Goal: Communication & Community: Answer question/provide support

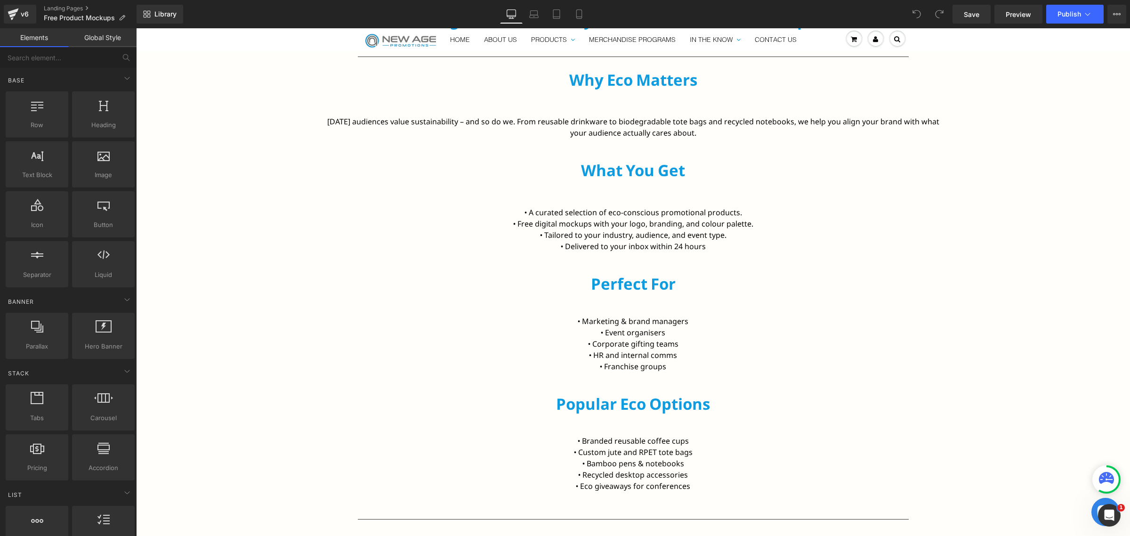
scroll to position [530, 0]
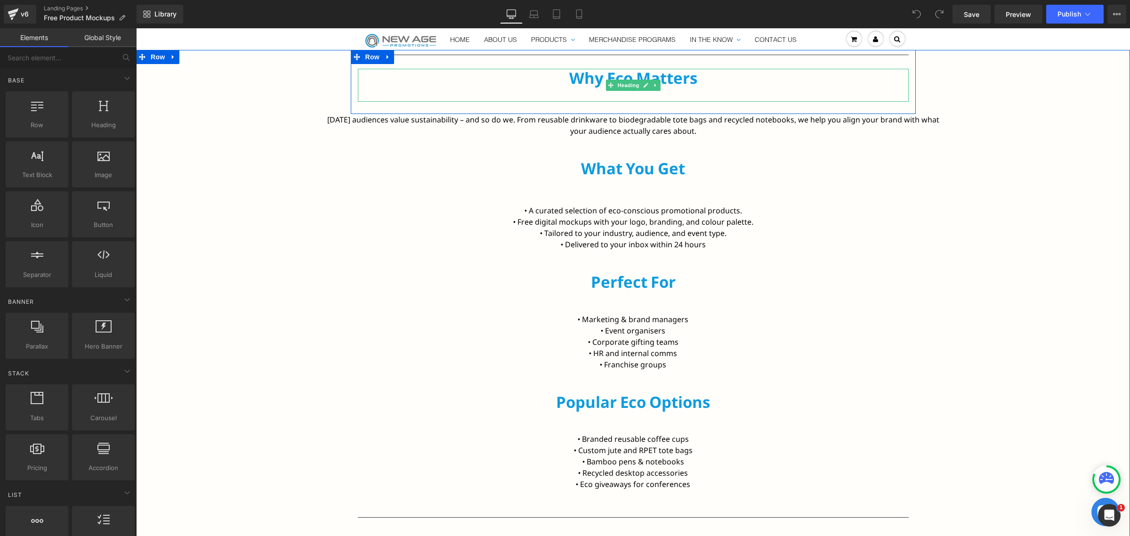
click at [631, 99] on div "Why Eco Matters" at bounding box center [633, 85] width 551 height 33
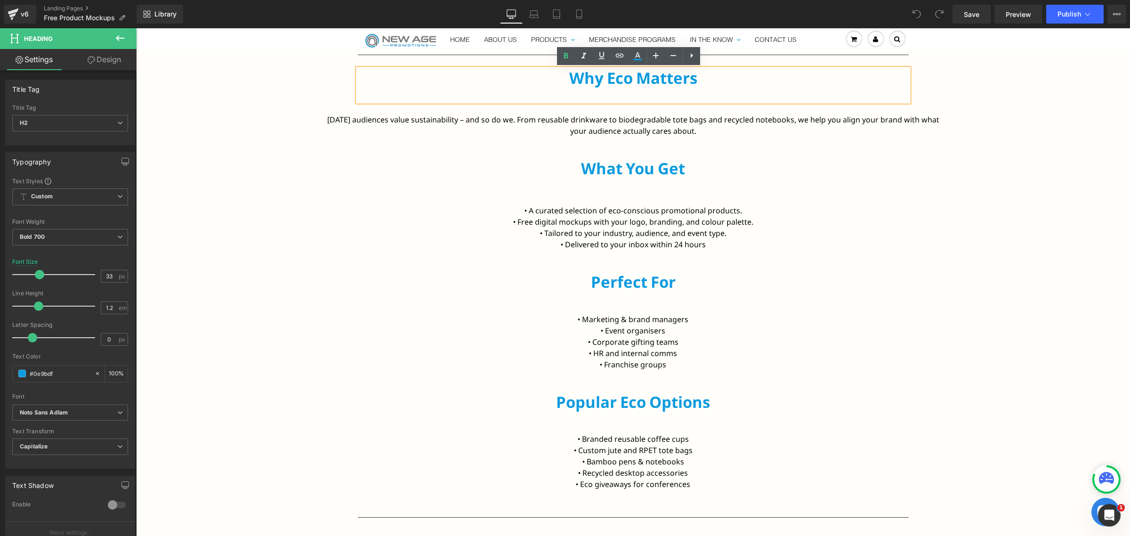
click at [622, 111] on div "Separator Why Eco Matters Heading Row" at bounding box center [633, 82] width 565 height 64
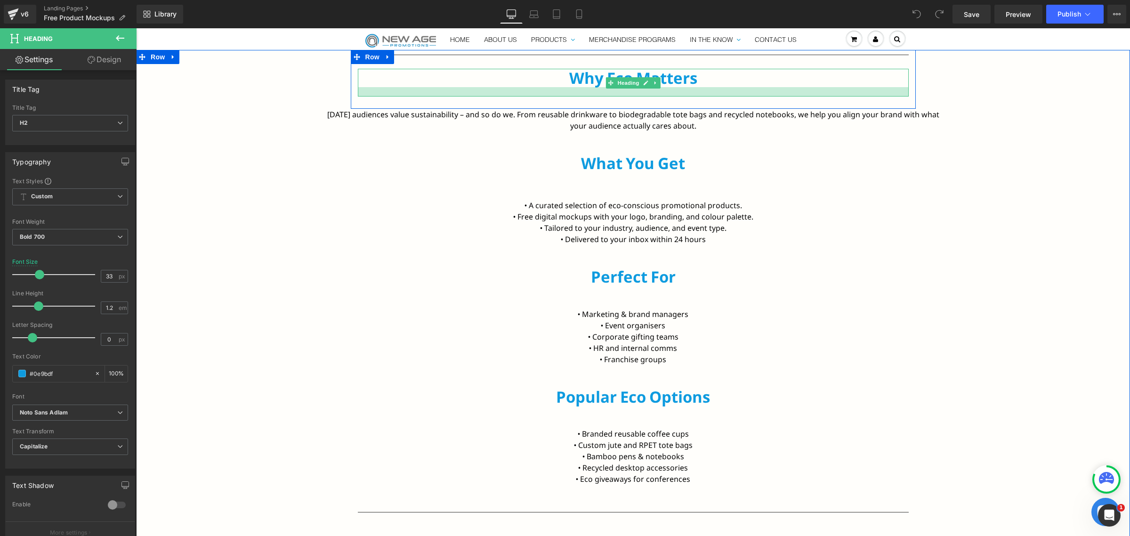
drag, startPoint x: 611, startPoint y: 102, endPoint x: 610, endPoint y: 96, distance: 5.2
click at [610, 96] on div at bounding box center [633, 91] width 551 height 9
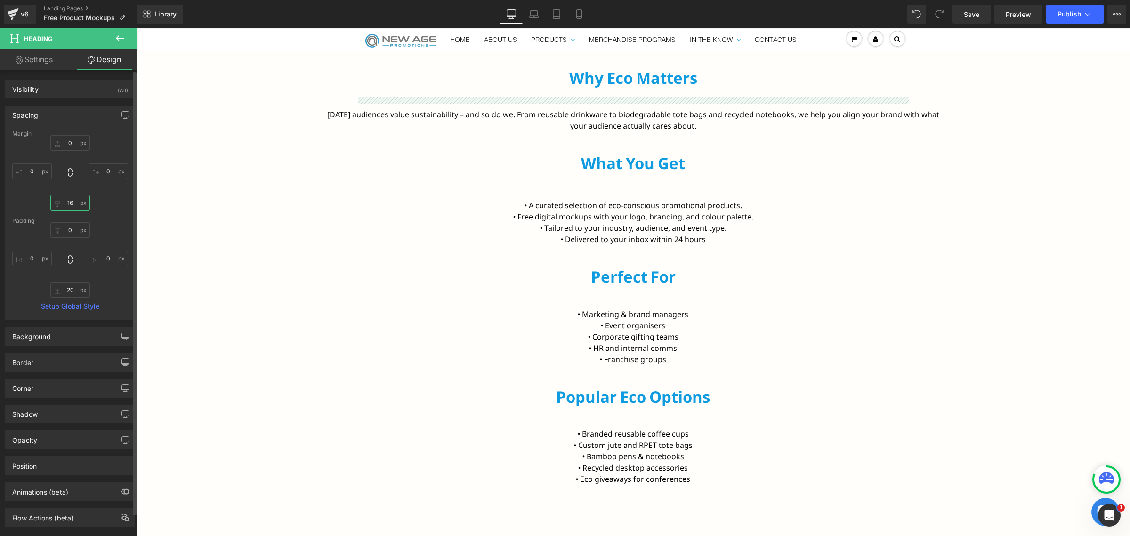
click at [64, 205] on input "16" at bounding box center [70, 203] width 40 height 16
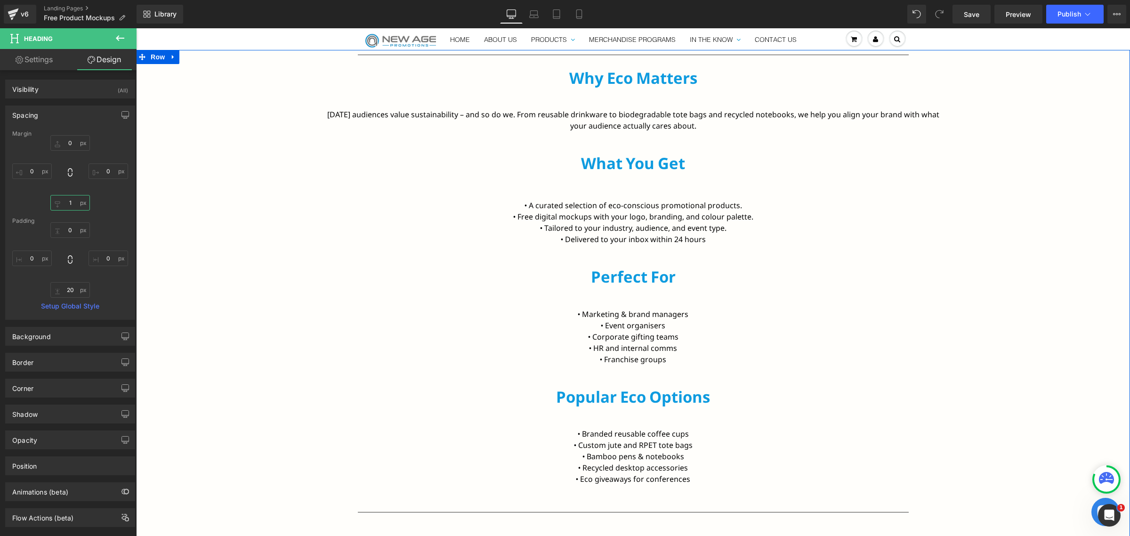
type input "15"
click at [291, 187] on div "Separator Why Eco Matters Heading Row [DATE] audiences value sustainability – a…" at bounding box center [633, 340] width 994 height 580
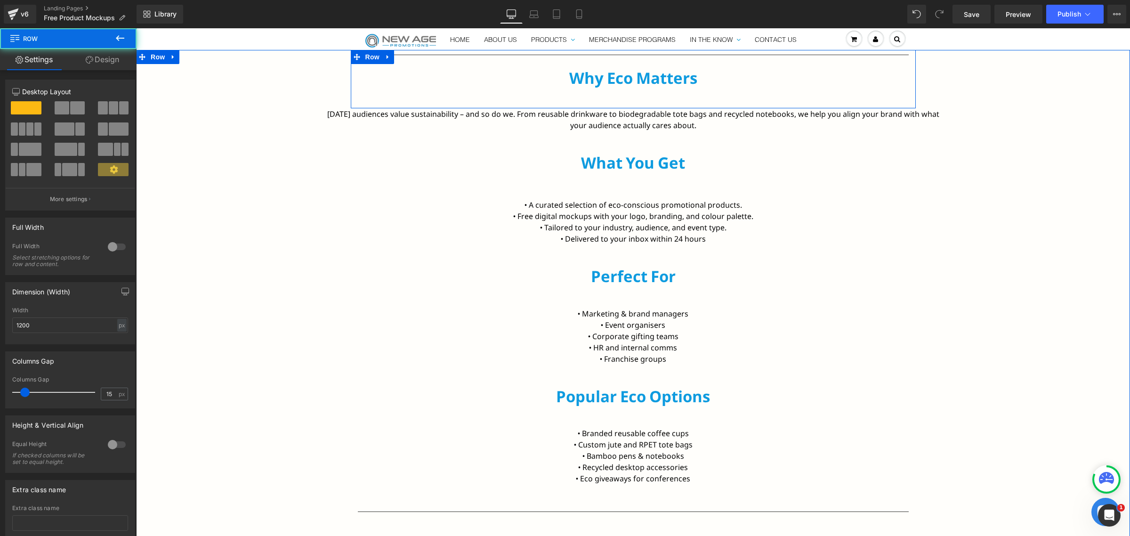
click at [587, 99] on div "Separator Why Eco Matters Heading" at bounding box center [633, 77] width 565 height 54
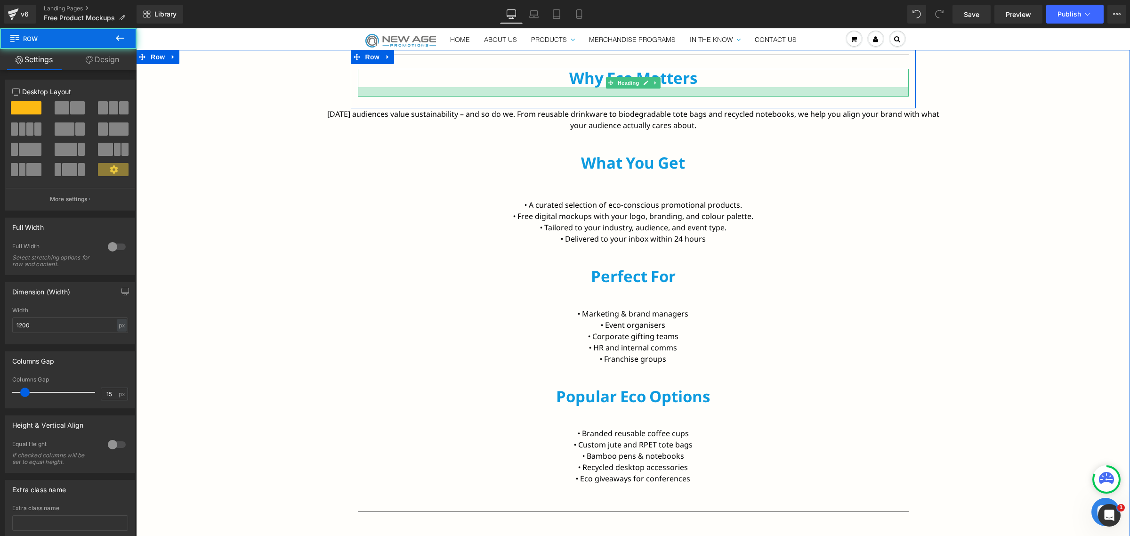
click at [599, 94] on div at bounding box center [633, 91] width 551 height 9
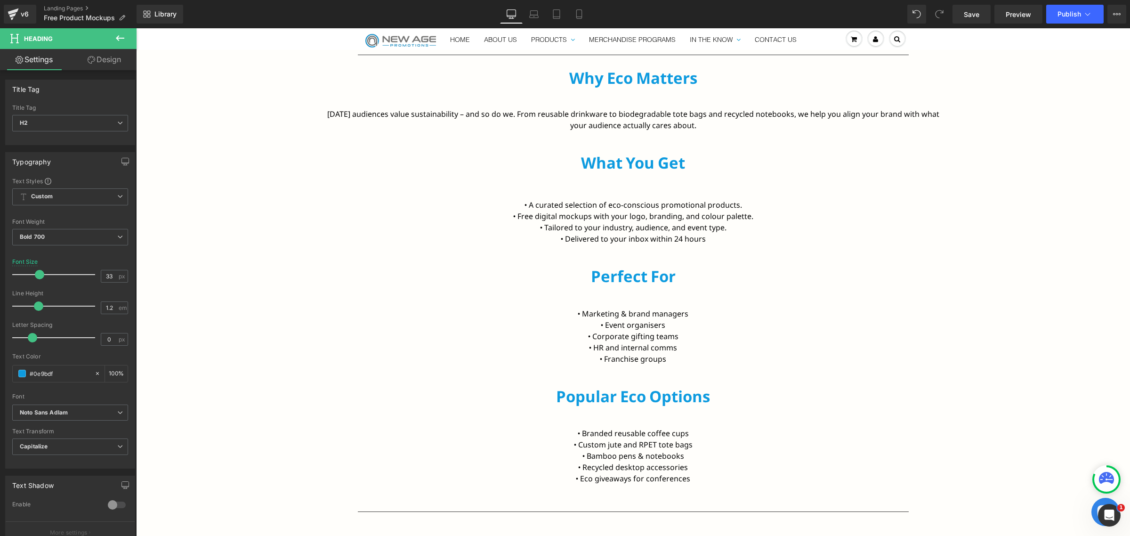
click at [113, 63] on link "Design" at bounding box center [104, 59] width 68 height 21
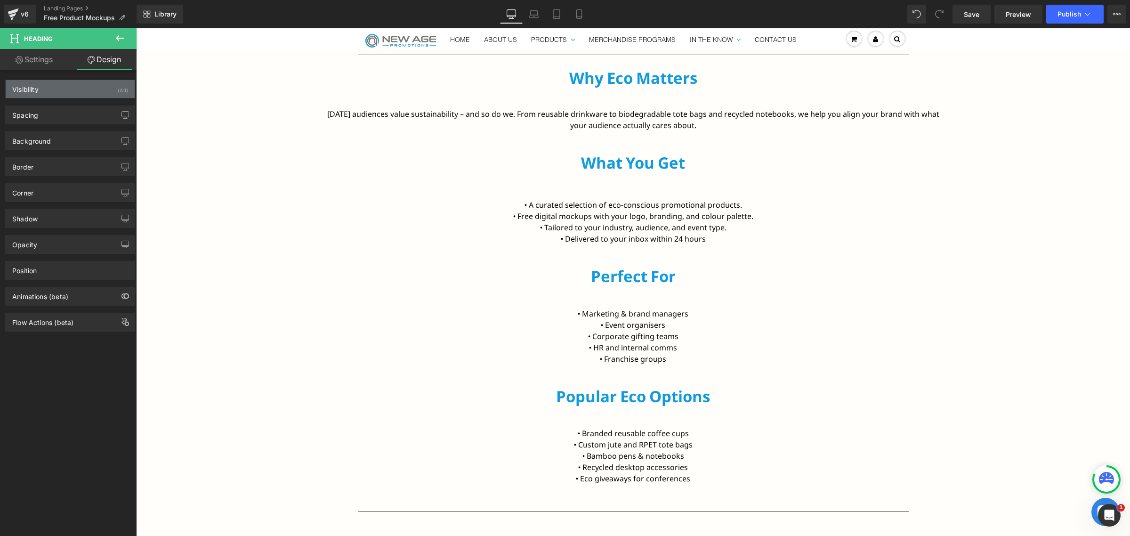
click at [70, 97] on div "Visibility (All)" at bounding box center [70, 89] width 129 height 18
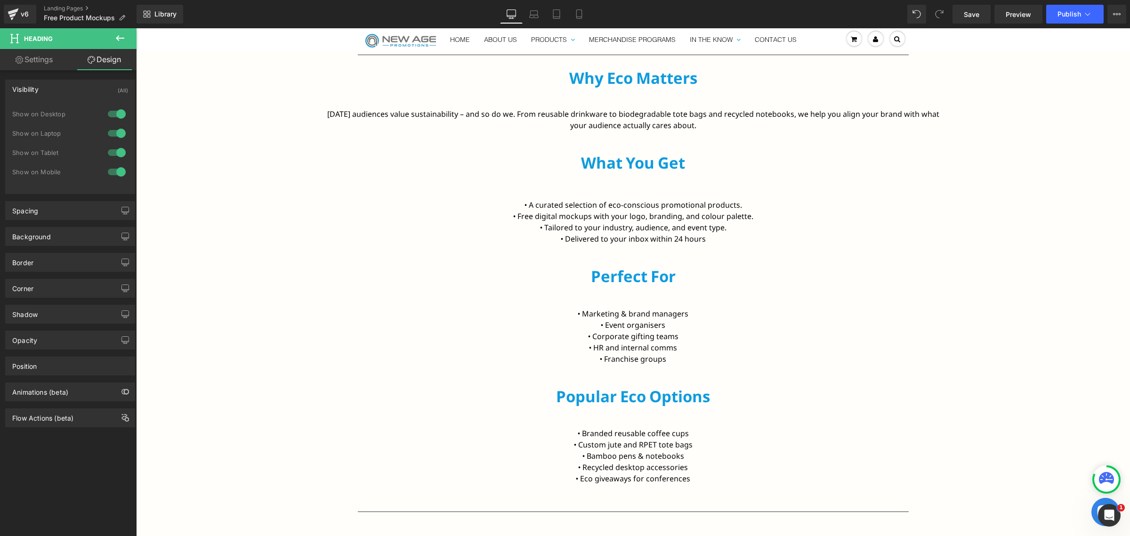
click at [59, 102] on div "Visibility (All) 0|0|0|0 1 Show on Desktop 1 Show on Laptop 1 Show on Tablet 1 …" at bounding box center [70, 137] width 130 height 114
click at [64, 94] on div "Visibility (All)" at bounding box center [70, 89] width 129 height 18
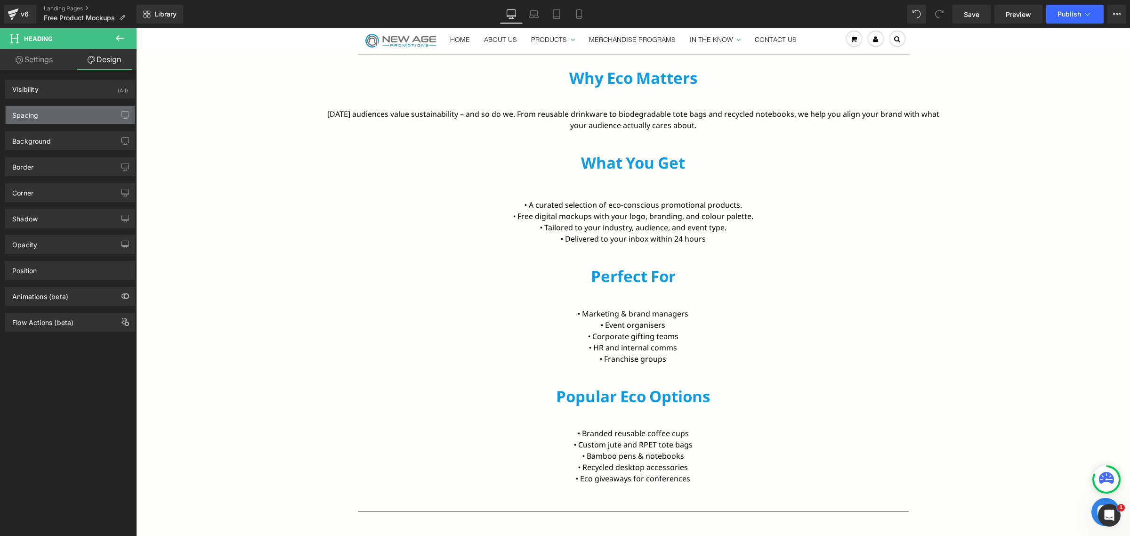
click at [54, 118] on div "Spacing" at bounding box center [70, 115] width 129 height 18
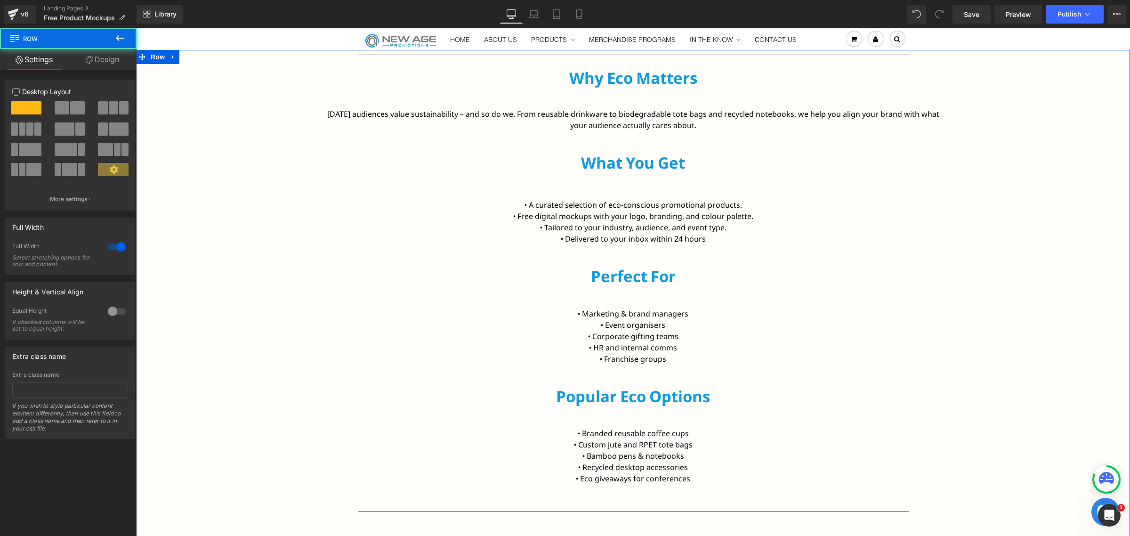
click at [624, 151] on div "Separator Why Eco Matters Heading Row [DATE] audiences value sustainability – a…" at bounding box center [633, 340] width 994 height 580
click at [619, 146] on div "Separator Why Eco Matters Heading Row [DATE] audiences value sustainability – a…" at bounding box center [633, 340] width 994 height 580
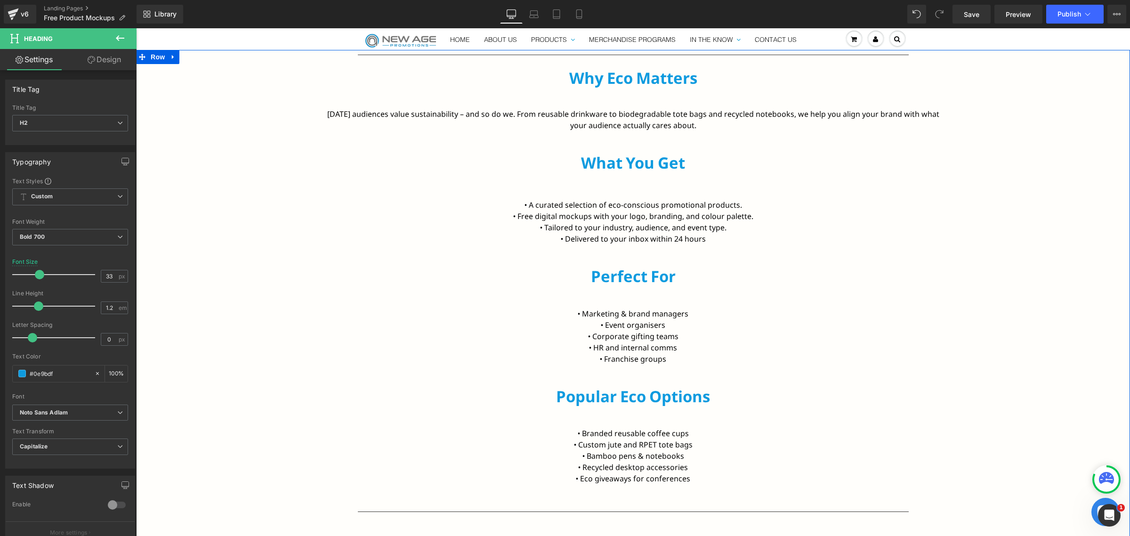
drag, startPoint x: 619, startPoint y: 152, endPoint x: 620, endPoint y: 138, distance: 14.2
click at [620, 138] on div "Separator Why Eco Matters Heading Row [DATE] audiences value sustainability – a…" at bounding box center [633, 340] width 994 height 580
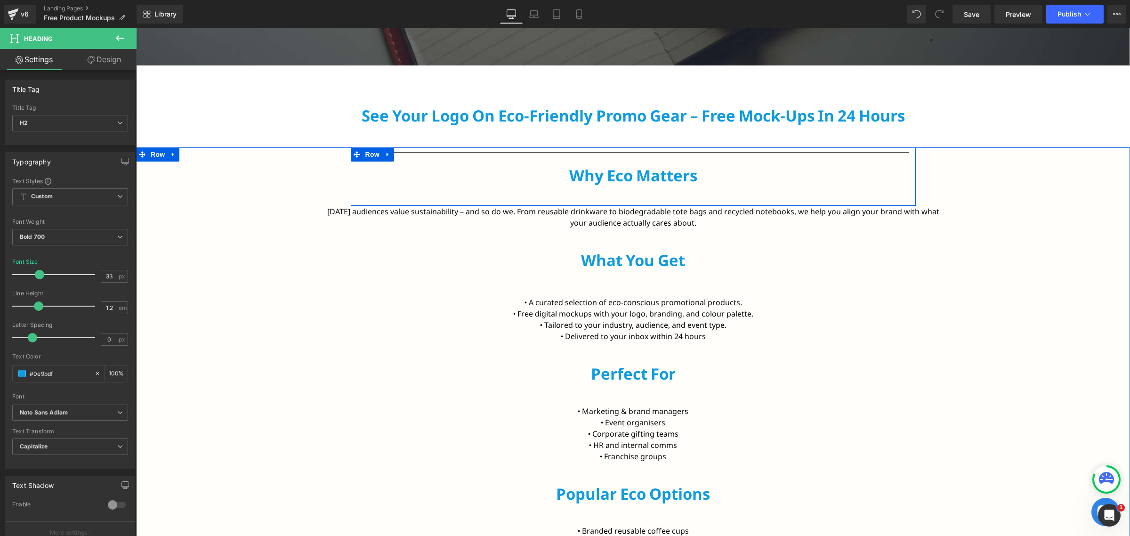
scroll to position [412, 0]
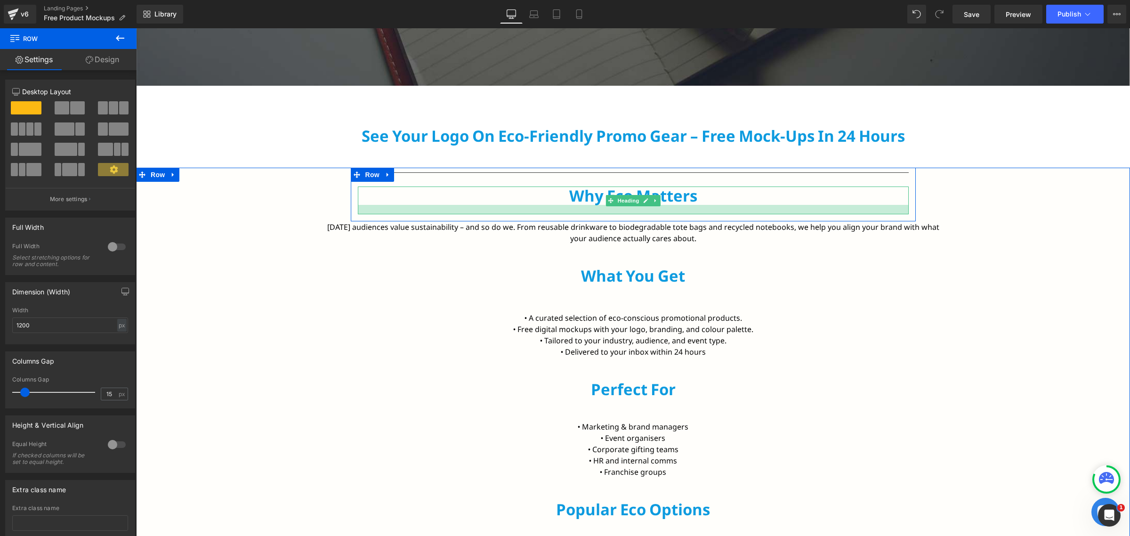
drag, startPoint x: 622, startPoint y: 225, endPoint x: 623, endPoint y: 209, distance: 15.5
click at [623, 209] on div "Separator Why Eco Matters Heading Row" at bounding box center [633, 195] width 565 height 54
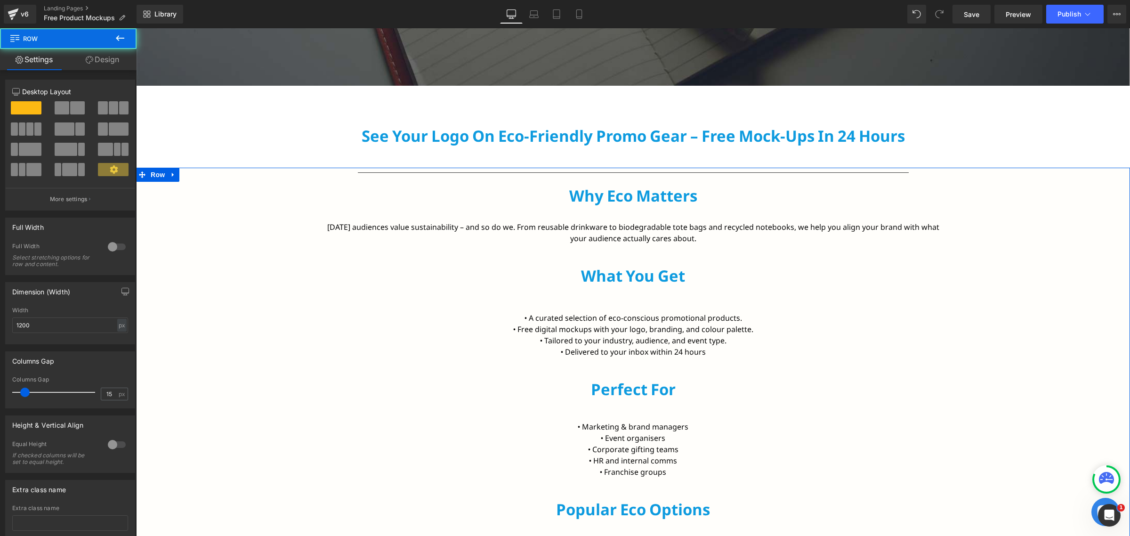
drag, startPoint x: 624, startPoint y: 268, endPoint x: 624, endPoint y: 251, distance: 17.4
click at [624, 251] on div "Separator Why Eco Matters Heading Row [DATE] audiences value sustainability – a…" at bounding box center [633, 456] width 994 height 576
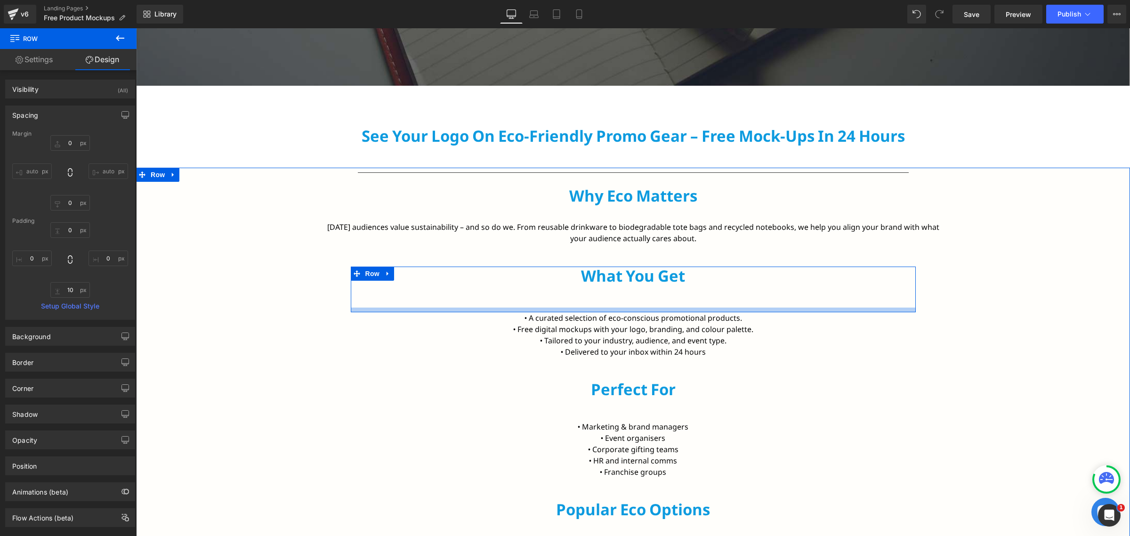
type input "0px"
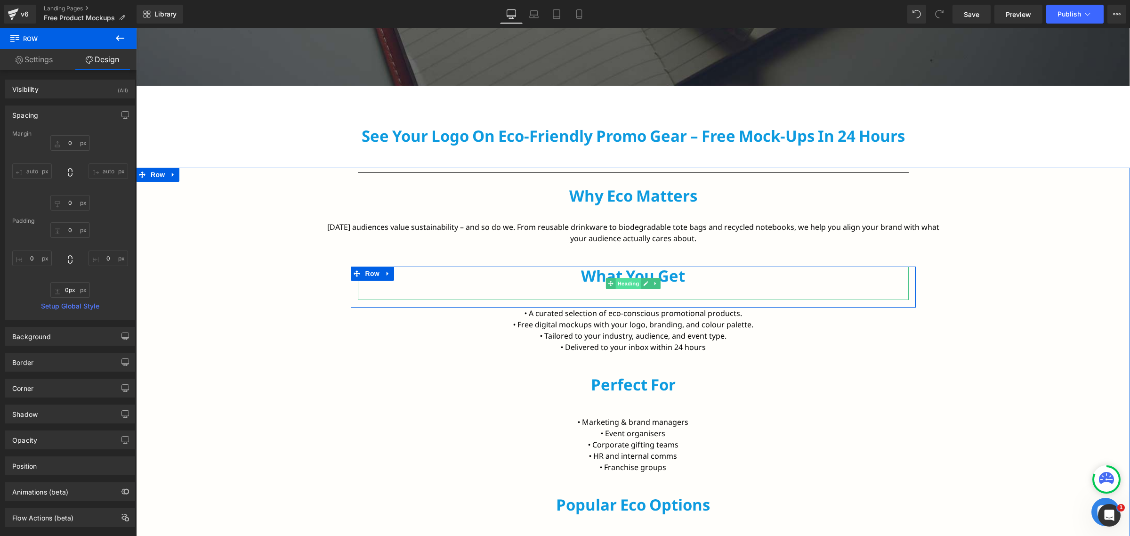
drag, startPoint x: 628, startPoint y: 310, endPoint x: 628, endPoint y: 287, distance: 22.6
click at [628, 287] on div "What You Get Heading Row" at bounding box center [633, 286] width 565 height 41
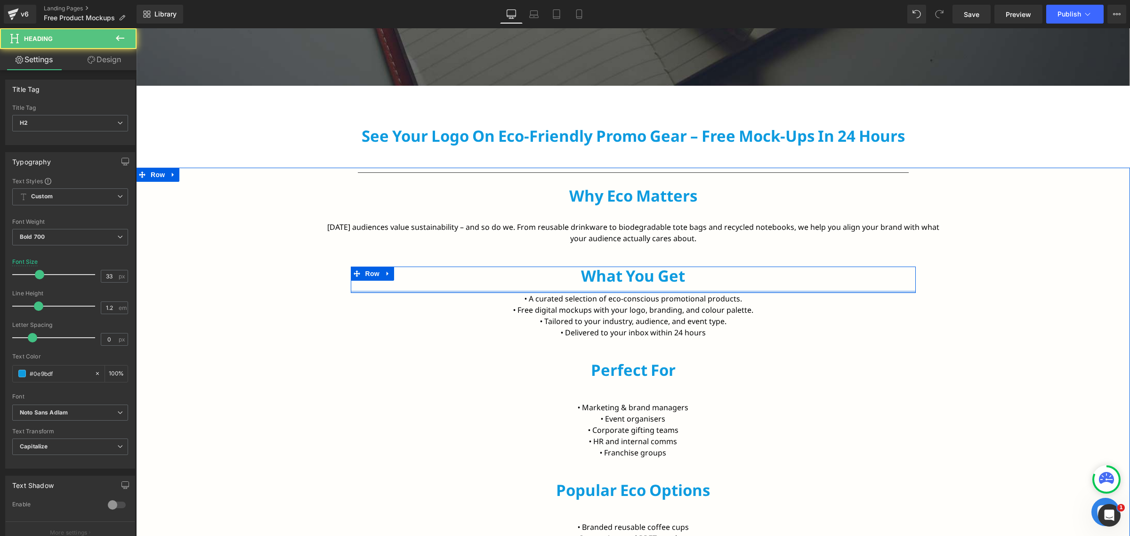
drag, startPoint x: 616, startPoint y: 298, endPoint x: 617, endPoint y: 292, distance: 6.3
click at [617, 292] on div "What You Get Heading Row" at bounding box center [633, 279] width 565 height 26
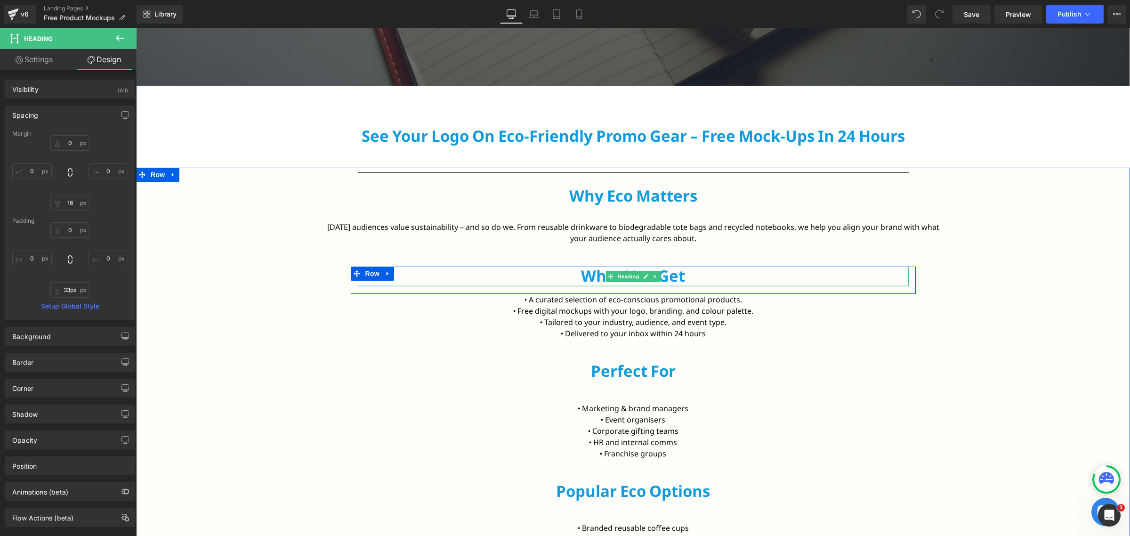
type input "35px"
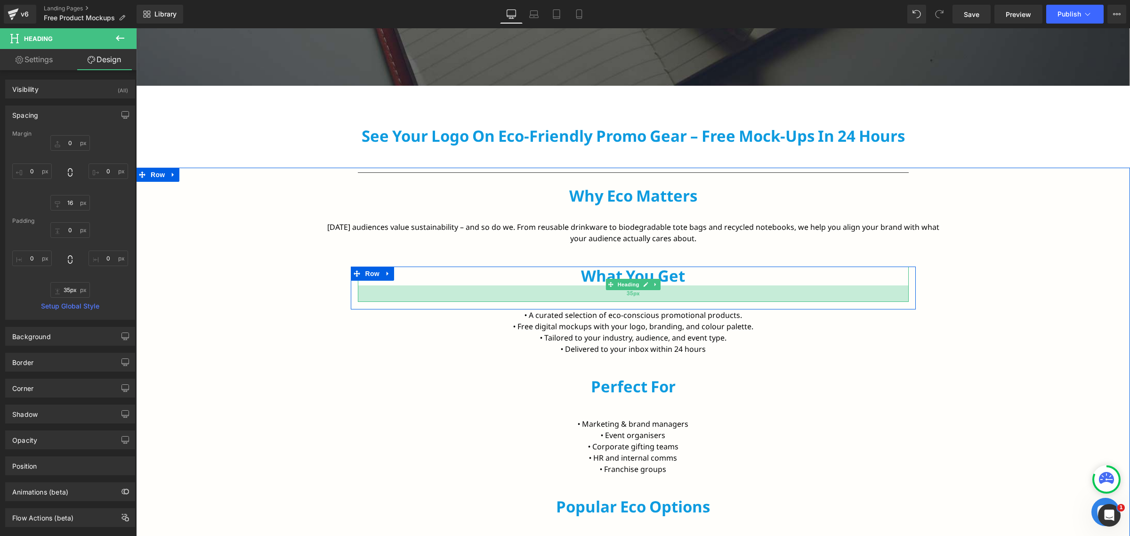
drag, startPoint x: 649, startPoint y: 282, endPoint x: 646, endPoint y: 299, distance: 16.8
click at [646, 299] on div "35px" at bounding box center [633, 293] width 551 height 16
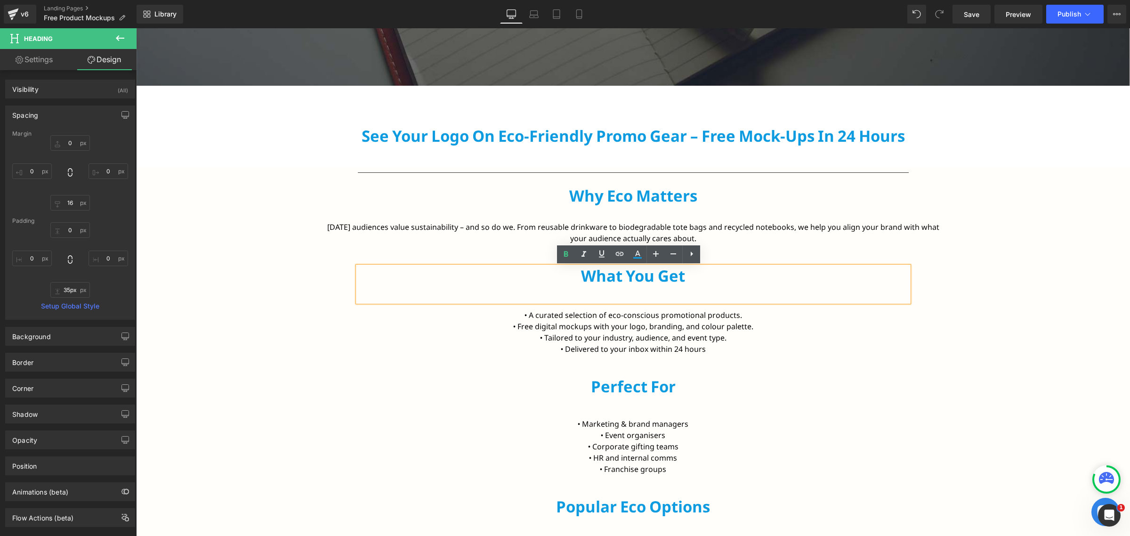
click at [684, 278] on h2 "What You Get" at bounding box center [633, 275] width 551 height 19
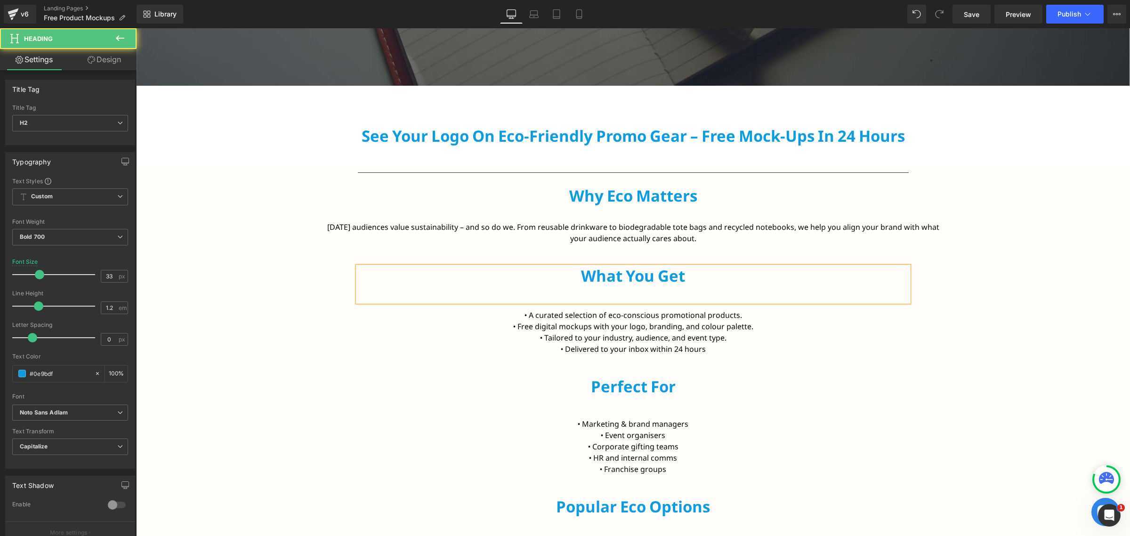
click at [645, 296] on div "What You Get" at bounding box center [633, 283] width 551 height 35
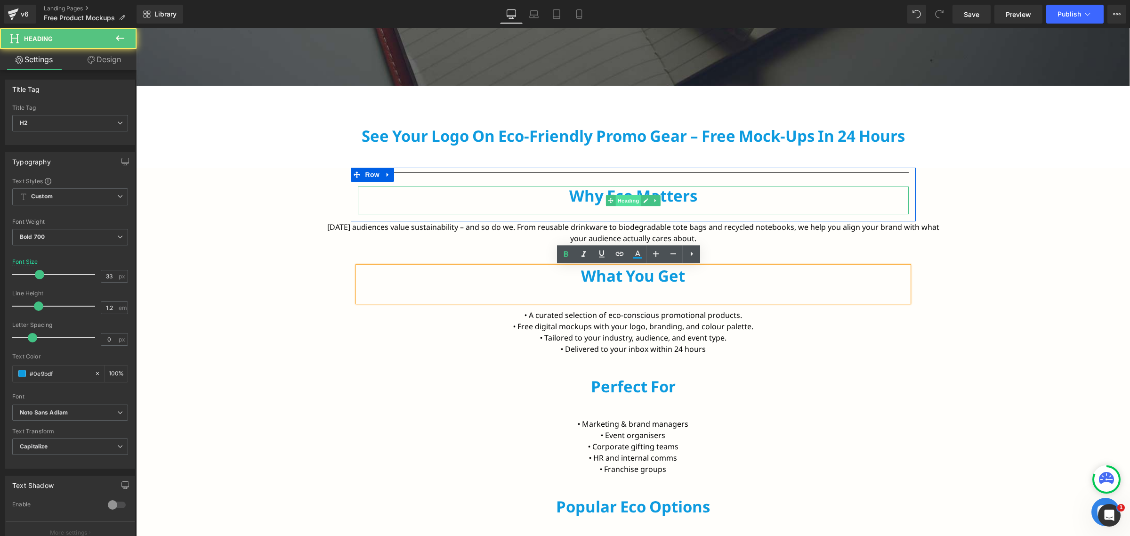
click at [630, 205] on span "Heading" at bounding box center [627, 200] width 25 height 11
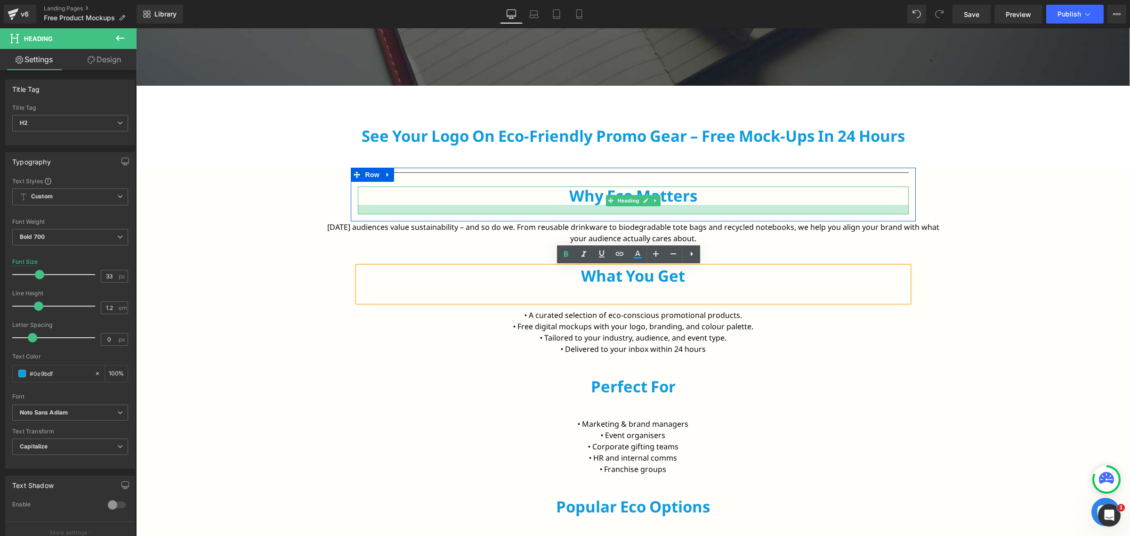
click at [667, 213] on div at bounding box center [633, 209] width 551 height 9
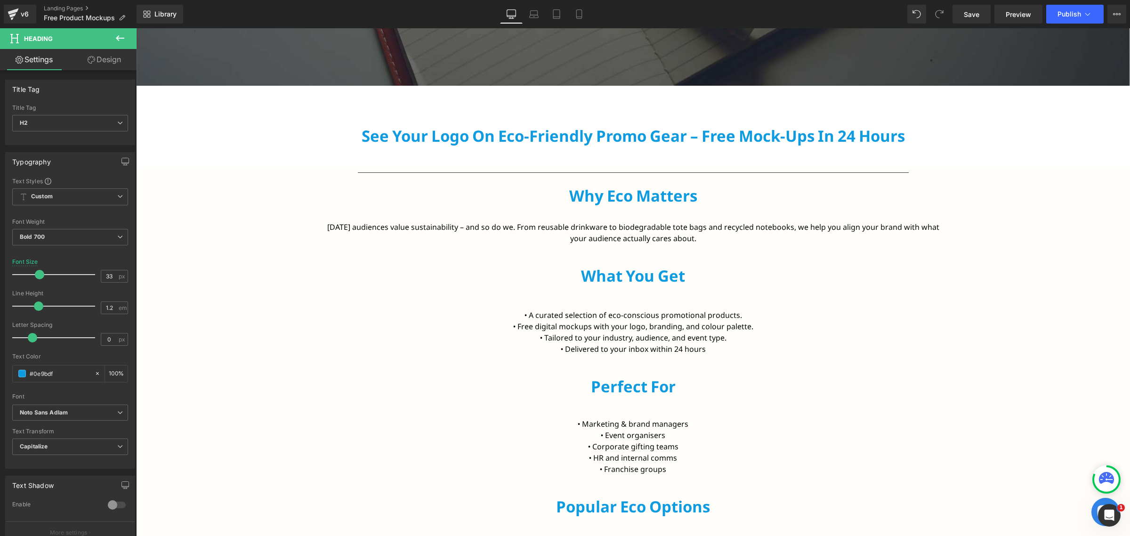
click at [96, 64] on link "Design" at bounding box center [104, 59] width 68 height 21
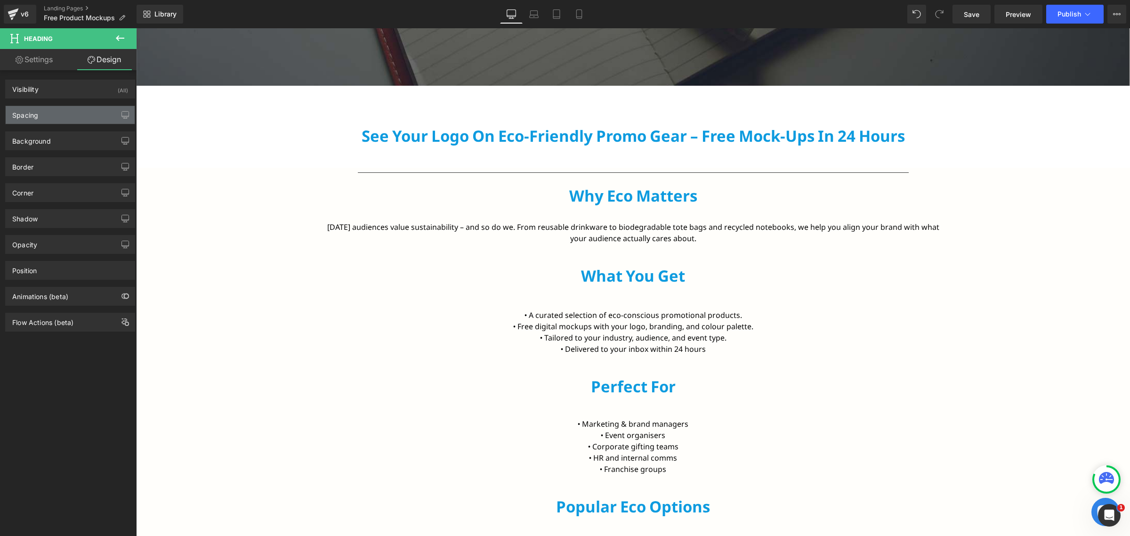
click at [74, 115] on div "Spacing" at bounding box center [70, 115] width 129 height 18
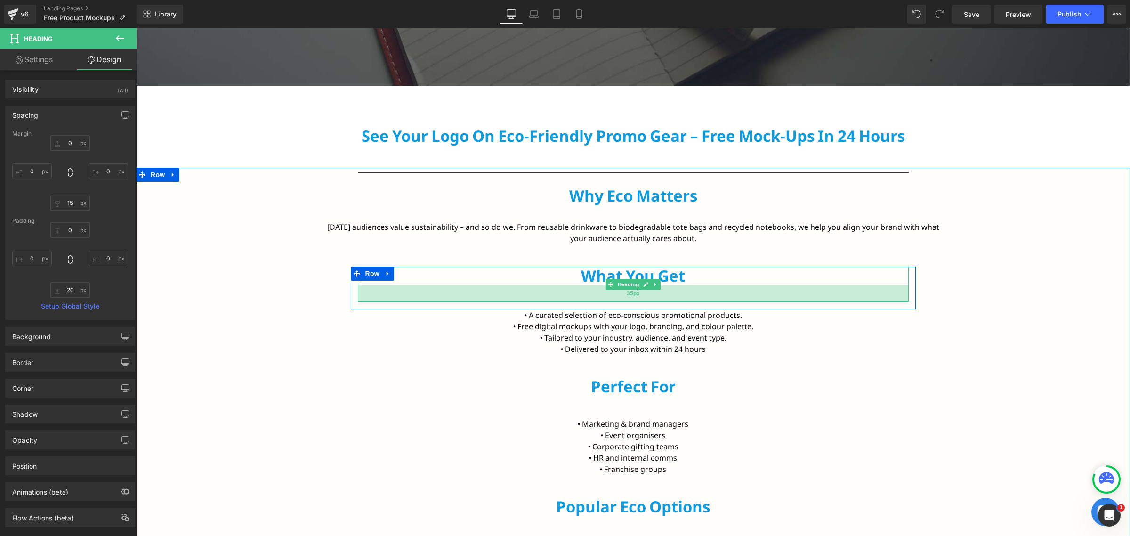
click at [608, 297] on div "35px" at bounding box center [633, 293] width 551 height 16
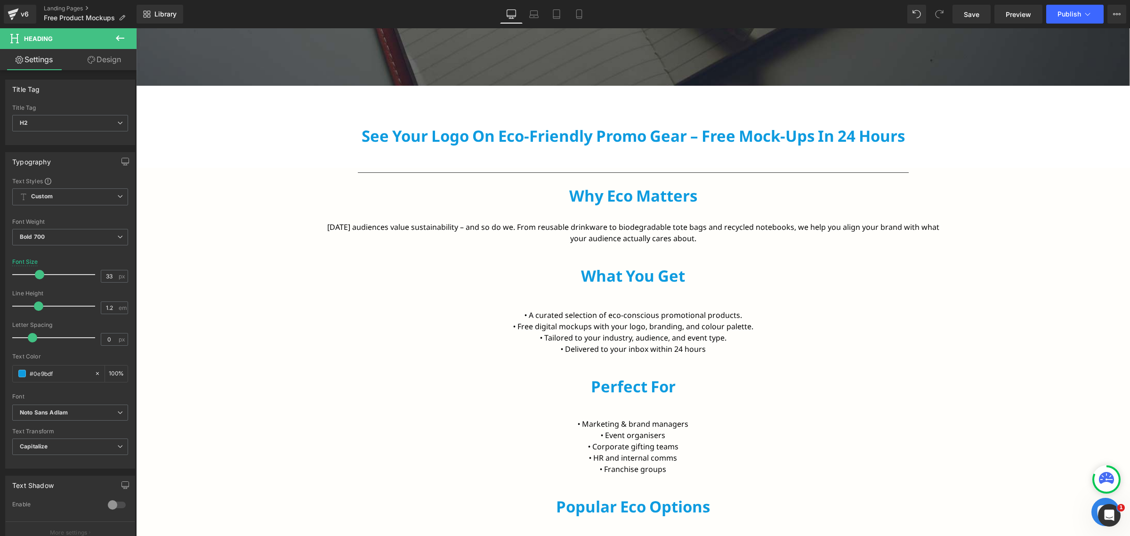
click at [103, 62] on link "Design" at bounding box center [104, 59] width 68 height 21
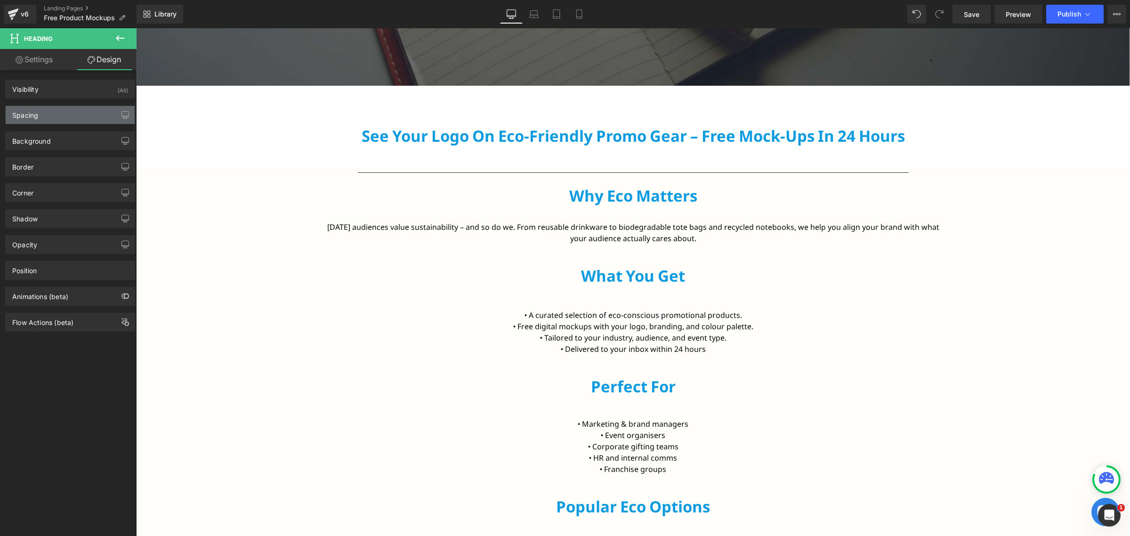
click at [64, 114] on div "Spacing" at bounding box center [70, 115] width 129 height 18
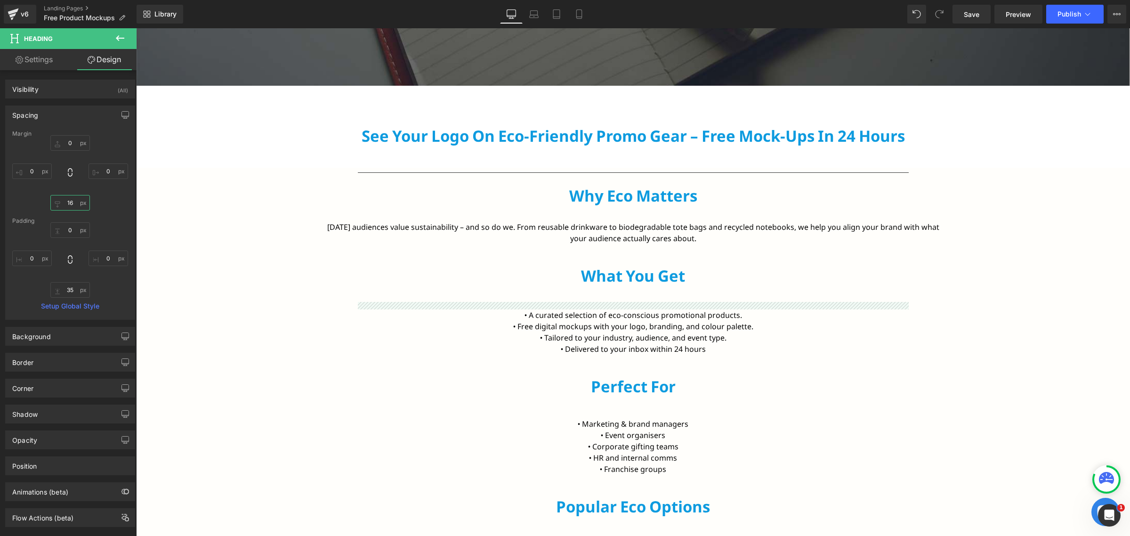
click at [72, 208] on input "16" at bounding box center [70, 203] width 40 height 16
type input "15"
click at [64, 293] on input "35" at bounding box center [70, 290] width 40 height 16
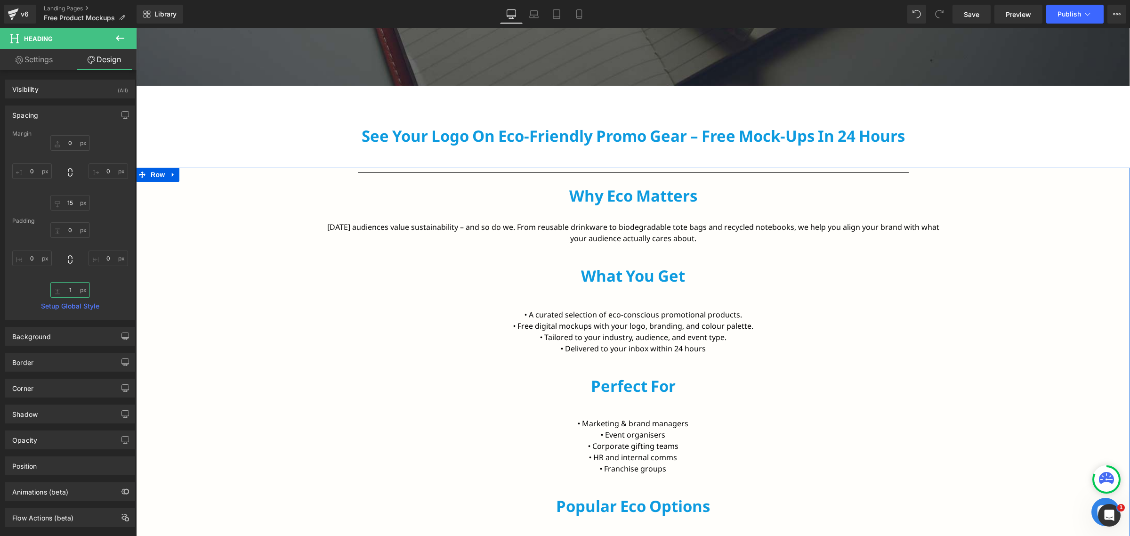
type input "15"
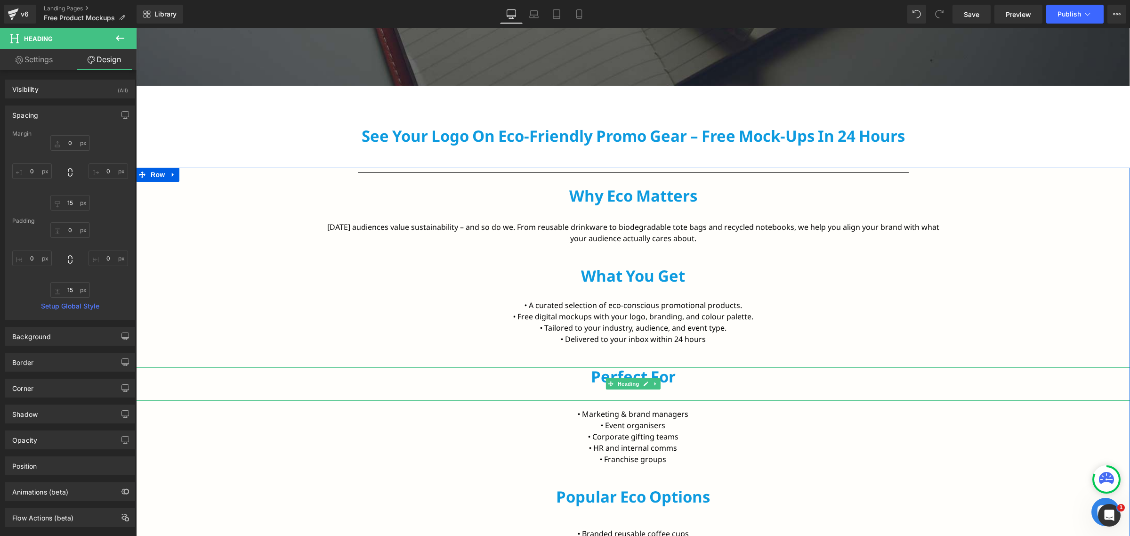
click at [589, 380] on h2 "Perfect for" at bounding box center [633, 376] width 994 height 19
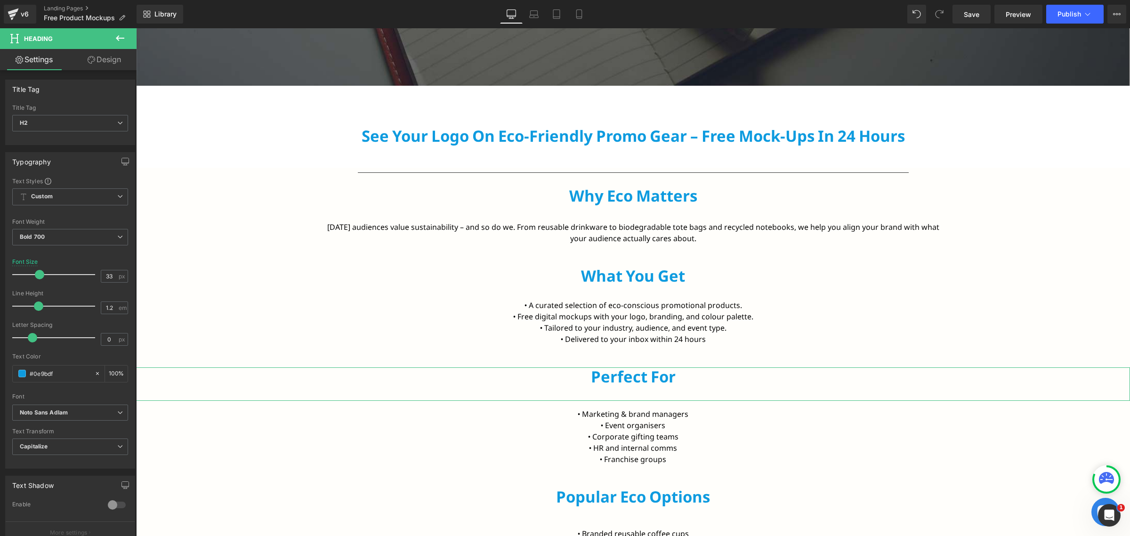
click at [104, 63] on link "Design" at bounding box center [104, 59] width 68 height 21
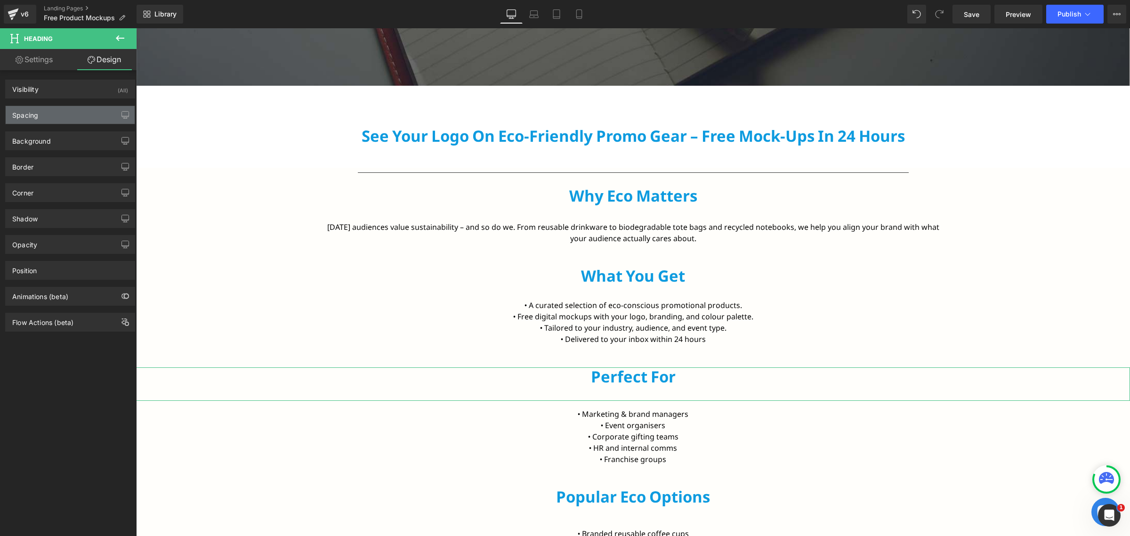
click at [59, 106] on div "Spacing" at bounding box center [70, 115] width 129 height 18
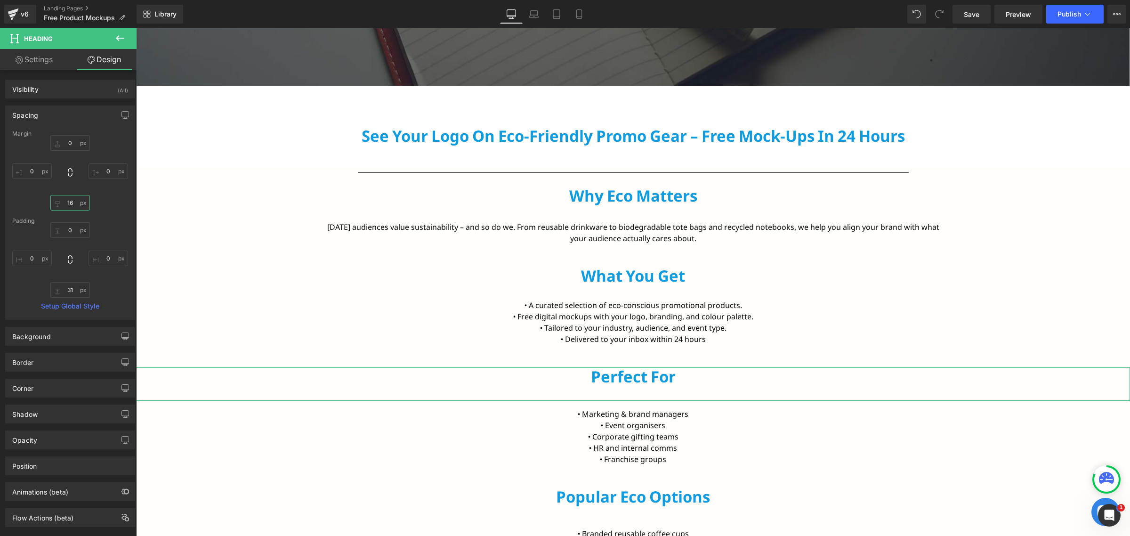
click at [73, 202] on input "16" at bounding box center [70, 203] width 40 height 16
type input "15"
click at [70, 294] on input "31" at bounding box center [70, 290] width 40 height 16
type input "15"
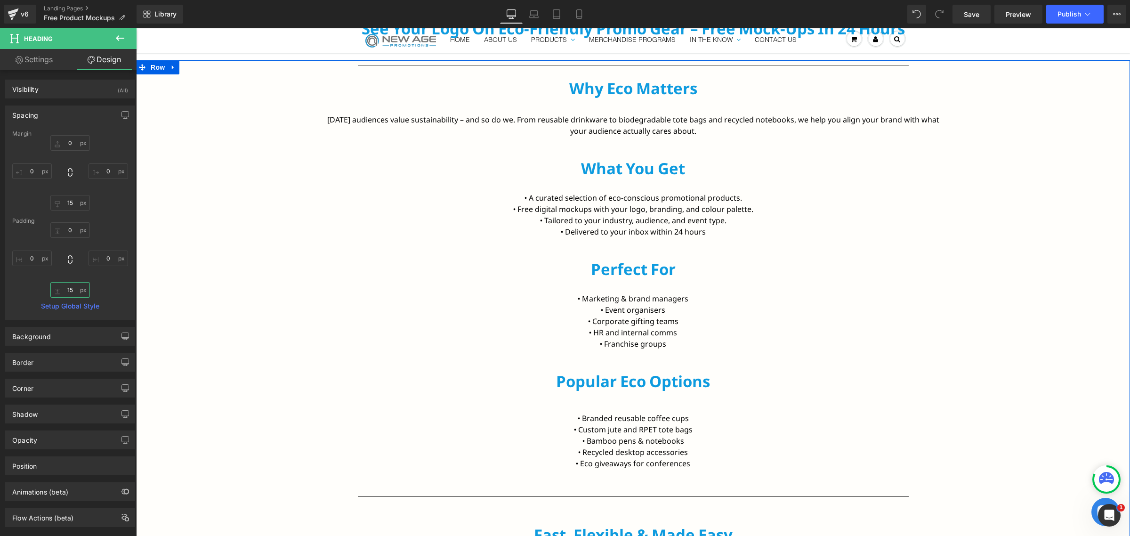
scroll to position [530, 0]
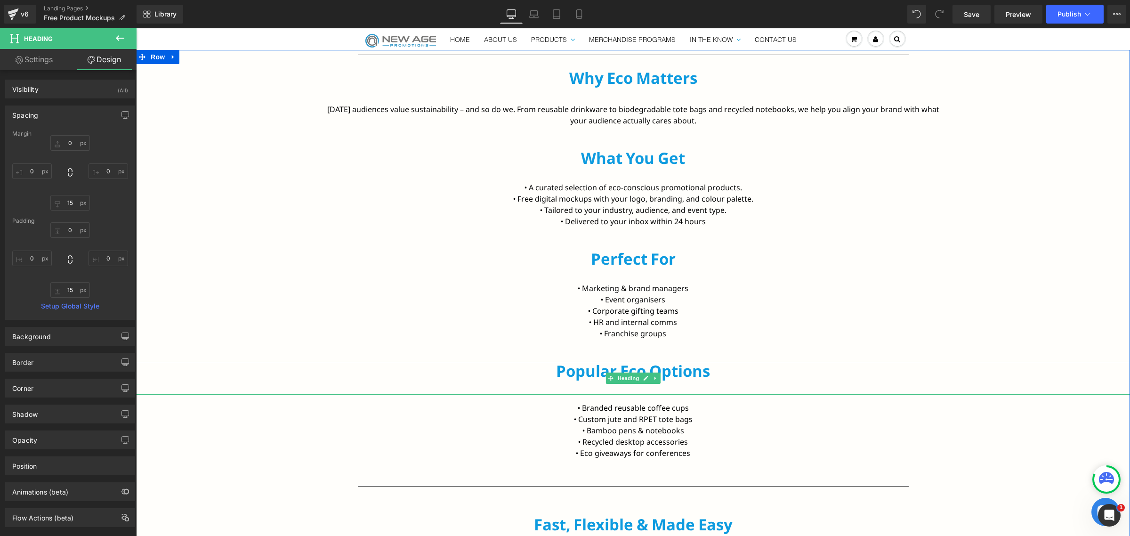
click at [672, 378] on h2 "Popular Eco Options" at bounding box center [633, 371] width 994 height 19
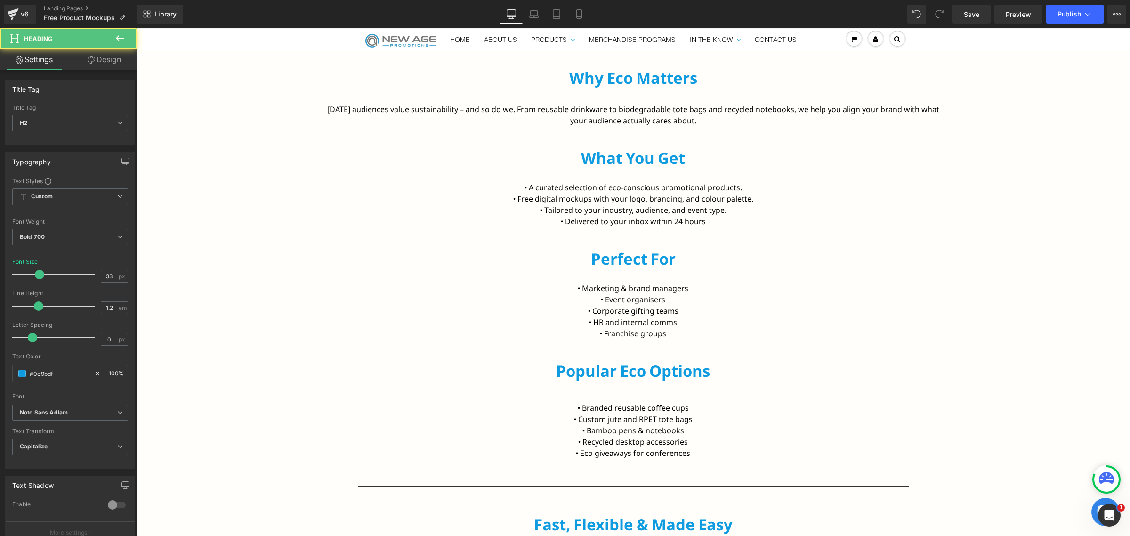
click at [104, 62] on link "Design" at bounding box center [104, 59] width 68 height 21
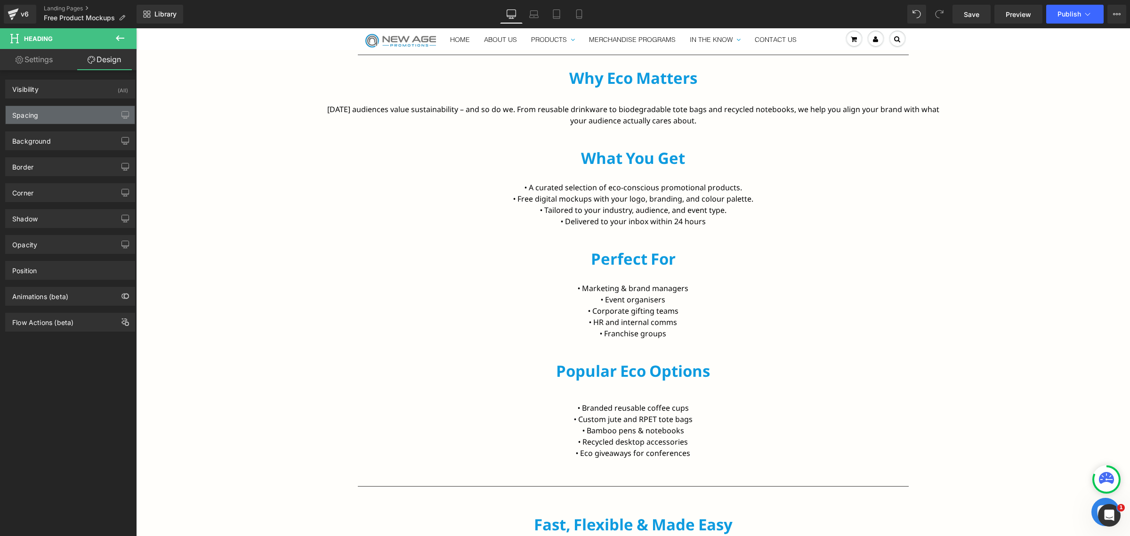
click at [46, 109] on div "Spacing" at bounding box center [70, 115] width 129 height 18
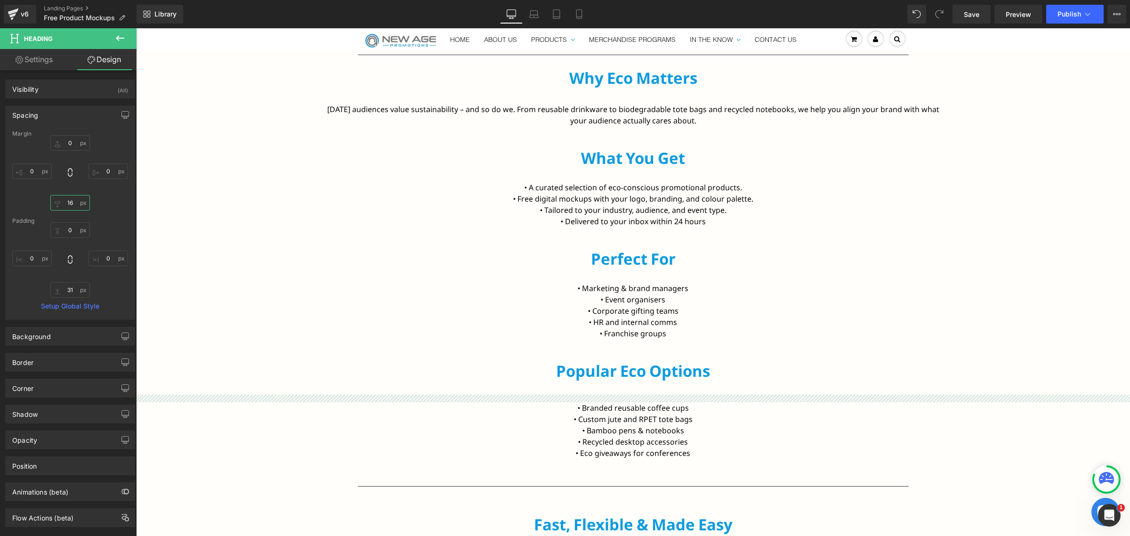
click at [64, 208] on input "16" at bounding box center [70, 203] width 40 height 16
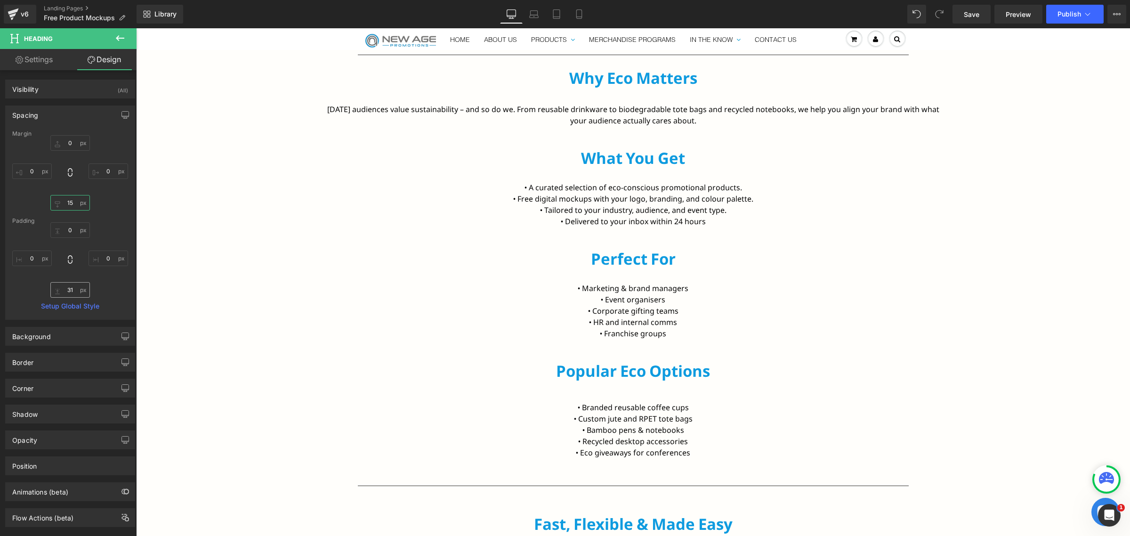
type input "15"
click at [73, 288] on input "31" at bounding box center [70, 290] width 40 height 16
type input "15"
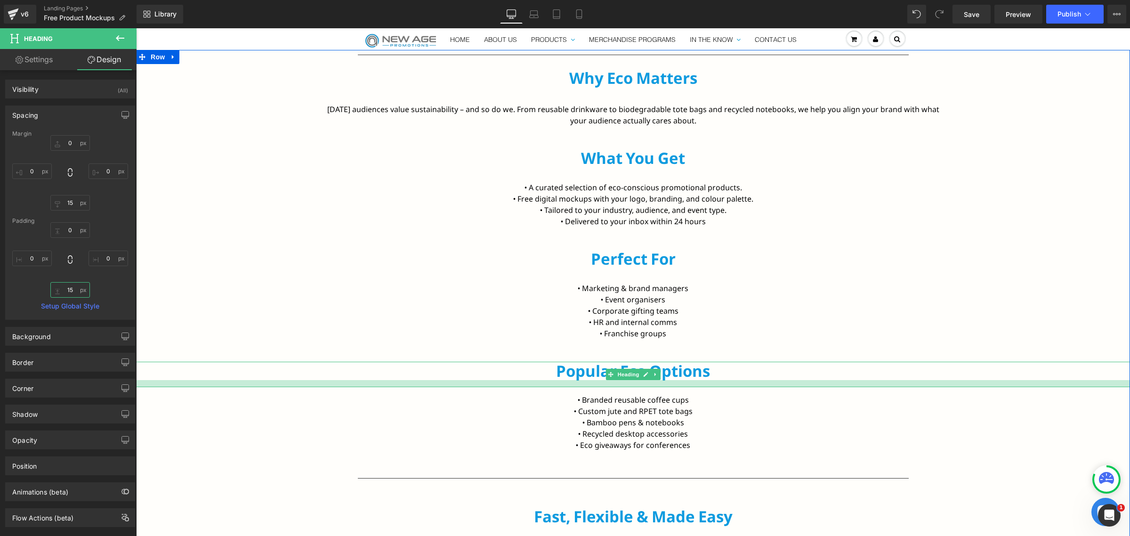
click at [622, 380] on div at bounding box center [633, 383] width 994 height 7
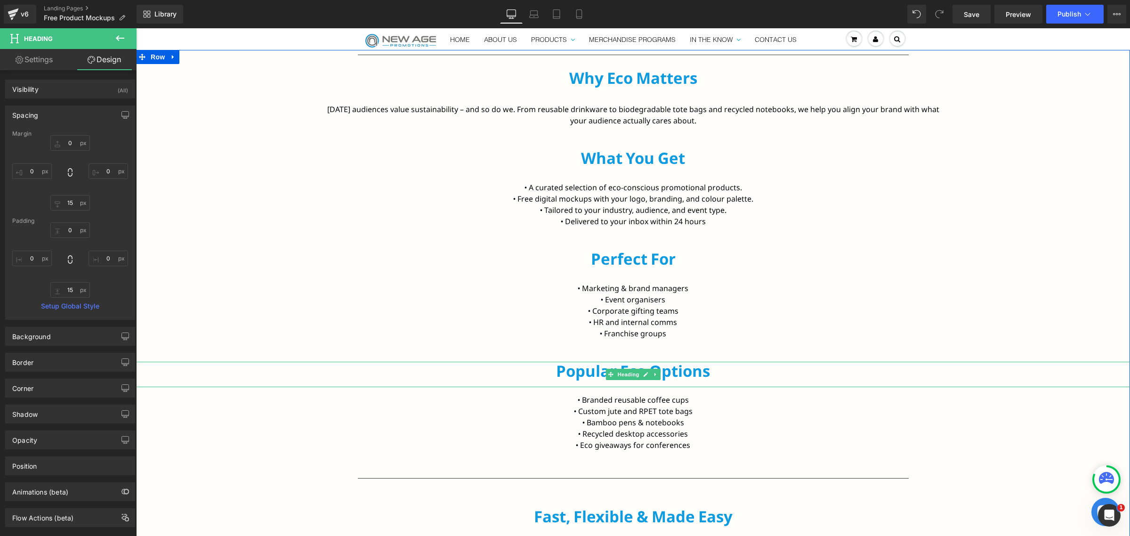
click at [560, 371] on h2 "Popular Eco Options" at bounding box center [633, 371] width 994 height 19
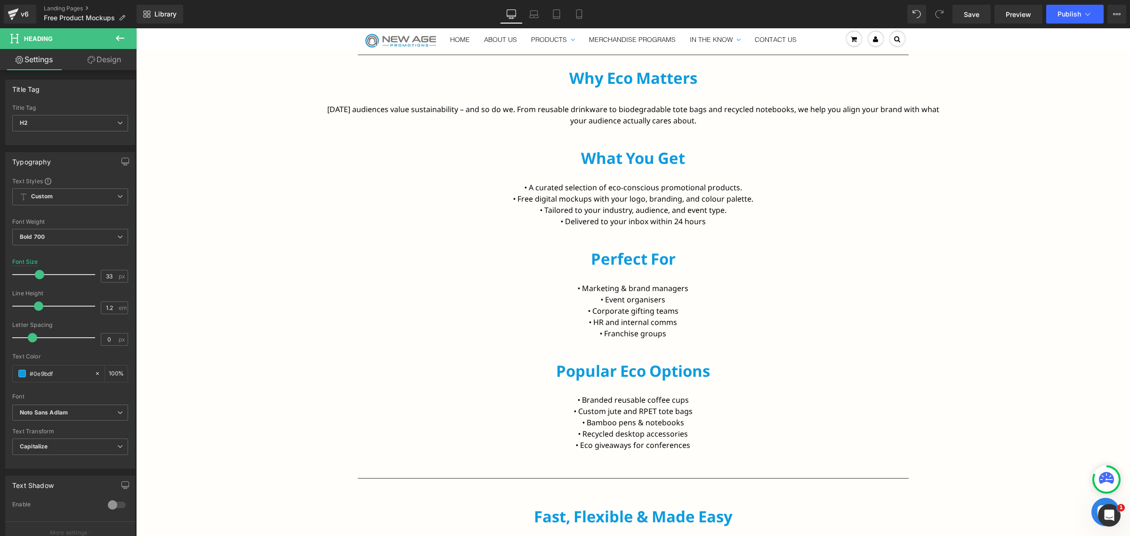
click at [74, 54] on link "Design" at bounding box center [104, 59] width 68 height 21
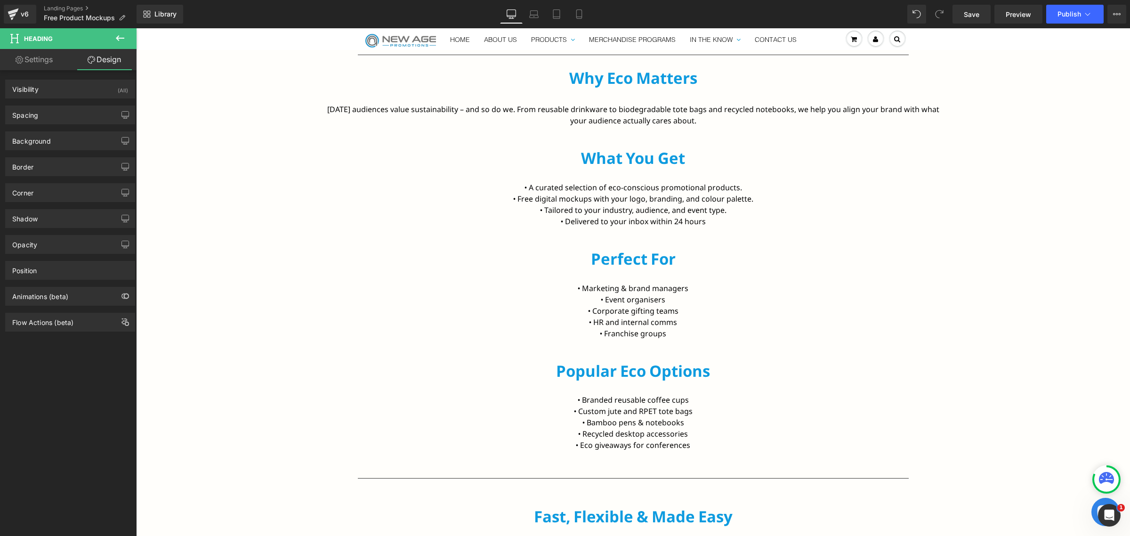
drag, startPoint x: 61, startPoint y: 121, endPoint x: 62, endPoint y: 125, distance: 4.7
click at [61, 121] on div "Spacing" at bounding box center [70, 115] width 129 height 18
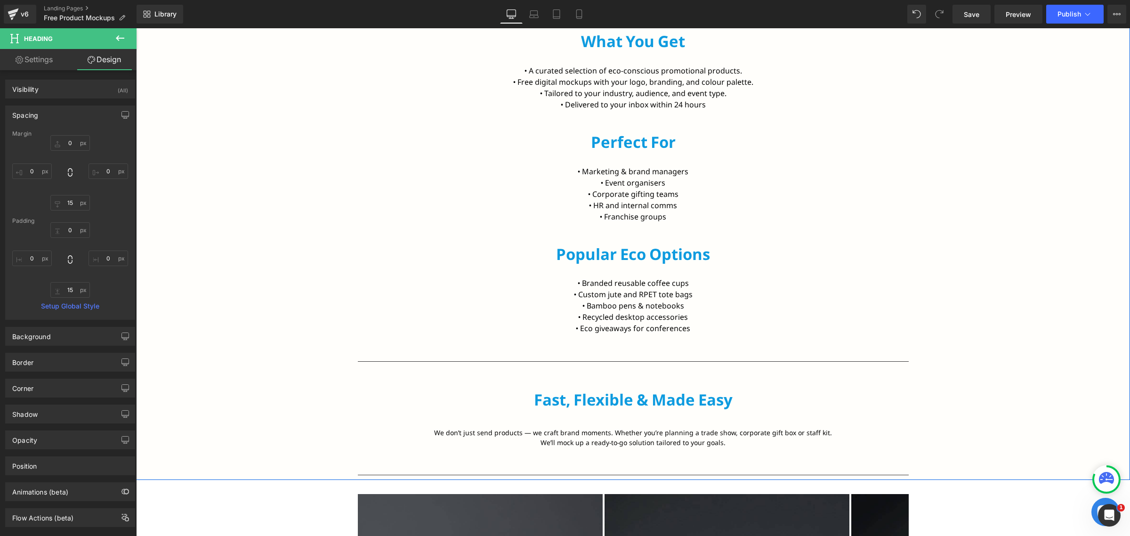
scroll to position [647, 0]
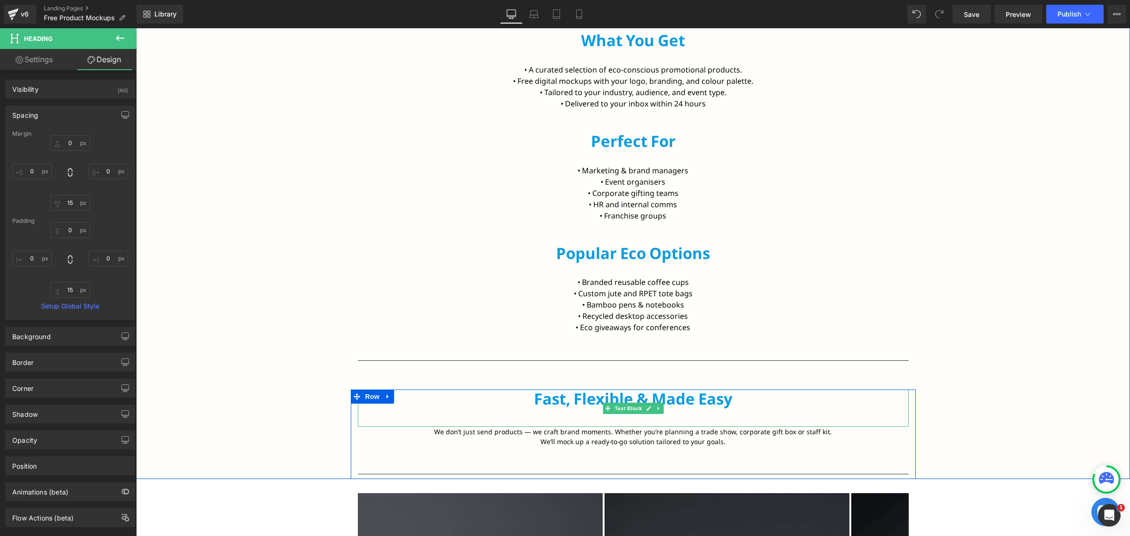
click at [672, 408] on p "Fast, Flexible & Made Easy" at bounding box center [633, 398] width 551 height 19
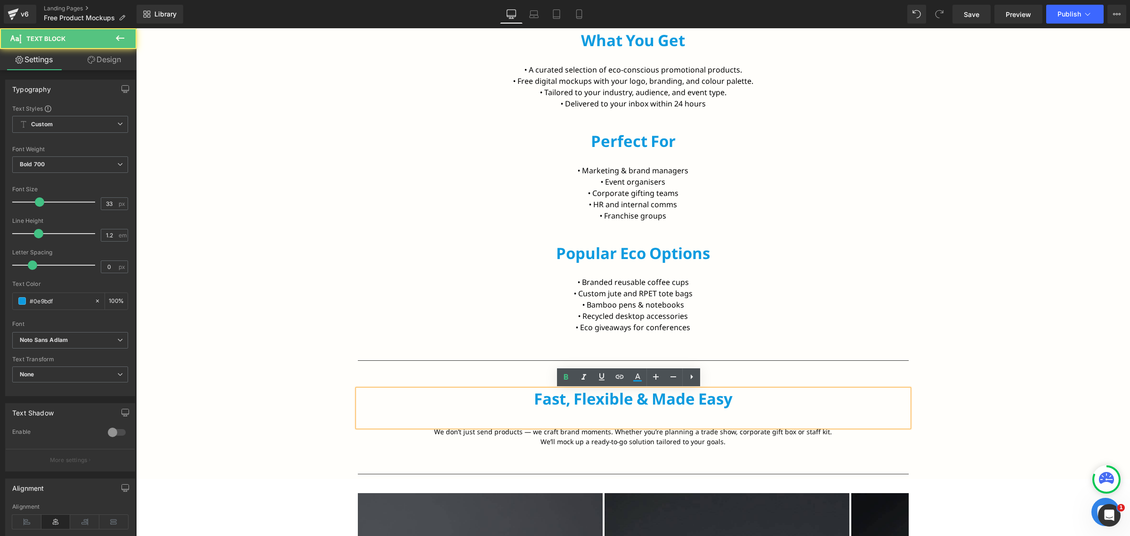
click at [677, 400] on p "Fast, Flexible & Made Easy" at bounding box center [633, 398] width 551 height 19
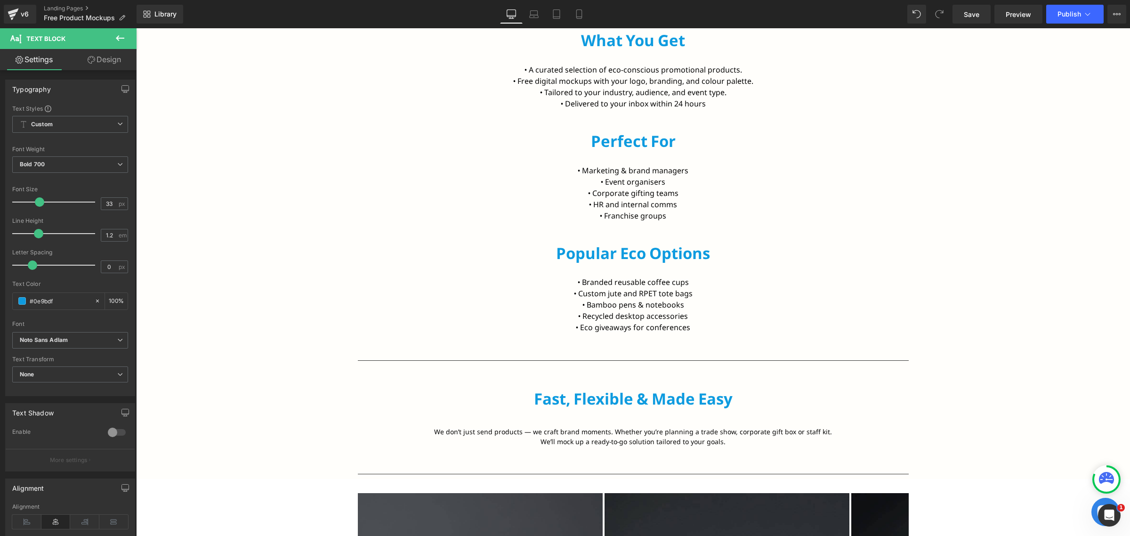
click at [104, 59] on link "Design" at bounding box center [104, 59] width 68 height 21
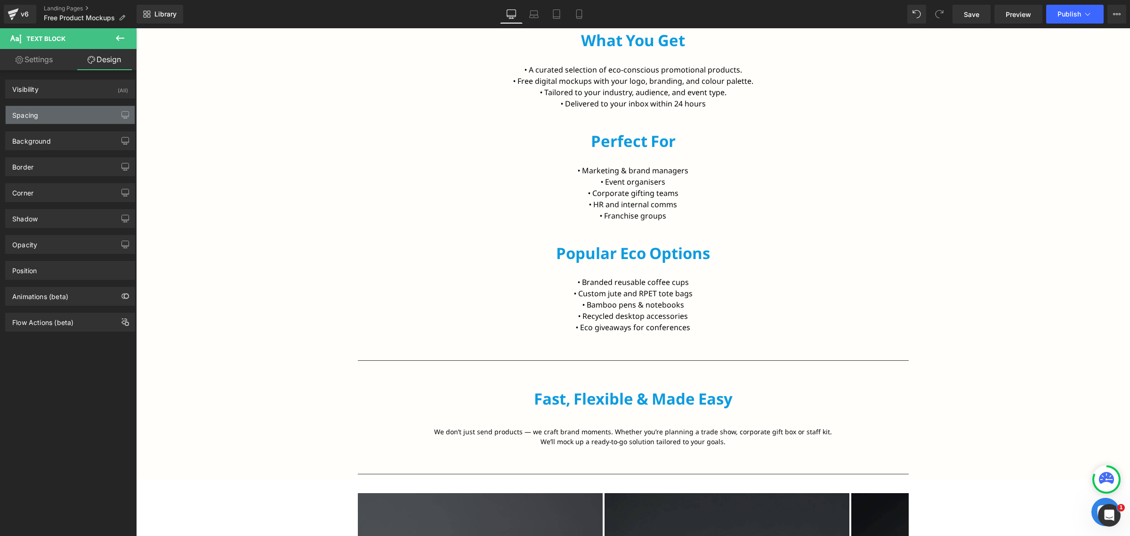
click at [47, 115] on div "Spacing" at bounding box center [70, 115] width 129 height 18
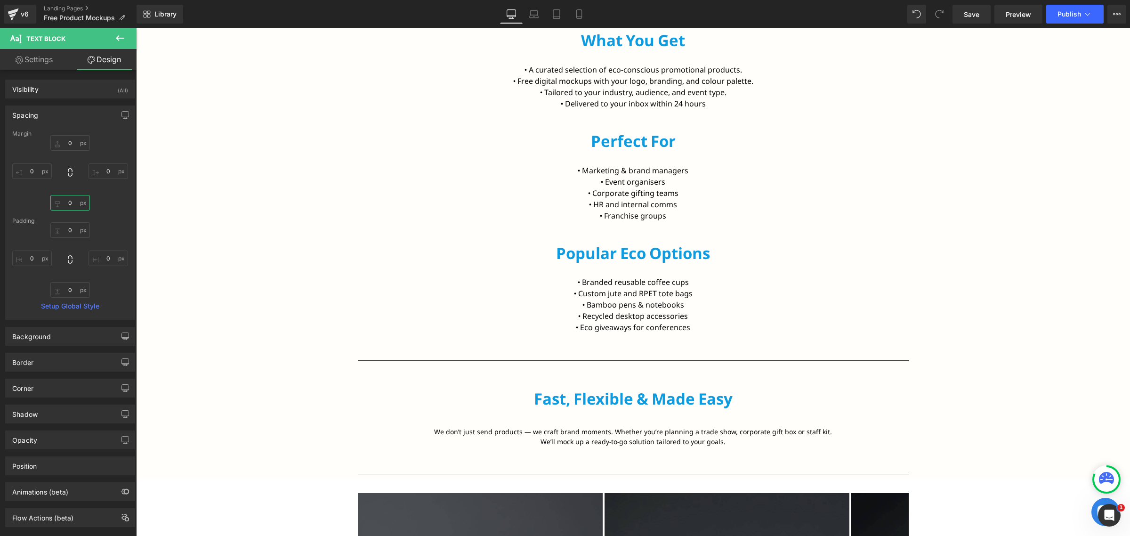
click at [71, 207] on input "0" at bounding box center [70, 203] width 40 height 16
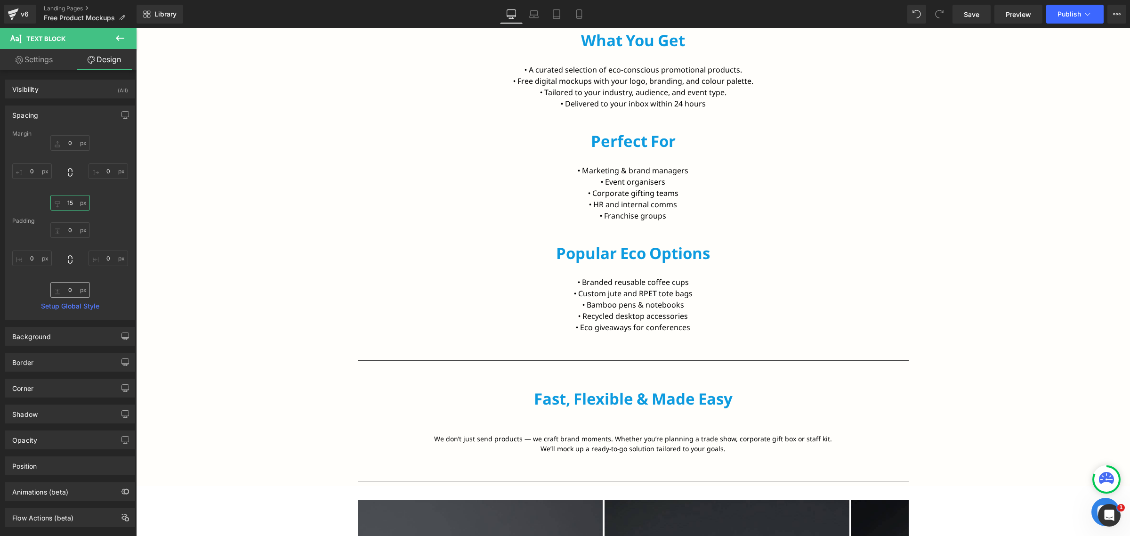
type input "15"
click at [72, 289] on input "0" at bounding box center [70, 290] width 40 height 16
type input "15"
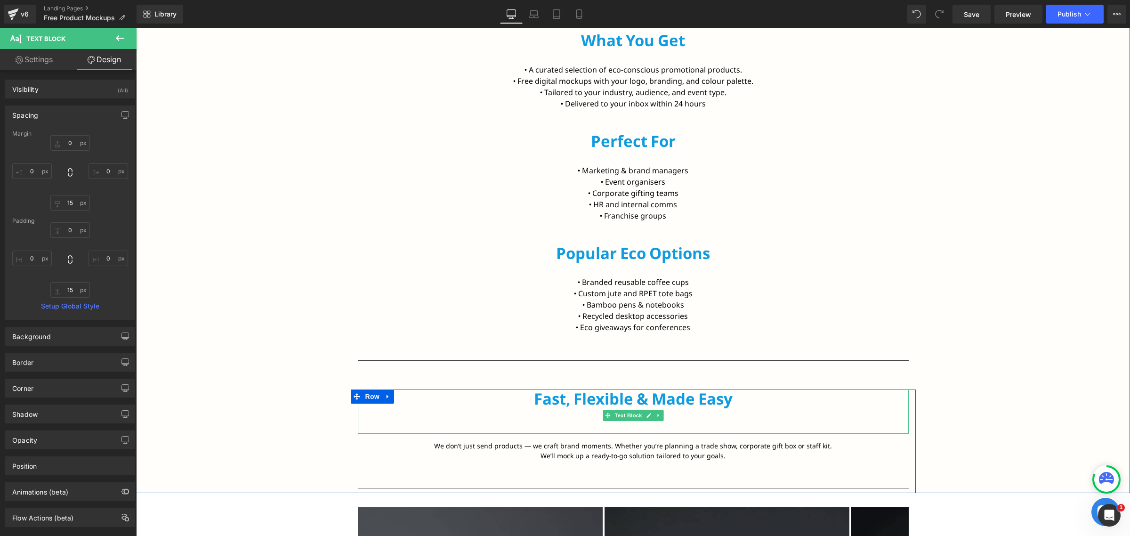
click at [589, 422] on p at bounding box center [633, 417] width 551 height 19
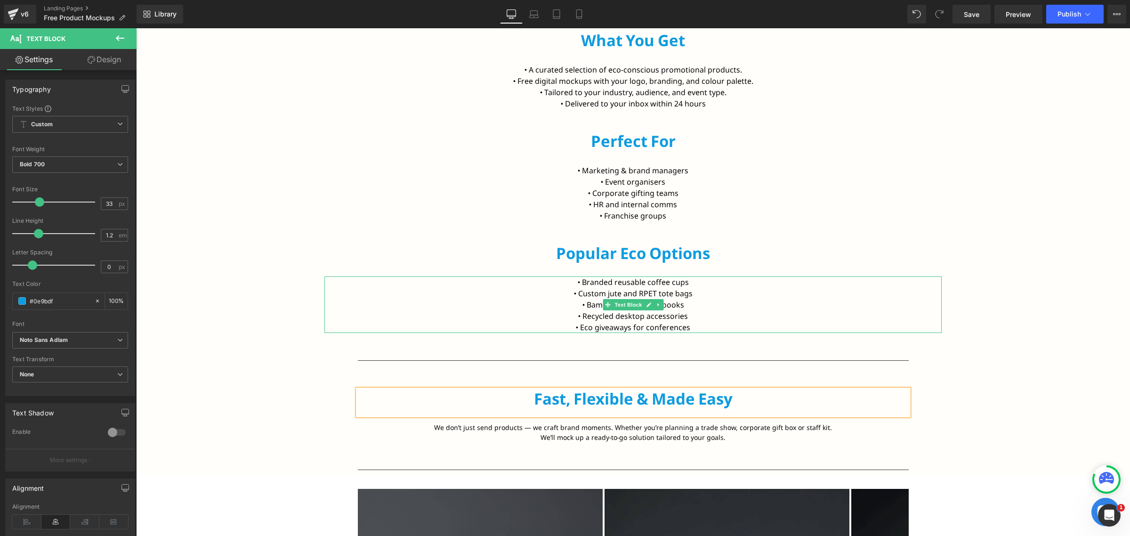
click at [908, 313] on p "• Recycled desktop accessories" at bounding box center [632, 315] width 617 height 11
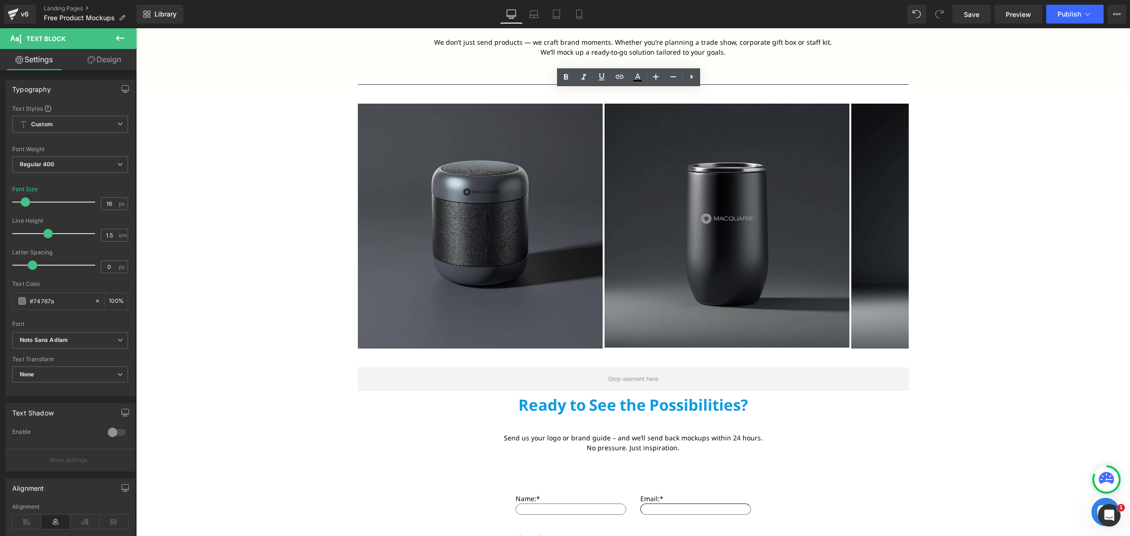
scroll to position [1059, 0]
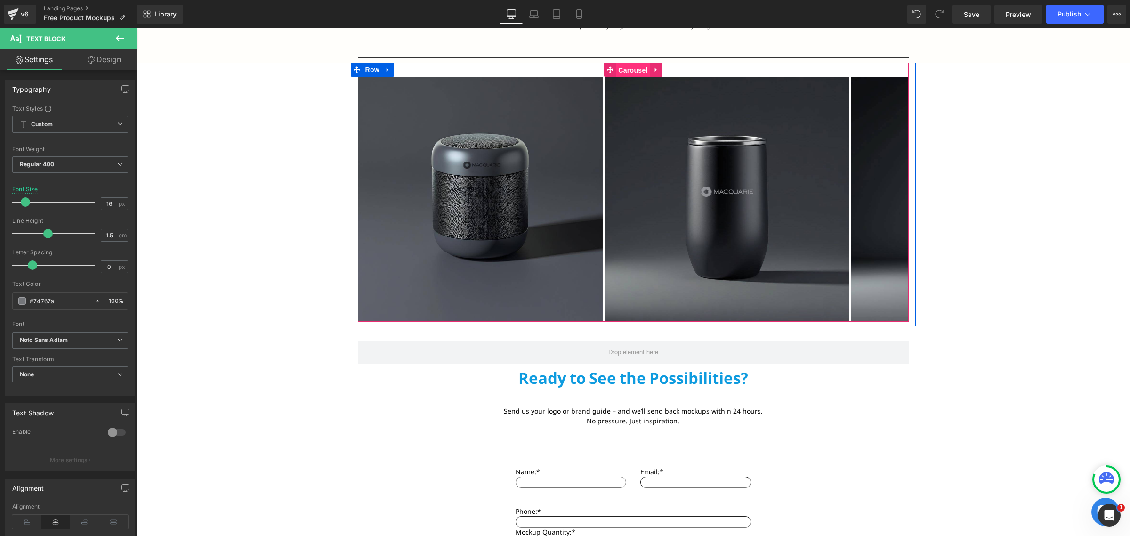
click at [634, 73] on span "Carousel" at bounding box center [633, 70] width 34 height 14
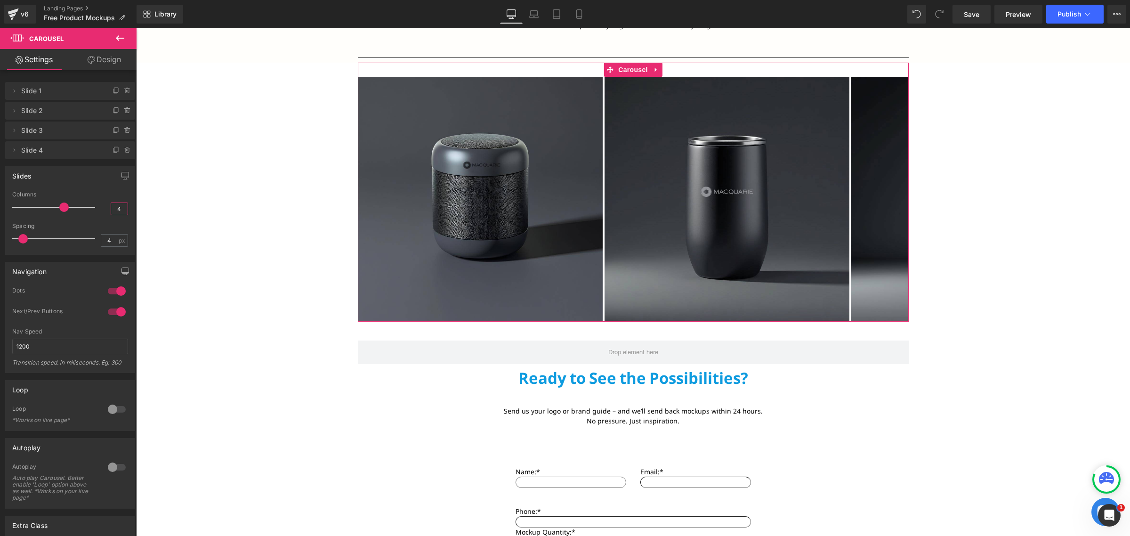
drag, startPoint x: 113, startPoint y: 208, endPoint x: 131, endPoint y: 212, distance: 18.3
click at [132, 211] on div "Slides 4 Columns 4 3 Columns 3 3 Columns 3 1 Columns 1 4px Spacing 4 px 5px Spa…" at bounding box center [70, 207] width 141 height 96
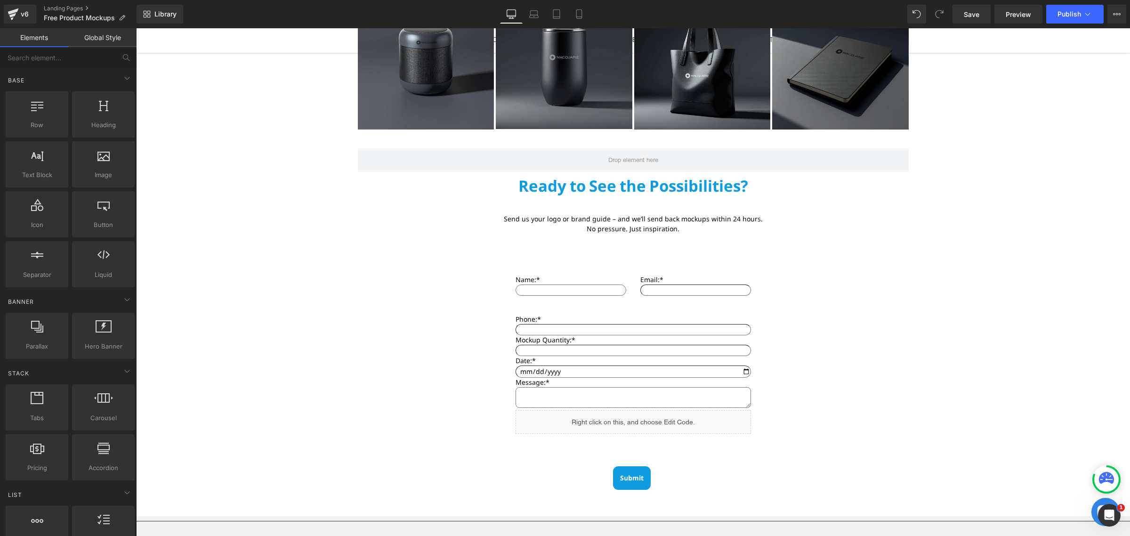
scroll to position [1177, 0]
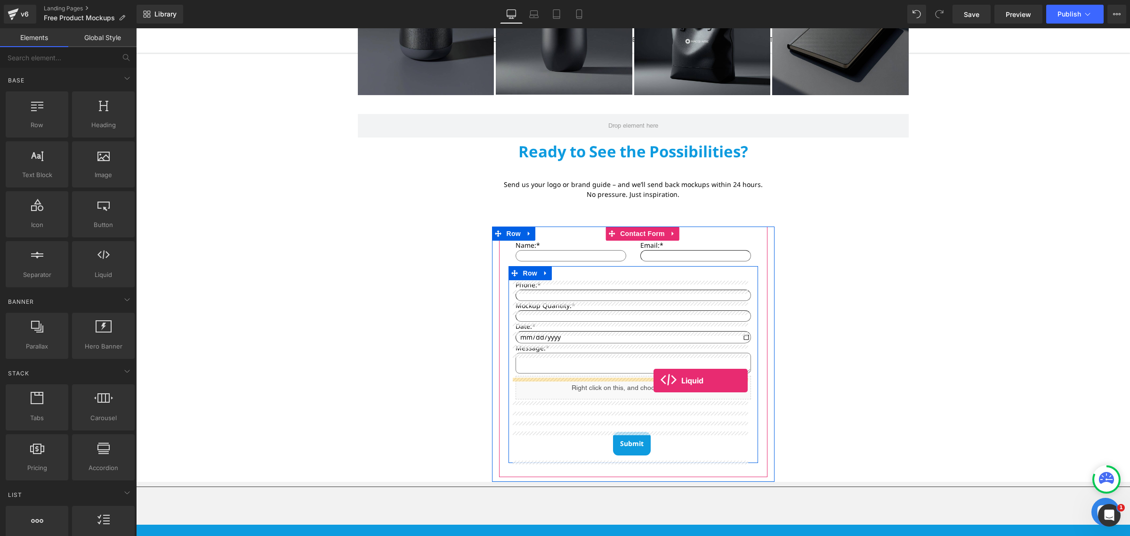
drag, startPoint x: 236, startPoint y: 284, endPoint x: 653, endPoint y: 380, distance: 428.5
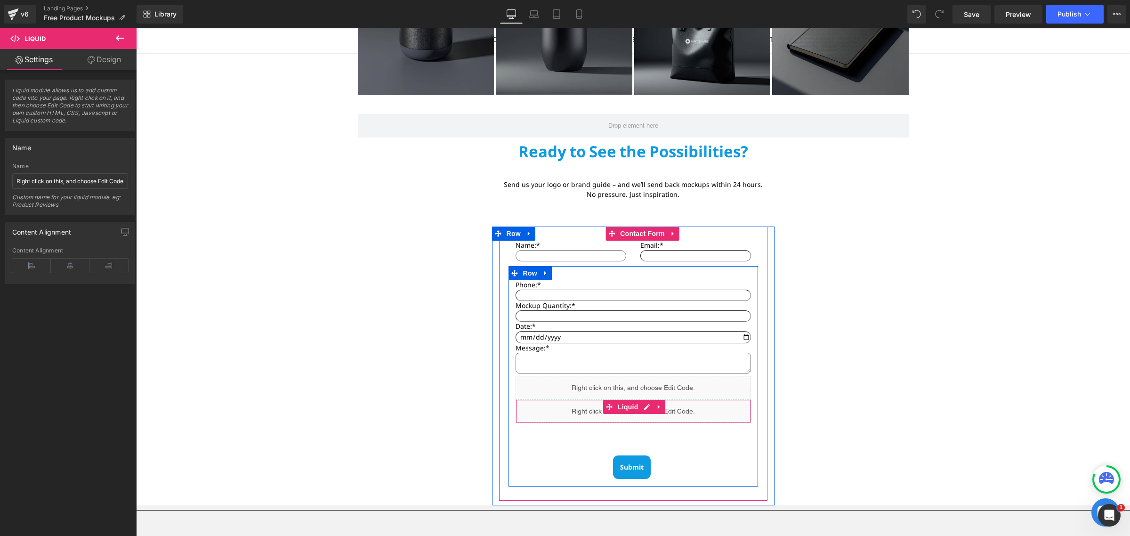
click at [658, 408] on icon at bounding box center [659, 406] width 7 height 7
click at [662, 406] on icon at bounding box center [665, 406] width 7 height 7
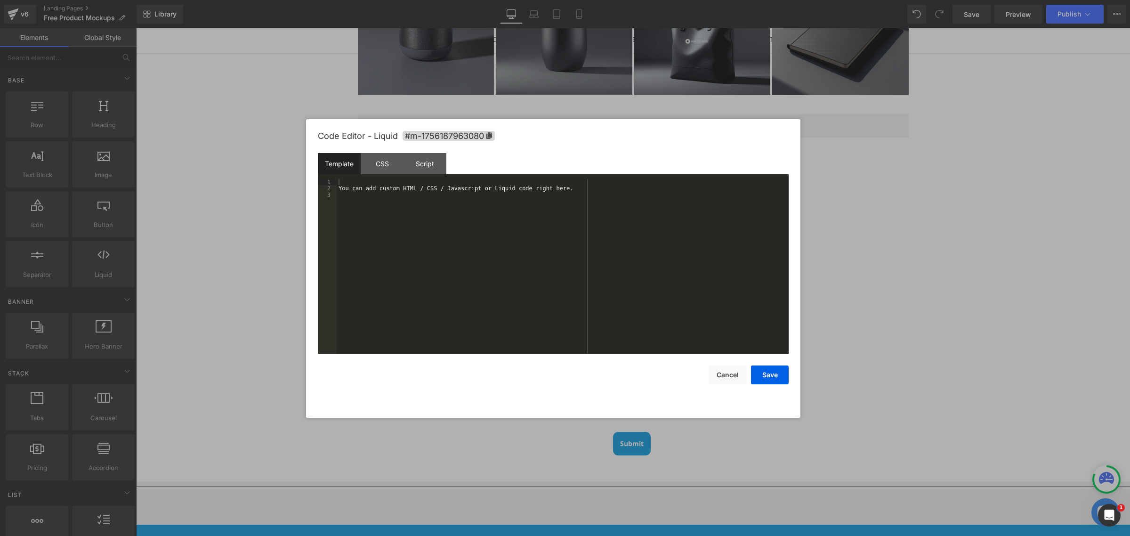
click at [669, 0] on div "Liquid You are previewing how the will restyle your page. You can not edit Elem…" at bounding box center [565, 0] width 1130 height 0
click at [537, 250] on div "You can add custom HTML / CSS / Javascript or Liquid code right here." at bounding box center [563, 273] width 452 height 188
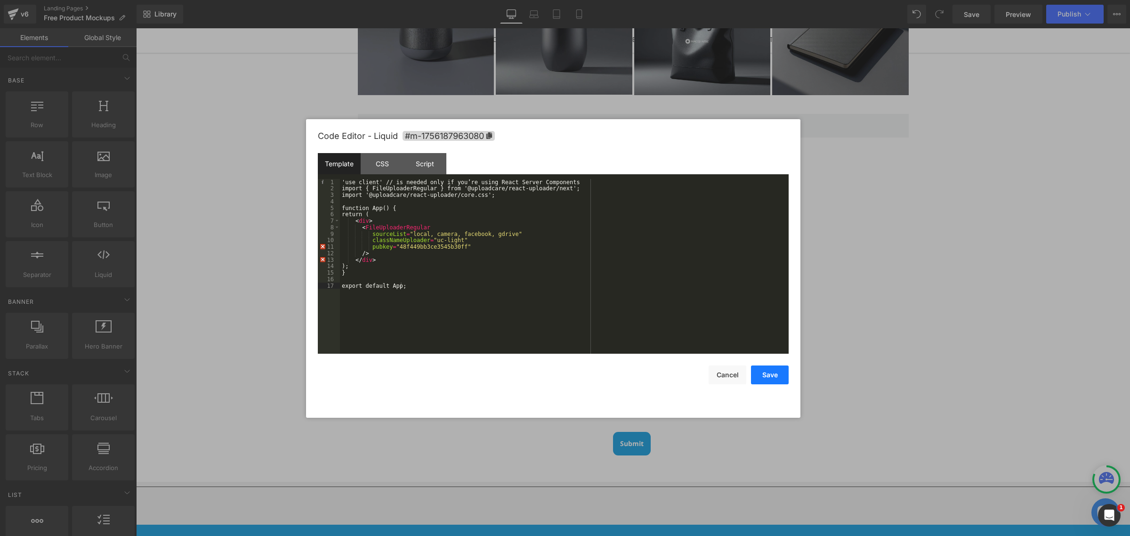
click at [766, 379] on button "Save" at bounding box center [770, 374] width 38 height 19
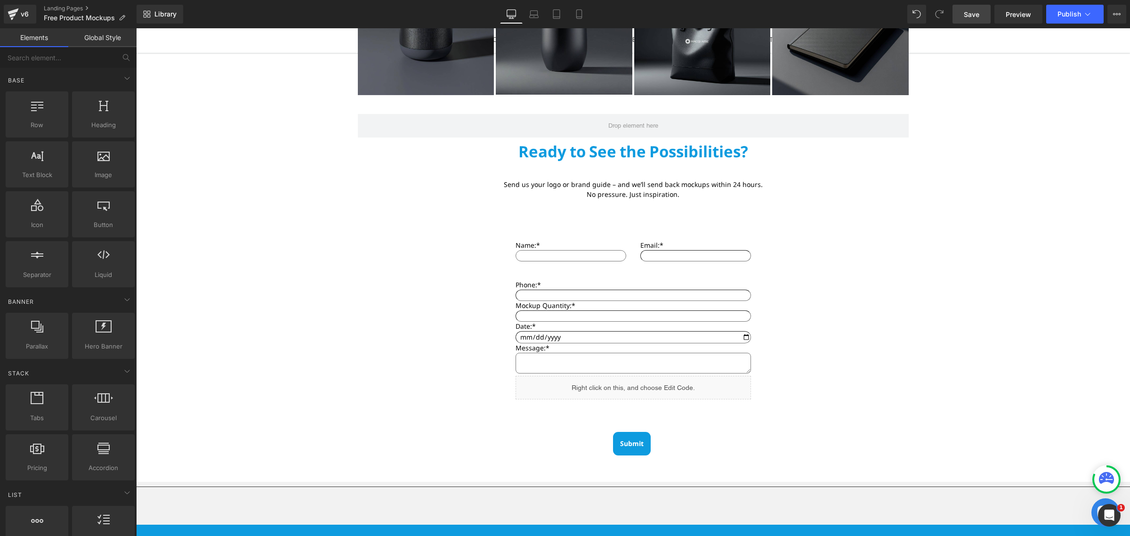
click at [963, 20] on link "Save" at bounding box center [971, 14] width 38 height 19
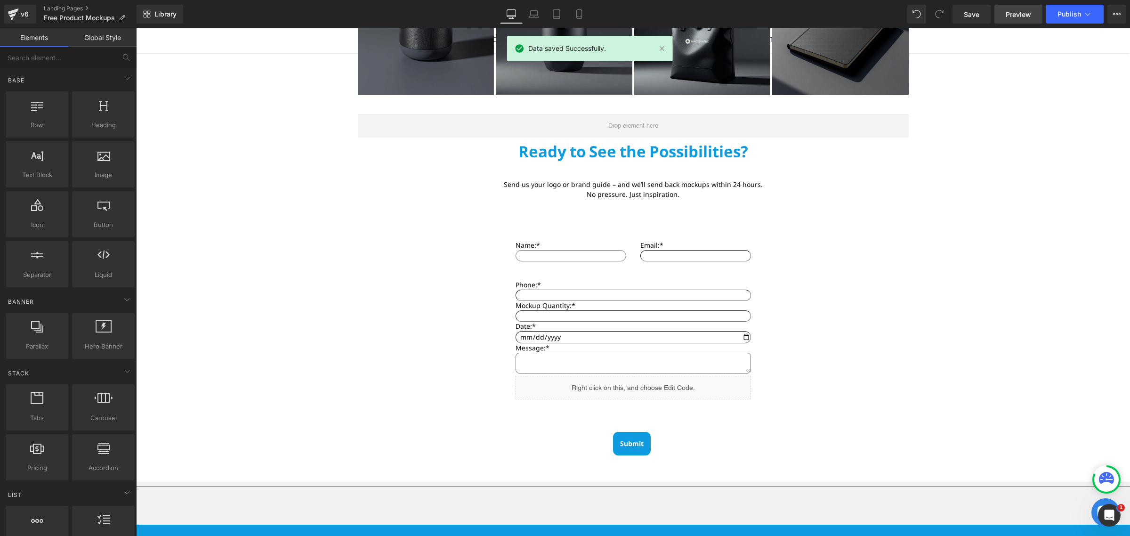
click at [1011, 15] on span "Preview" at bounding box center [1017, 14] width 25 height 10
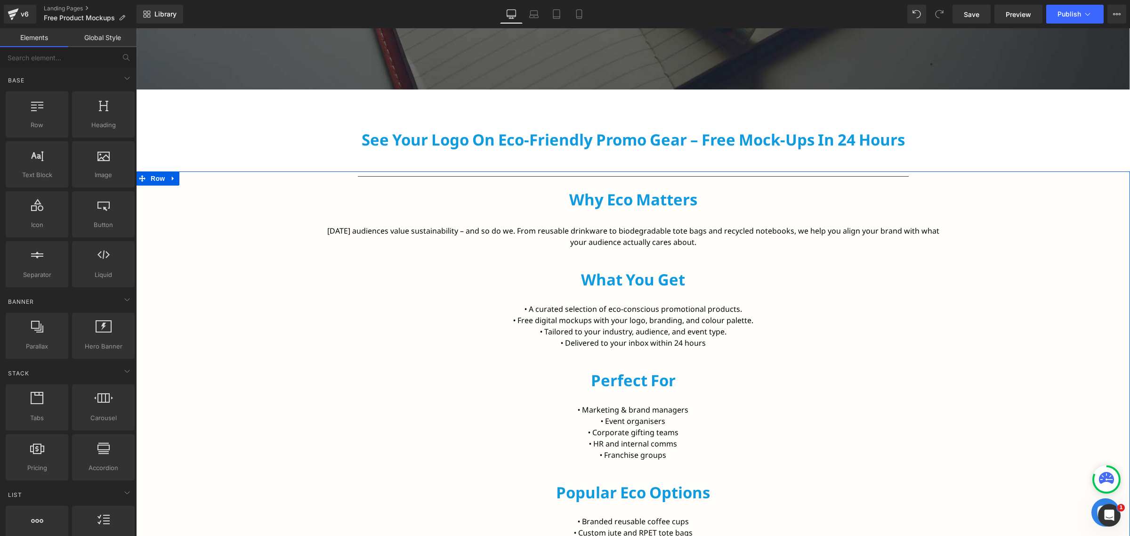
scroll to position [412, 0]
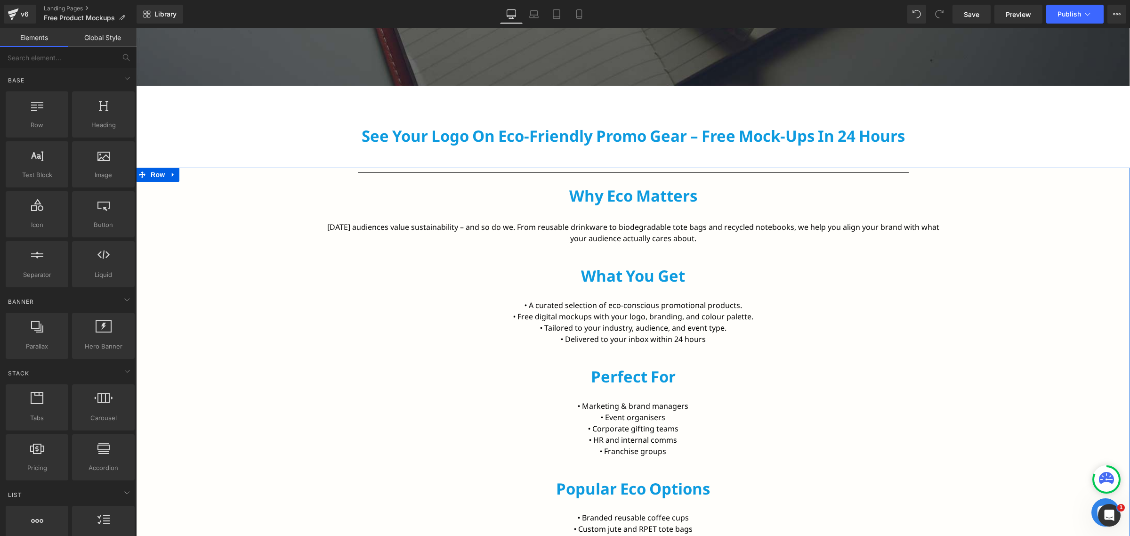
click at [635, 392] on div "Perfect for Heading" at bounding box center [633, 380] width 994 height 26
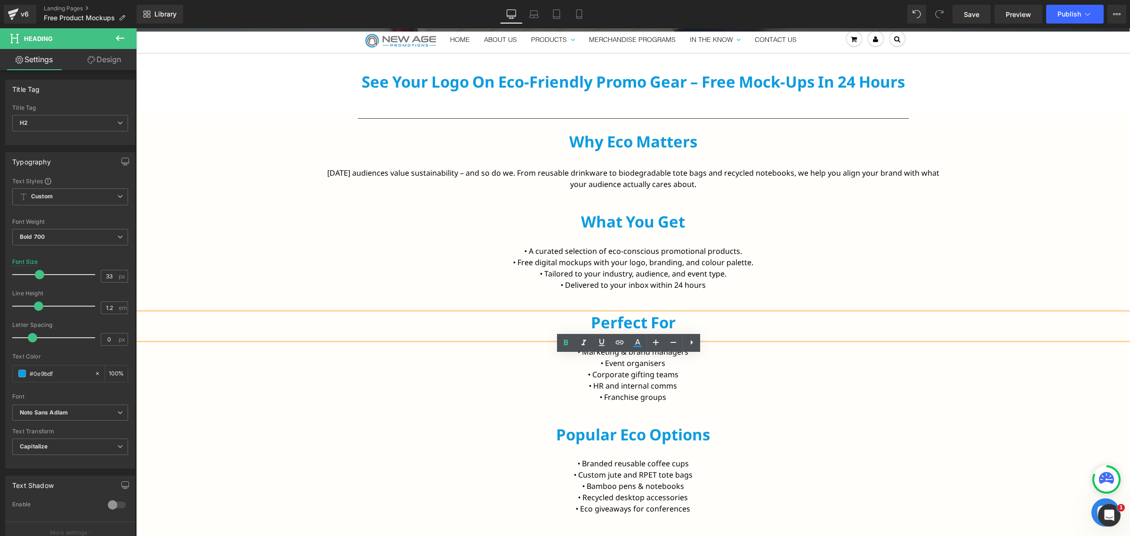
scroll to position [471, 0]
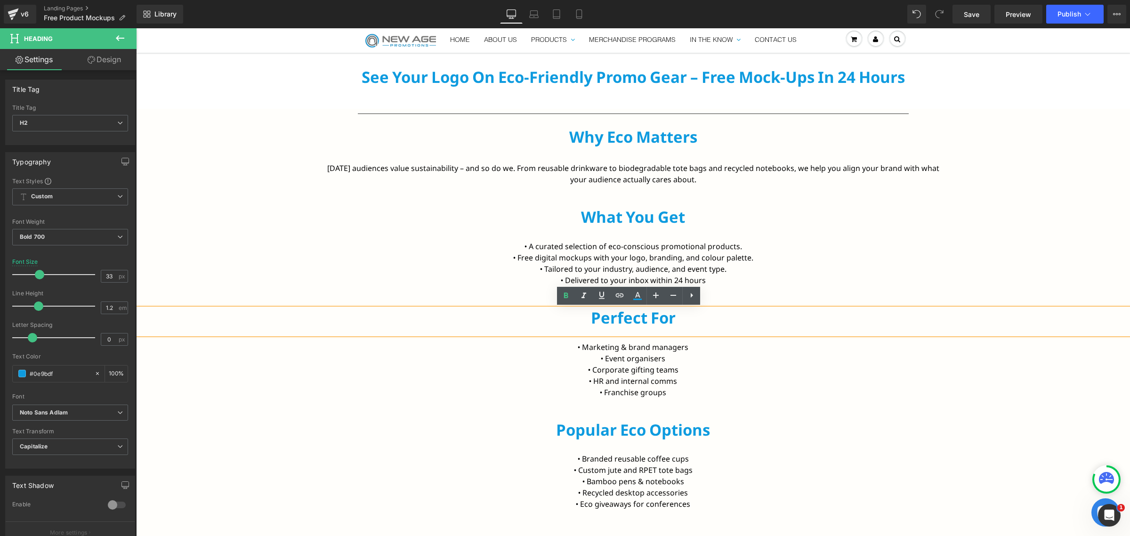
click at [688, 325] on h2 "Perfect for" at bounding box center [633, 317] width 994 height 19
click at [1086, 13] on icon at bounding box center [1087, 13] width 9 height 9
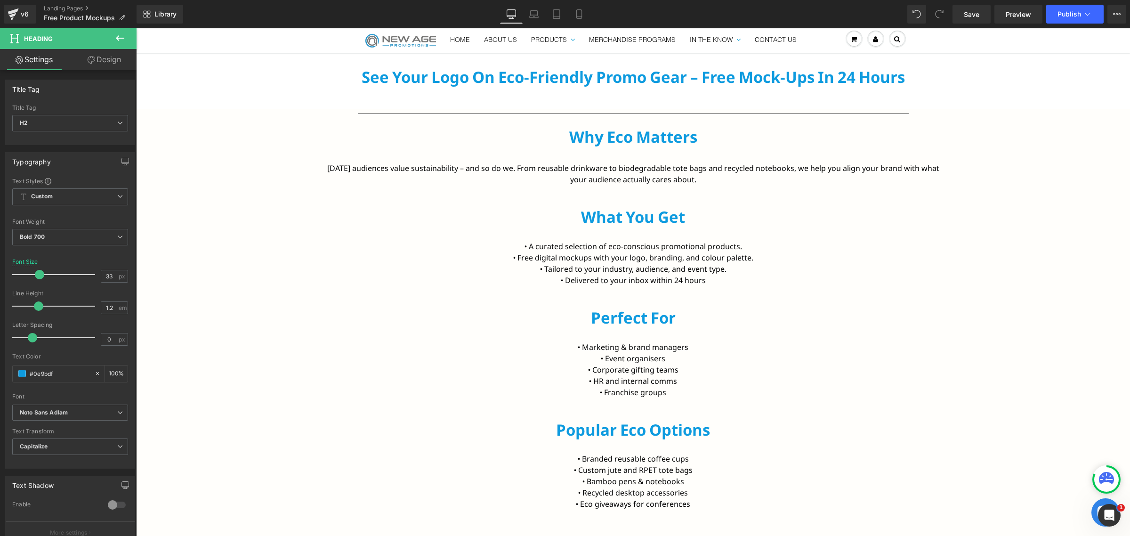
click at [1111, 17] on button "View Live Page View with current Template Save Template to Library Schedule Pub…" at bounding box center [1116, 14] width 19 height 19
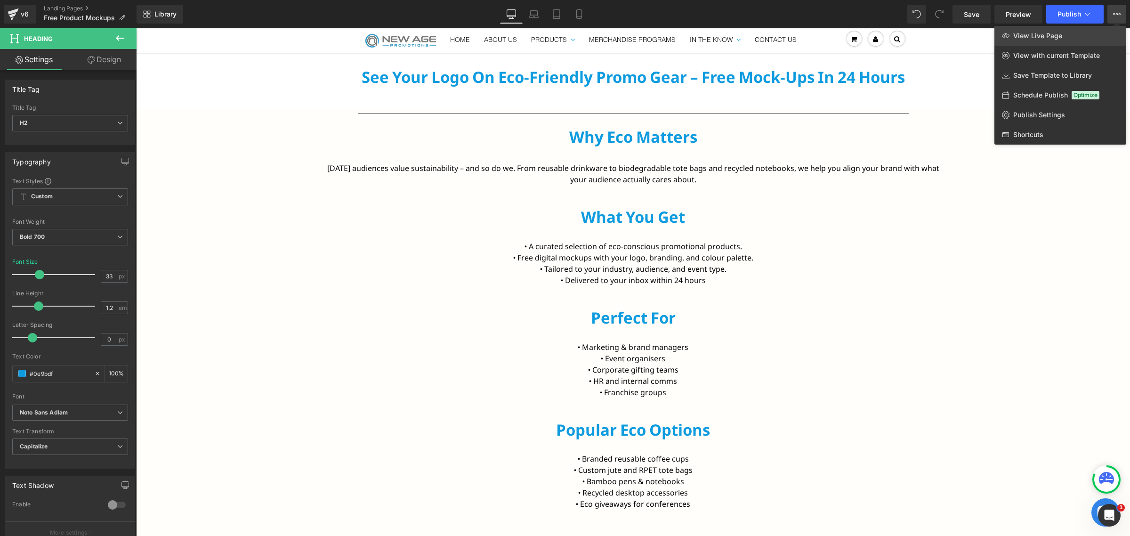
click at [1060, 37] on span "View Live Page" at bounding box center [1037, 36] width 49 height 8
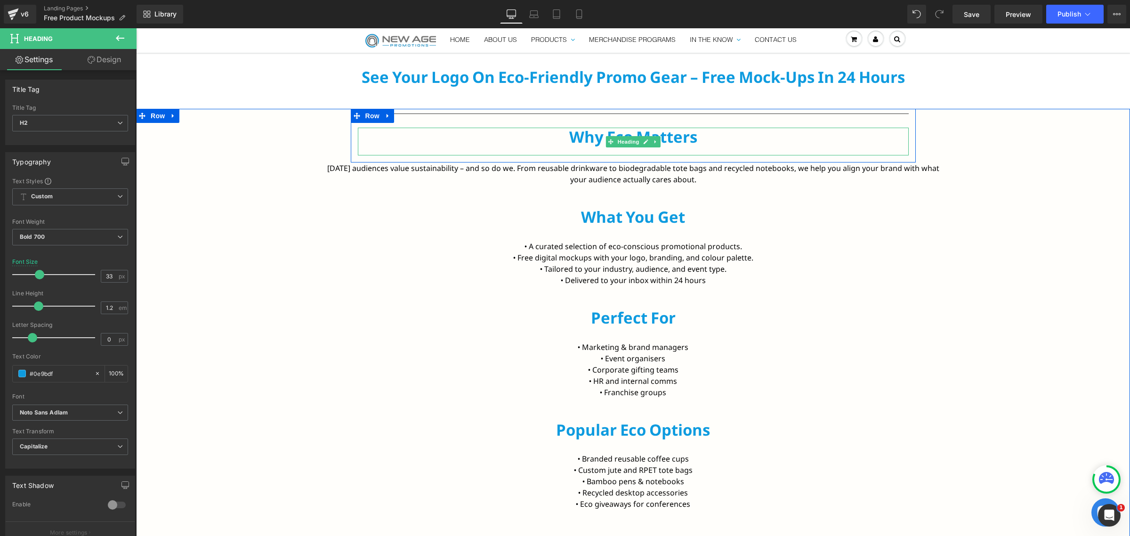
click at [676, 137] on h2 "Why Eco Matters" at bounding box center [633, 137] width 551 height 19
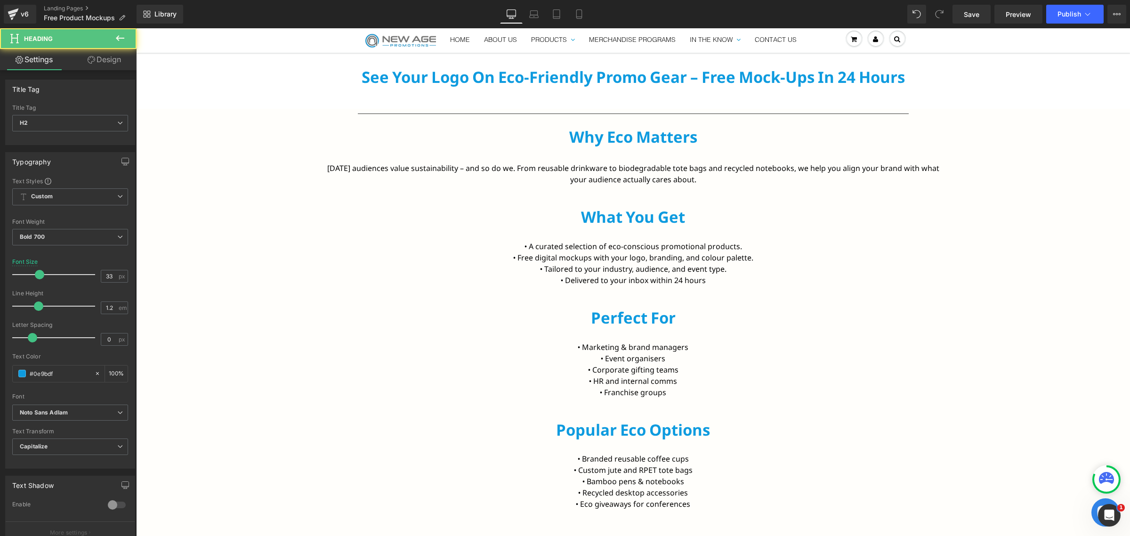
click at [99, 64] on link "Design" at bounding box center [104, 59] width 68 height 21
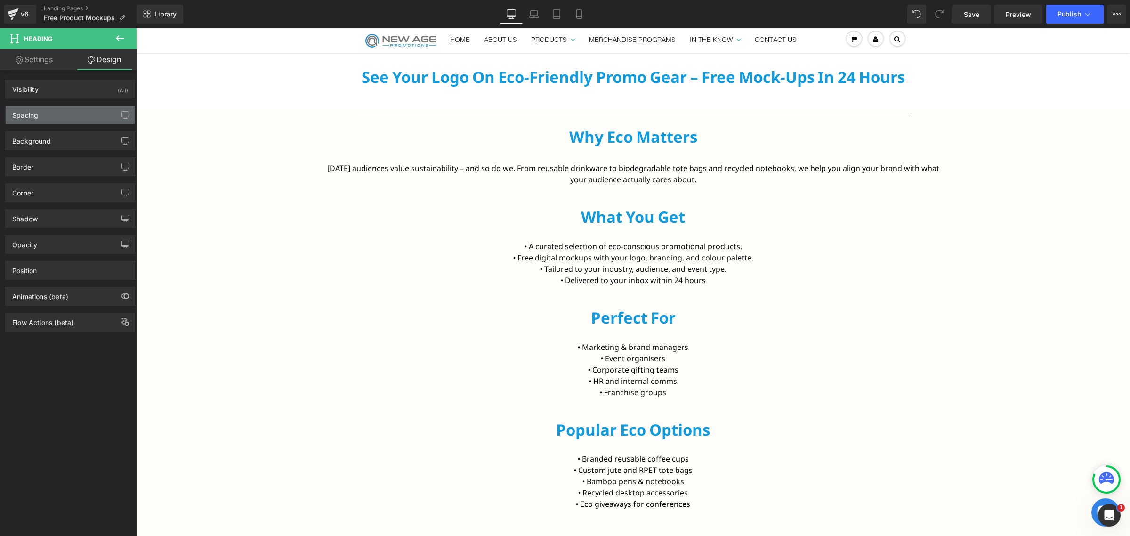
click at [56, 119] on div "Spacing" at bounding box center [70, 115] width 129 height 18
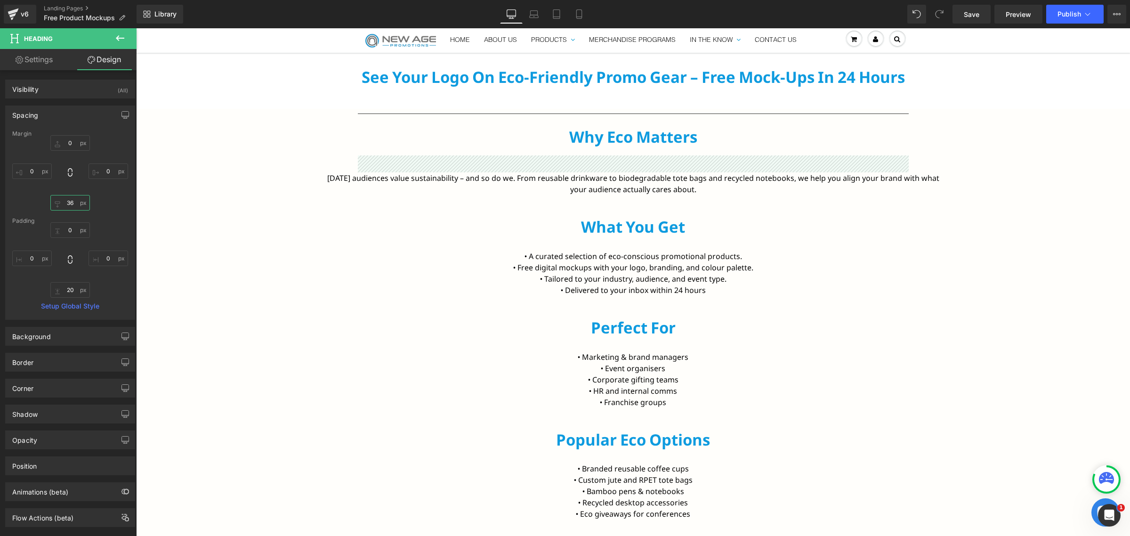
click at [75, 205] on input "36" at bounding box center [70, 203] width 40 height 16
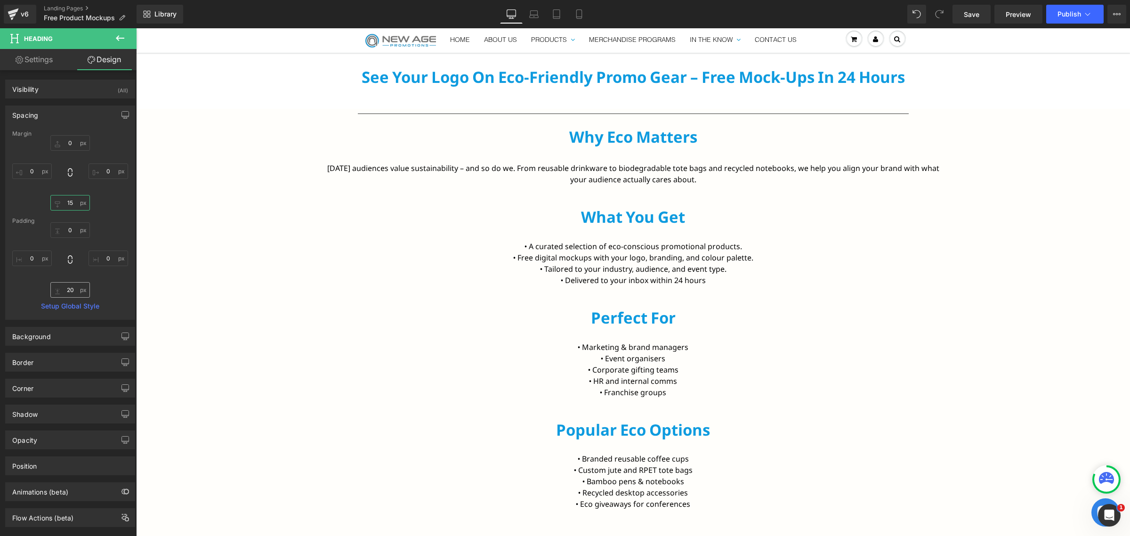
type input "15"
click at [71, 292] on input "20" at bounding box center [70, 290] width 40 height 16
type input "15"
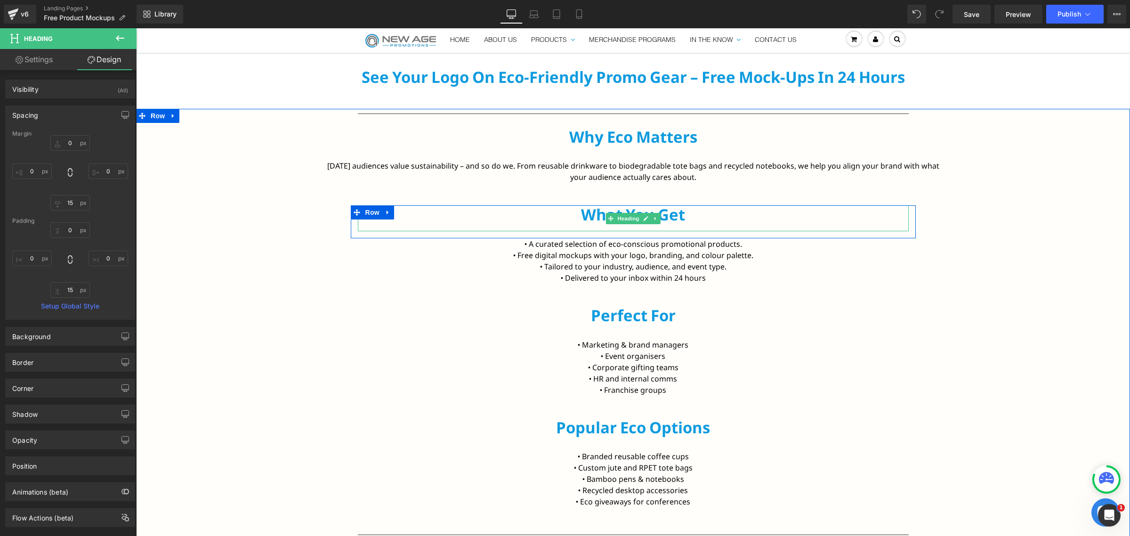
click at [592, 219] on h2 "What You Get" at bounding box center [633, 214] width 551 height 19
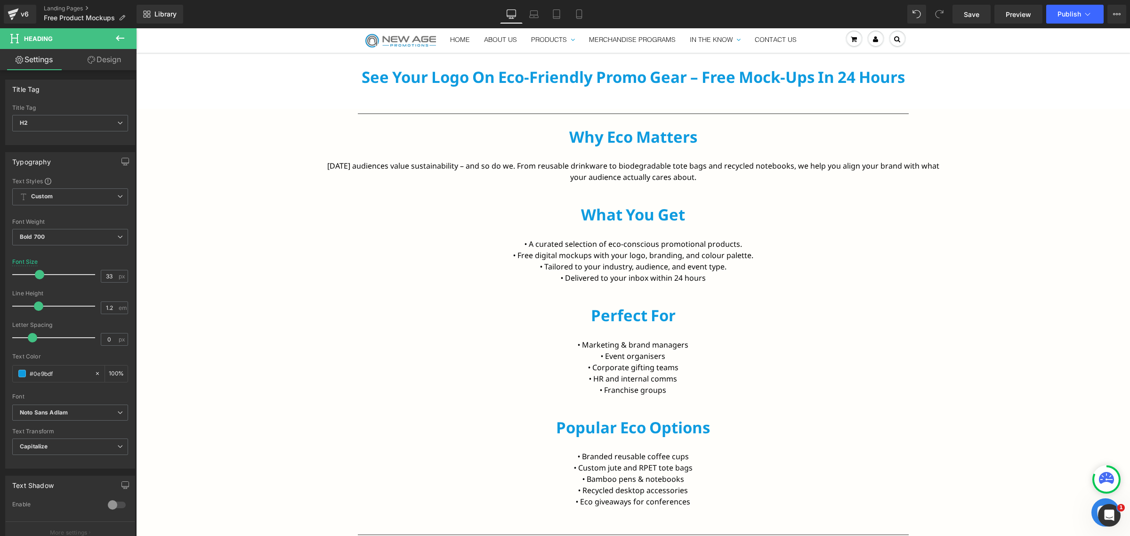
click at [87, 65] on link "Design" at bounding box center [104, 59] width 68 height 21
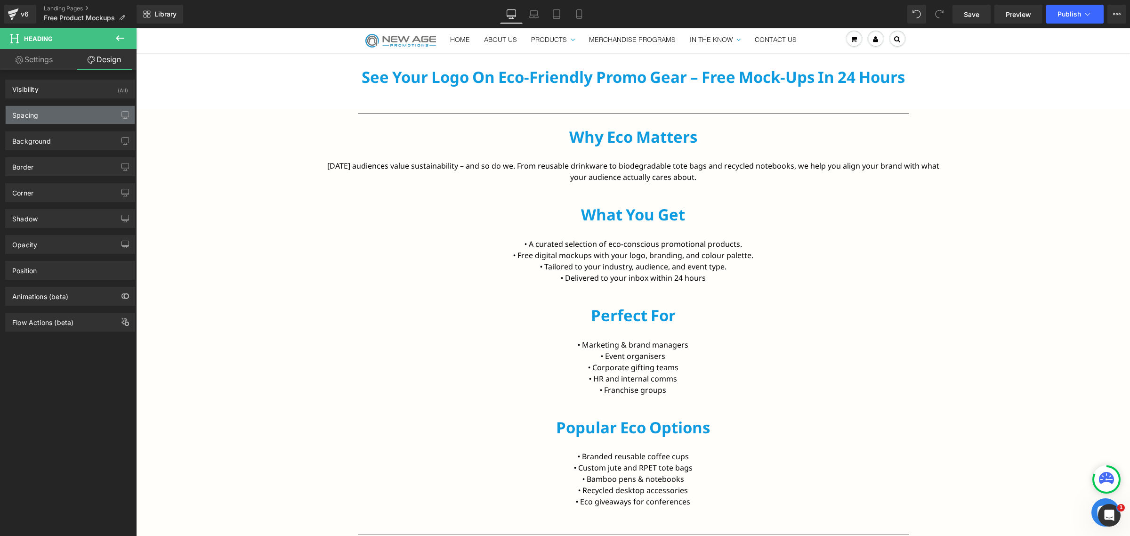
click at [64, 118] on div "Spacing" at bounding box center [70, 115] width 129 height 18
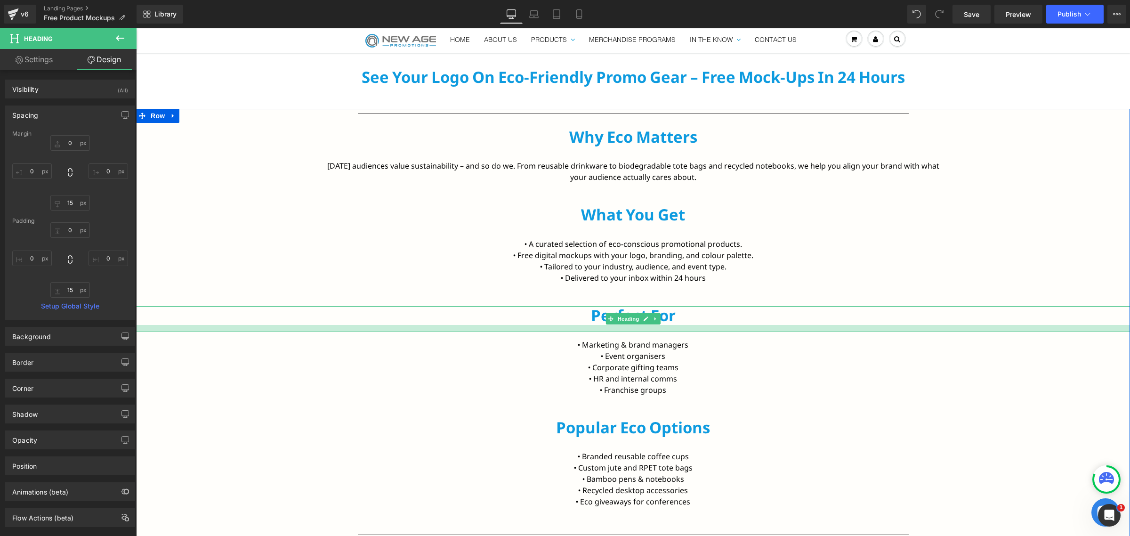
click at [616, 328] on div at bounding box center [633, 328] width 994 height 7
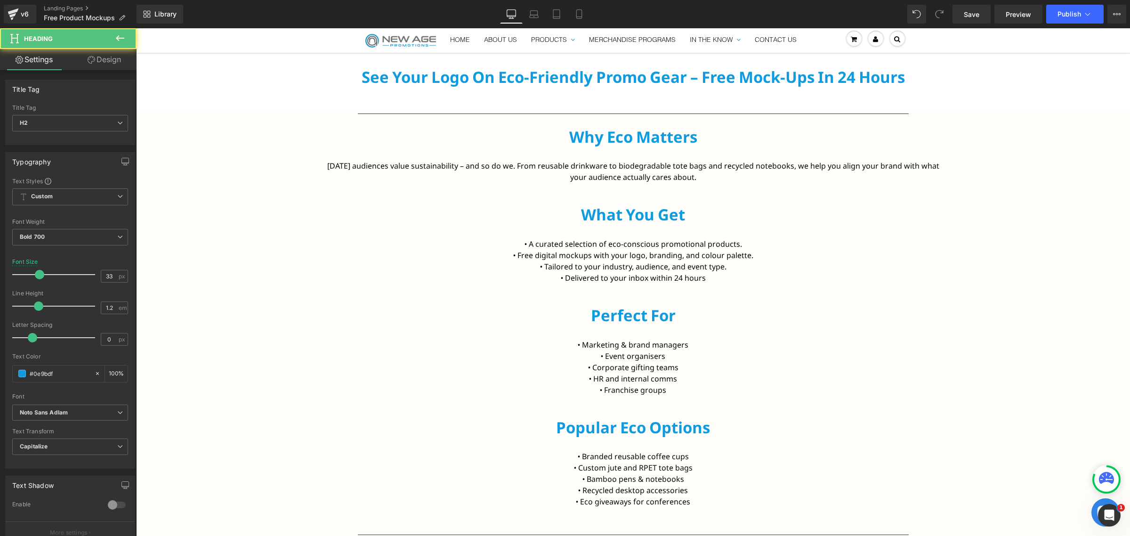
click at [106, 58] on link "Design" at bounding box center [104, 59] width 68 height 21
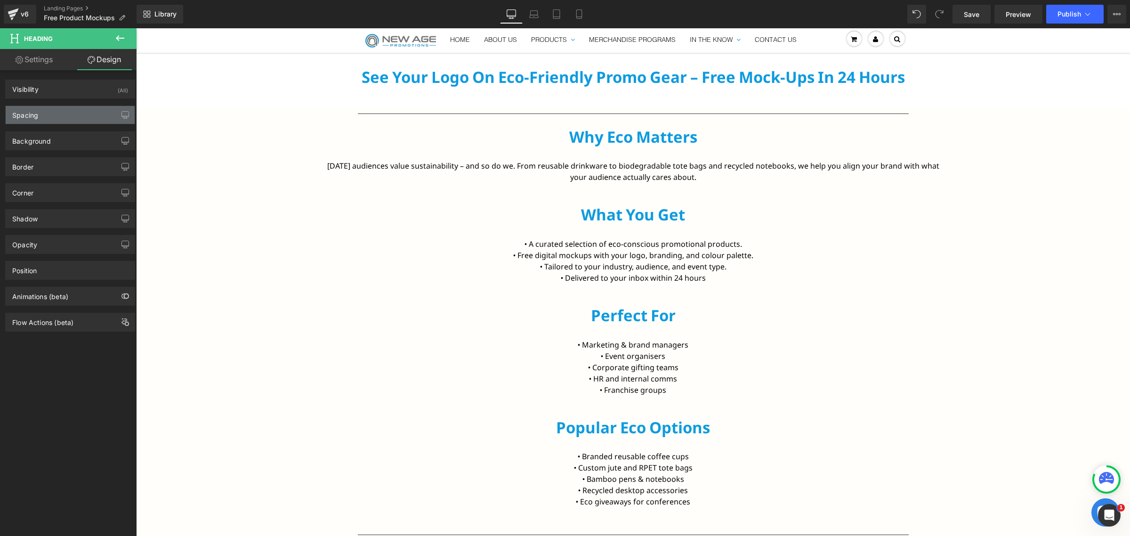
click at [56, 116] on div "Spacing" at bounding box center [70, 115] width 129 height 18
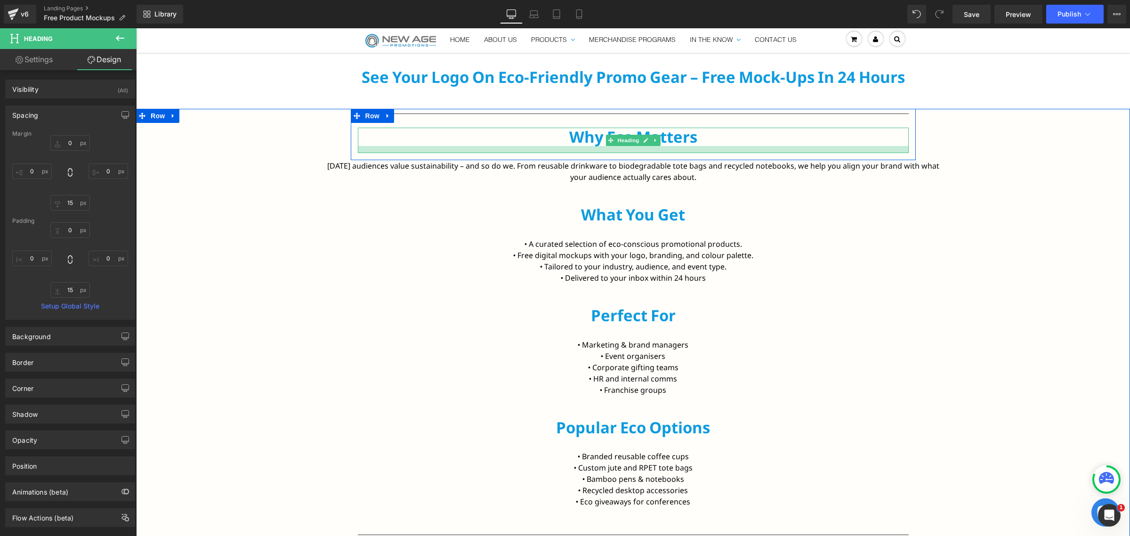
click at [597, 153] on div at bounding box center [633, 149] width 551 height 7
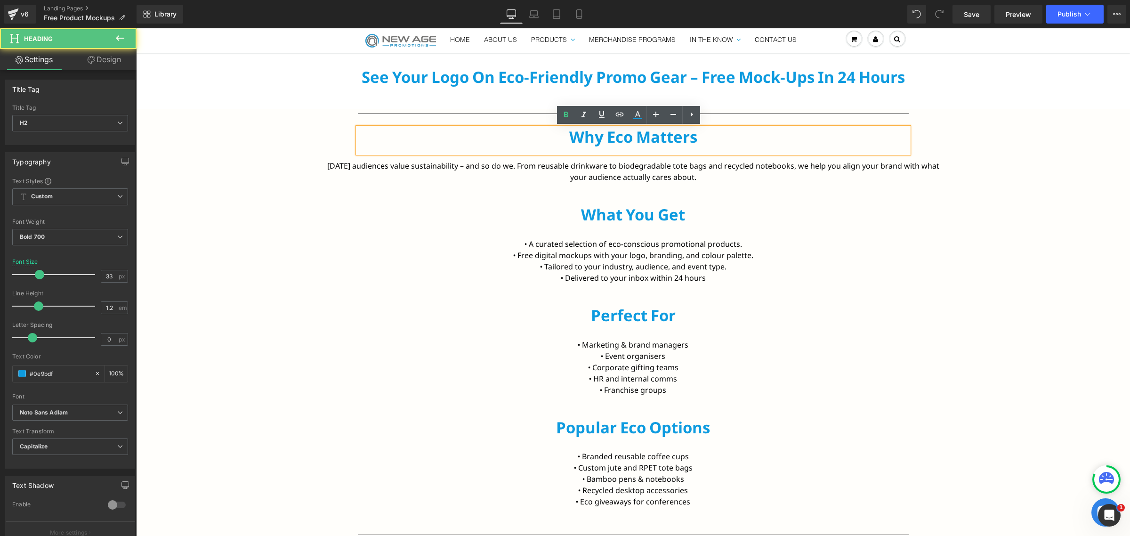
click at [113, 66] on link "Design" at bounding box center [104, 59] width 68 height 21
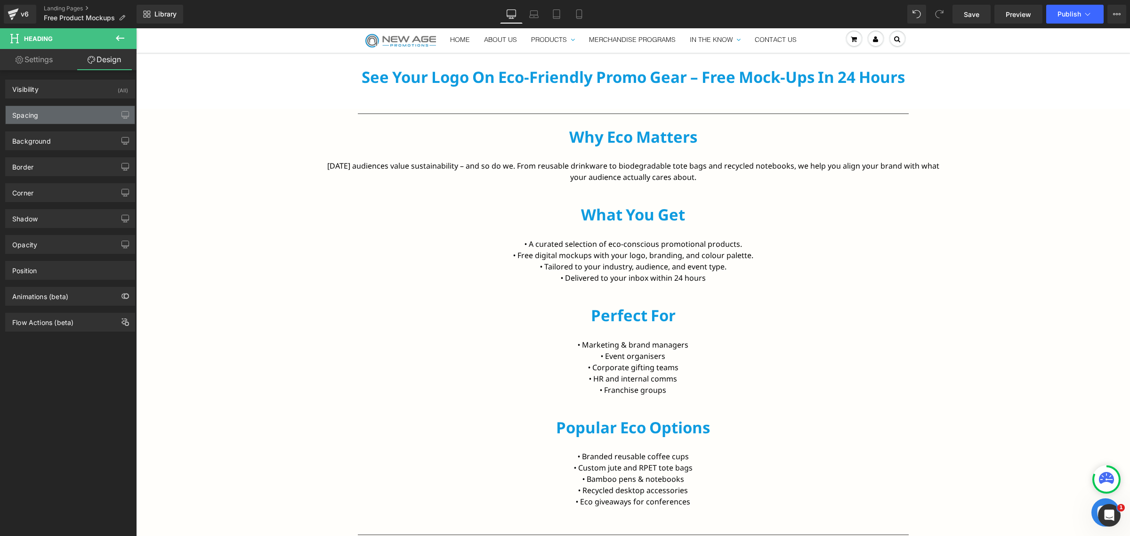
click at [51, 112] on div "Spacing" at bounding box center [70, 115] width 129 height 18
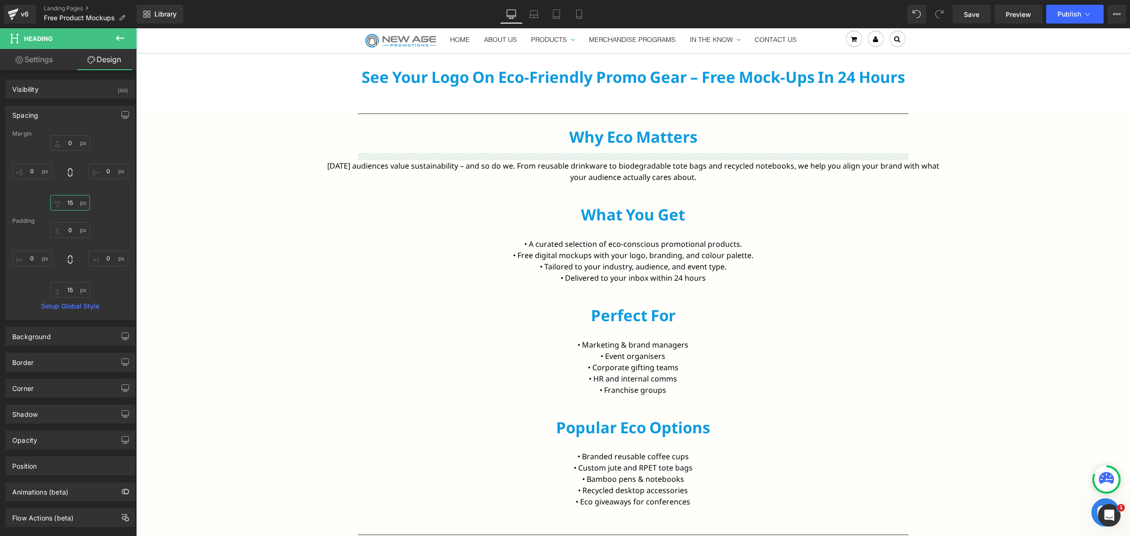
click at [73, 206] on input "15" at bounding box center [70, 203] width 40 height 16
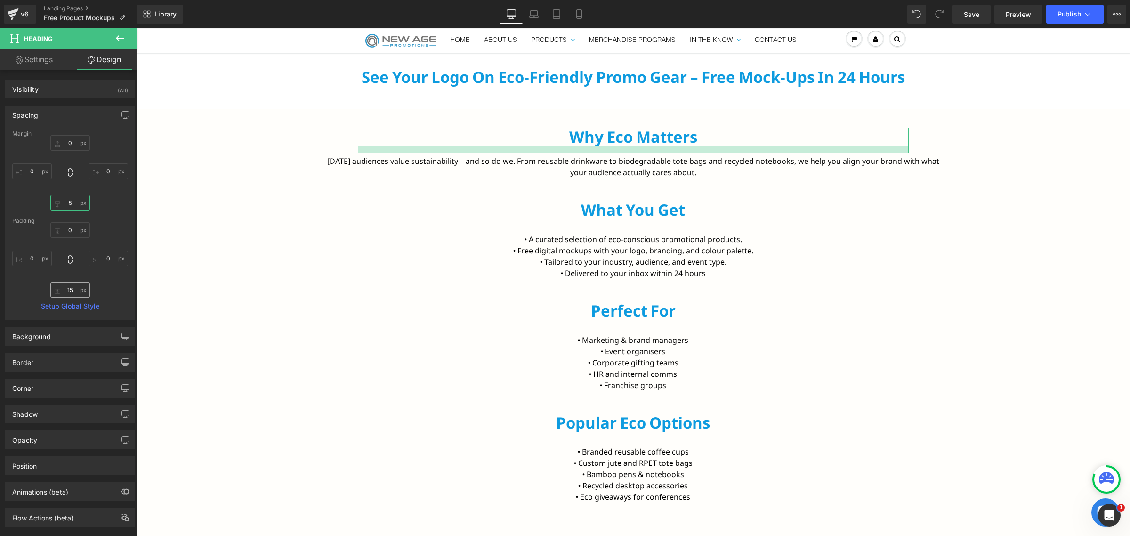
type input "5"
click at [69, 295] on input "15" at bounding box center [70, 290] width 40 height 16
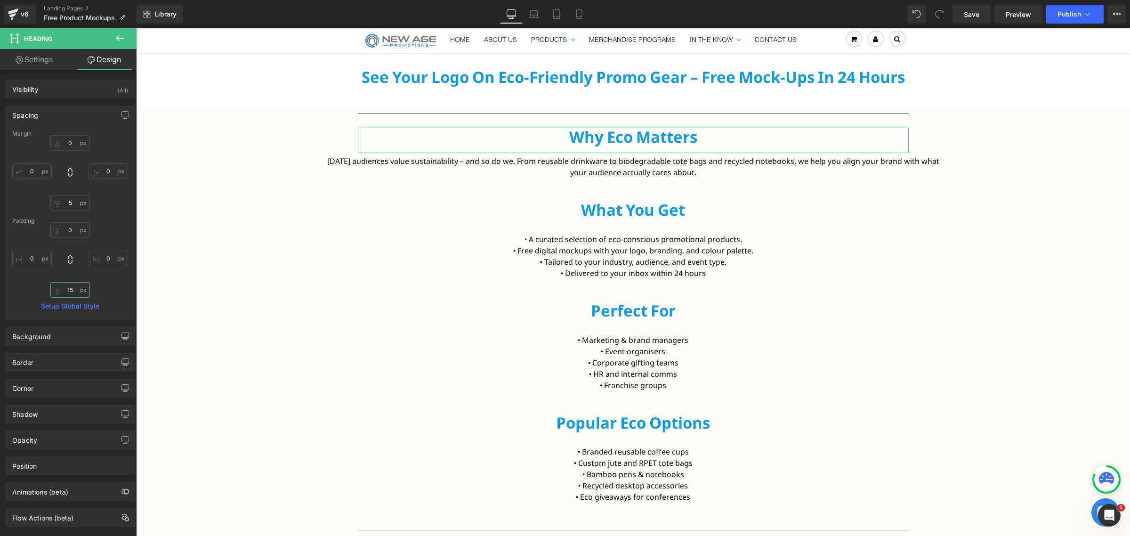
type input "5"
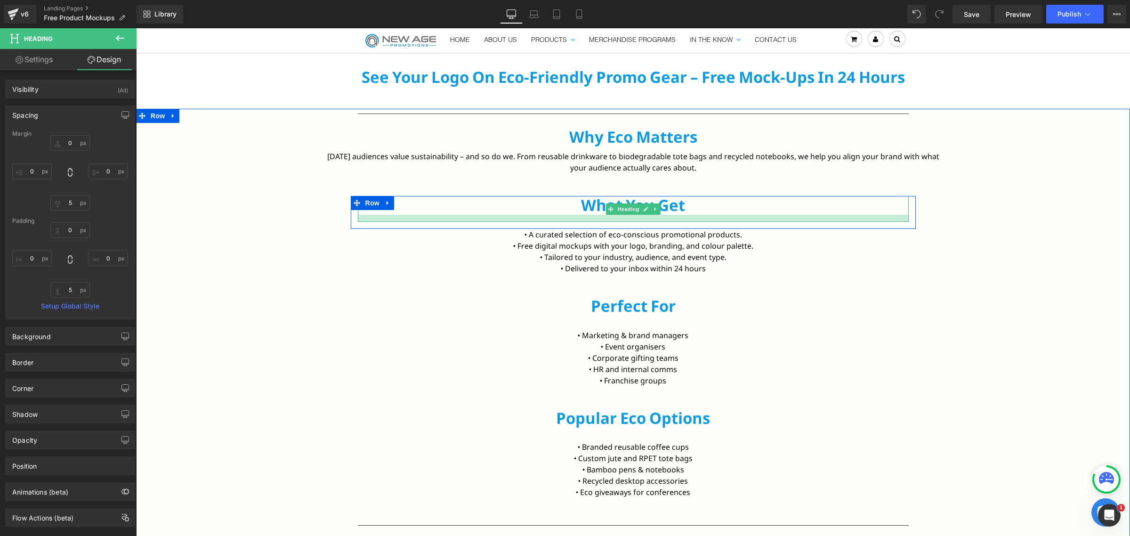
click at [590, 215] on div at bounding box center [633, 218] width 551 height 7
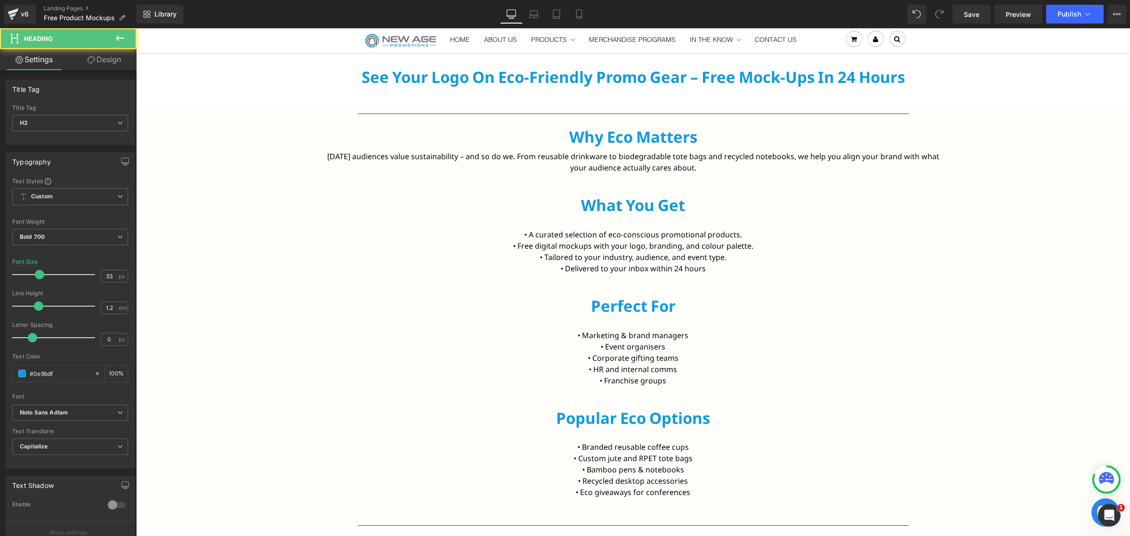
click at [83, 63] on link "Design" at bounding box center [104, 59] width 68 height 21
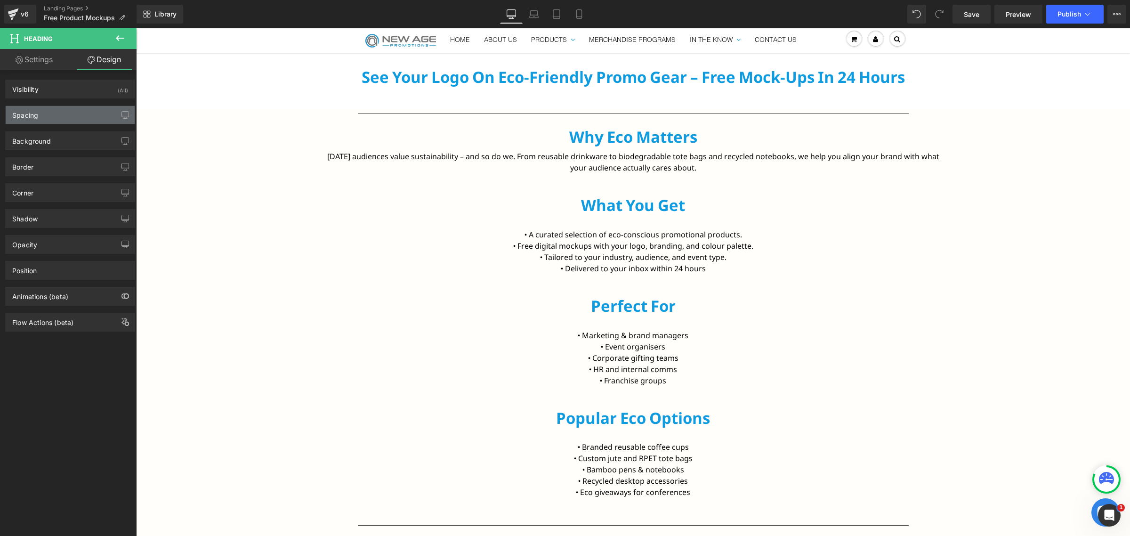
click at [48, 121] on div "Spacing" at bounding box center [70, 115] width 129 height 18
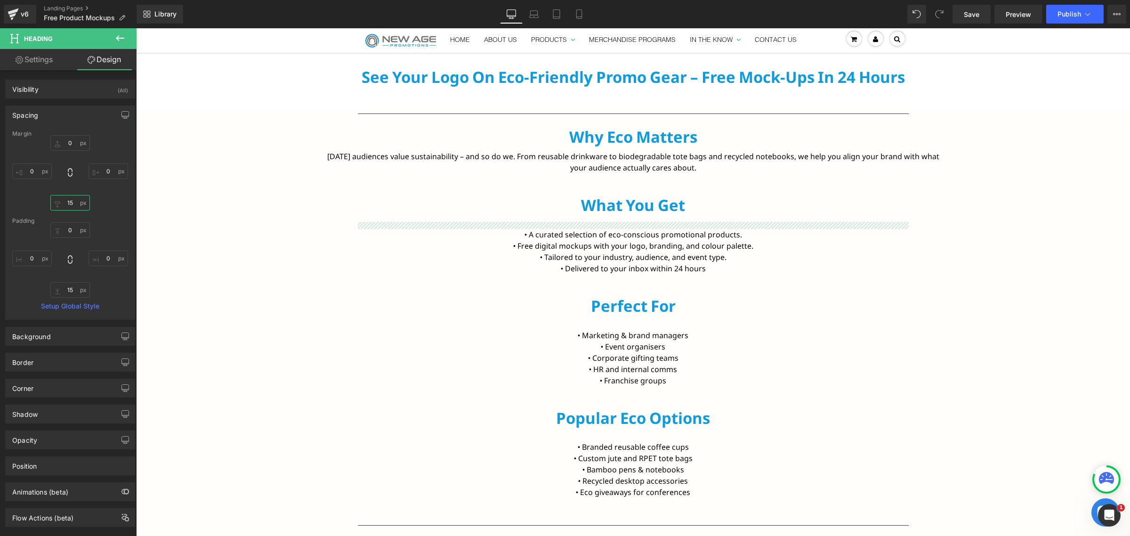
click at [70, 210] on input "15" at bounding box center [70, 203] width 40 height 16
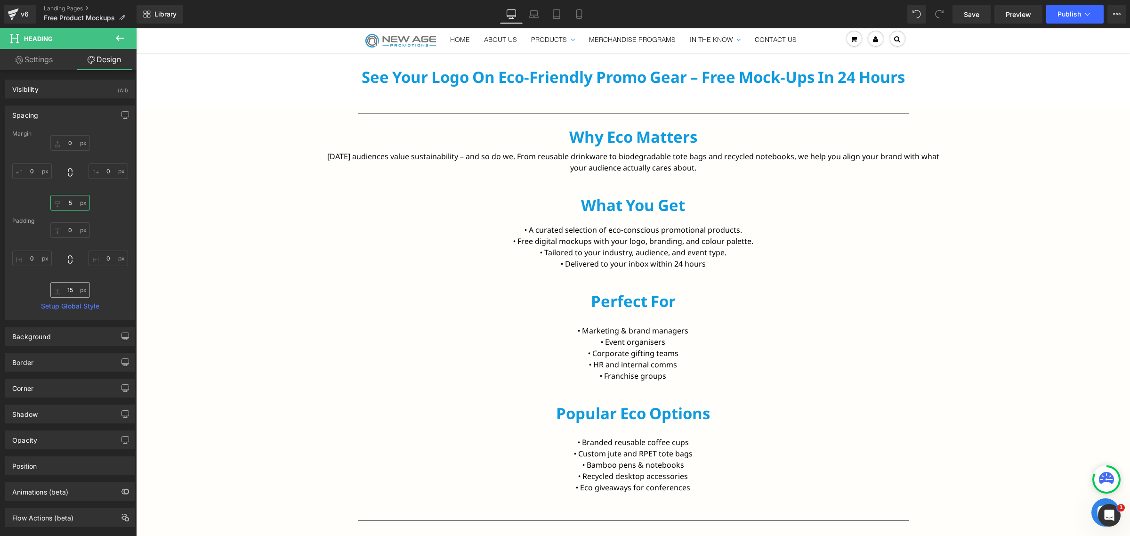
type input "5"
click at [69, 295] on input "15" at bounding box center [70, 290] width 40 height 16
type input "5"
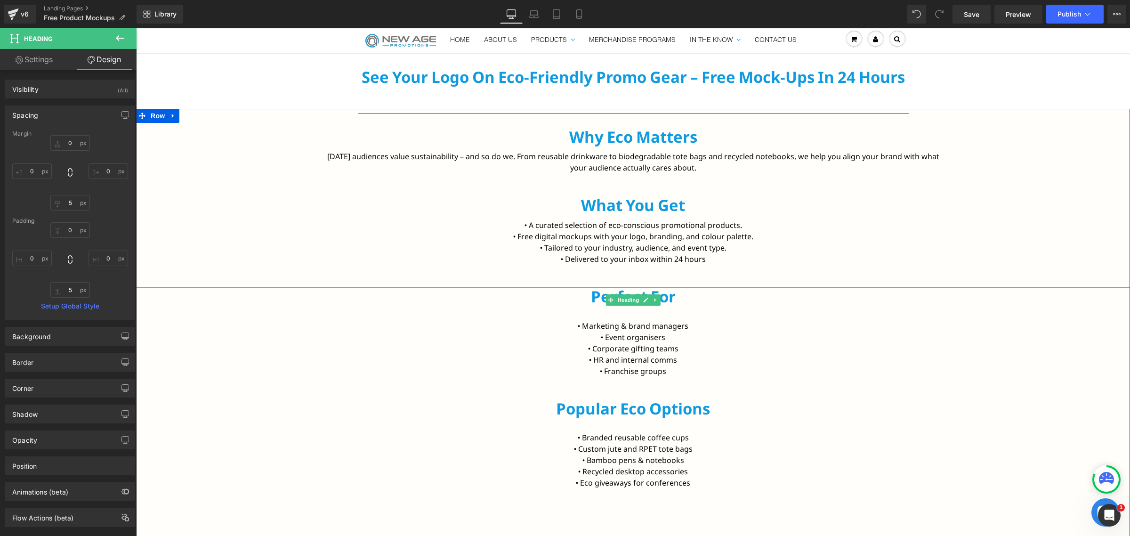
click at [595, 297] on h2 "Perfect for" at bounding box center [633, 296] width 994 height 19
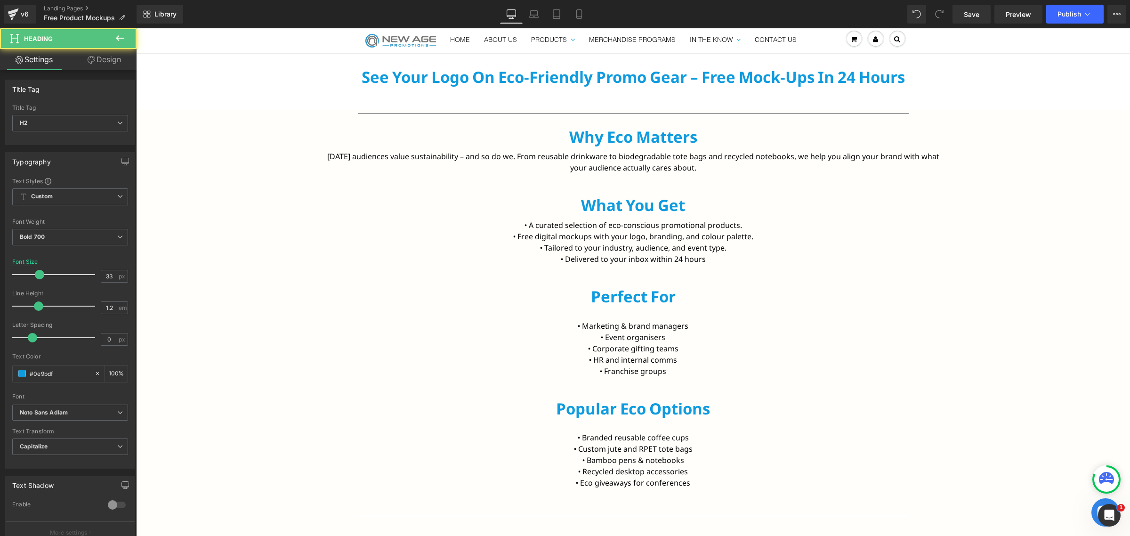
click at [95, 53] on link "Design" at bounding box center [104, 59] width 68 height 21
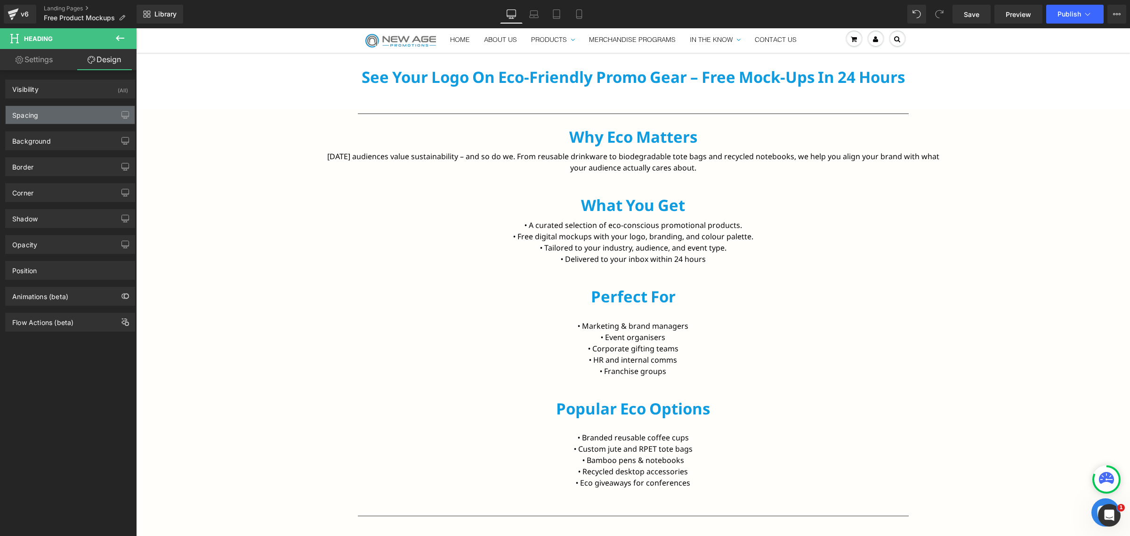
click at [72, 120] on div "Spacing" at bounding box center [70, 115] width 129 height 18
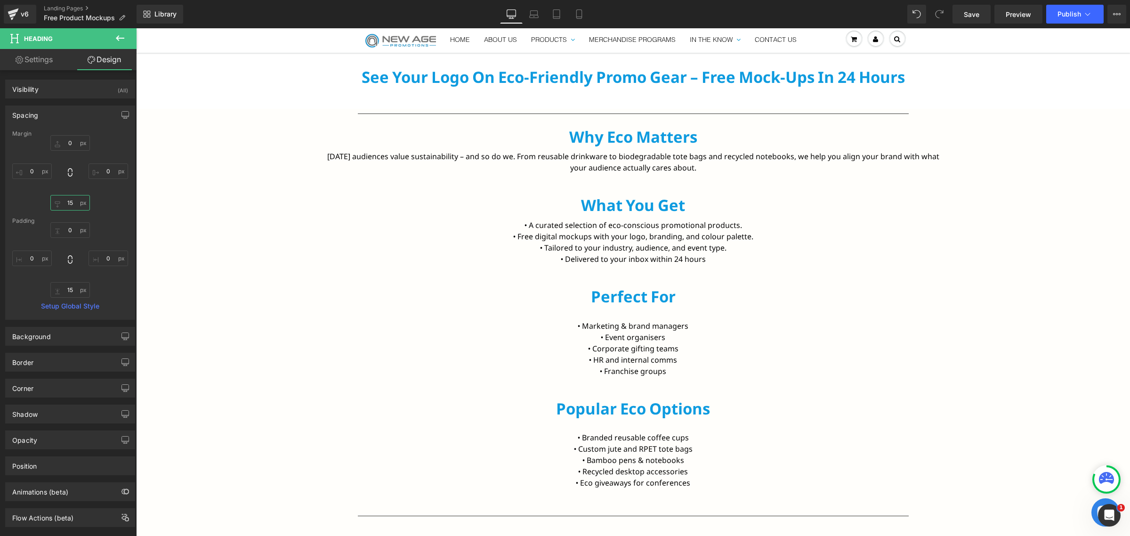
click at [71, 199] on input "15" at bounding box center [70, 203] width 40 height 16
type input "5"
click at [69, 295] on input "15" at bounding box center [70, 290] width 40 height 16
type input "5"
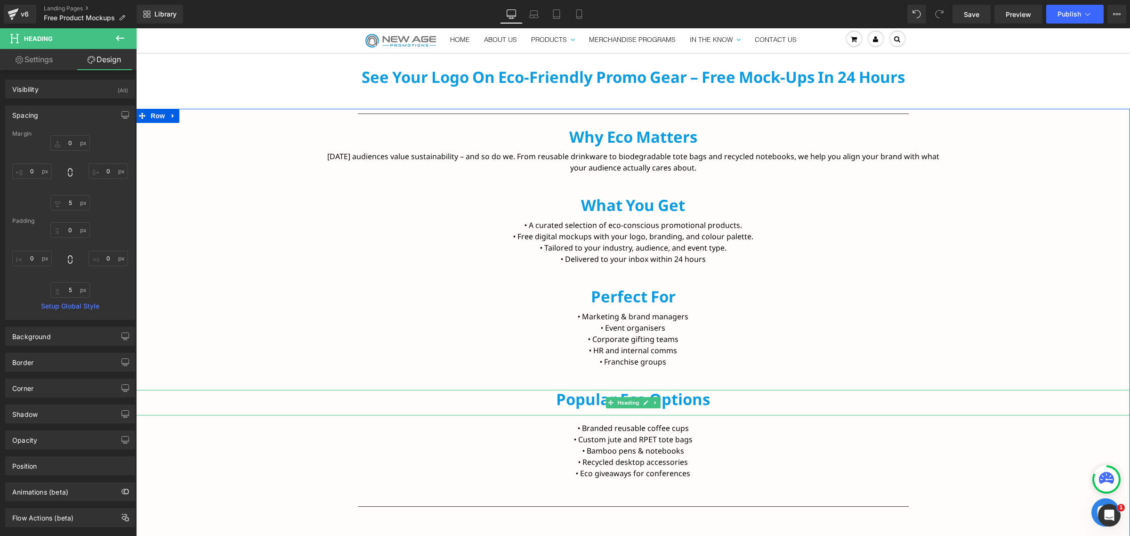
click at [596, 398] on h2 "Popular Eco Options" at bounding box center [633, 399] width 994 height 19
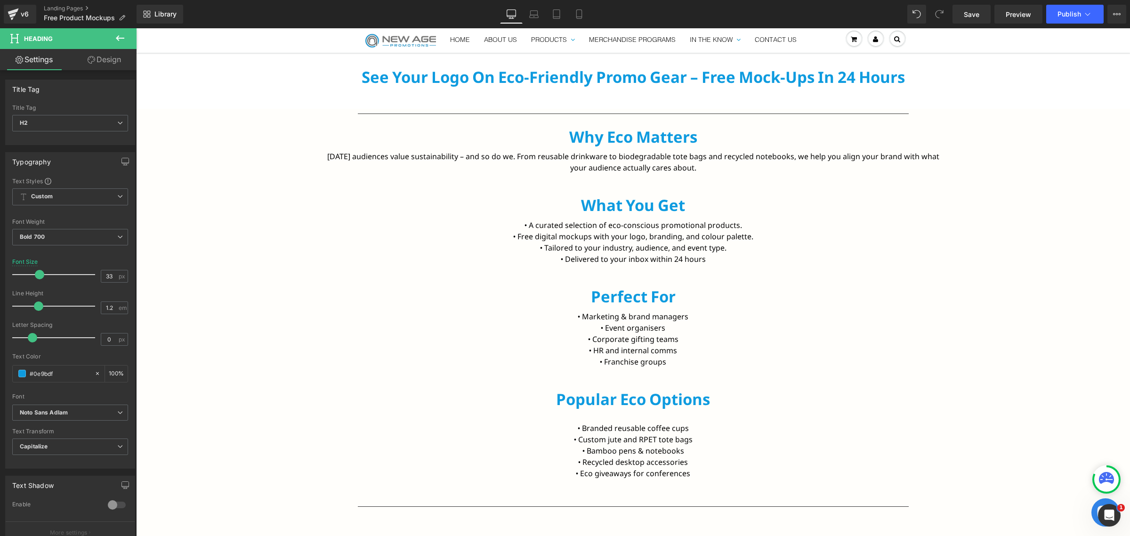
click at [78, 56] on link "Design" at bounding box center [104, 59] width 68 height 21
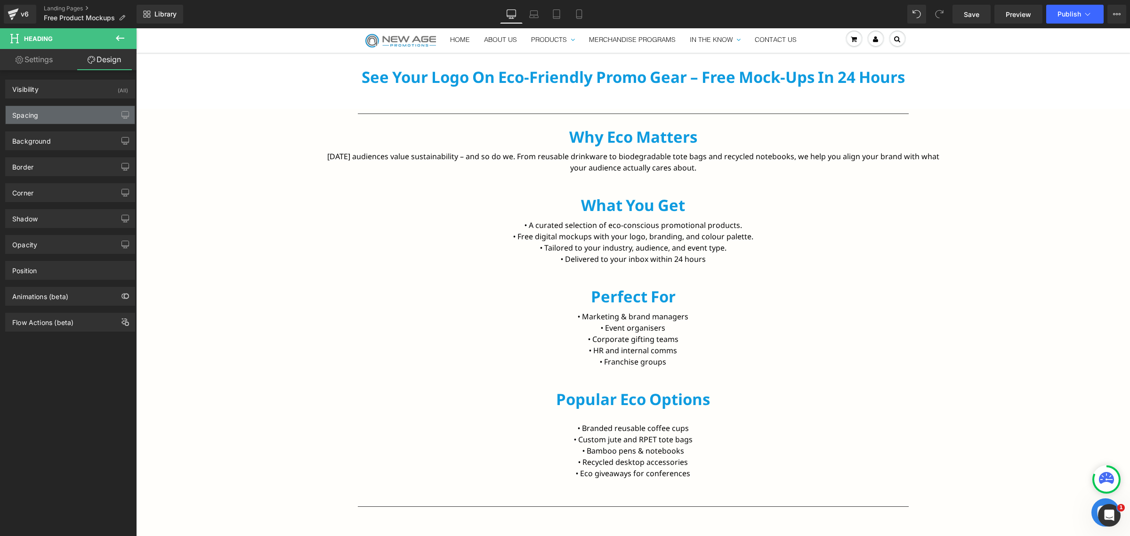
click at [56, 112] on div "Spacing" at bounding box center [70, 115] width 129 height 18
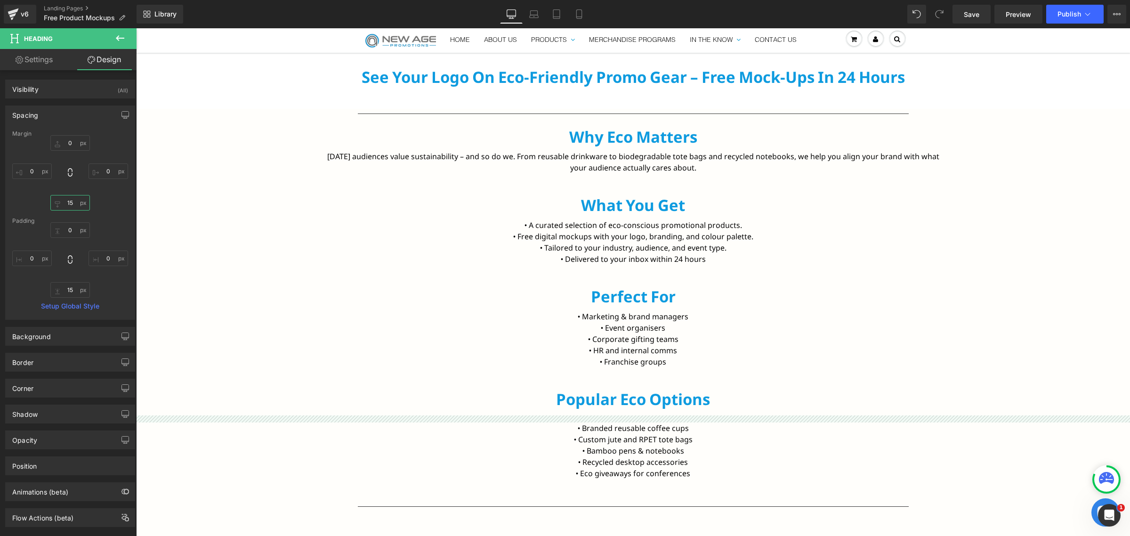
click at [71, 206] on input "15" at bounding box center [70, 203] width 40 height 16
type input "5"
click at [70, 295] on input "15" at bounding box center [70, 290] width 40 height 16
type input "5"
click at [363, 344] on p "• Corporate gifting teams" at bounding box center [632, 338] width 617 height 11
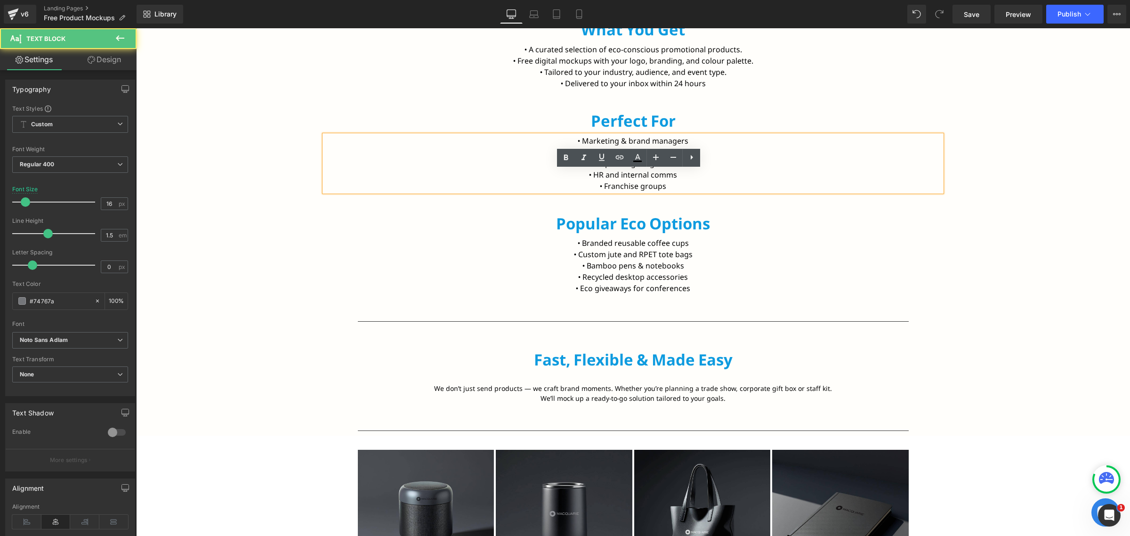
scroll to position [647, 0]
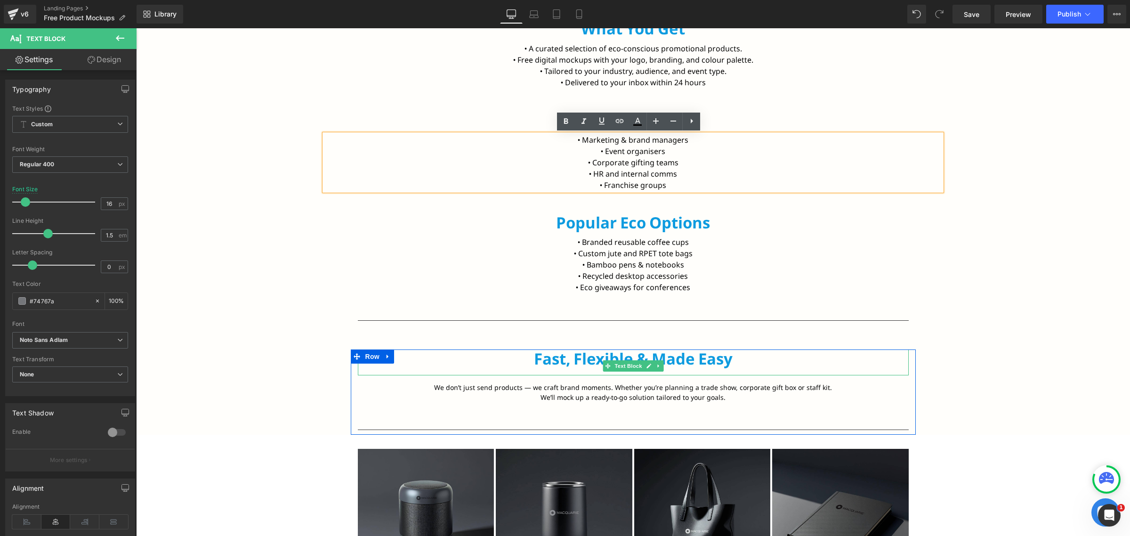
click at [578, 359] on p "Fast, Flexible & Made Easy" at bounding box center [633, 358] width 551 height 19
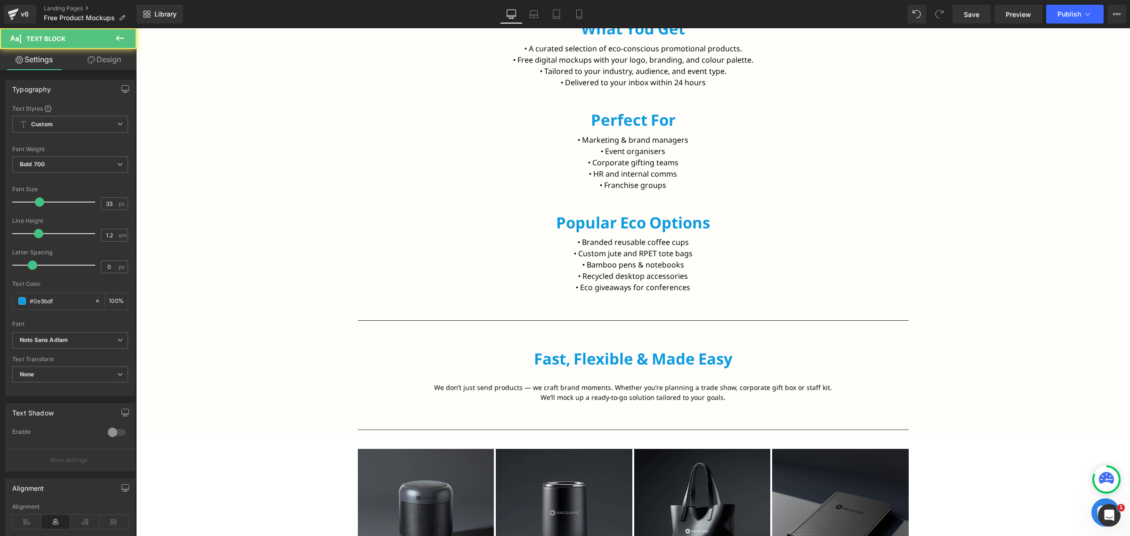
click at [100, 55] on link "Design" at bounding box center [104, 59] width 68 height 21
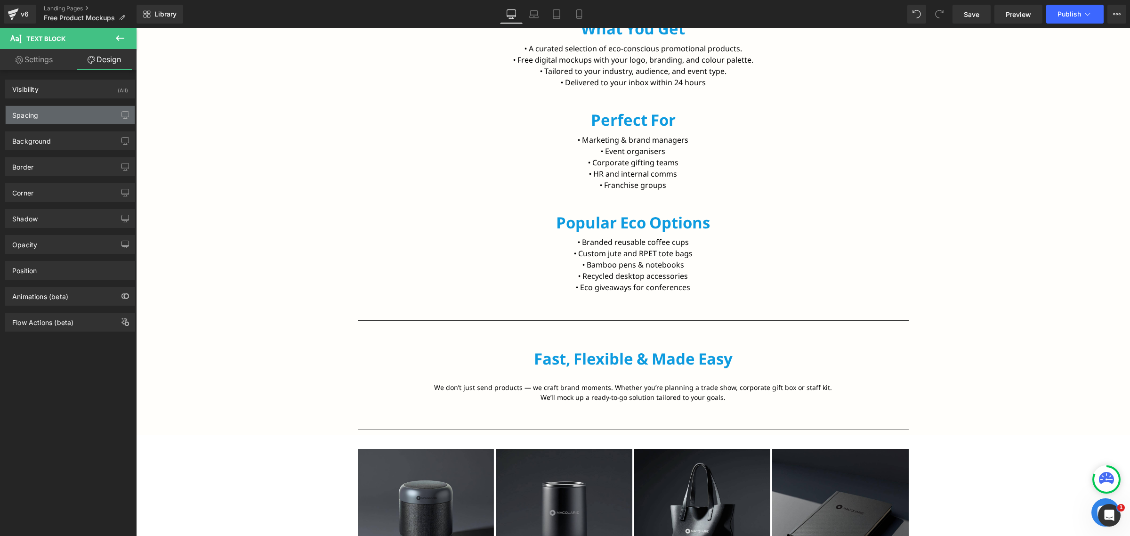
click at [59, 112] on div "Spacing" at bounding box center [70, 115] width 129 height 18
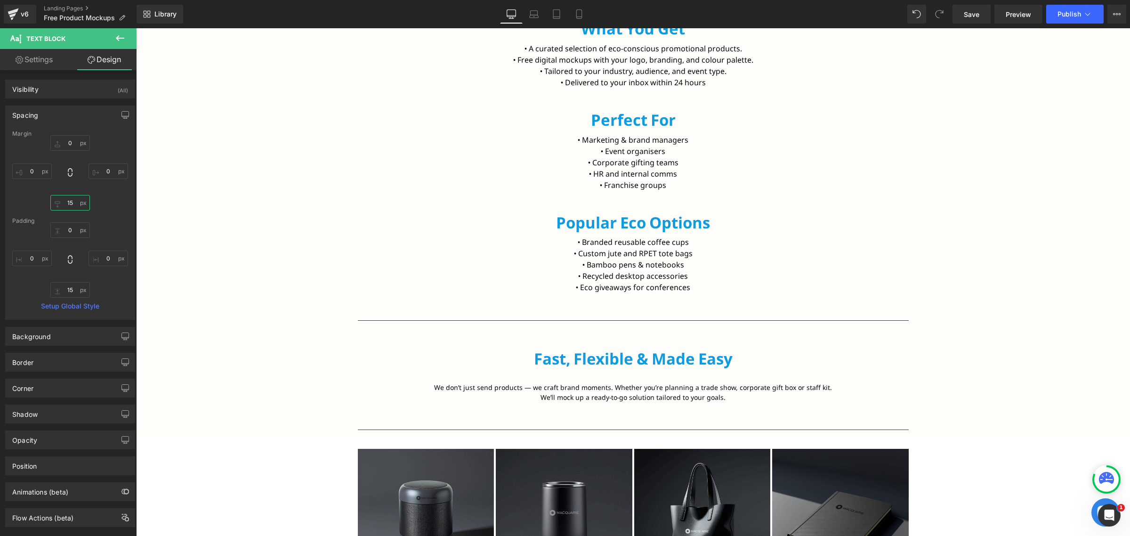
click at [69, 206] on input "15" at bounding box center [70, 203] width 40 height 16
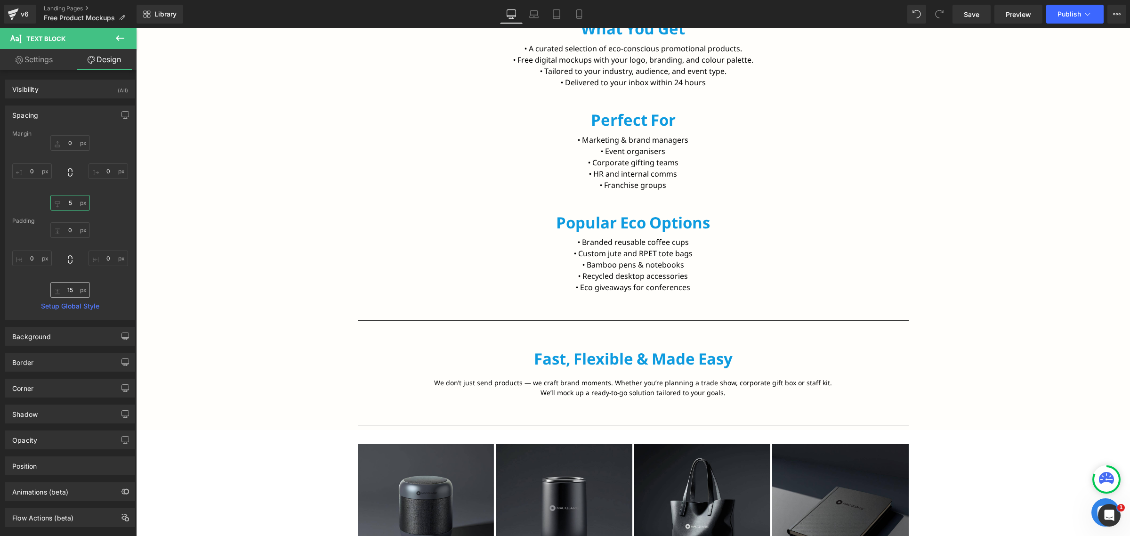
type input "5"
click at [69, 292] on input "15" at bounding box center [70, 290] width 40 height 16
type input "5"
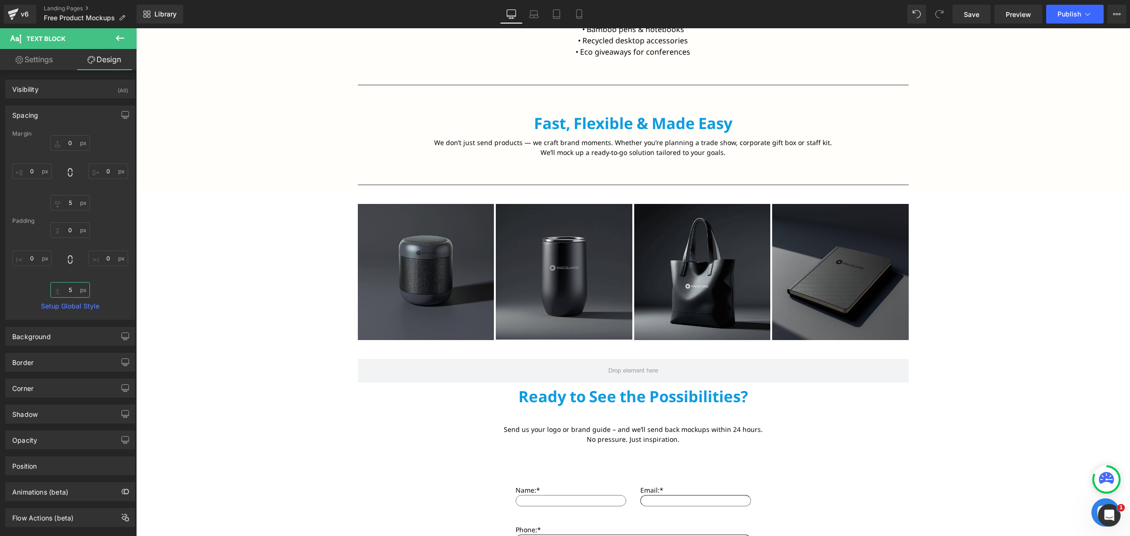
scroll to position [941, 0]
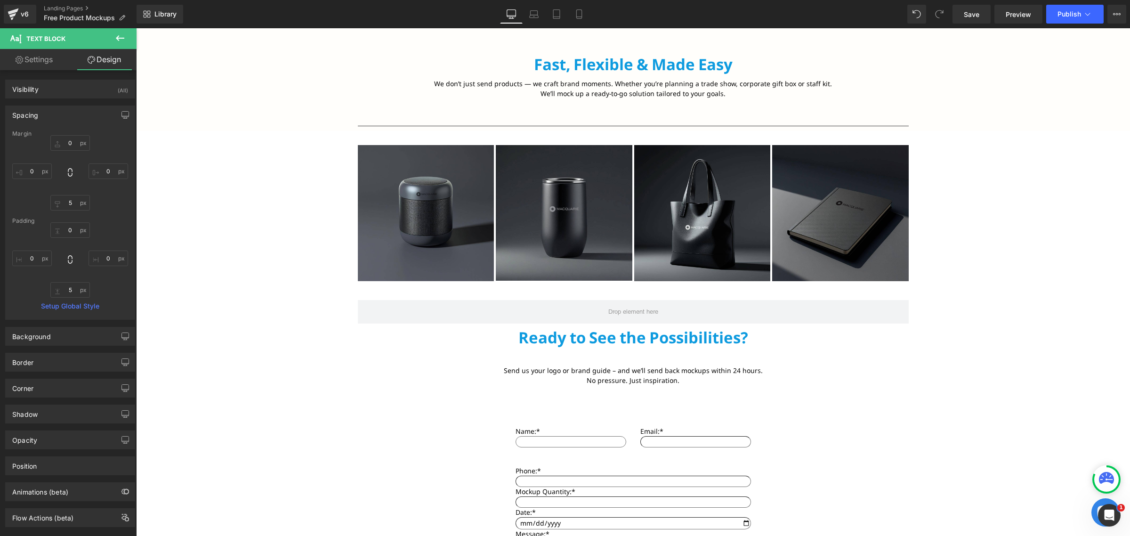
click at [594, 342] on p "Ready to See the Possibilities?" at bounding box center [633, 337] width 551 height 19
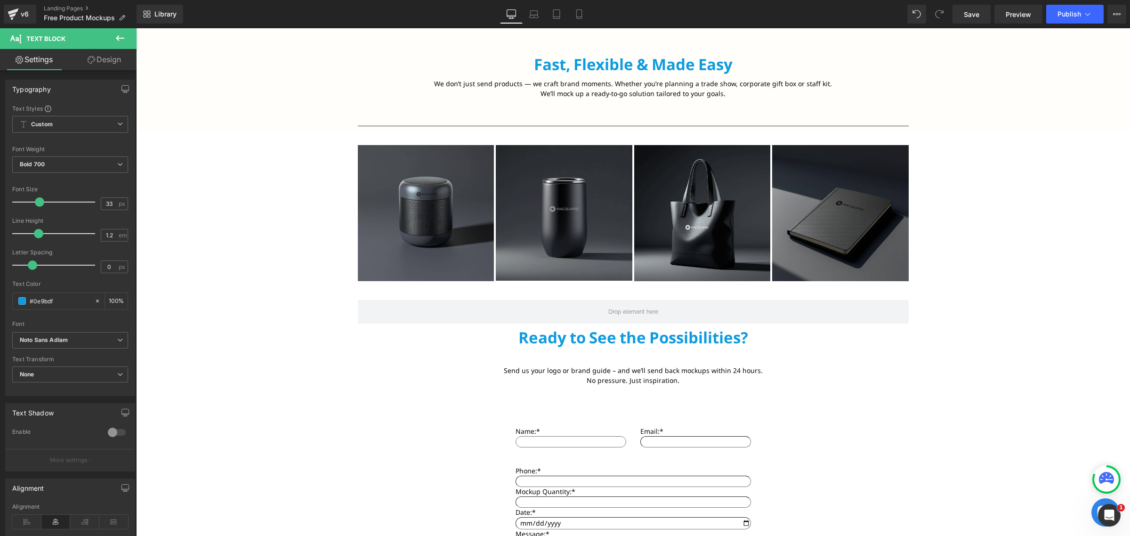
click at [87, 64] on link "Design" at bounding box center [104, 59] width 68 height 21
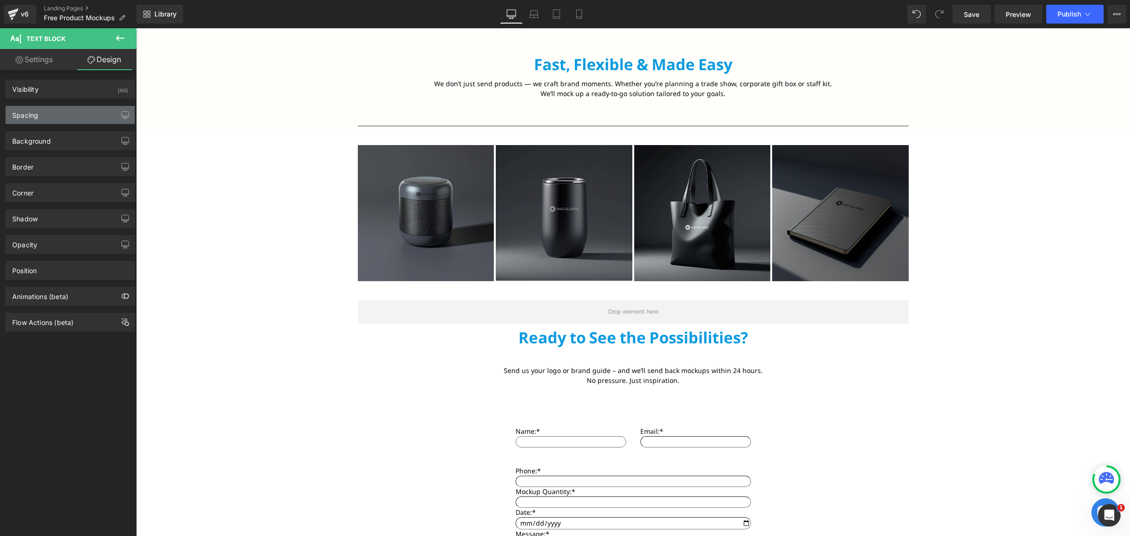
click at [64, 122] on div "Spacing" at bounding box center [70, 115] width 129 height 18
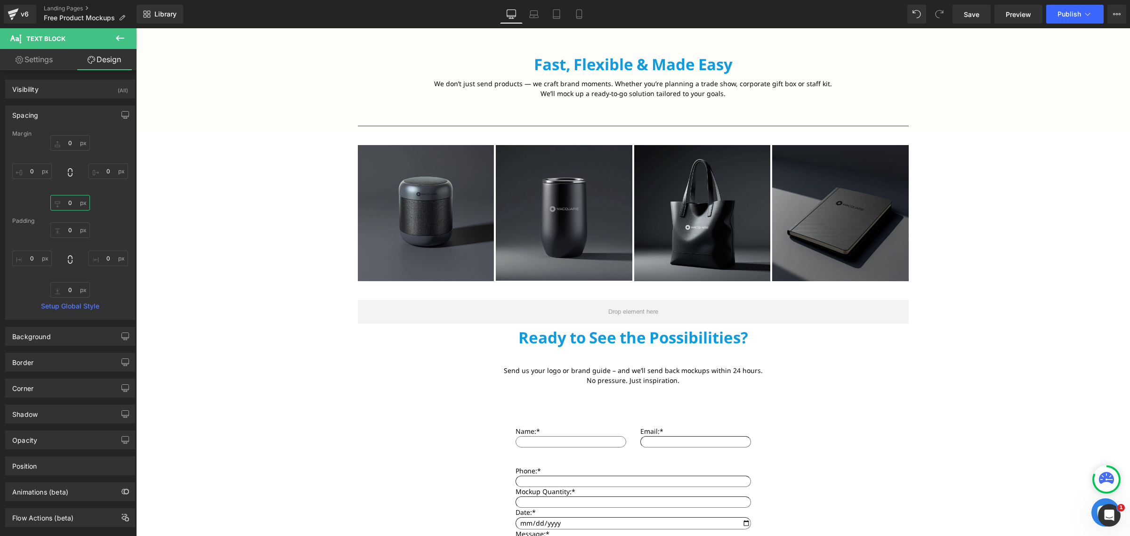
click at [69, 206] on input "0" at bounding box center [70, 203] width 40 height 16
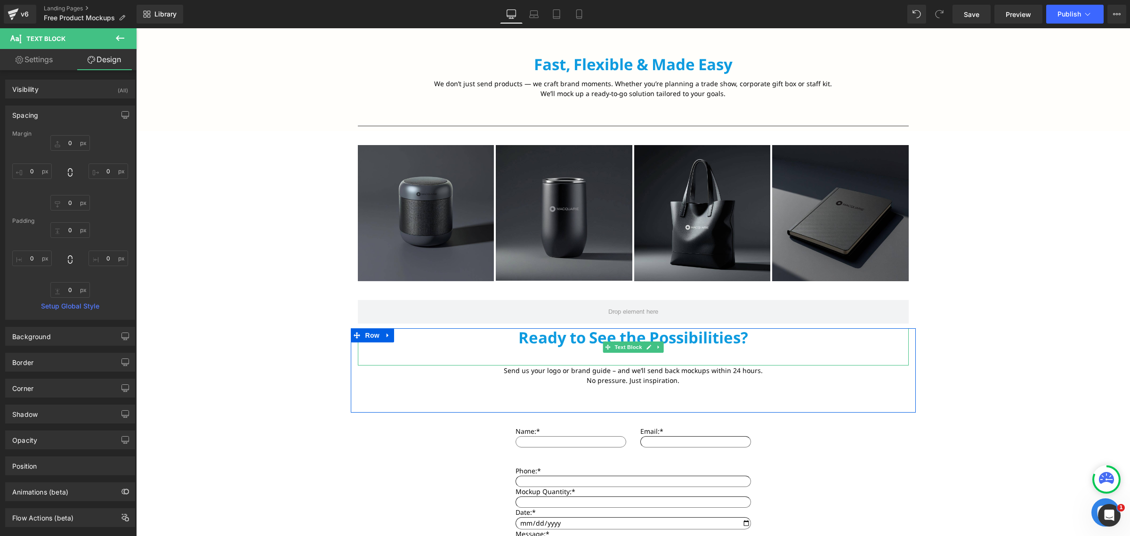
click at [589, 357] on p at bounding box center [633, 356] width 551 height 19
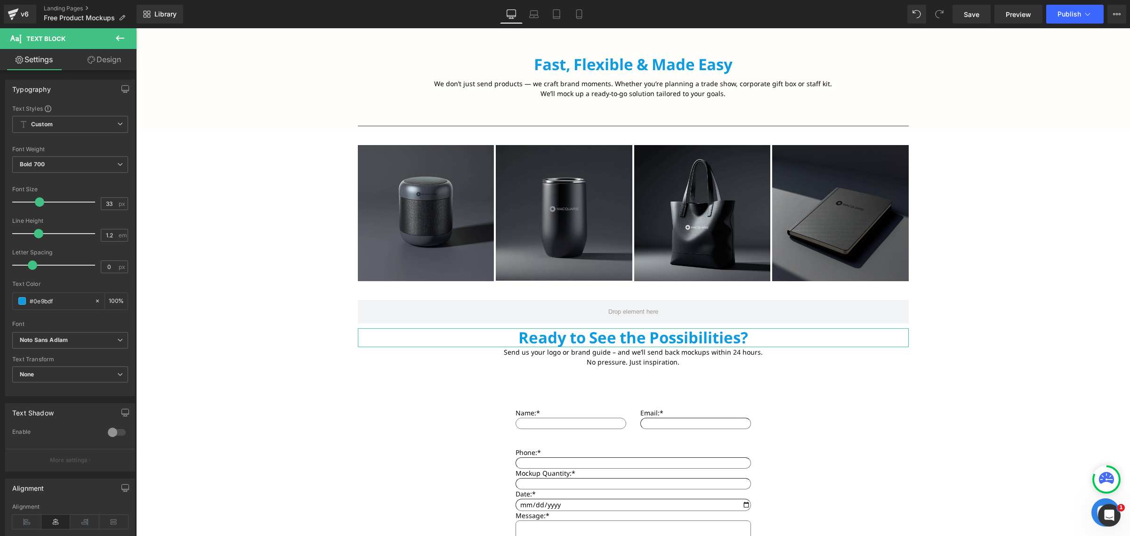
click at [99, 62] on link "Design" at bounding box center [104, 59] width 68 height 21
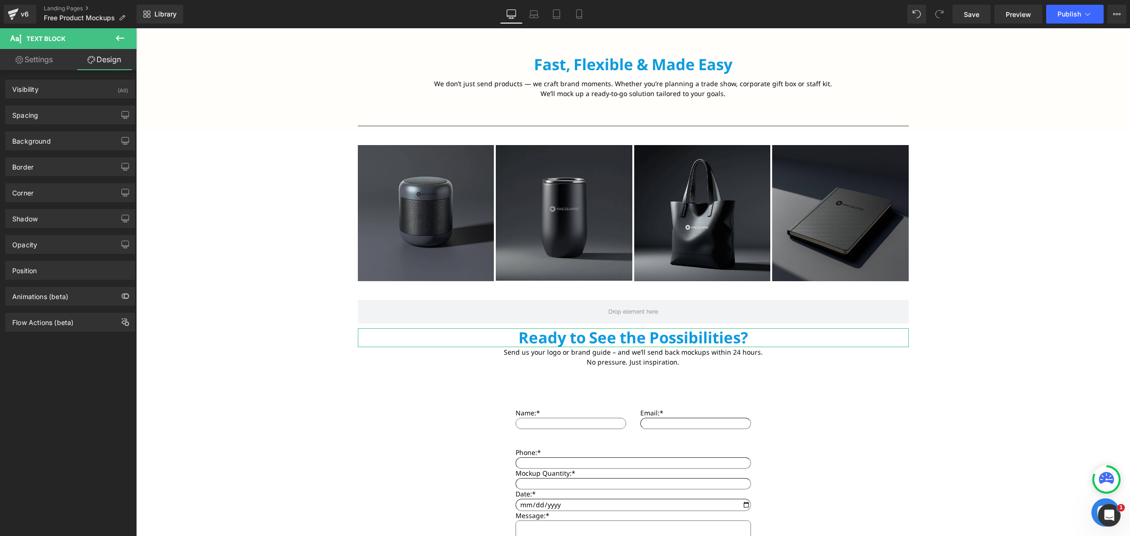
click at [60, 124] on div "Background Color & Image color transparent Color transparent 0 % Image Replace …" at bounding box center [70, 137] width 141 height 26
click at [62, 119] on div "Spacing" at bounding box center [70, 115] width 129 height 18
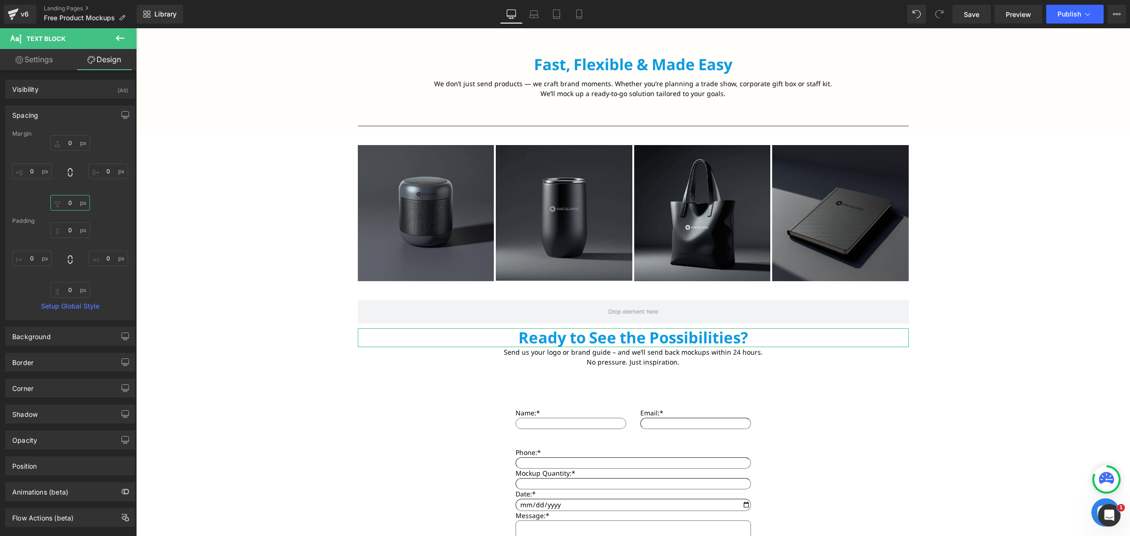
click at [70, 201] on input "0" at bounding box center [70, 203] width 40 height 16
type input "5"
click at [72, 291] on input "0" at bounding box center [70, 290] width 40 height 16
type input "5"
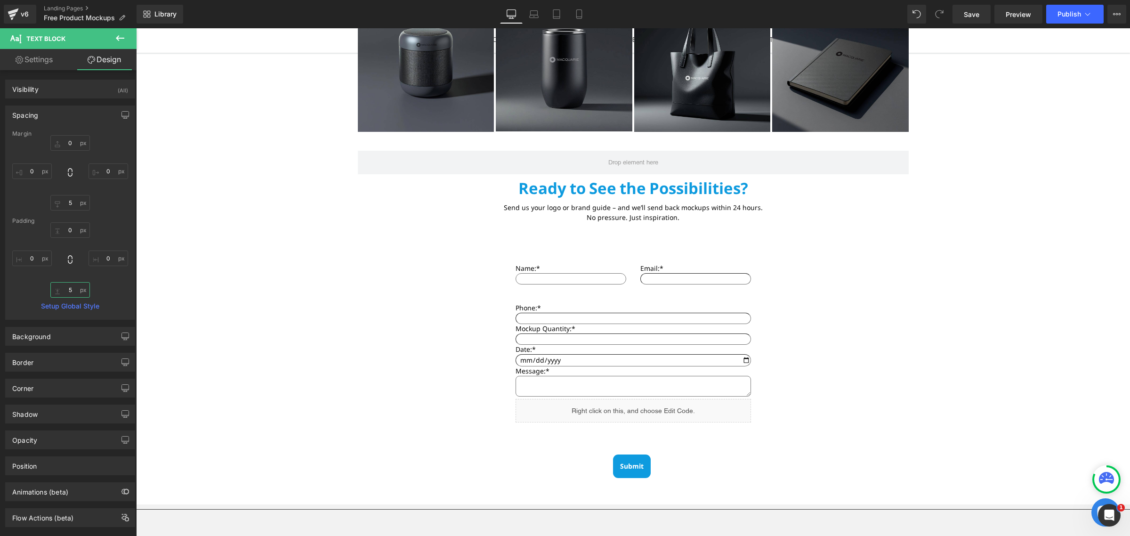
scroll to position [1118, 0]
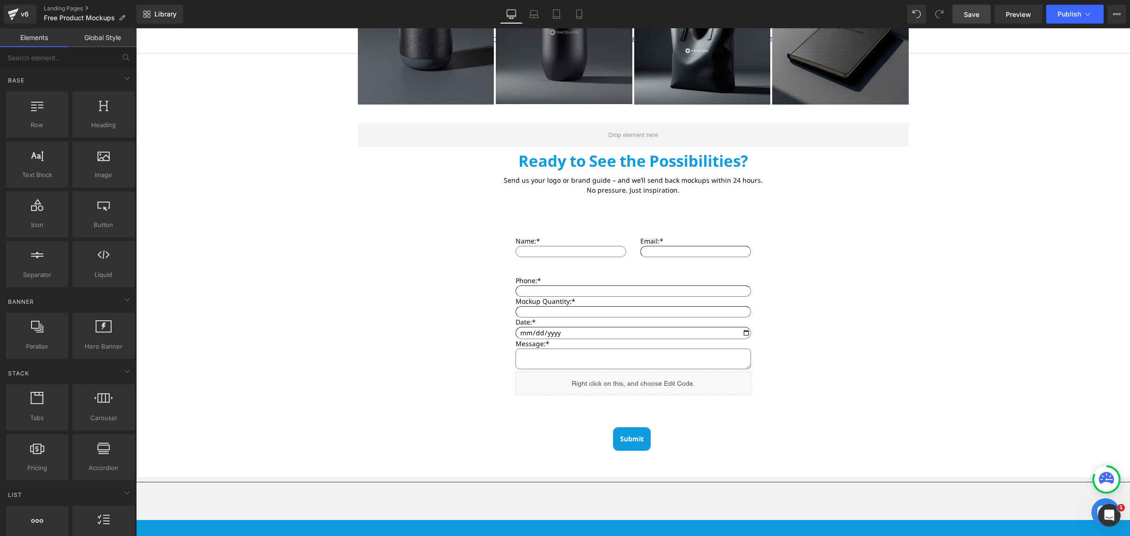
click at [970, 13] on span "Save" at bounding box center [972, 14] width 16 height 10
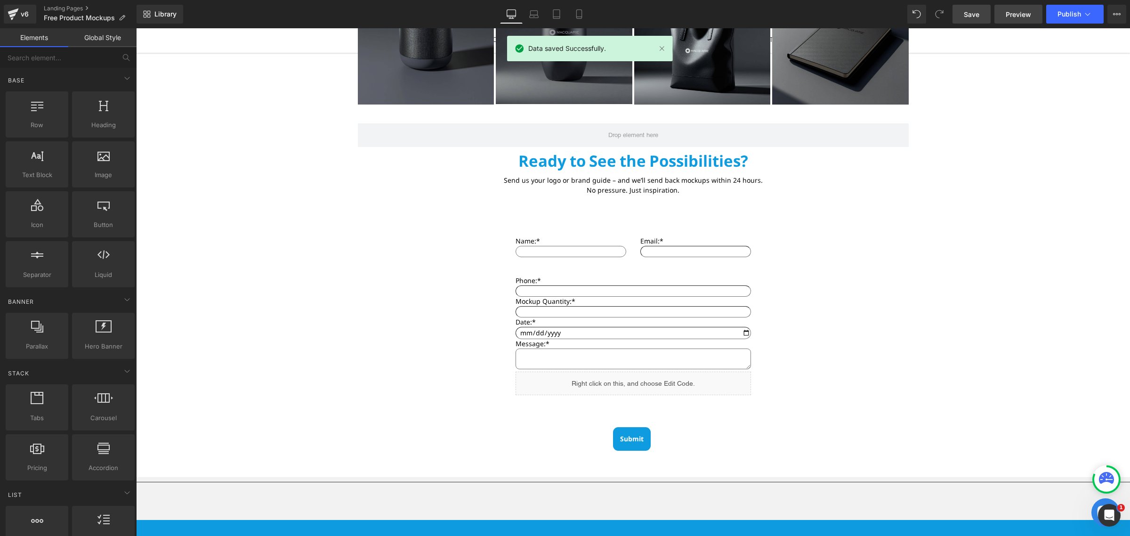
click at [1027, 20] on link "Preview" at bounding box center [1018, 14] width 48 height 19
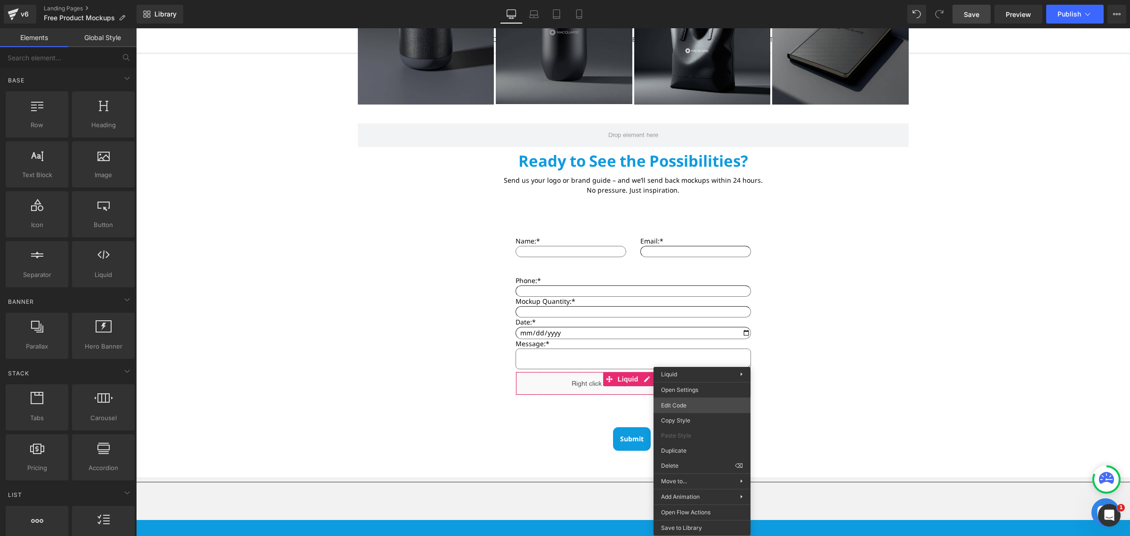
click at [697, 0] on div "Liquid You are previewing how the will restyle your page. You can not edit Elem…" at bounding box center [565, 0] width 1130 height 0
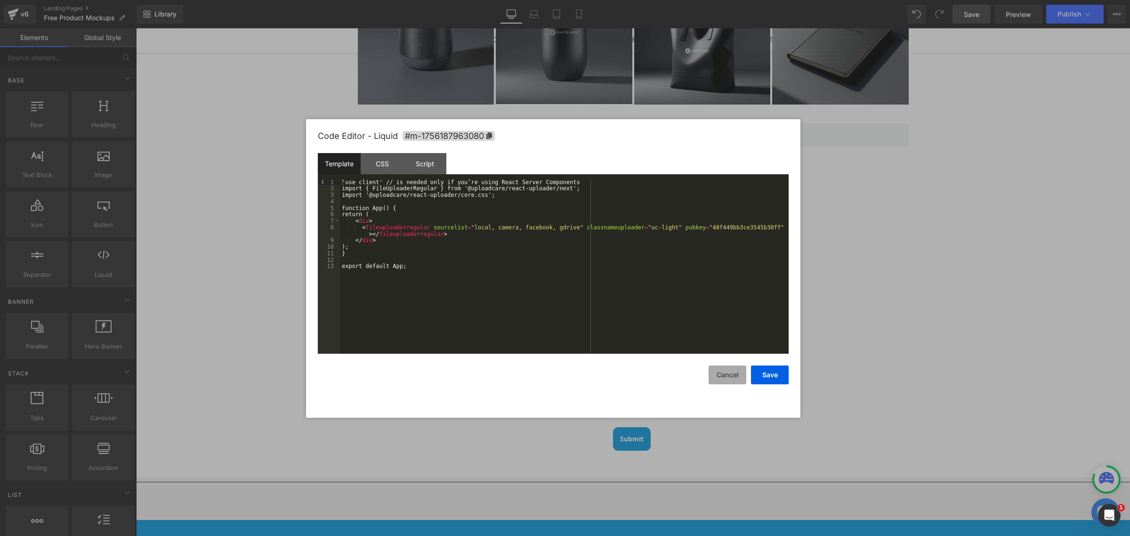
click at [725, 376] on button "Cancel" at bounding box center [727, 374] width 38 height 19
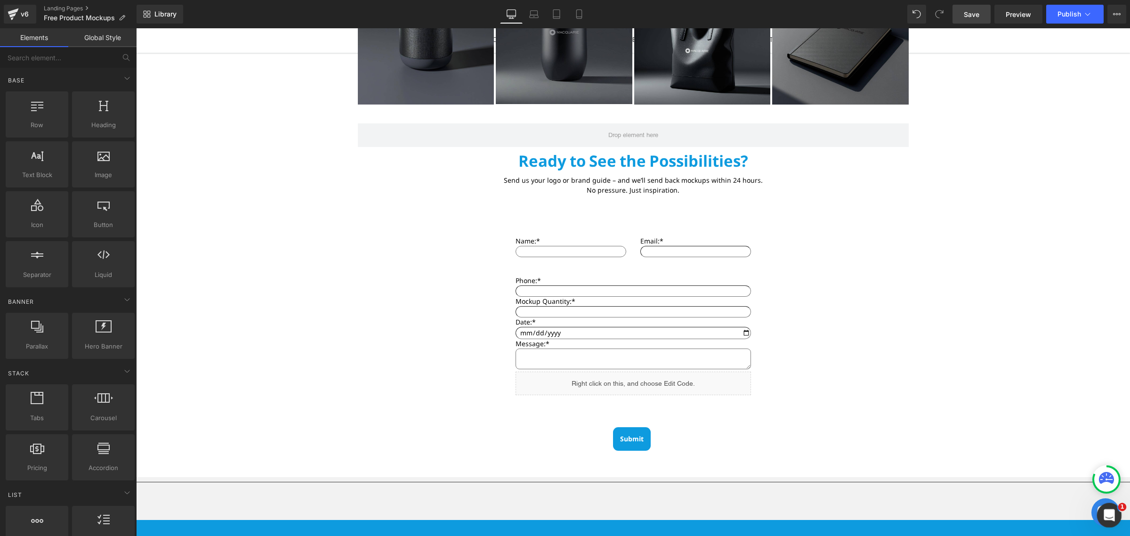
click at [1105, 507] on icon "Open Intercom Messenger" at bounding box center [1108, 514] width 16 height 16
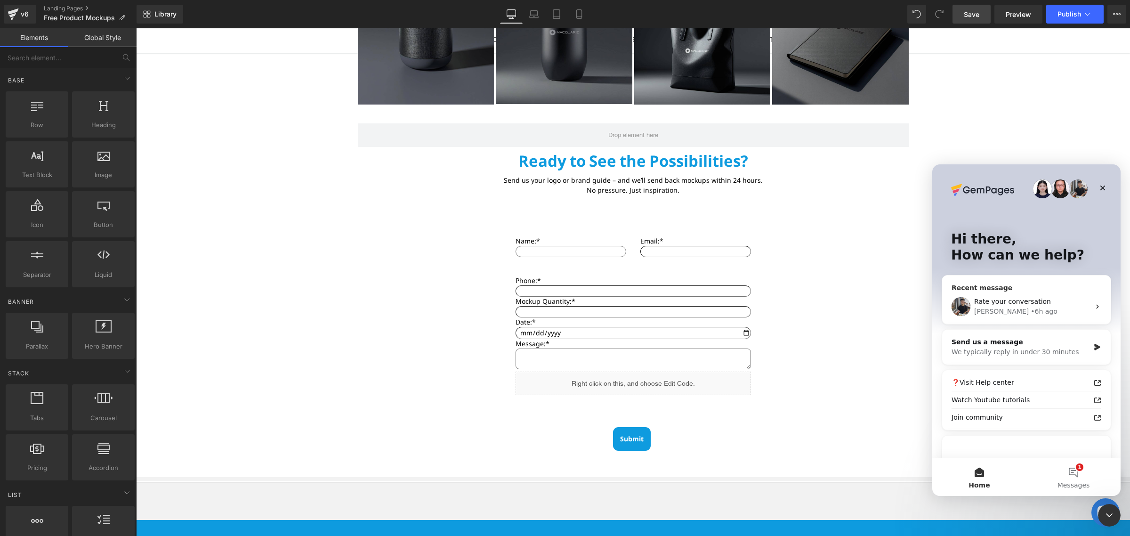
click at [1025, 308] on div "[PERSON_NAME] • 6h ago" at bounding box center [1032, 311] width 116 height 10
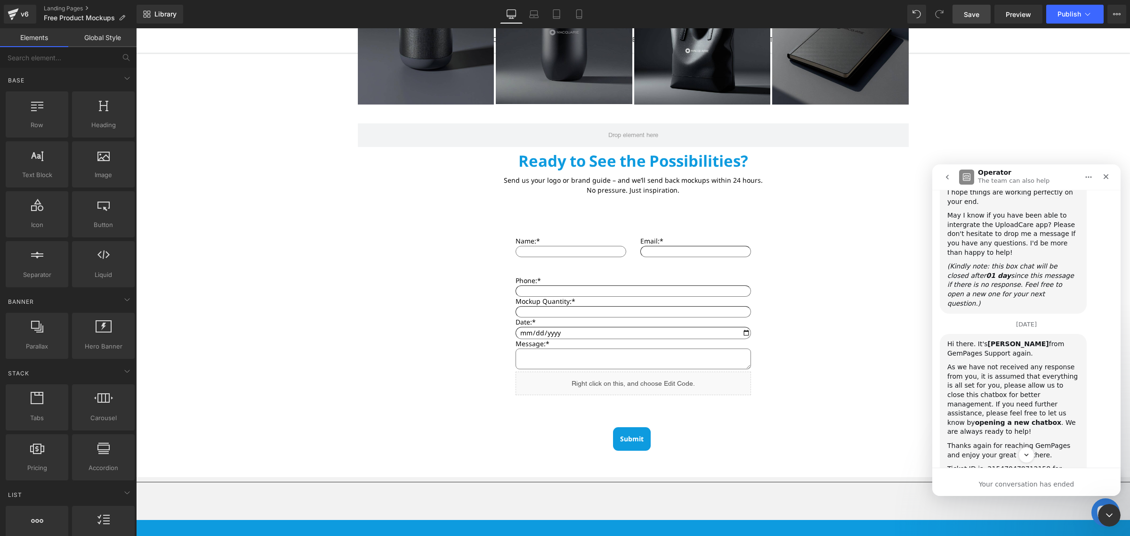
scroll to position [906, 0]
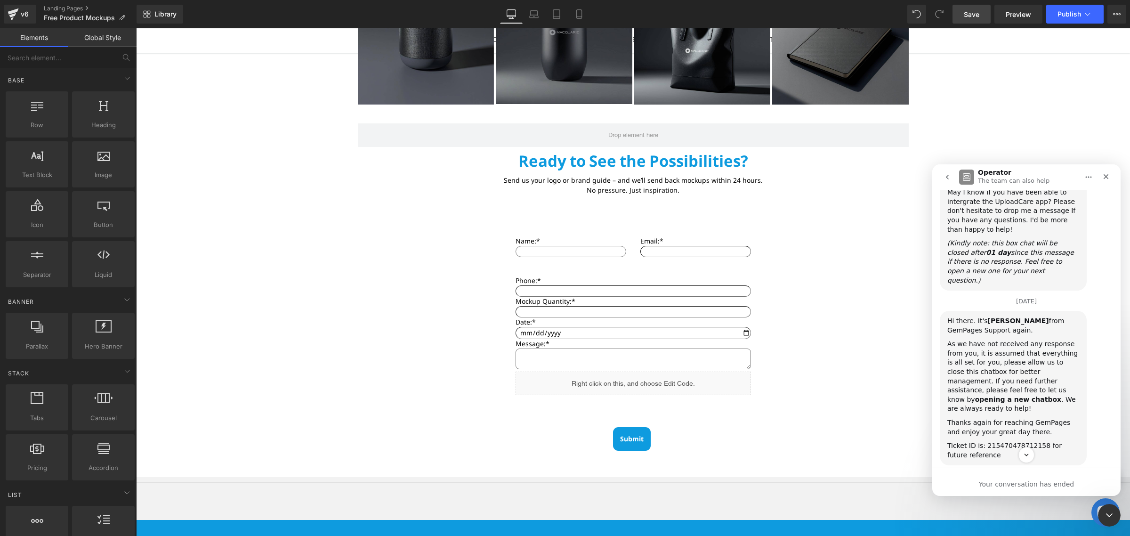
click at [1012, 441] on div "Ticket ID is: 215470478712158 for future reference" at bounding box center [1013, 450] width 132 height 18
copy div "215470478712158"
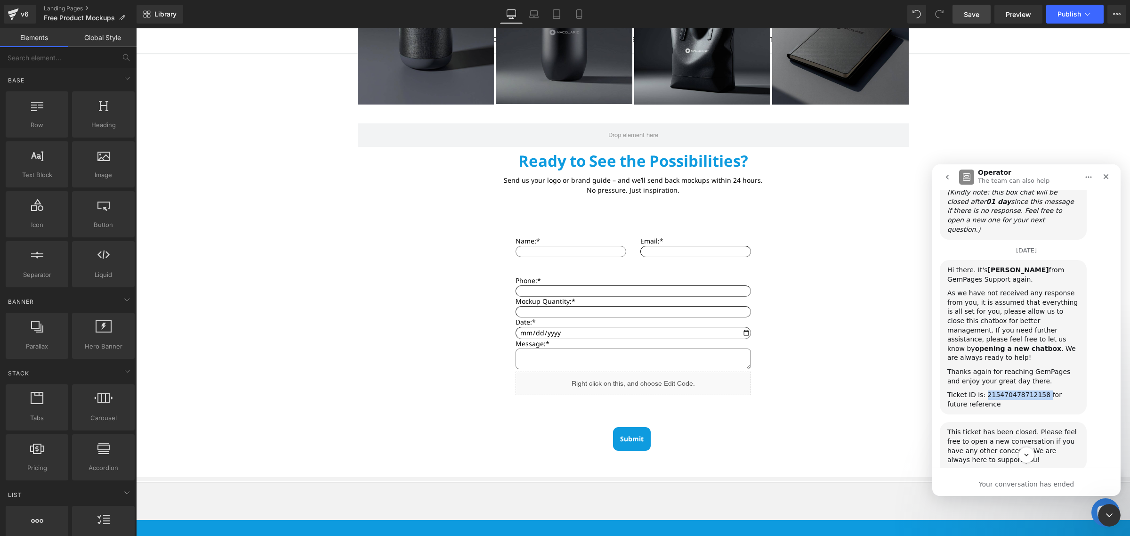
scroll to position [965, 0]
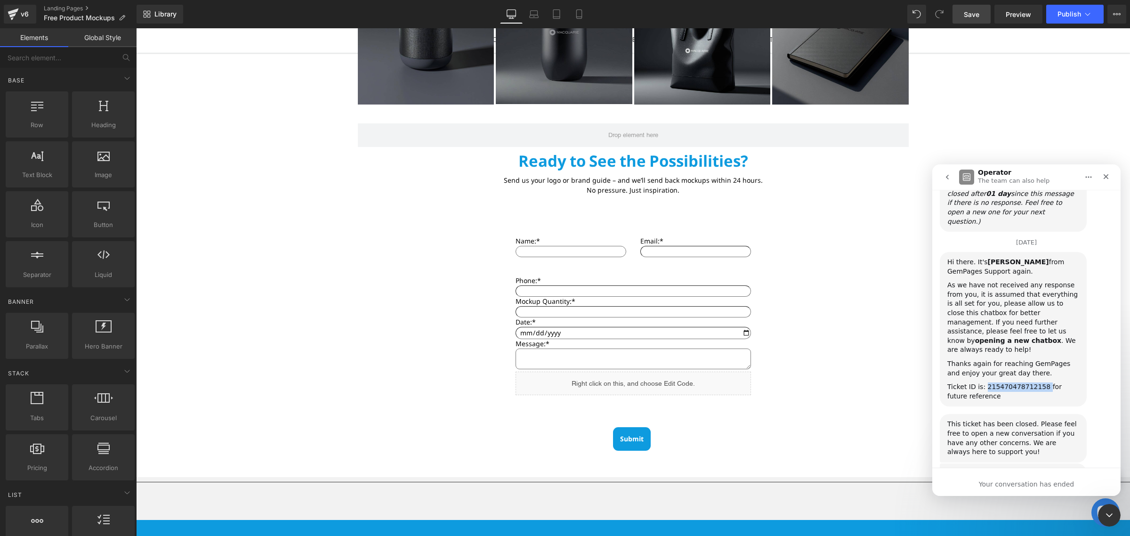
click at [945, 174] on icon "go back" at bounding box center [947, 177] width 8 height 8
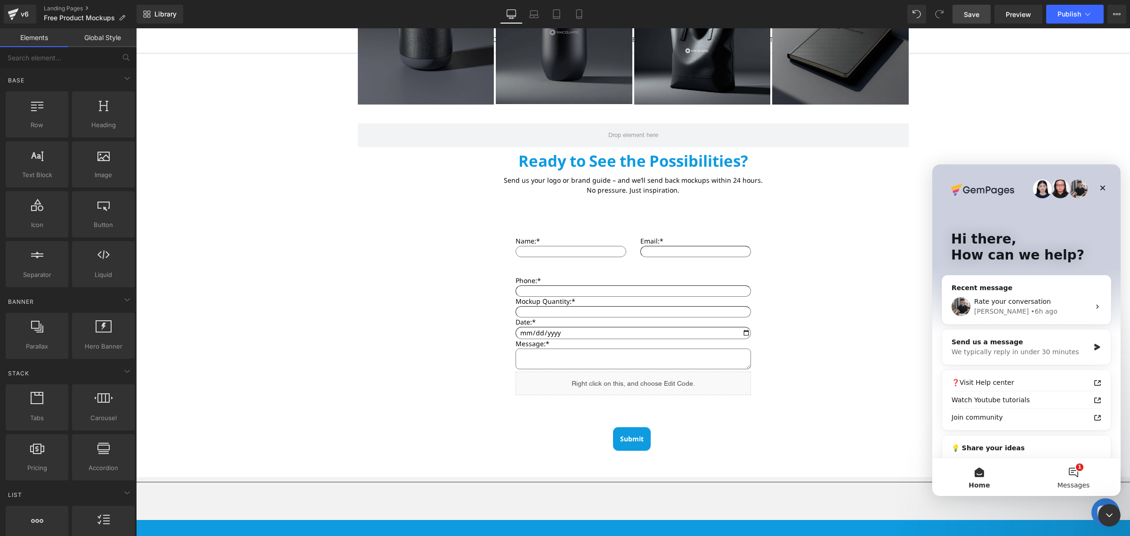
scroll to position [0, 0]
click at [1080, 338] on div "Send us a message" at bounding box center [1020, 342] width 138 height 10
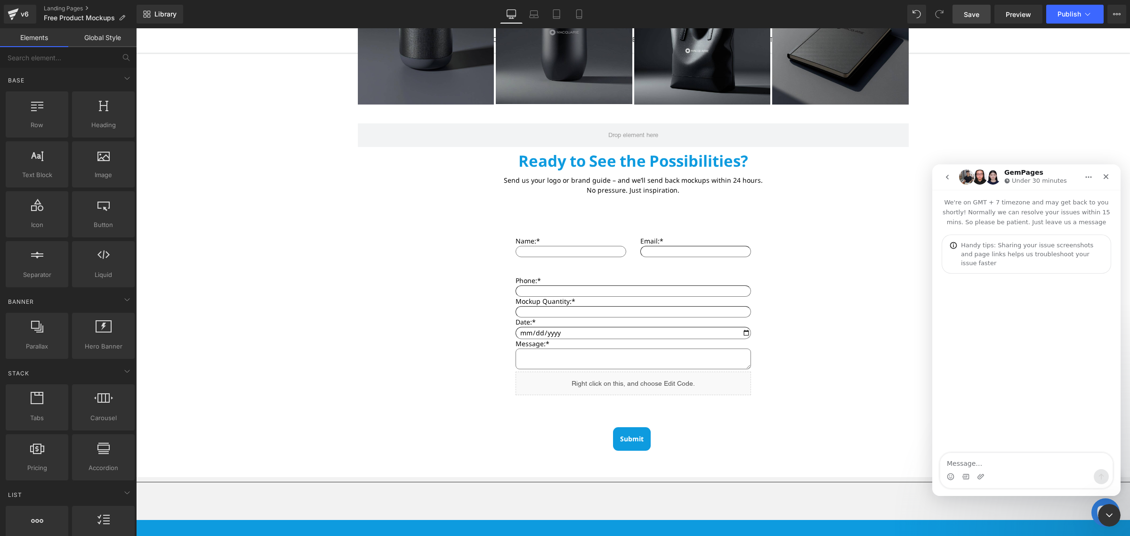
click at [1010, 462] on textarea "Message…" at bounding box center [1026, 461] width 172 height 16
type textarea "Hi Sorry about the ticket 215470478712158 Could we please get a help how to add…"
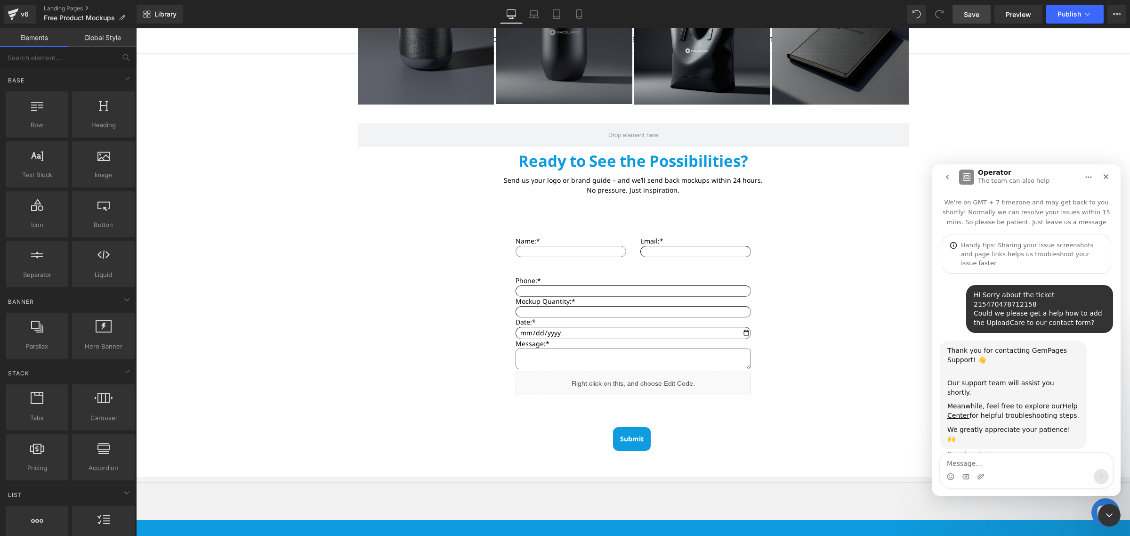
click at [1017, 13] on div at bounding box center [565, 253] width 1130 height 507
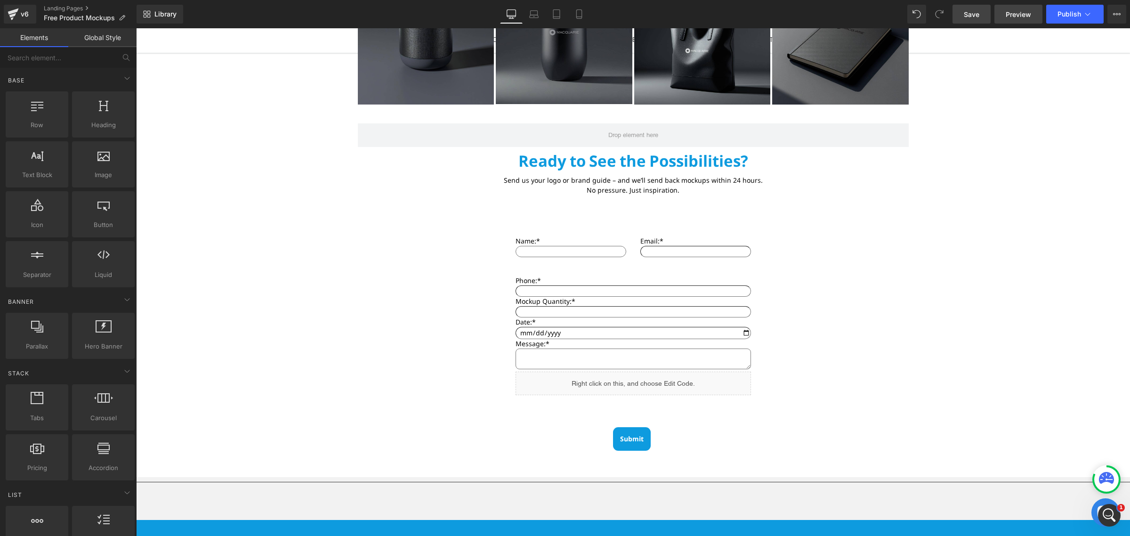
click at [1008, 12] on span "Preview" at bounding box center [1017, 14] width 25 height 10
click at [1110, 517] on icon "Open Intercom Messenger" at bounding box center [1108, 514] width 16 height 16
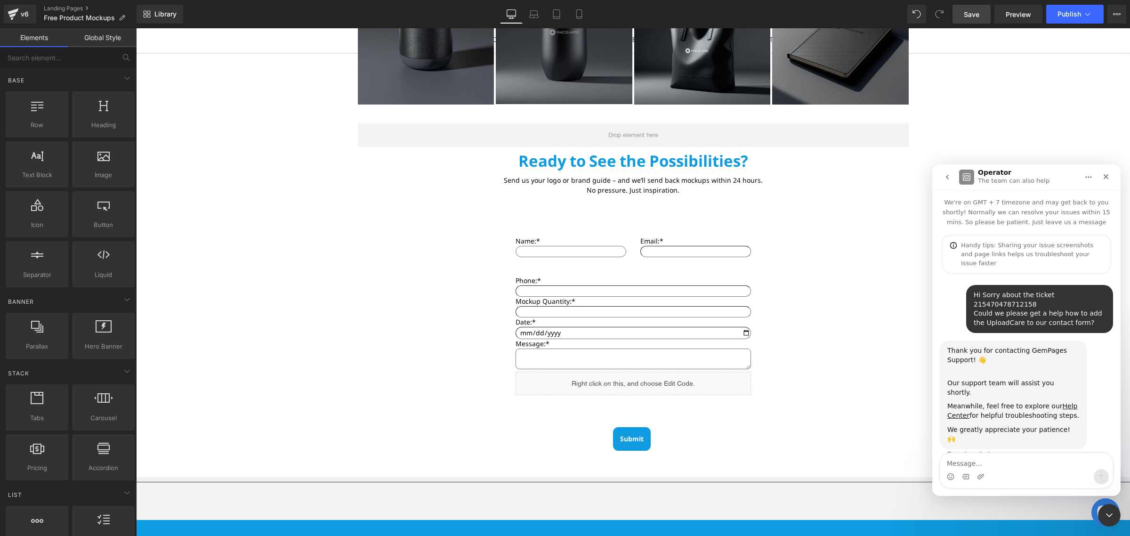
click at [1025, 461] on textarea "Message…" at bounding box center [1026, 461] width 172 height 16
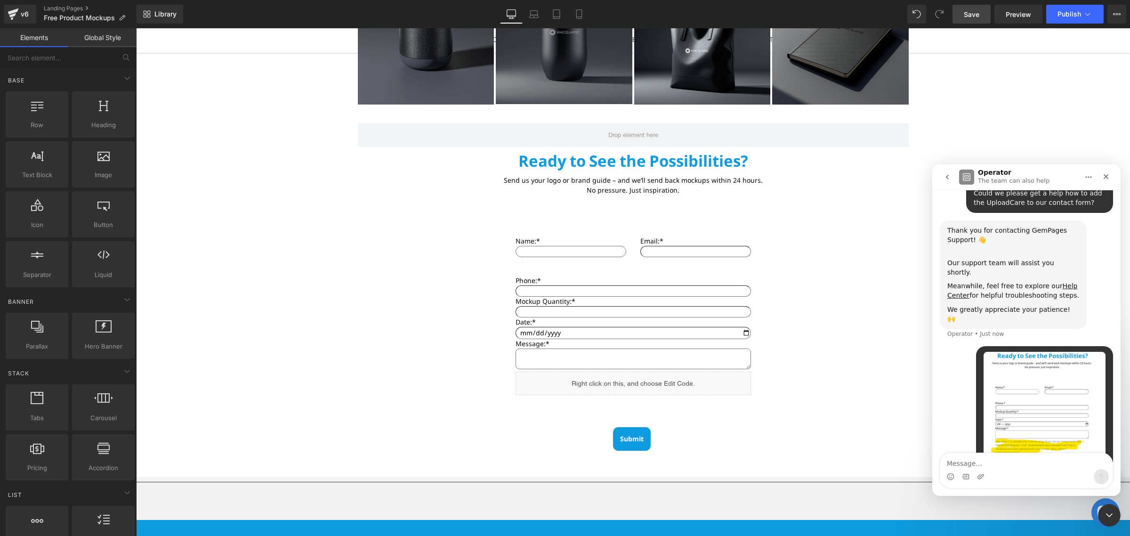
scroll to position [125, 0]
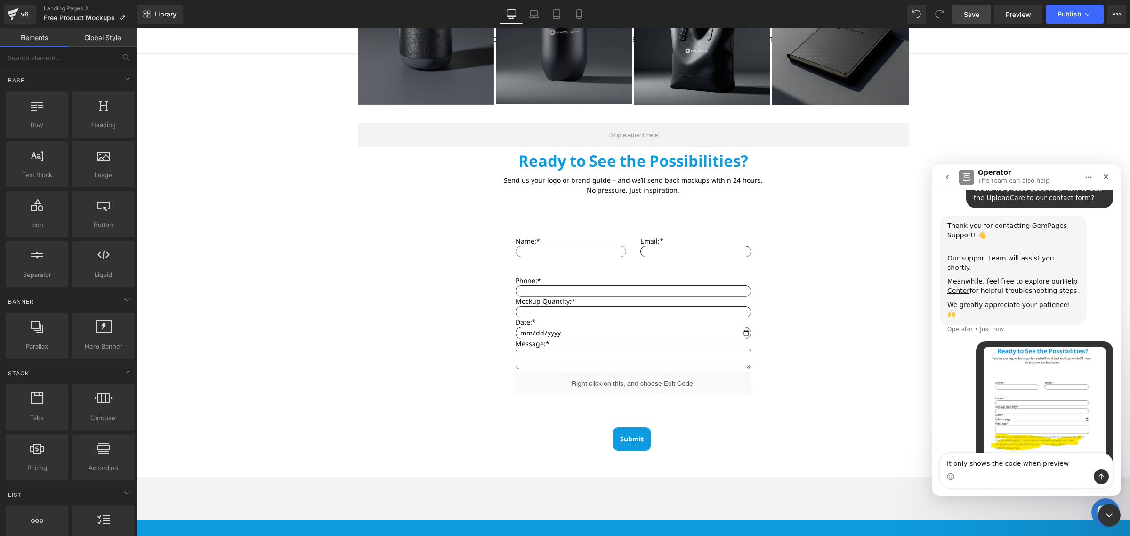
type textarea "It only shows the code when preview."
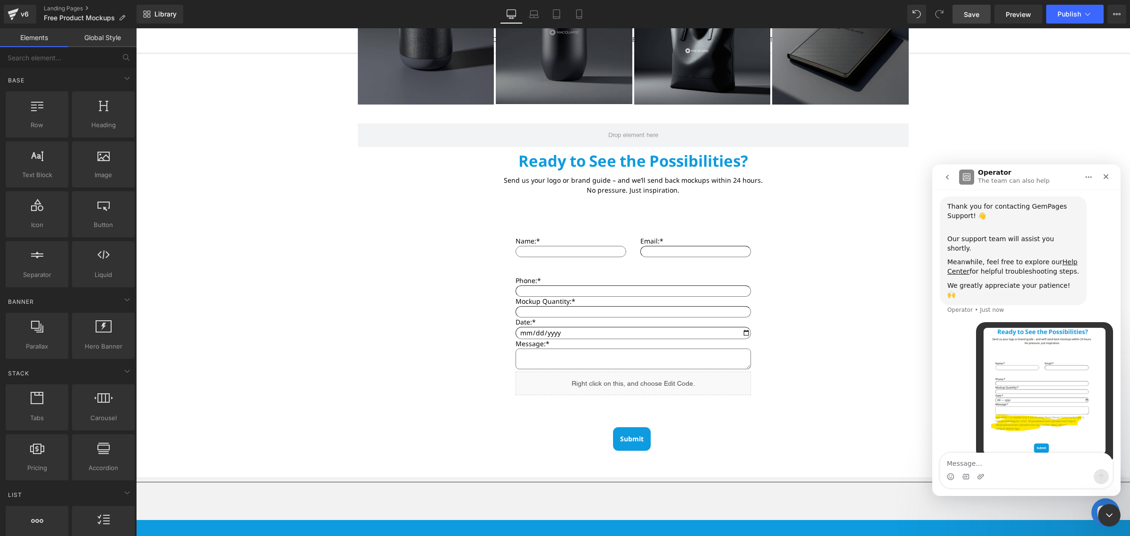
scroll to position [146, 0]
click at [840, 293] on div at bounding box center [565, 253] width 1130 height 507
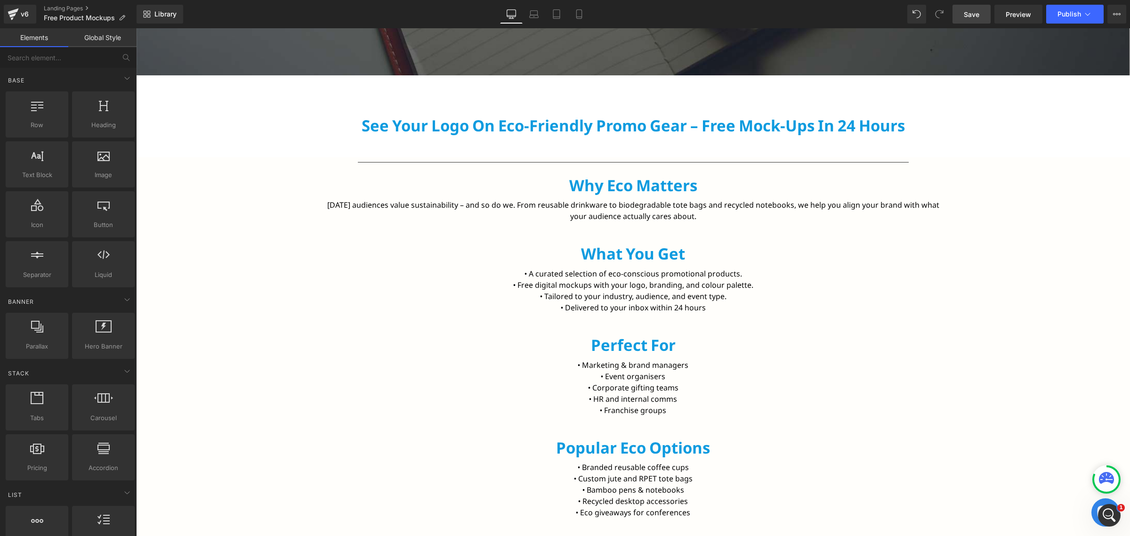
scroll to position [235, 0]
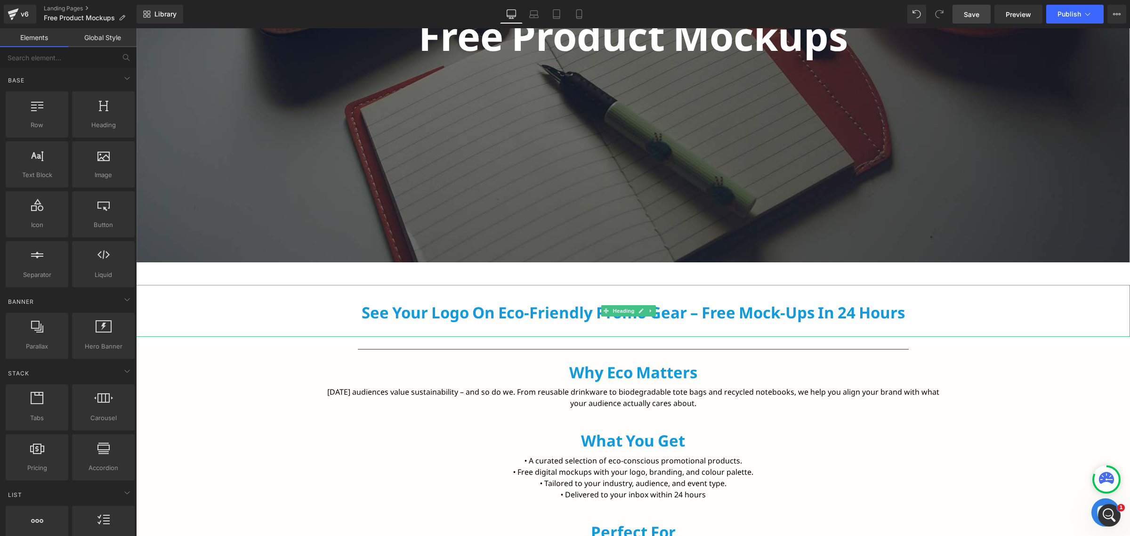
click at [716, 324] on div "See Your Logo on Eco-Friendly Promo Gear – Free Mock-ups in 24 Hours" at bounding box center [633, 311] width 994 height 52
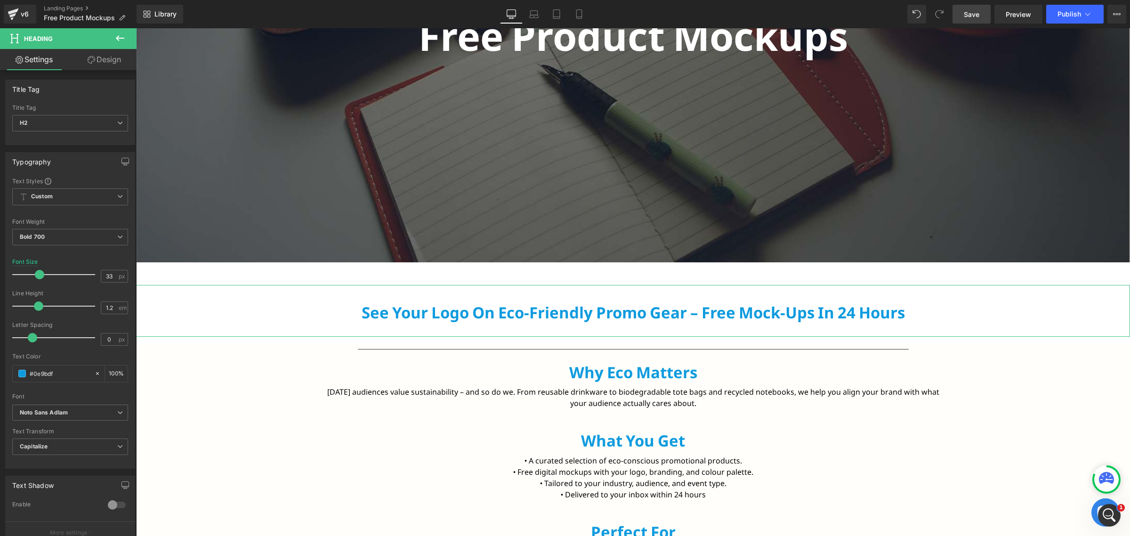
click at [91, 67] on link "Design" at bounding box center [104, 59] width 68 height 21
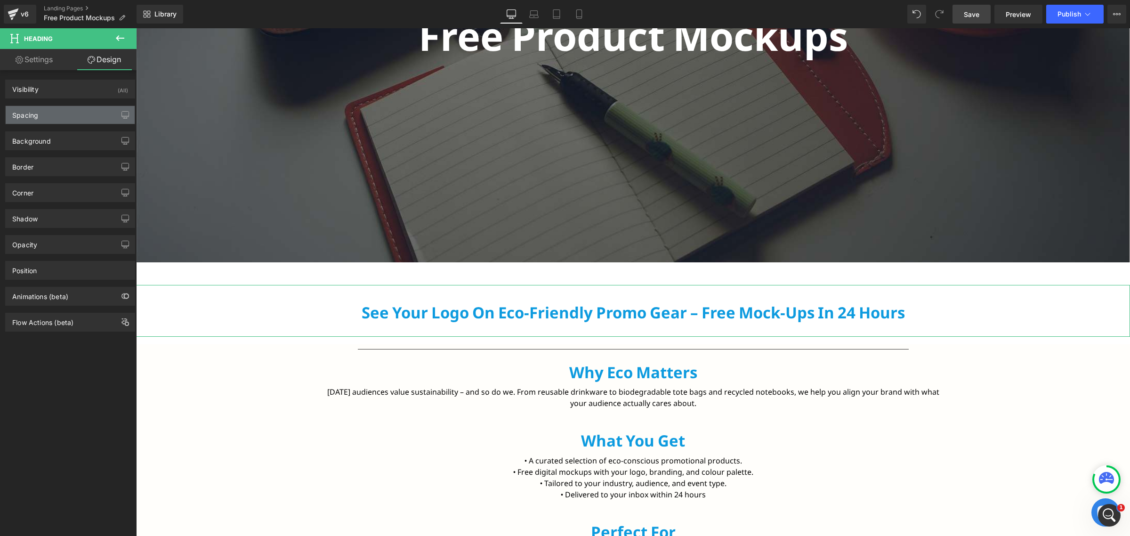
click at [47, 113] on div "Spacing" at bounding box center [70, 115] width 129 height 18
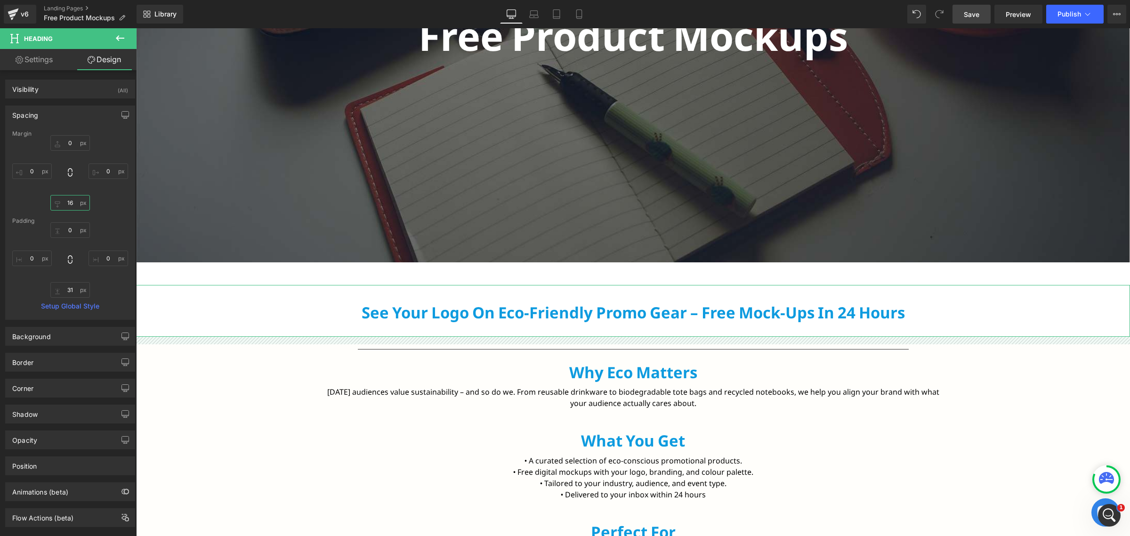
click at [69, 208] on input "16" at bounding box center [70, 203] width 40 height 16
type input "8"
click at [67, 294] on input "31" at bounding box center [70, 290] width 40 height 16
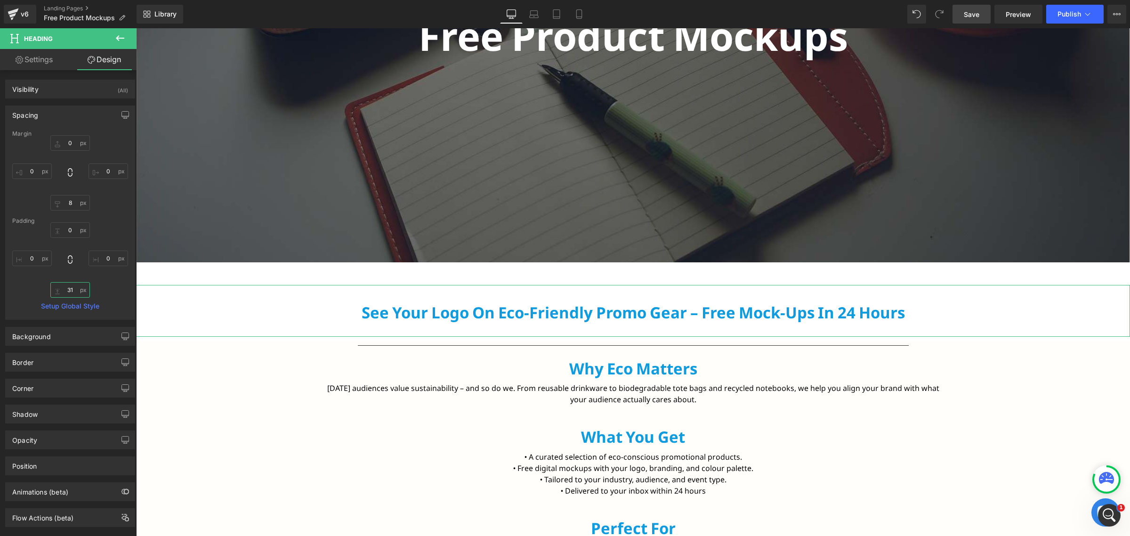
type input "8"
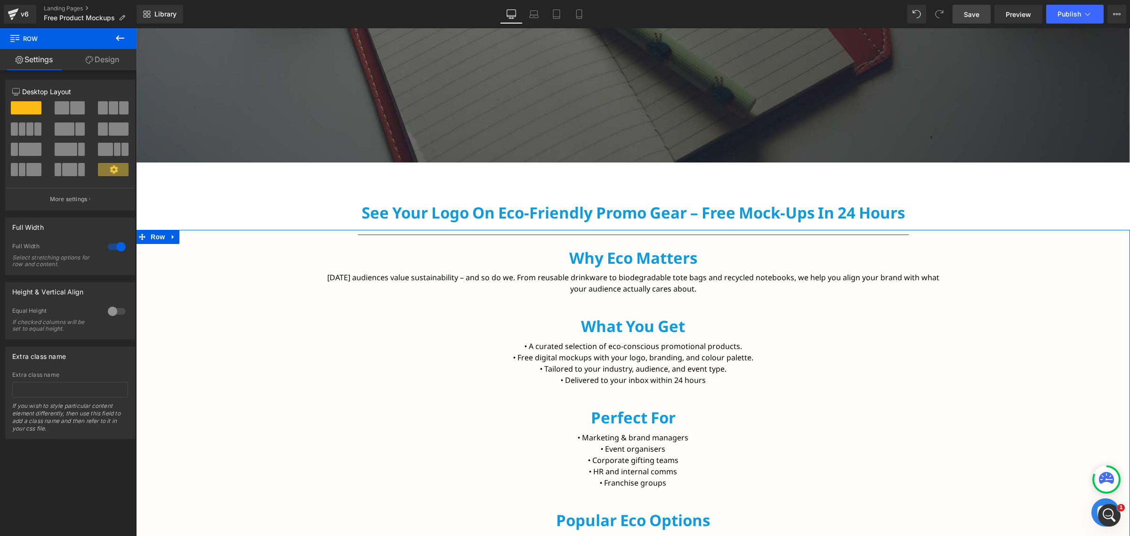
scroll to position [353, 0]
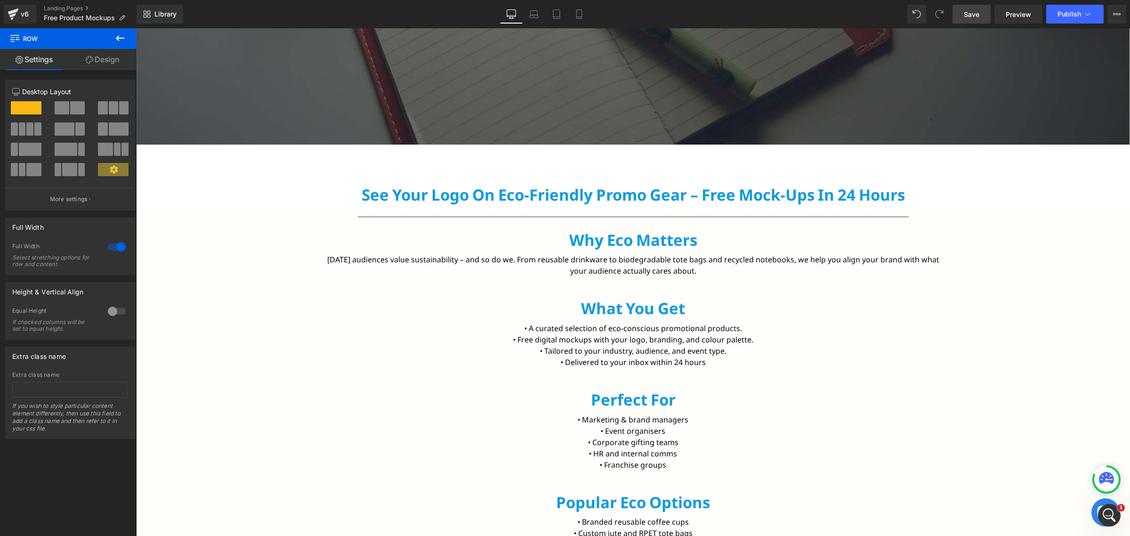
click at [983, 15] on link "Save" at bounding box center [971, 14] width 38 height 19
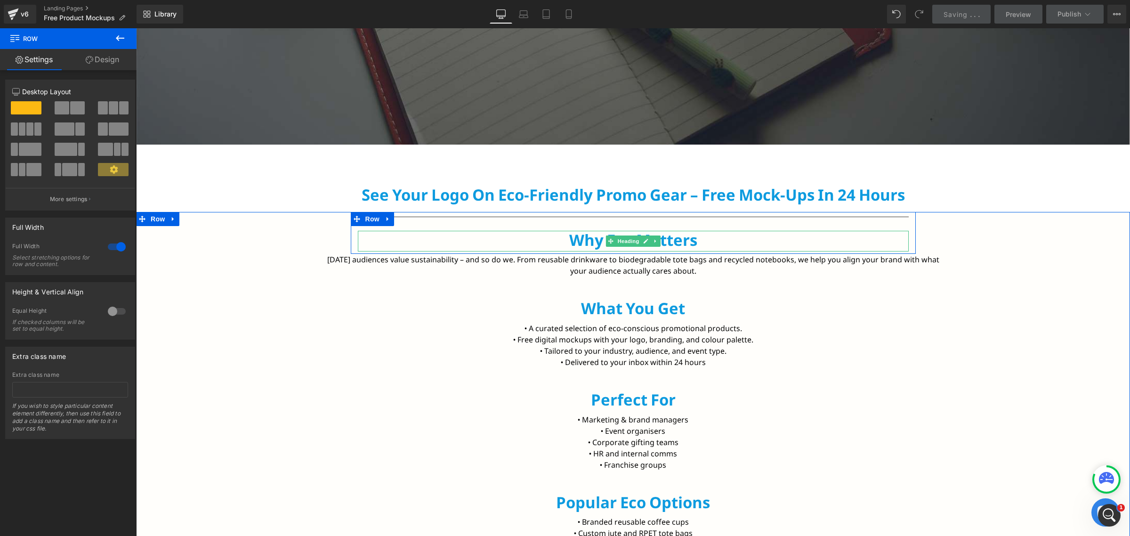
click at [586, 246] on h2 "Why Eco Matters" at bounding box center [633, 240] width 551 height 19
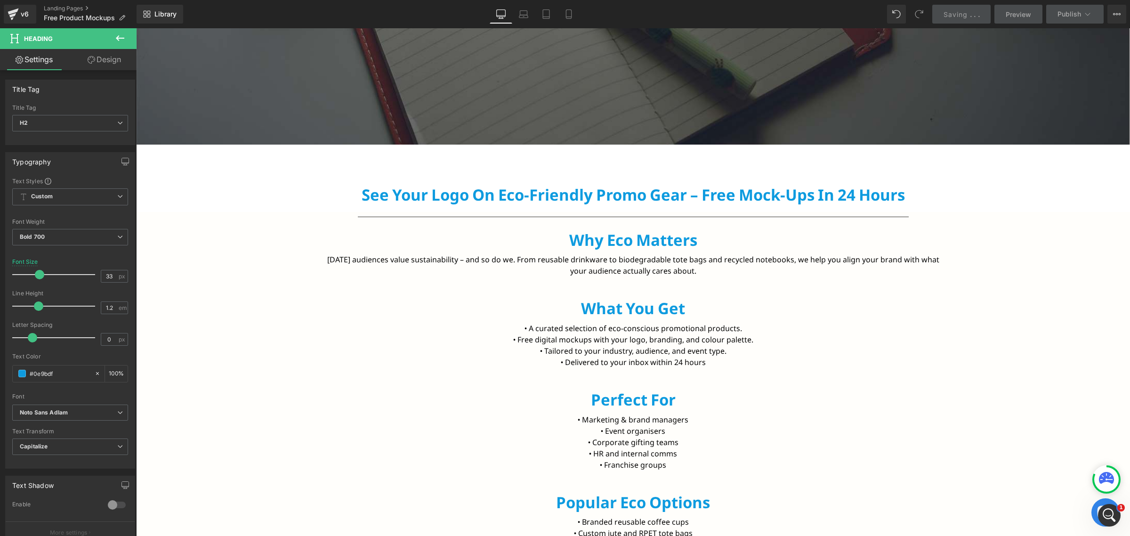
click at [87, 50] on link "Design" at bounding box center [104, 59] width 68 height 21
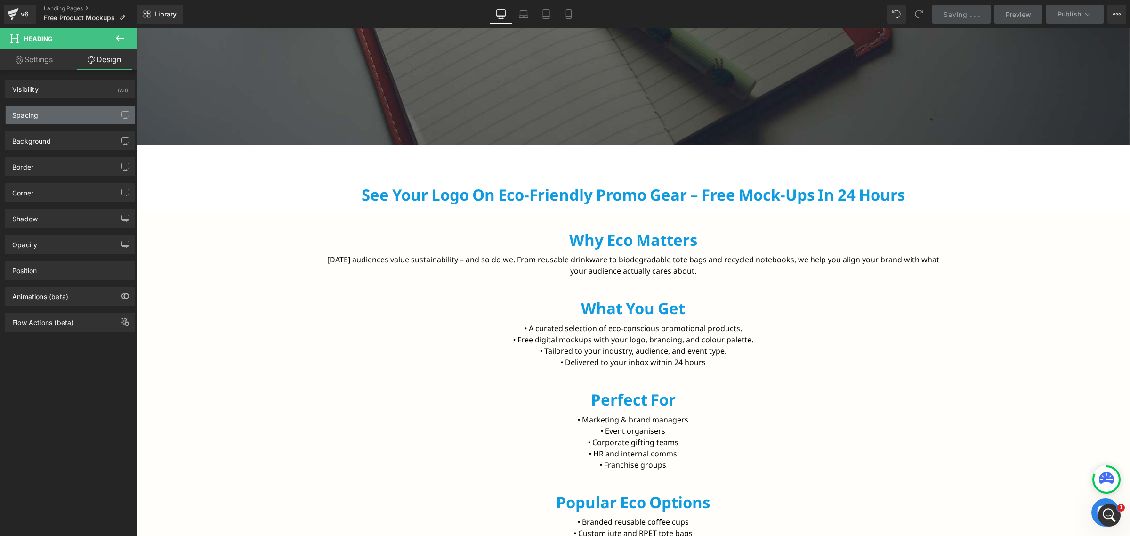
click at [48, 115] on div "Spacing" at bounding box center [70, 115] width 129 height 18
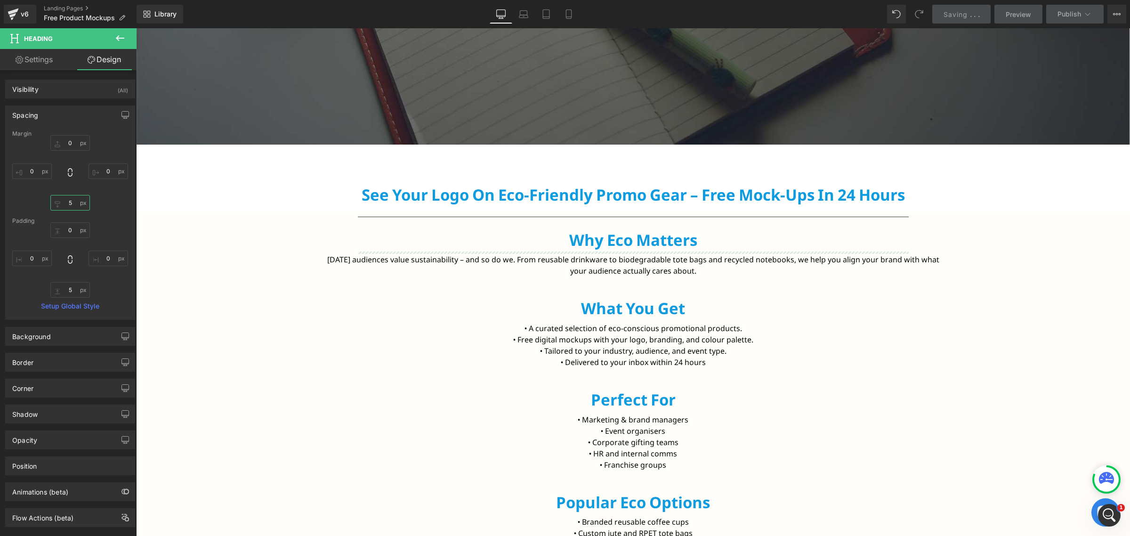
click at [70, 203] on input "5" at bounding box center [70, 203] width 40 height 16
type input "8"
click at [71, 293] on input "5" at bounding box center [70, 290] width 40 height 16
type input "8"
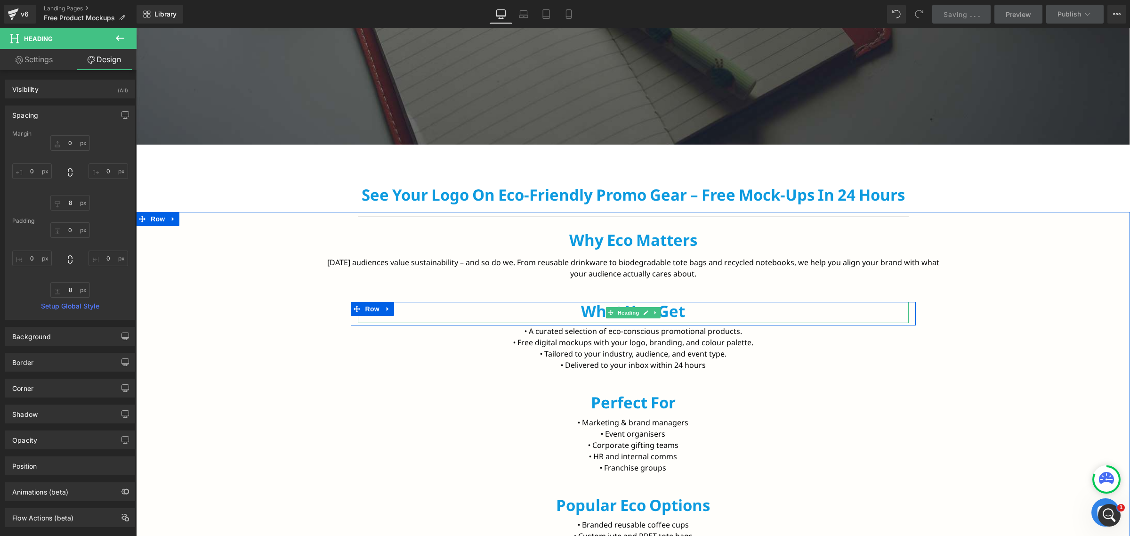
click at [595, 313] on h2 "What You Get" at bounding box center [633, 311] width 551 height 19
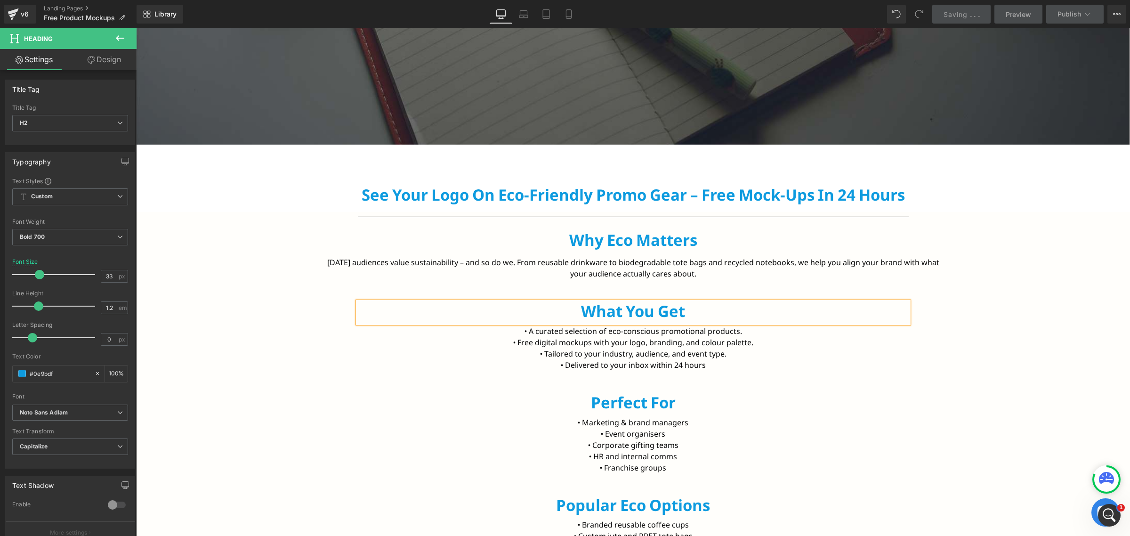
click at [104, 54] on link "Design" at bounding box center [104, 59] width 68 height 21
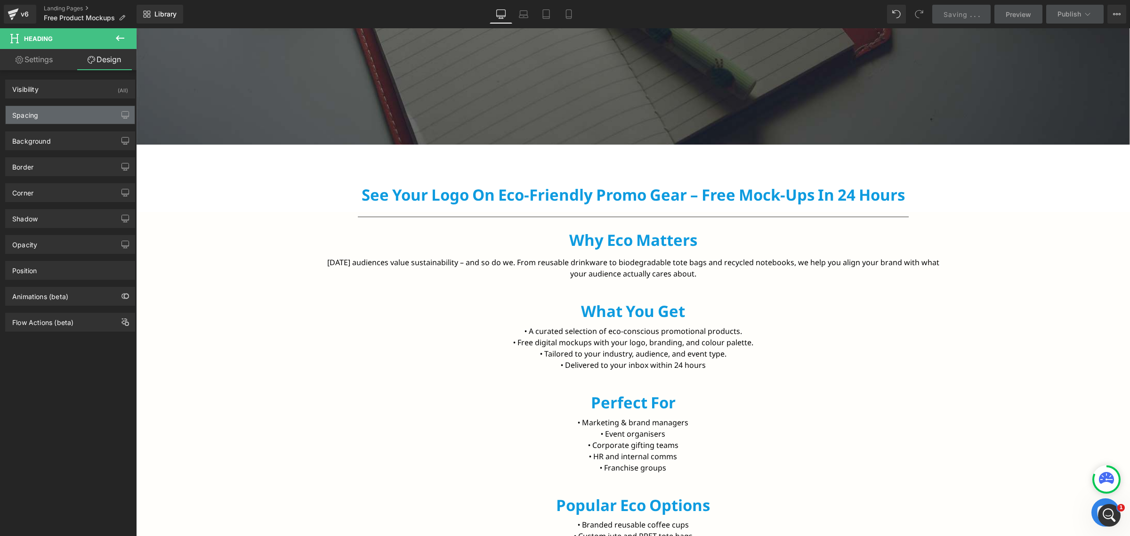
click at [60, 123] on div "Spacing" at bounding box center [70, 115] width 129 height 18
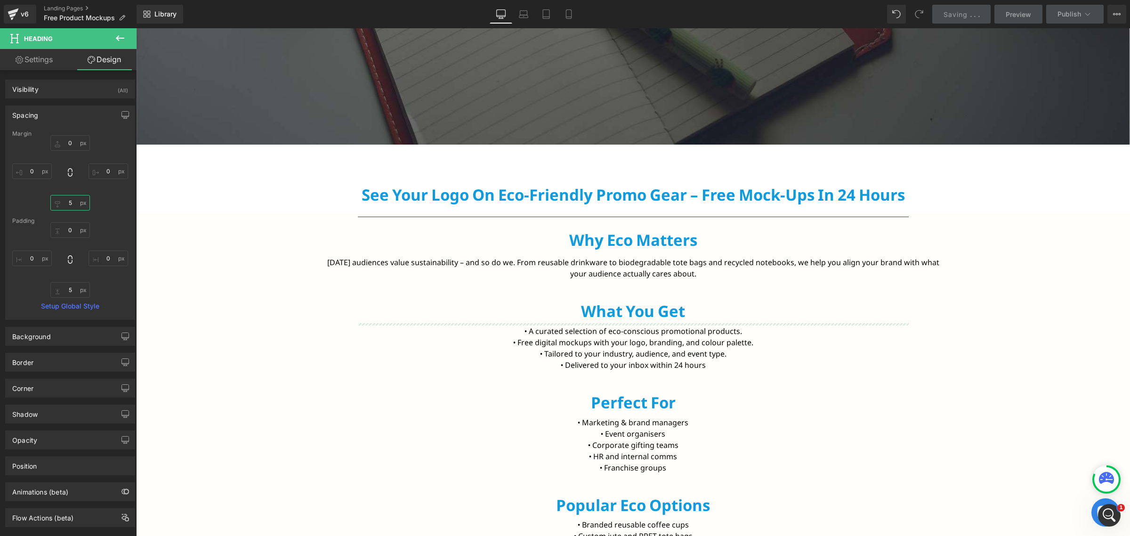
click at [66, 208] on input "5" at bounding box center [70, 203] width 40 height 16
type input "8"
click at [71, 289] on input "5" at bounding box center [70, 290] width 40 height 16
type input "8"
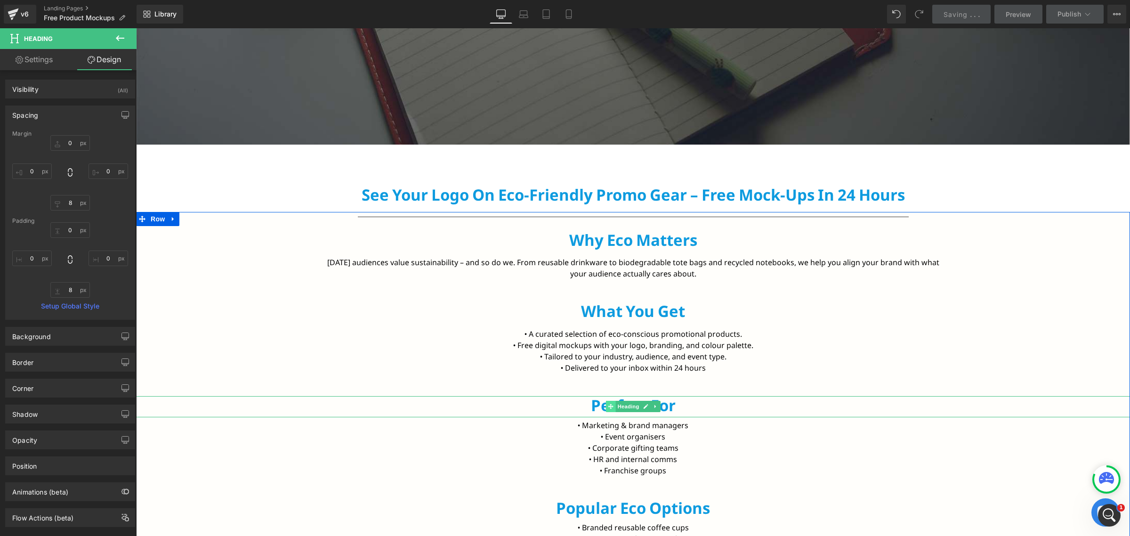
click at [606, 402] on span at bounding box center [610, 406] width 10 height 11
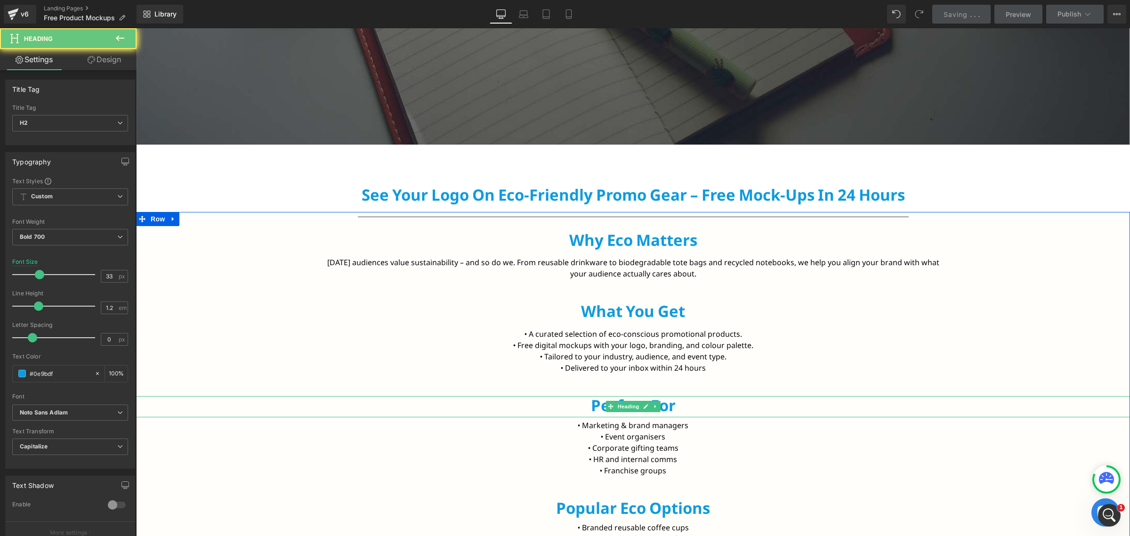
click at [595, 402] on h2 "Perfect for" at bounding box center [633, 405] width 994 height 19
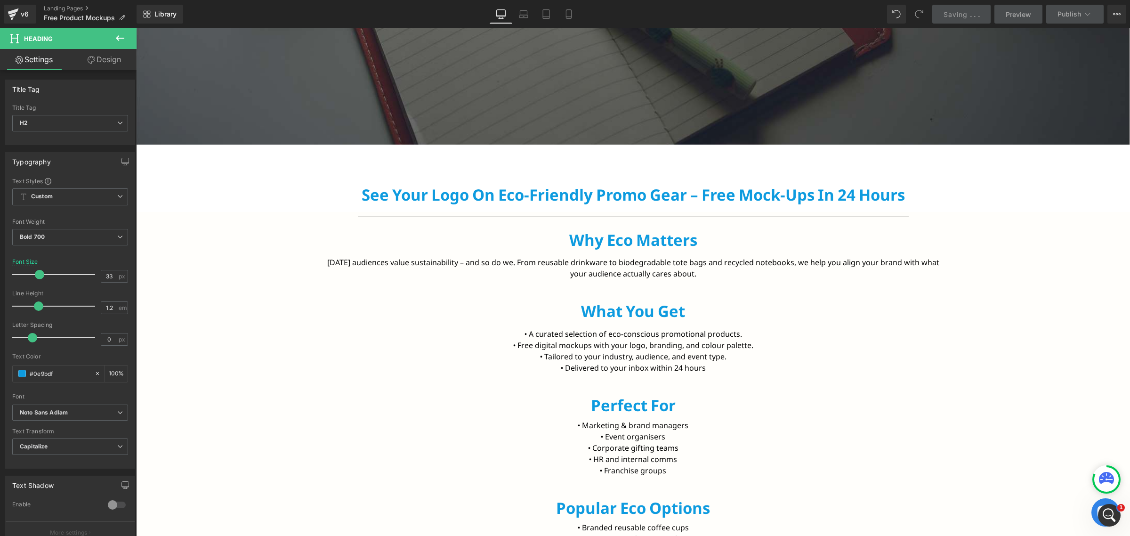
click at [90, 64] on link "Design" at bounding box center [104, 59] width 68 height 21
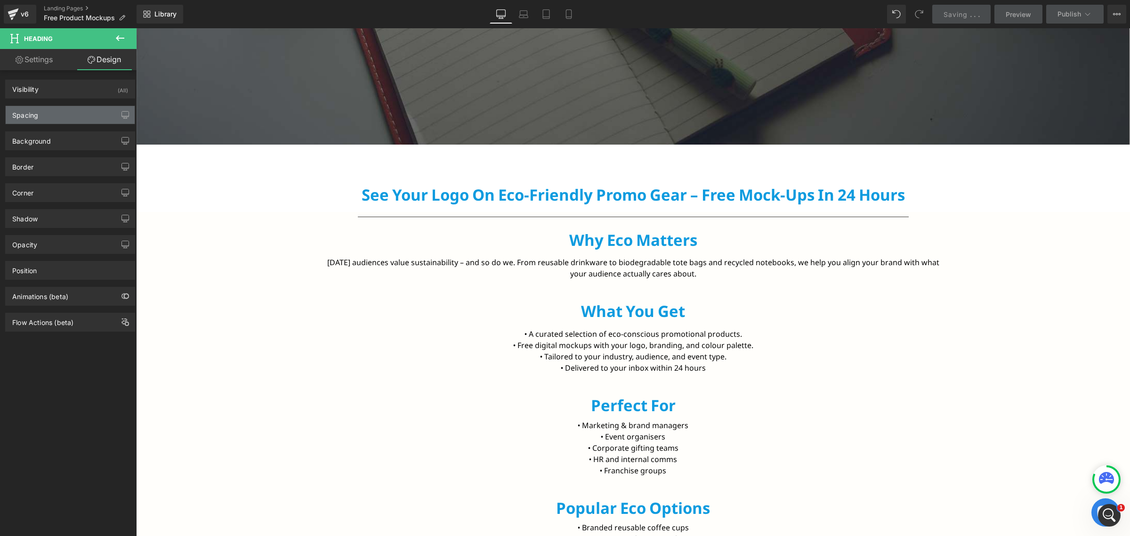
click at [62, 117] on div "Spacing" at bounding box center [70, 115] width 129 height 18
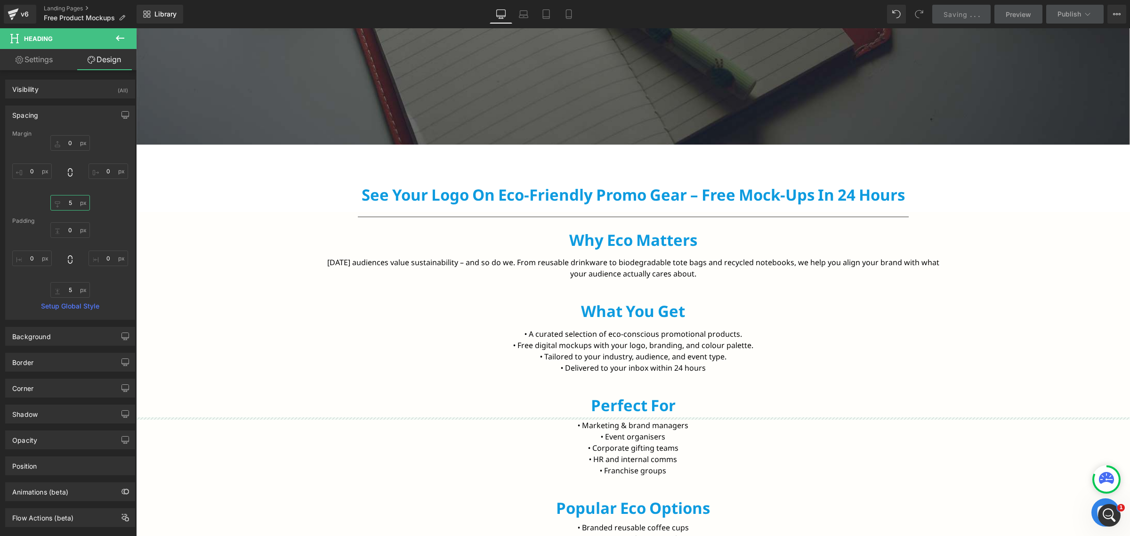
click at [69, 201] on input "5" at bounding box center [70, 203] width 40 height 16
type input "8"
click at [72, 293] on input "5" at bounding box center [70, 290] width 40 height 16
type input "8"
click at [379, 413] on h2 "Perfect for" at bounding box center [633, 405] width 994 height 19
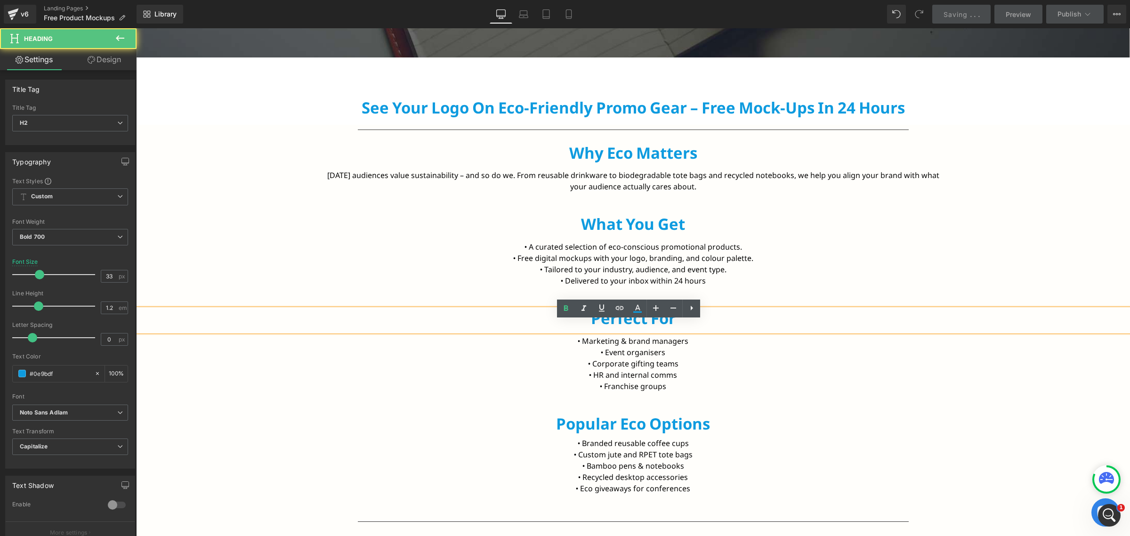
scroll to position [471, 0]
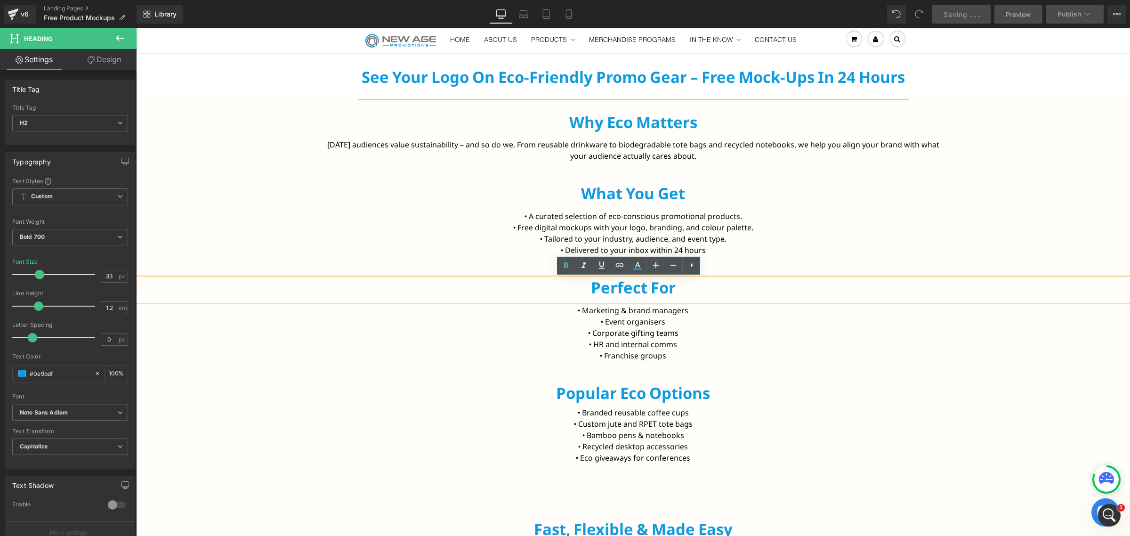
click at [440, 367] on div "Separator Why Eco Matters Heading Row [DATE] audiences value sustainability – a…" at bounding box center [633, 344] width 994 height 501
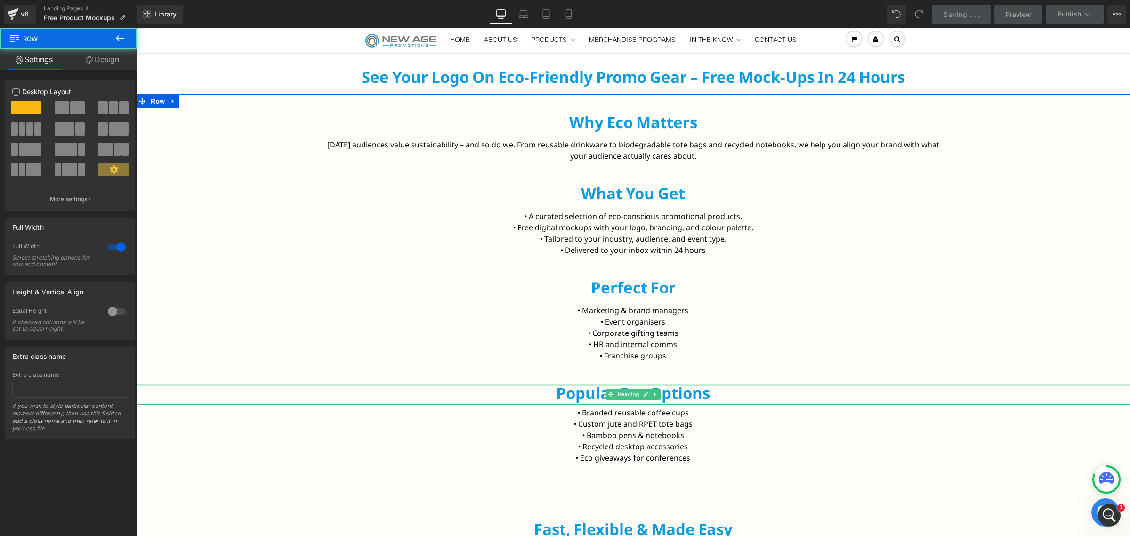
click at [586, 387] on h2 "Popular Eco Options" at bounding box center [633, 393] width 994 height 19
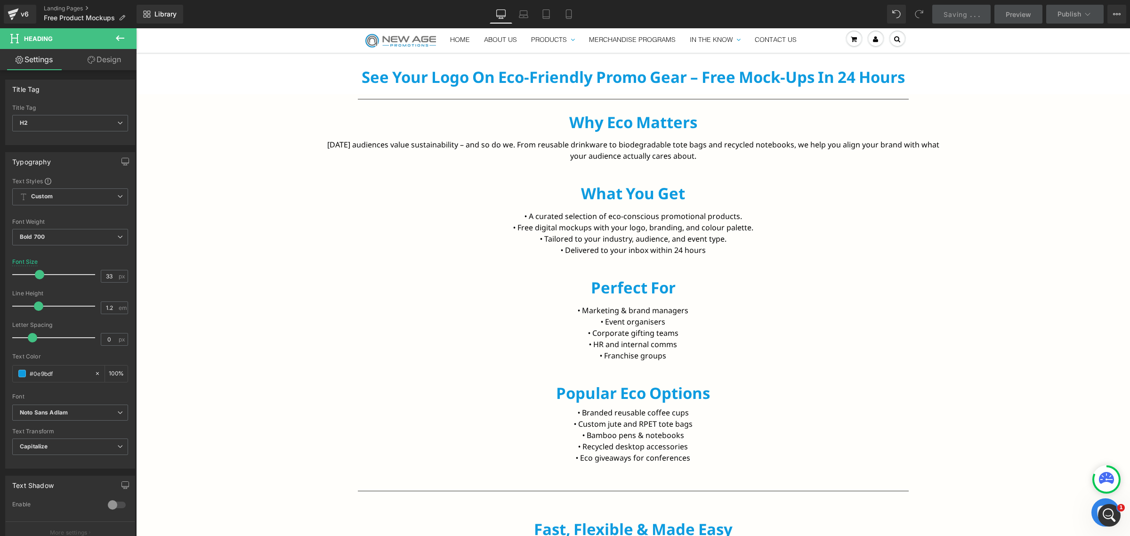
click at [113, 63] on link "Design" at bounding box center [104, 59] width 68 height 21
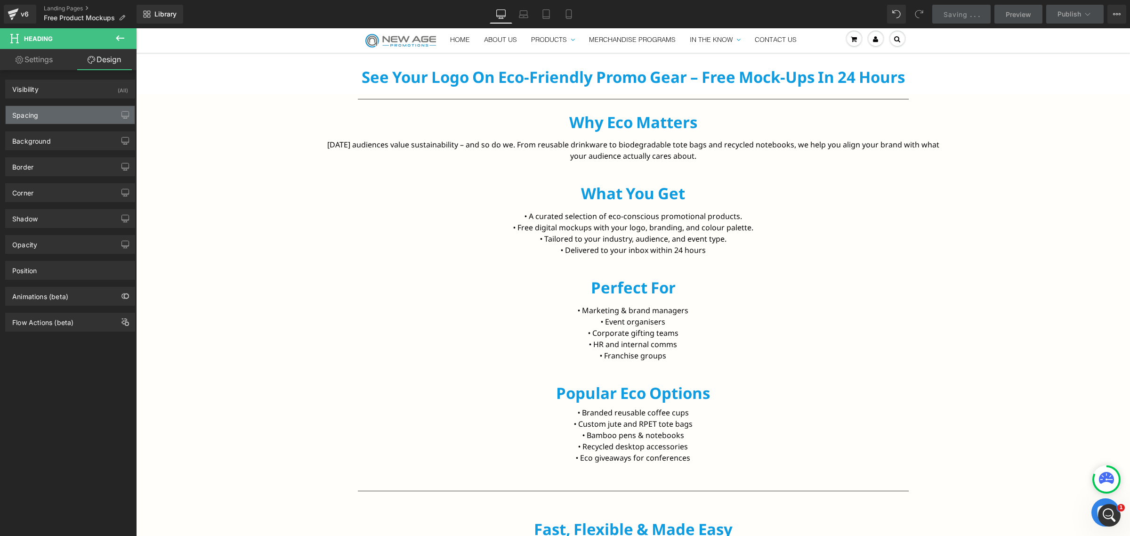
click at [9, 118] on div "Spacing" at bounding box center [70, 115] width 129 height 18
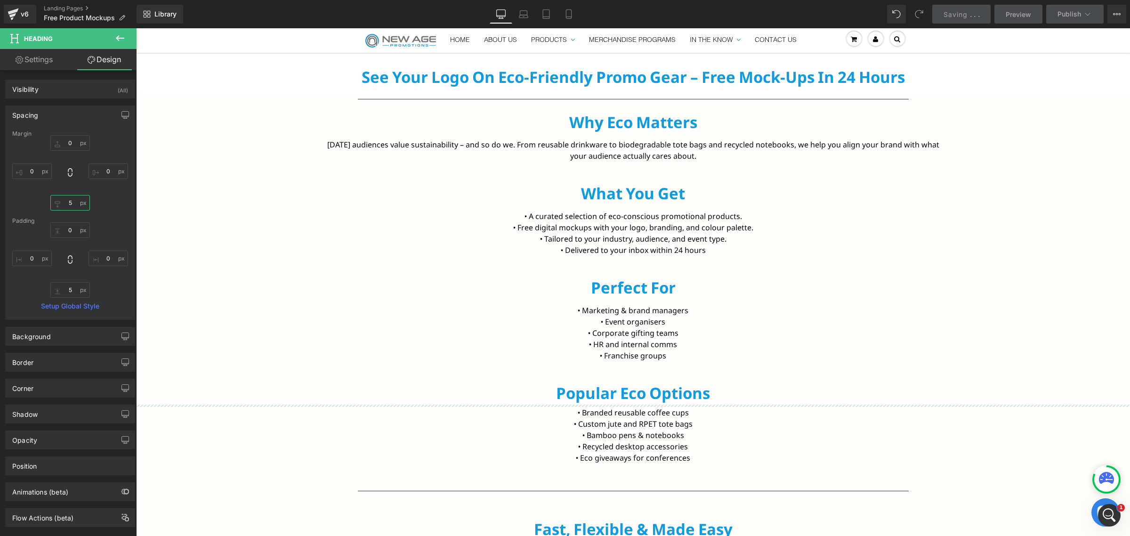
click at [69, 207] on input "5" at bounding box center [70, 203] width 40 height 16
type input "8"
click at [71, 293] on input "5" at bounding box center [70, 290] width 40 height 16
type input "8"
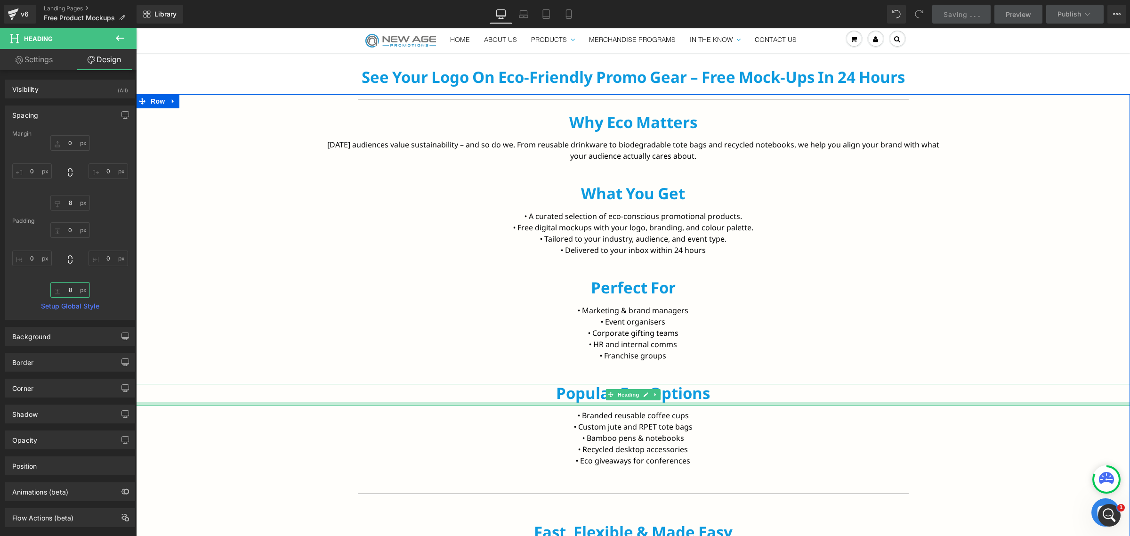
click at [393, 403] on div at bounding box center [633, 404] width 994 height 4
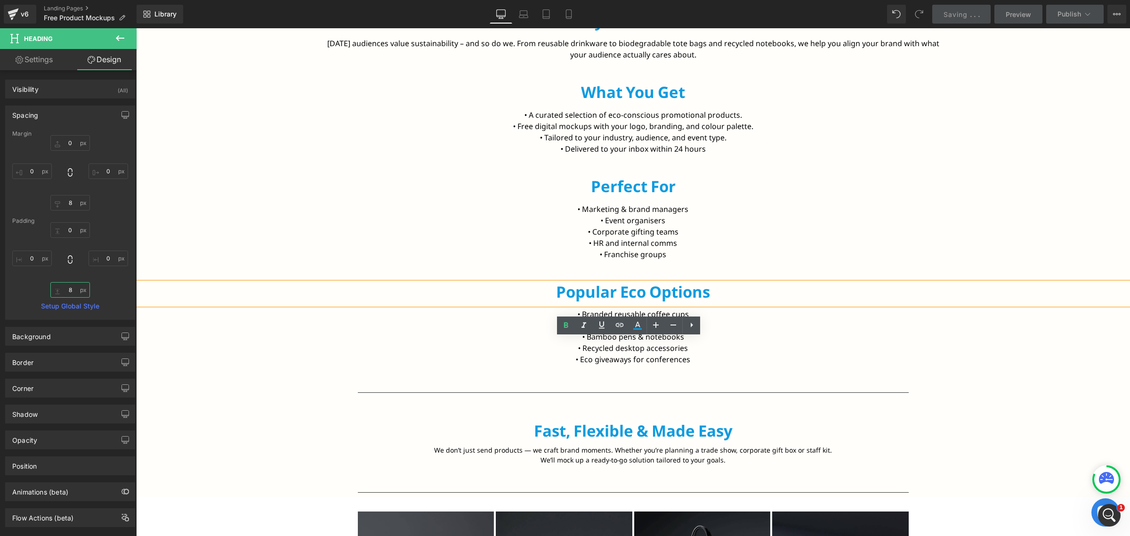
scroll to position [588, 0]
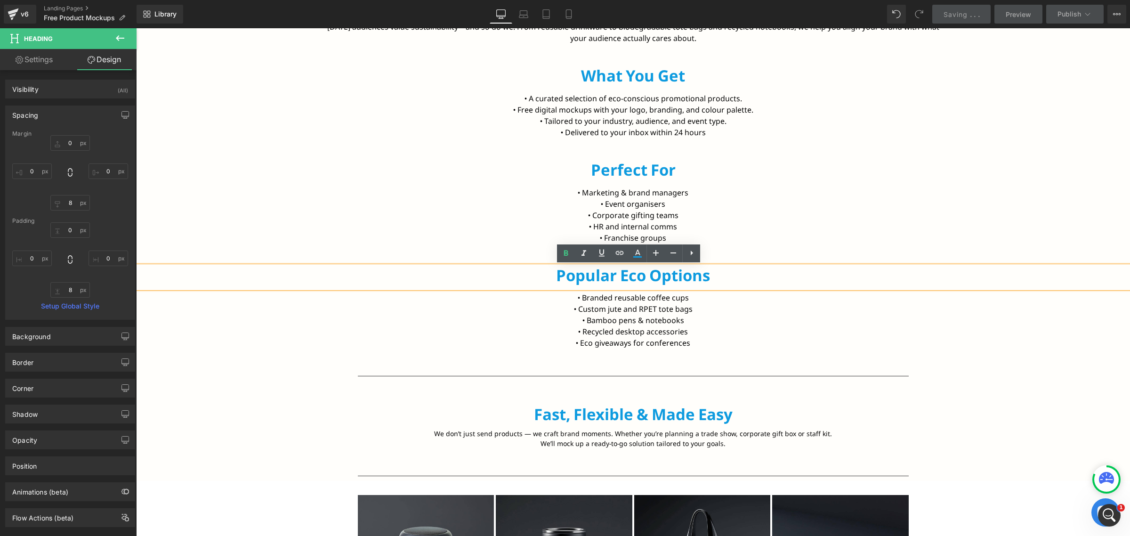
click at [561, 408] on p "Fast, Flexible & Made Easy" at bounding box center [633, 414] width 551 height 19
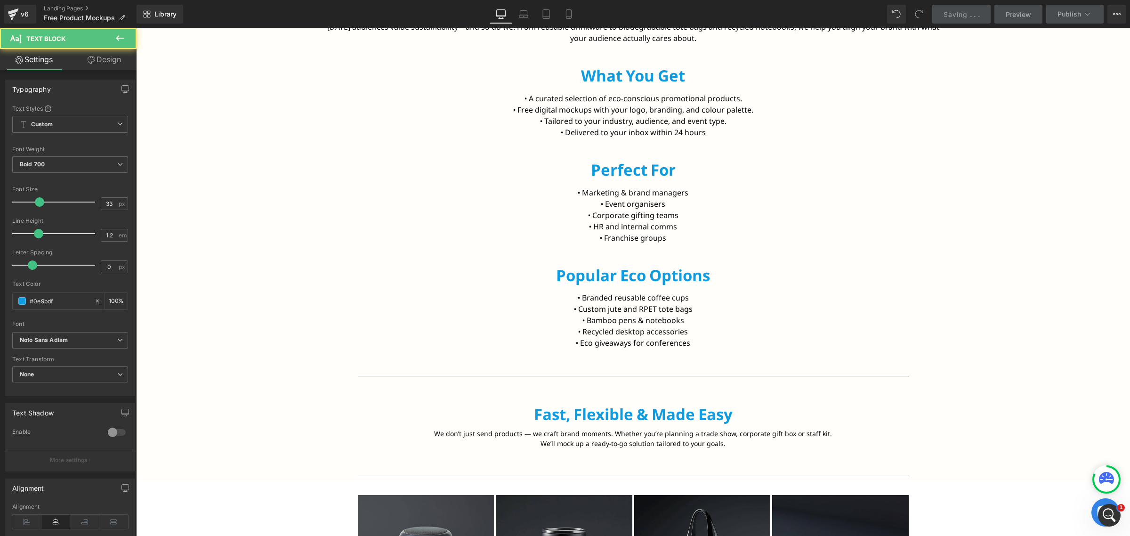
click at [90, 62] on icon at bounding box center [92, 60] width 8 height 8
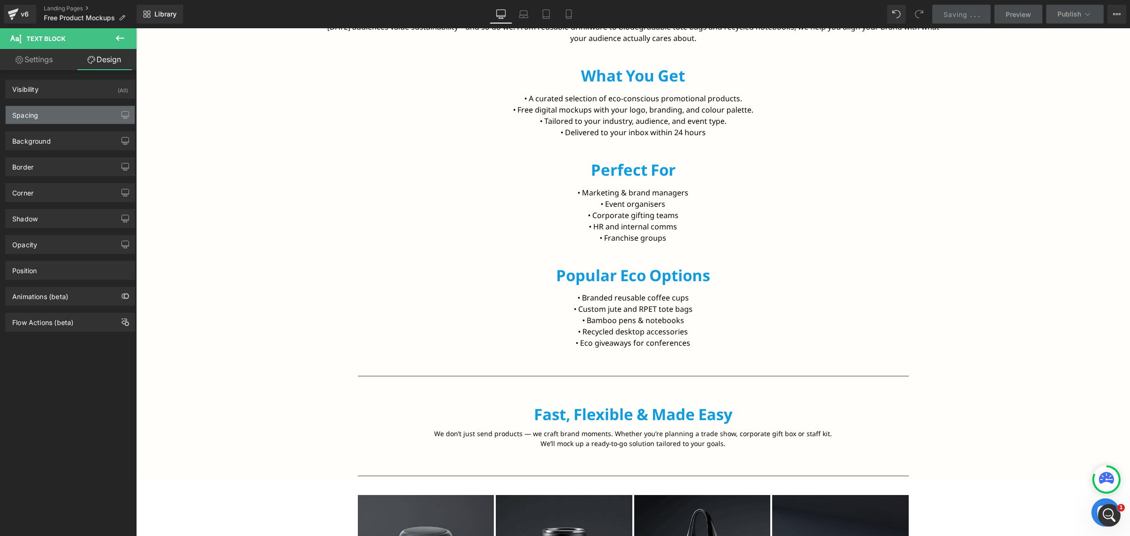
type input "0"
type input "5"
type input "0"
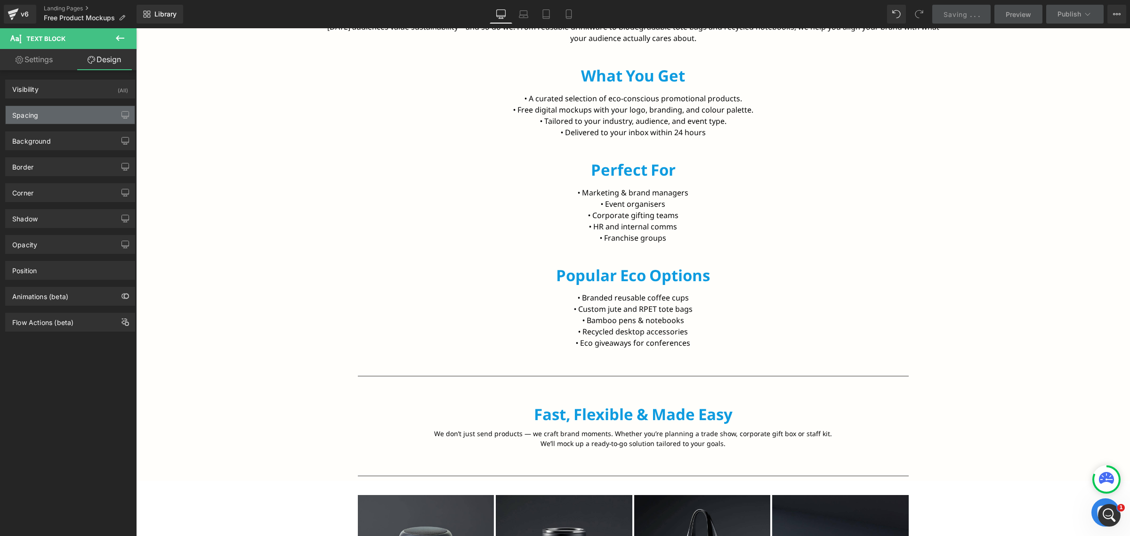
type input "0"
type input "5"
type input "0"
click at [60, 118] on div "Spacing" at bounding box center [70, 115] width 129 height 18
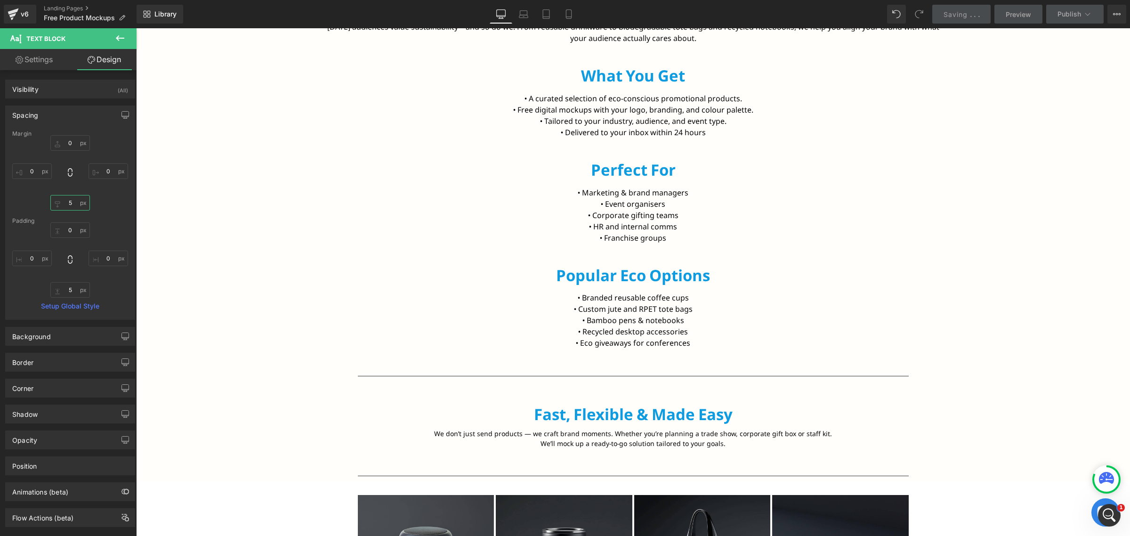
click at [66, 208] on input "5" at bounding box center [70, 203] width 40 height 16
type input "8"
click at [69, 292] on input "5" at bounding box center [70, 290] width 40 height 16
type input "8"
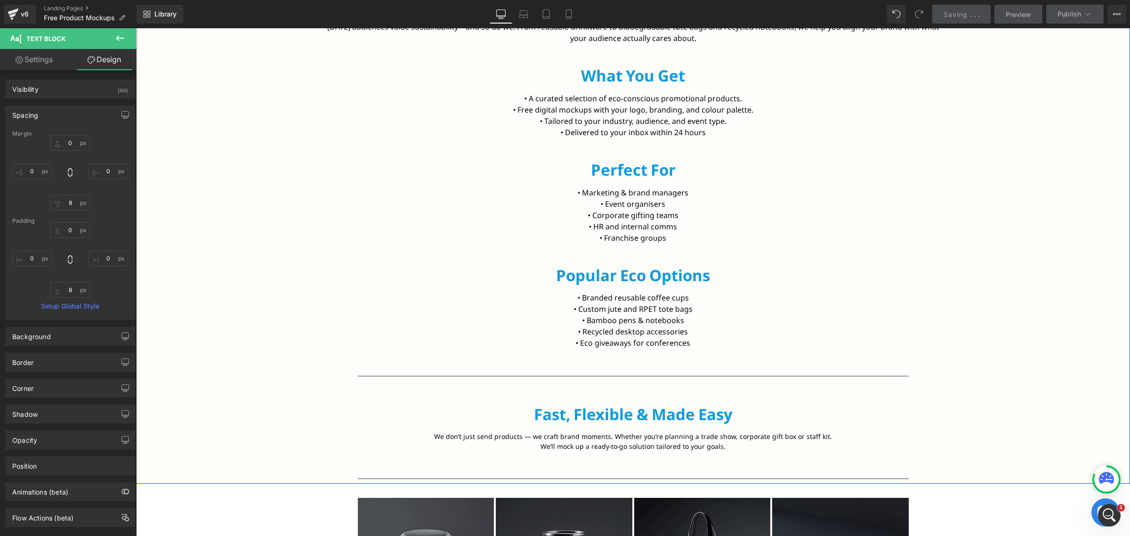
click at [332, 337] on p "• Recycled desktop accessories" at bounding box center [632, 331] width 617 height 11
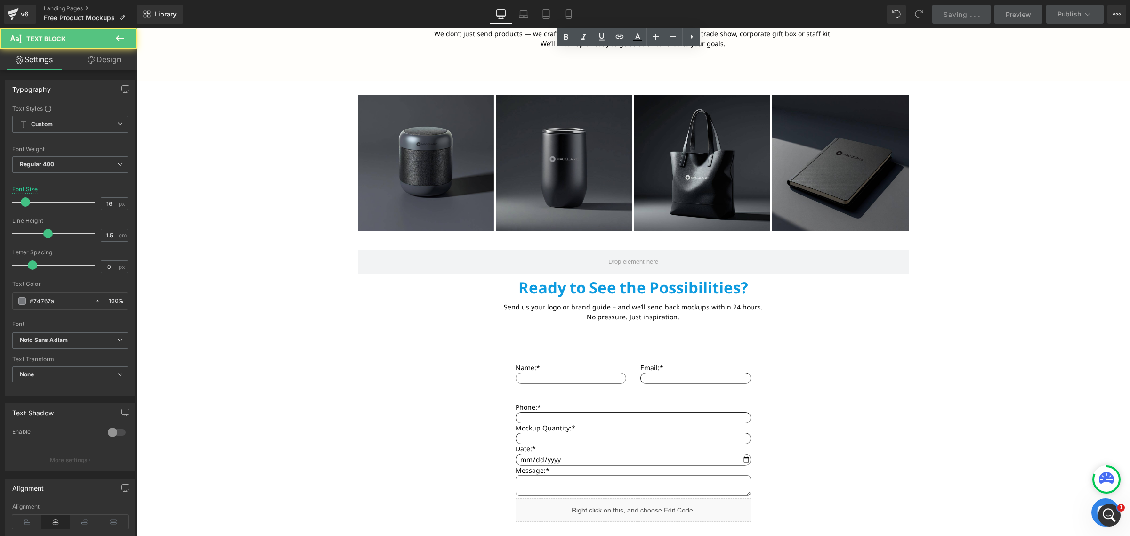
scroll to position [1000, 0]
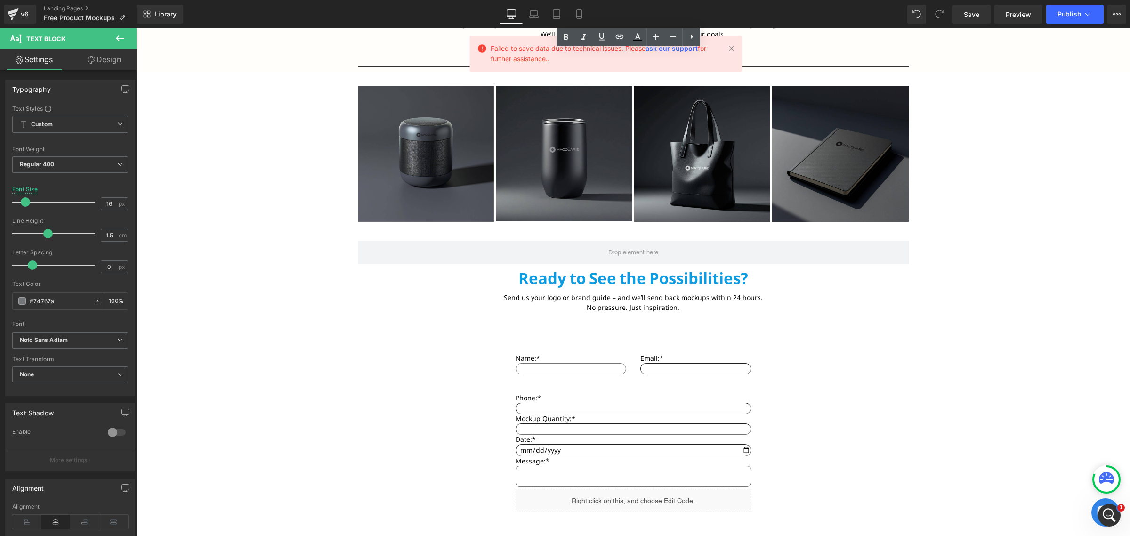
click at [576, 273] on p "Ready to See the Possibilities?" at bounding box center [633, 278] width 551 height 19
drag, startPoint x: 90, startPoint y: 60, endPoint x: 92, endPoint y: 83, distance: 23.2
click at [90, 60] on icon at bounding box center [92, 60] width 8 height 8
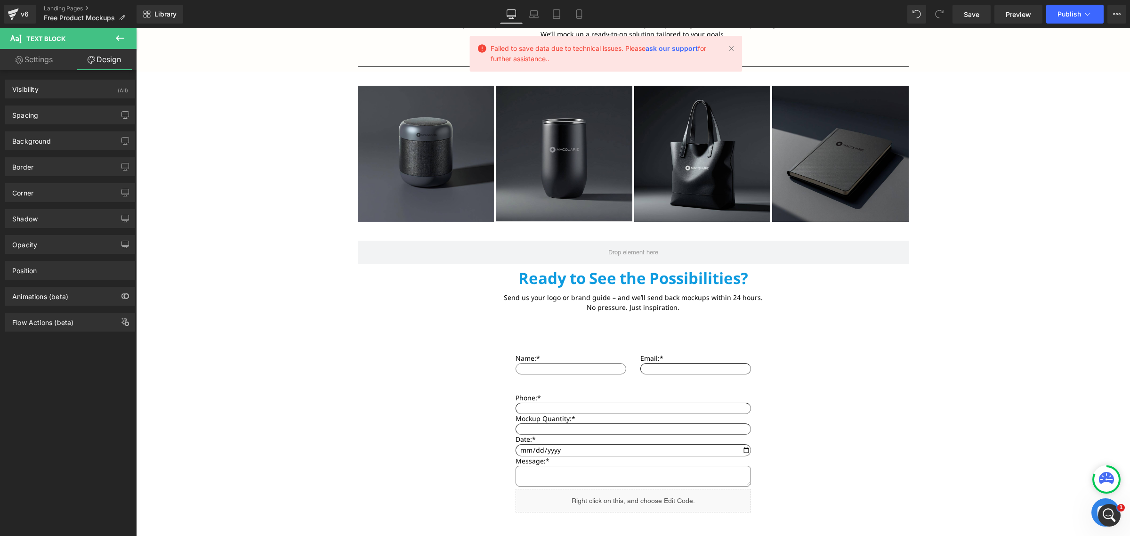
click at [76, 124] on div "Background Color & Image color transparent Color transparent 0 % Image Replace …" at bounding box center [70, 137] width 141 height 26
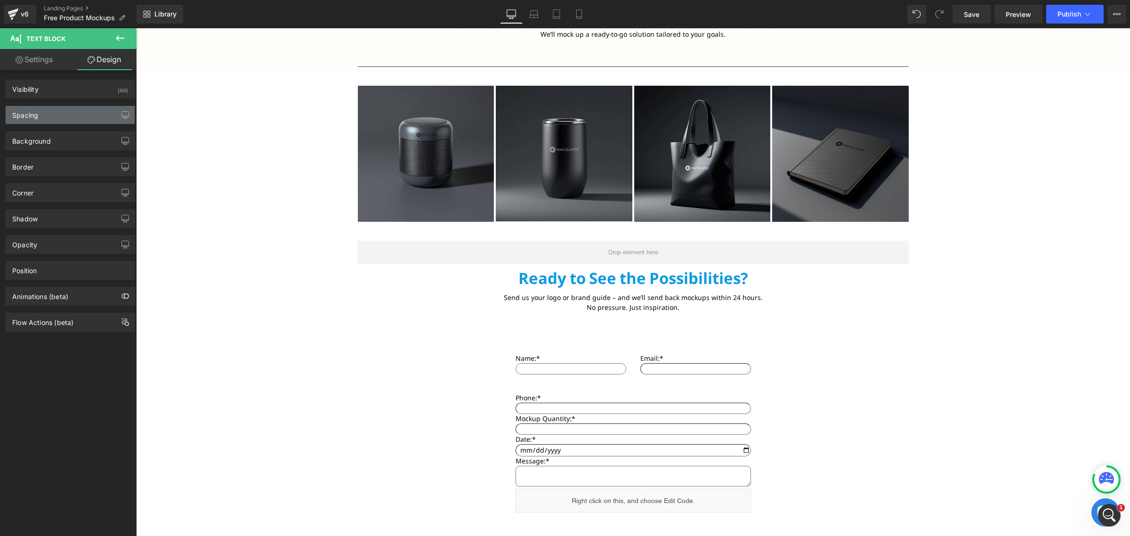
click at [76, 121] on div "Spacing" at bounding box center [70, 115] width 129 height 18
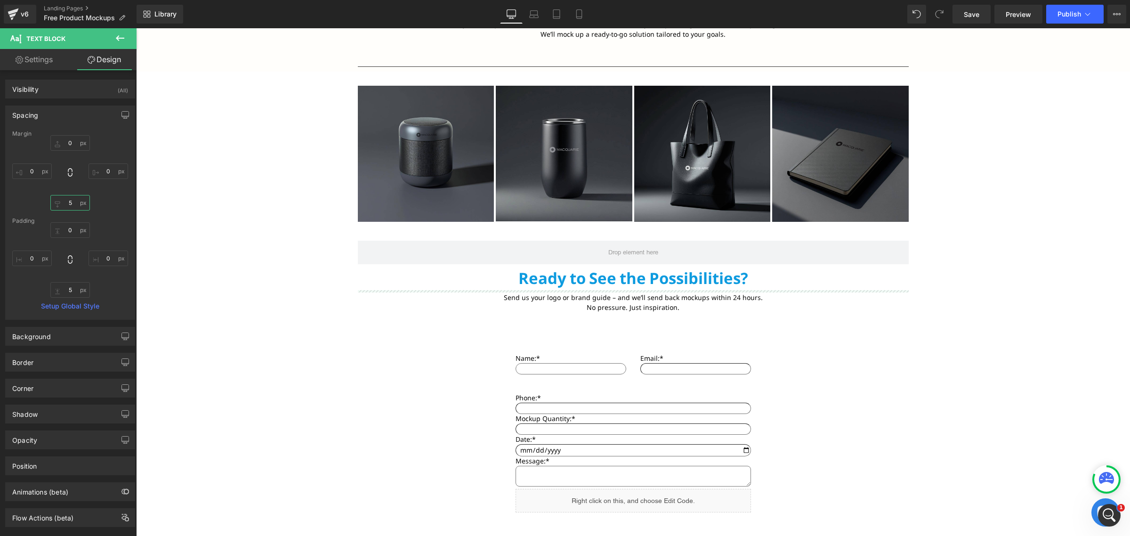
click at [73, 201] on input "5" at bounding box center [70, 203] width 40 height 16
type input "8"
click at [72, 287] on input "5" at bounding box center [70, 290] width 40 height 16
type input "8"
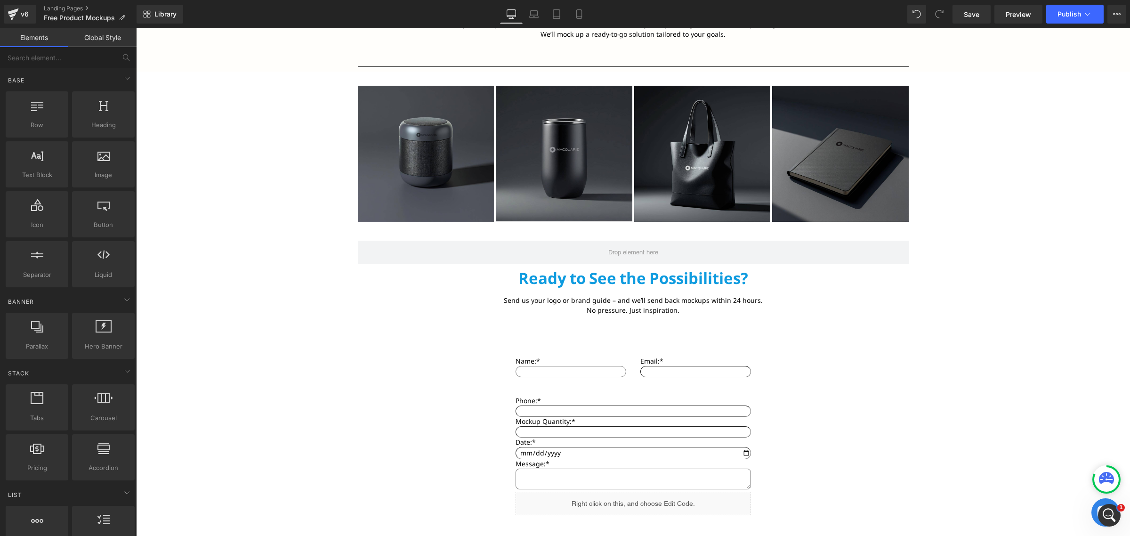
click at [972, 3] on div "Library Desktop Desktop Laptop Tablet Mobile Save Preview Publish Scheduled Vie…" at bounding box center [633, 14] width 993 height 28
click at [972, 10] on span "Save" at bounding box center [972, 14] width 16 height 10
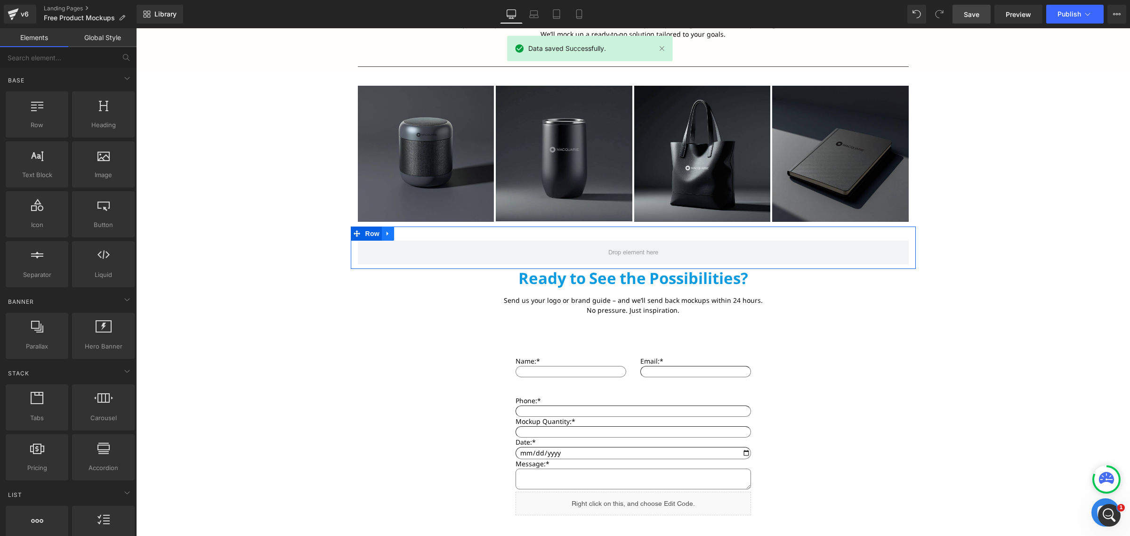
click at [385, 234] on icon at bounding box center [388, 233] width 7 height 7
click at [409, 233] on icon at bounding box center [412, 233] width 7 height 7
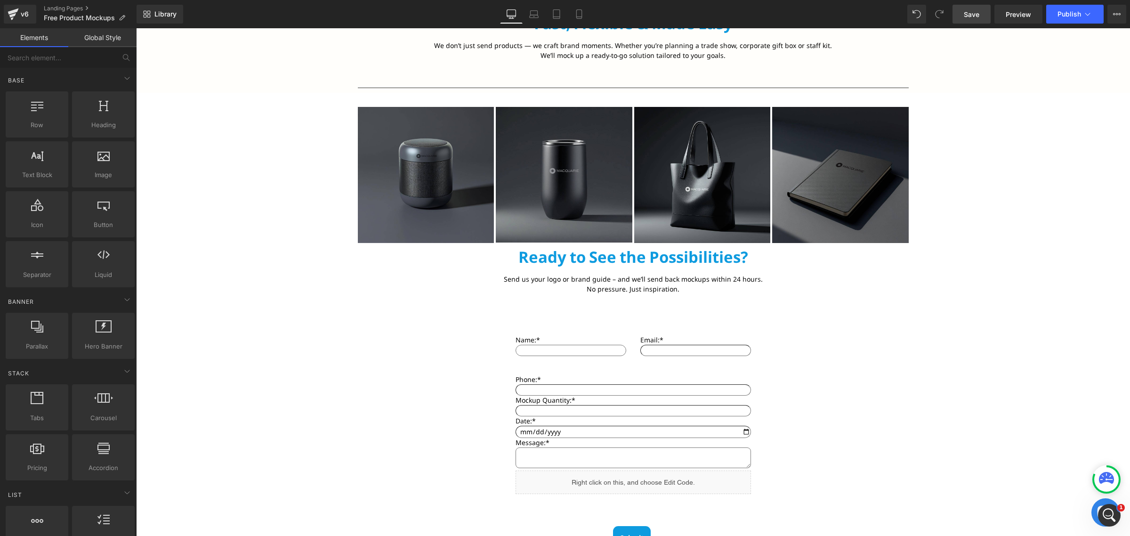
scroll to position [941, 0]
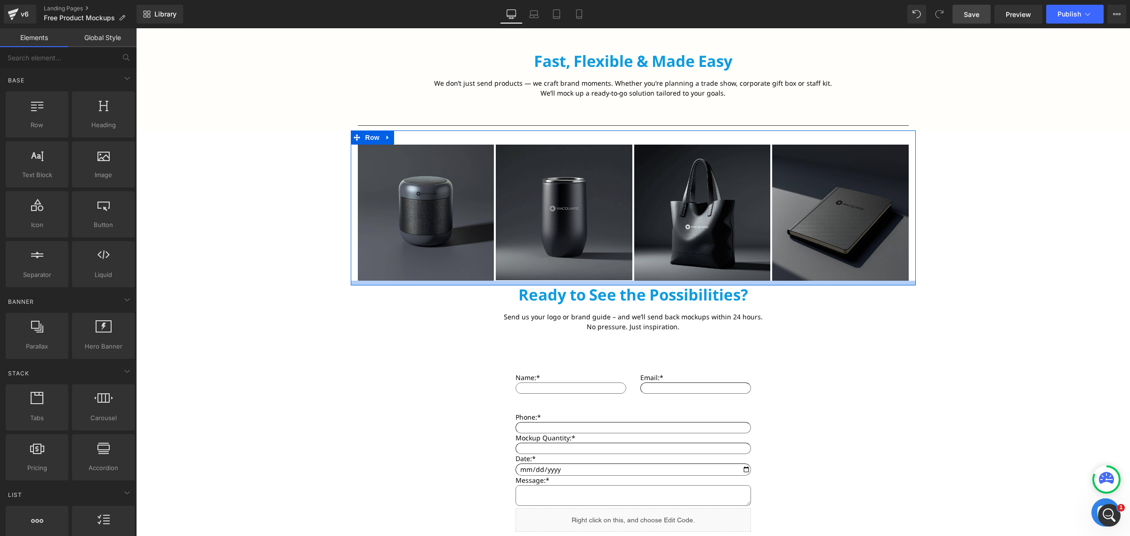
click at [546, 283] on div at bounding box center [633, 283] width 565 height 5
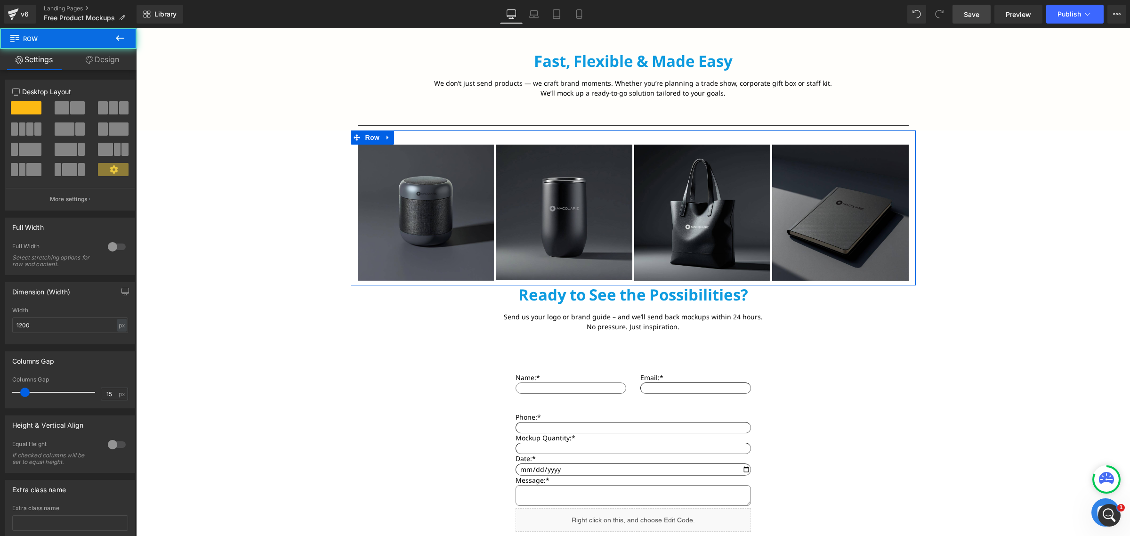
click at [118, 53] on link "Design" at bounding box center [102, 59] width 68 height 21
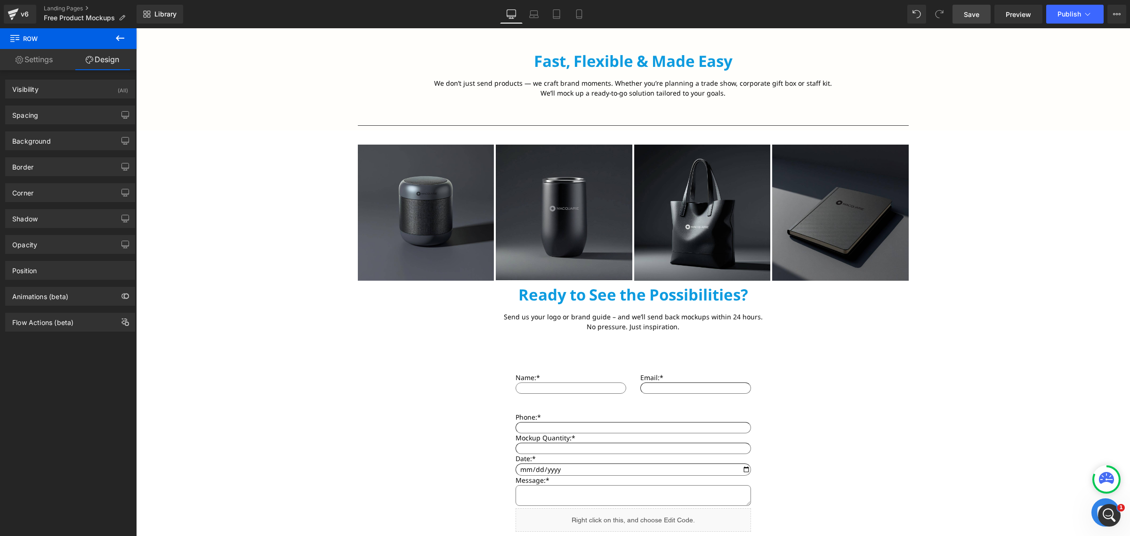
type input "0"
type input "10"
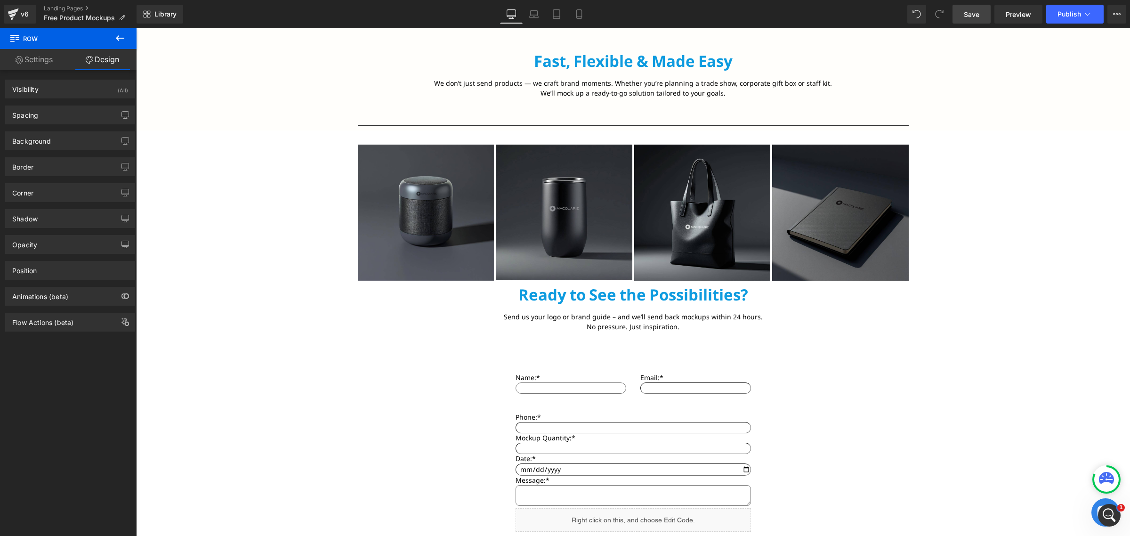
type input "0"
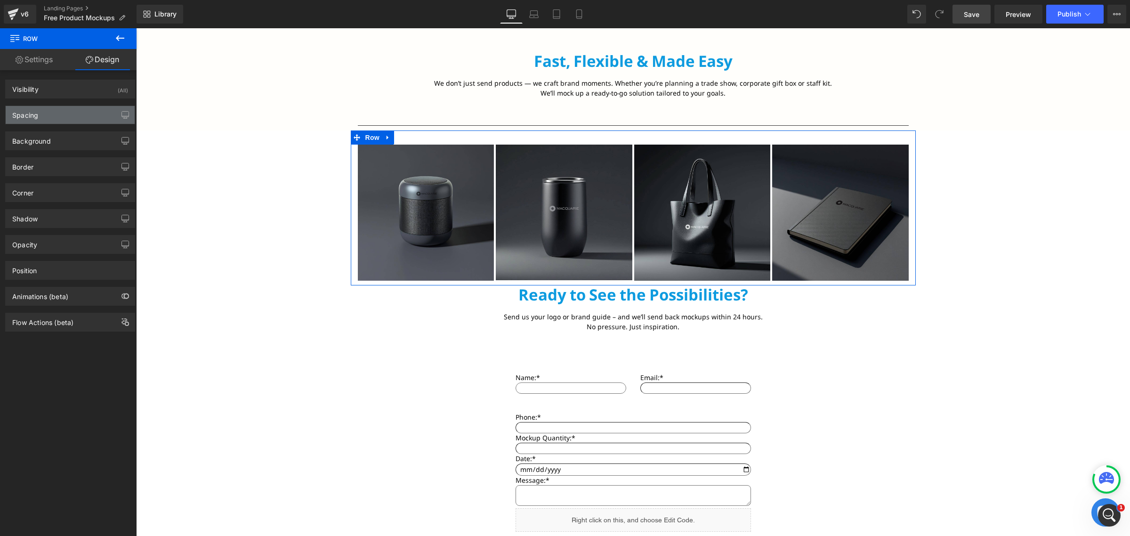
click at [74, 109] on div "Spacing" at bounding box center [70, 115] width 129 height 18
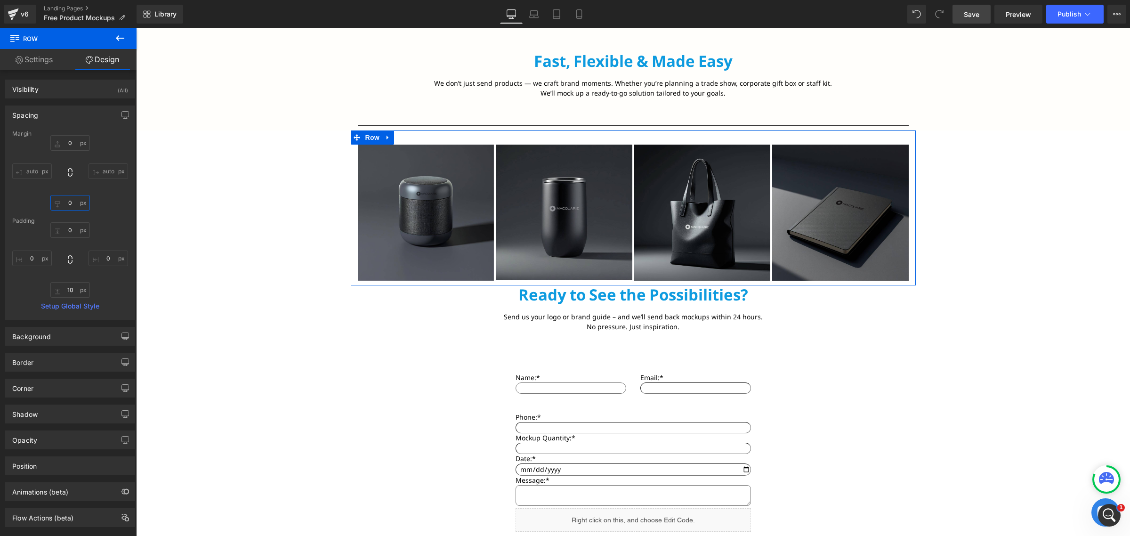
click at [73, 210] on input "0" at bounding box center [70, 203] width 40 height 16
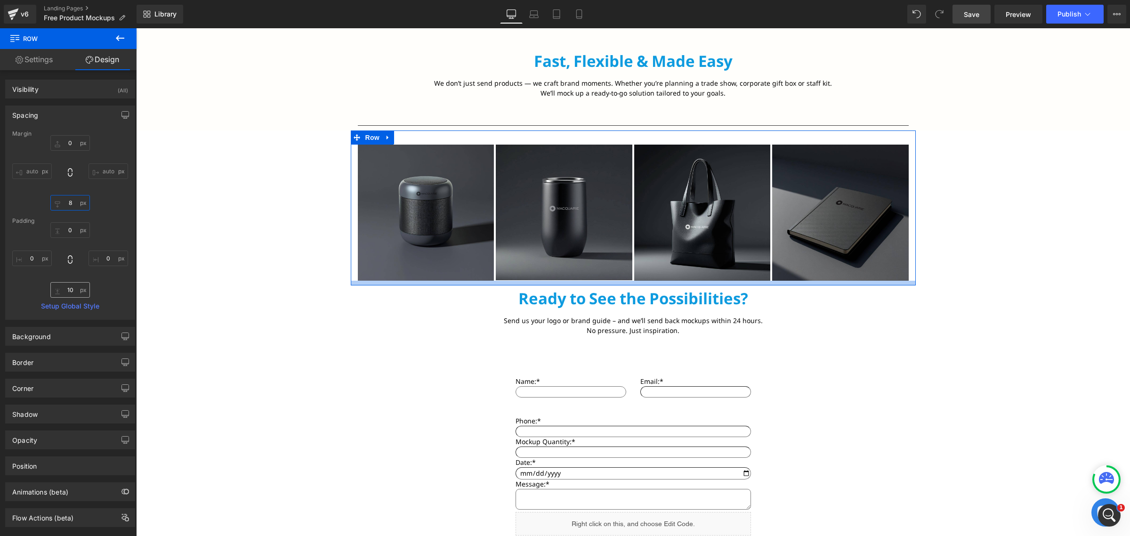
type input "8"
click at [71, 286] on input "10" at bounding box center [70, 290] width 40 height 16
type input "8"
click at [72, 201] on input "8" at bounding box center [70, 203] width 40 height 16
type input "123"
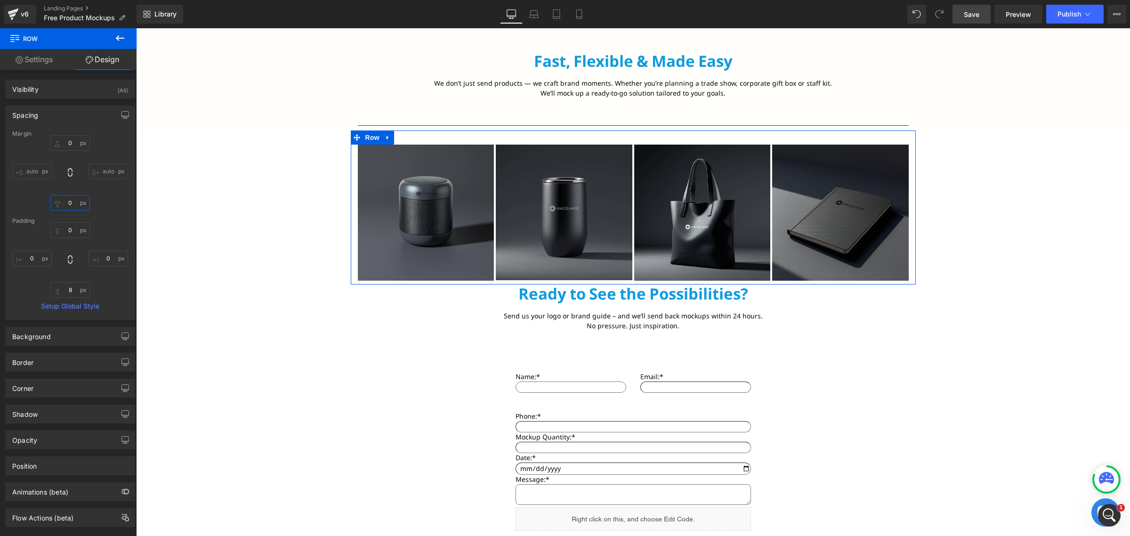
type input "8"
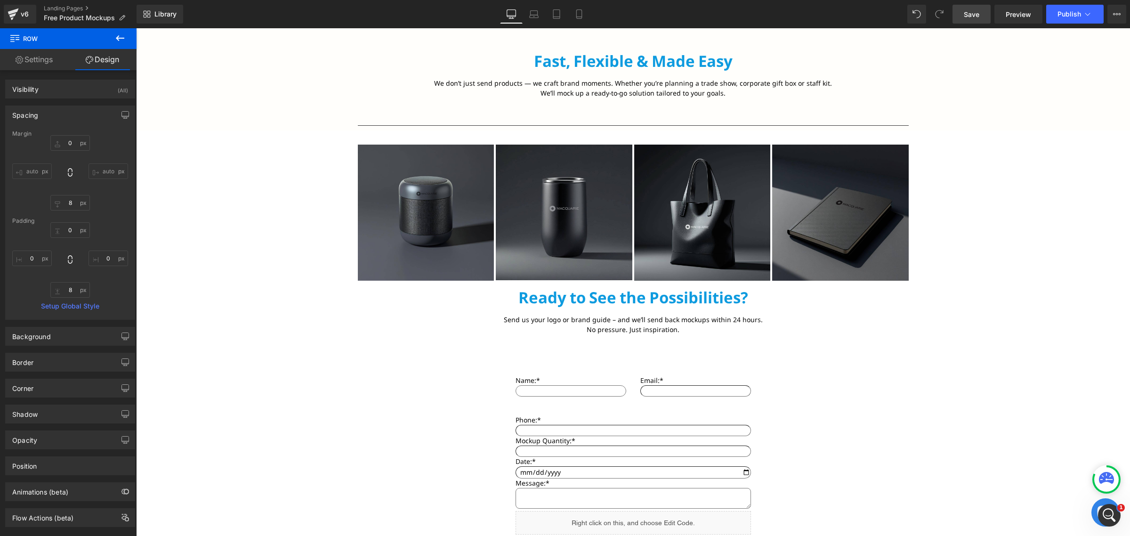
click at [262, 302] on div "Free Product Mockups Text Block Hero Banner Row Text Block See Your Logo on Eco…" at bounding box center [633, 38] width 994 height 1864
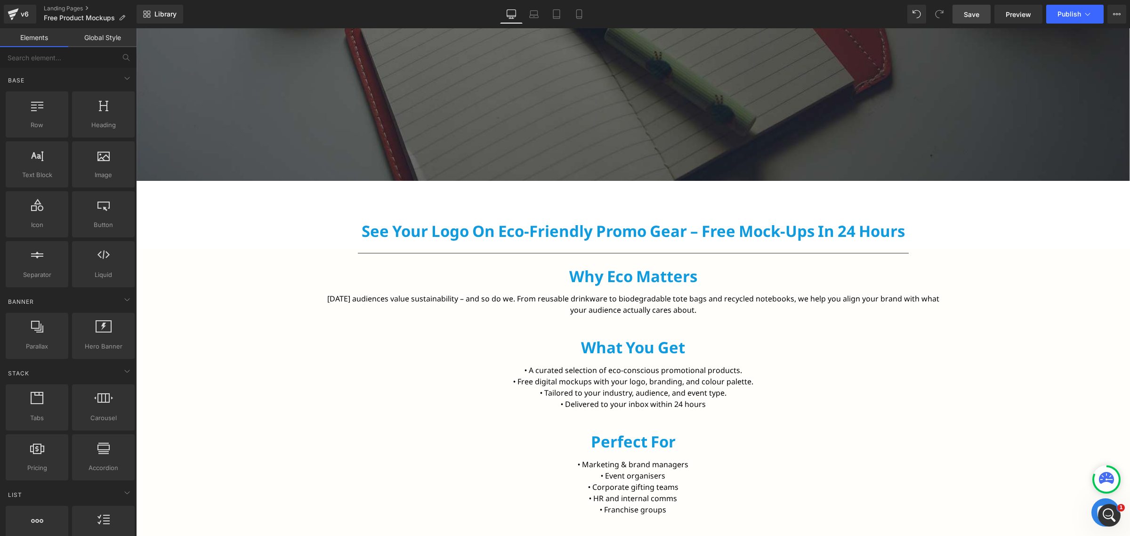
scroll to position [412, 0]
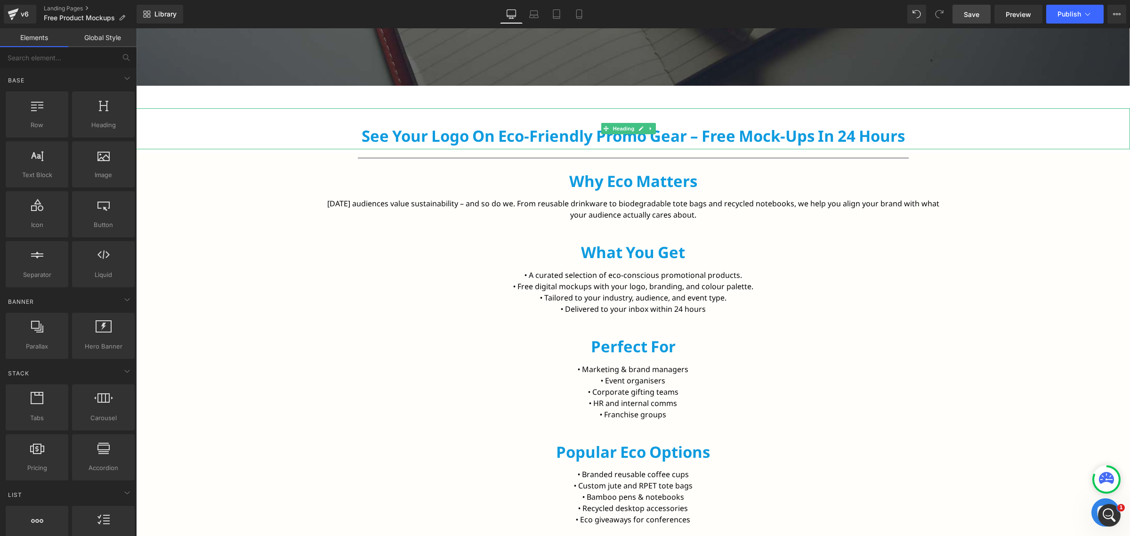
click at [601, 130] on span at bounding box center [606, 128] width 10 height 11
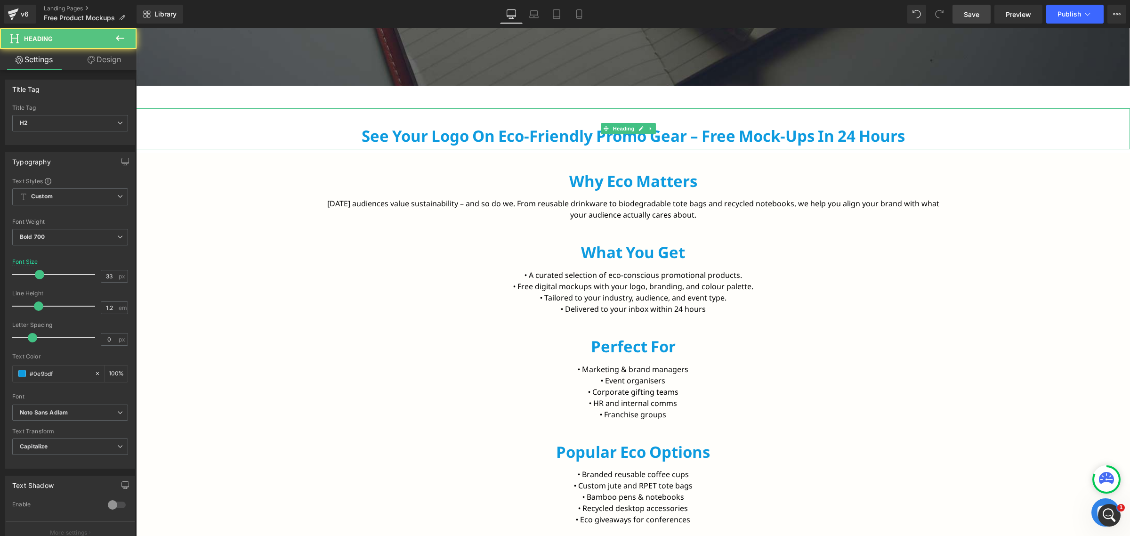
click at [578, 134] on h2 "See Your Logo on Eco-Friendly Promo Gear – Free Mock-ups in 24 Hours" at bounding box center [633, 136] width 994 height 19
click at [90, 65] on link "Design" at bounding box center [104, 59] width 68 height 21
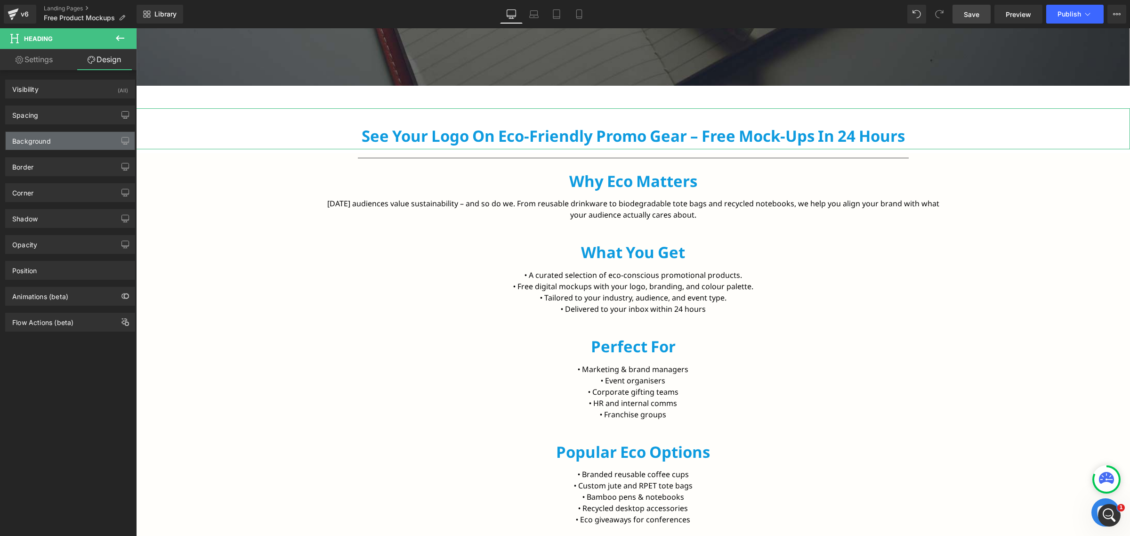
type input "0"
type input "8"
type input "0"
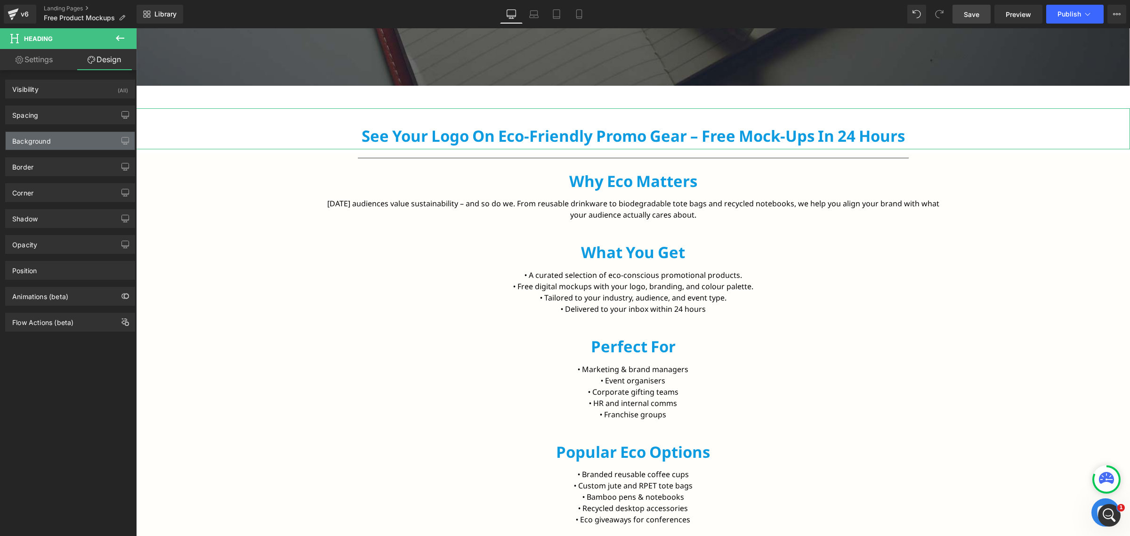
type input "0"
type input "8"
type input "0"
click at [59, 112] on div "Spacing" at bounding box center [70, 115] width 129 height 18
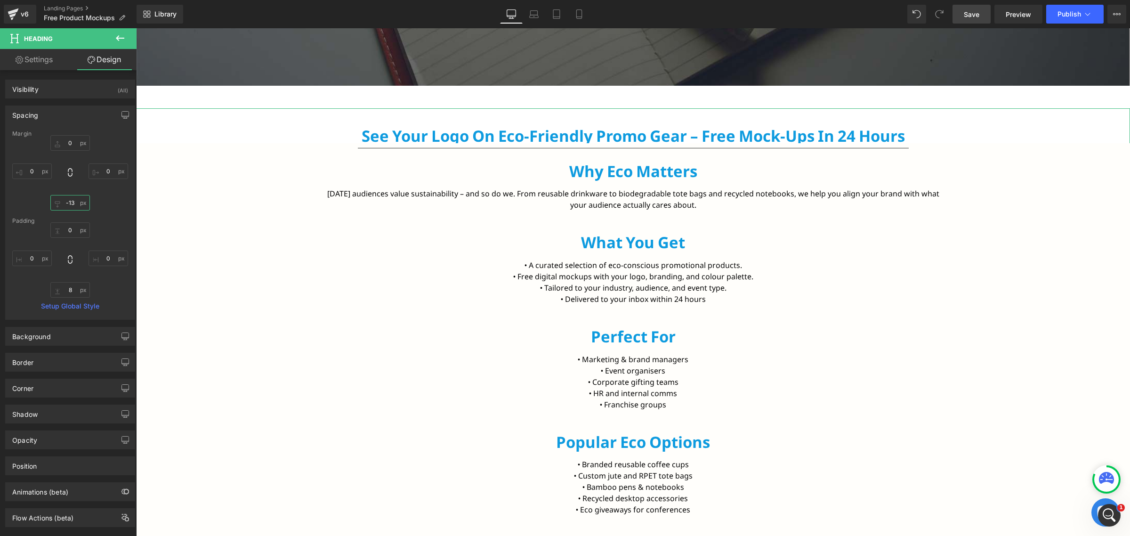
click at [71, 208] on input "-13" at bounding box center [70, 203] width 40 height 16
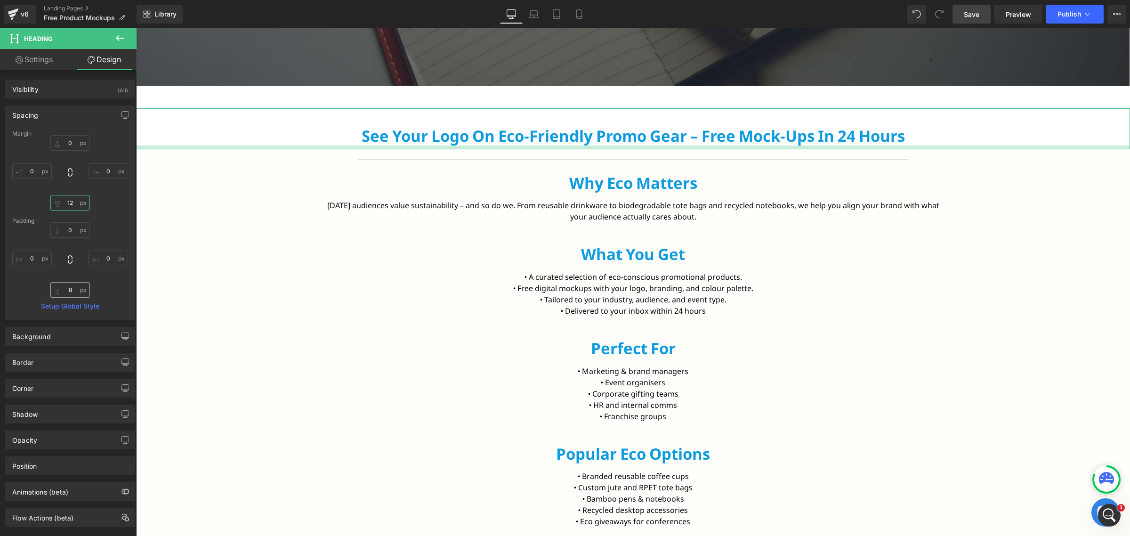
type input "12"
click at [74, 290] on input "8" at bounding box center [70, 290] width 40 height 16
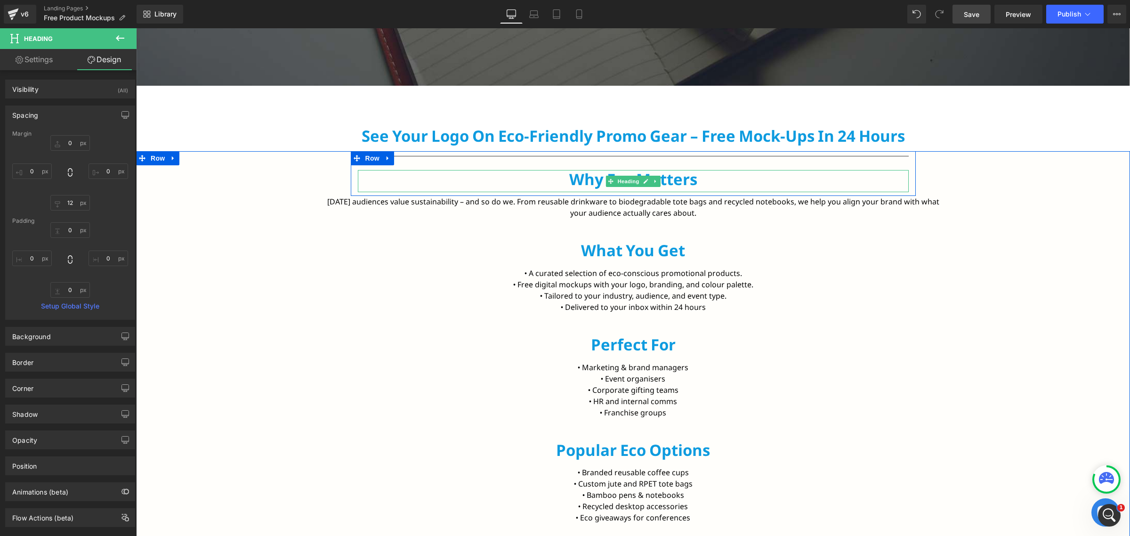
click at [580, 182] on h2 "Why Eco Matters" at bounding box center [633, 179] width 551 height 19
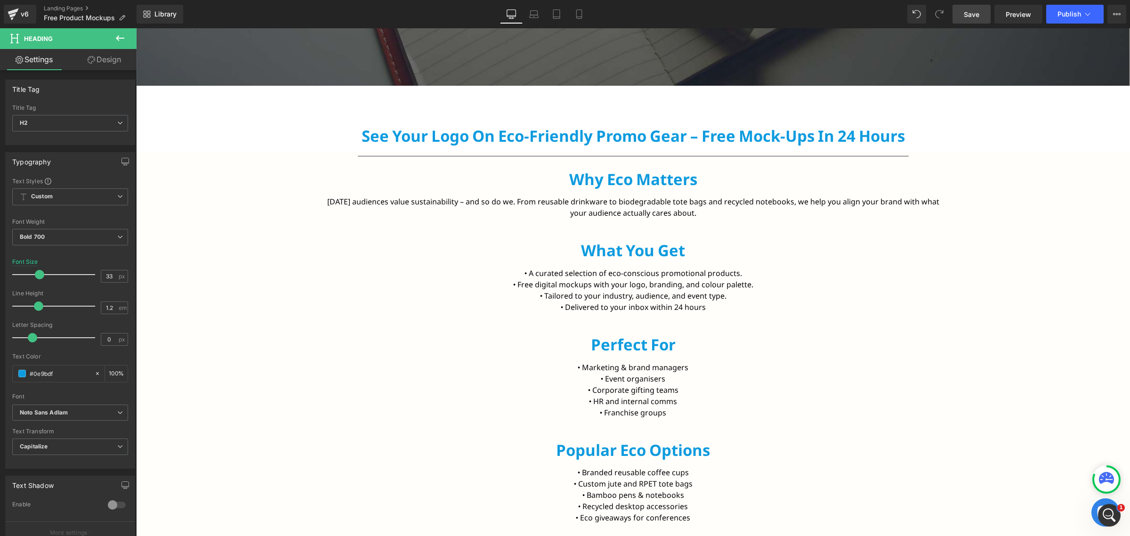
click at [101, 69] on link "Design" at bounding box center [104, 59] width 68 height 21
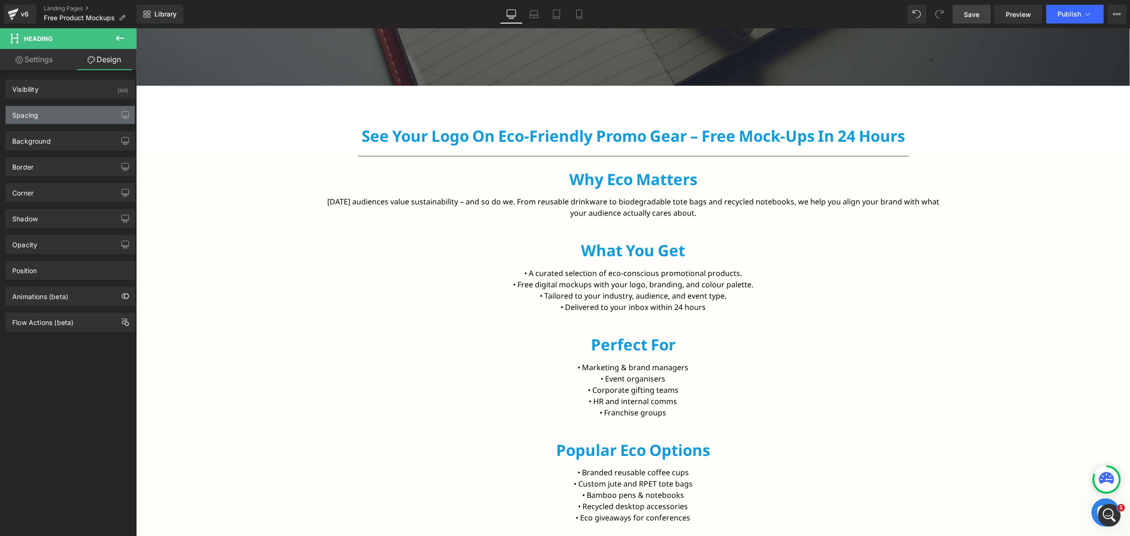
click at [65, 123] on div "Spacing" at bounding box center [70, 115] width 129 height 18
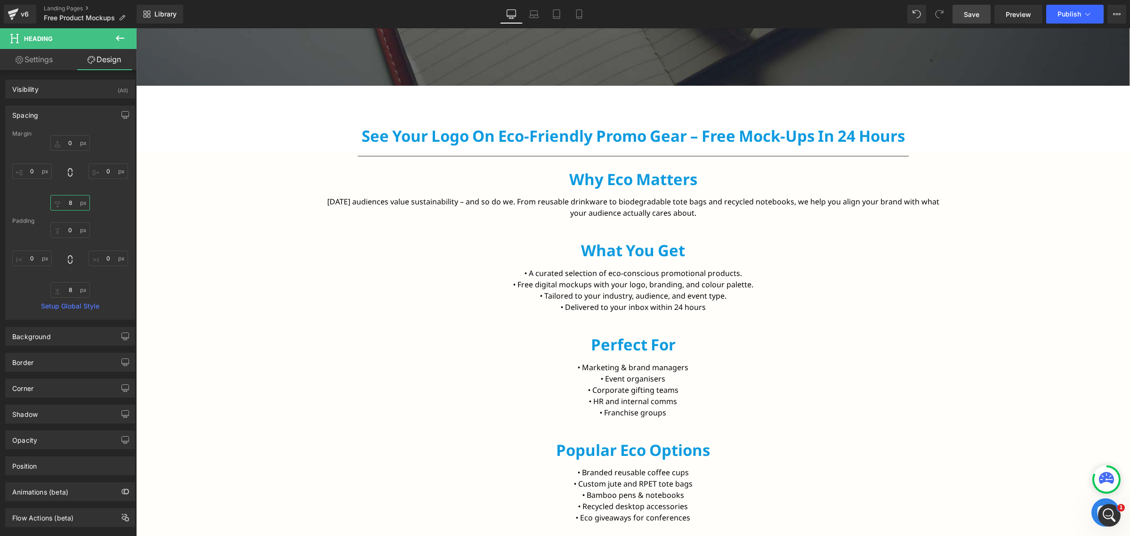
click at [69, 204] on input "8" at bounding box center [70, 203] width 40 height 16
type input "12"
click at [74, 290] on input "8" at bounding box center [70, 290] width 40 height 16
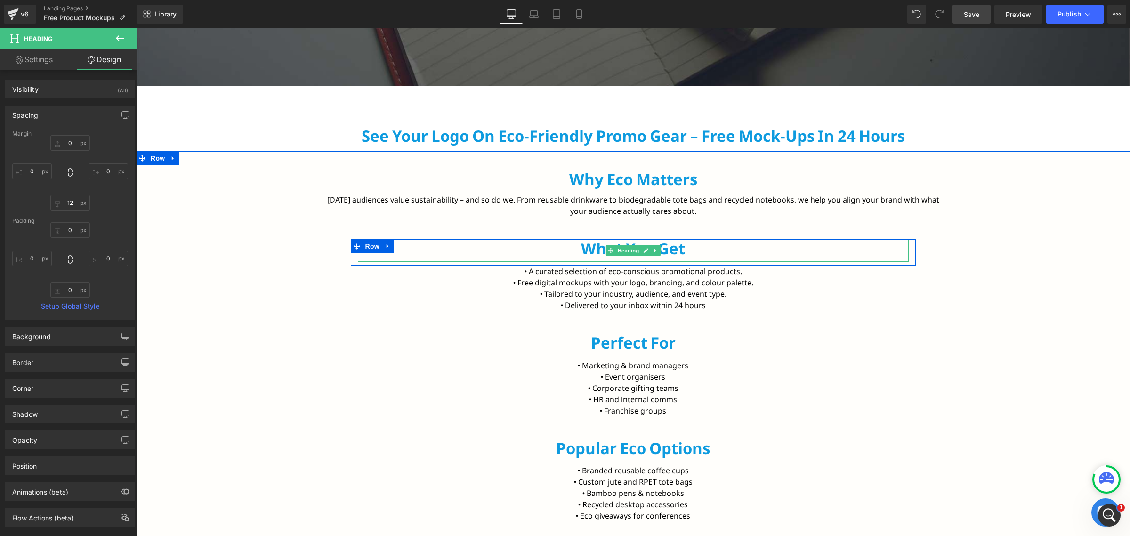
click at [582, 249] on h2 "What You Get" at bounding box center [633, 248] width 551 height 19
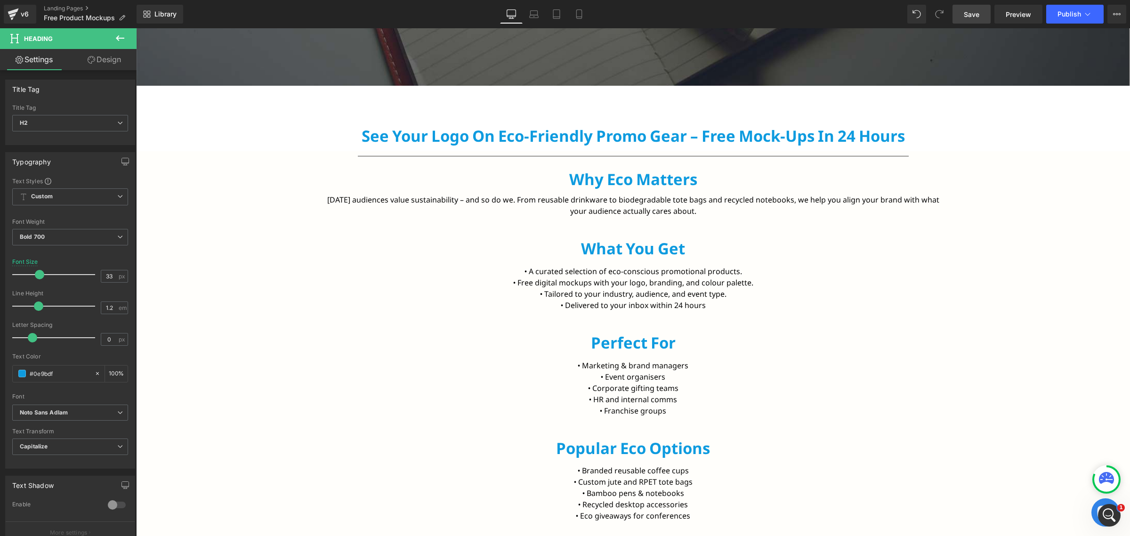
click at [92, 64] on link "Design" at bounding box center [104, 59] width 68 height 21
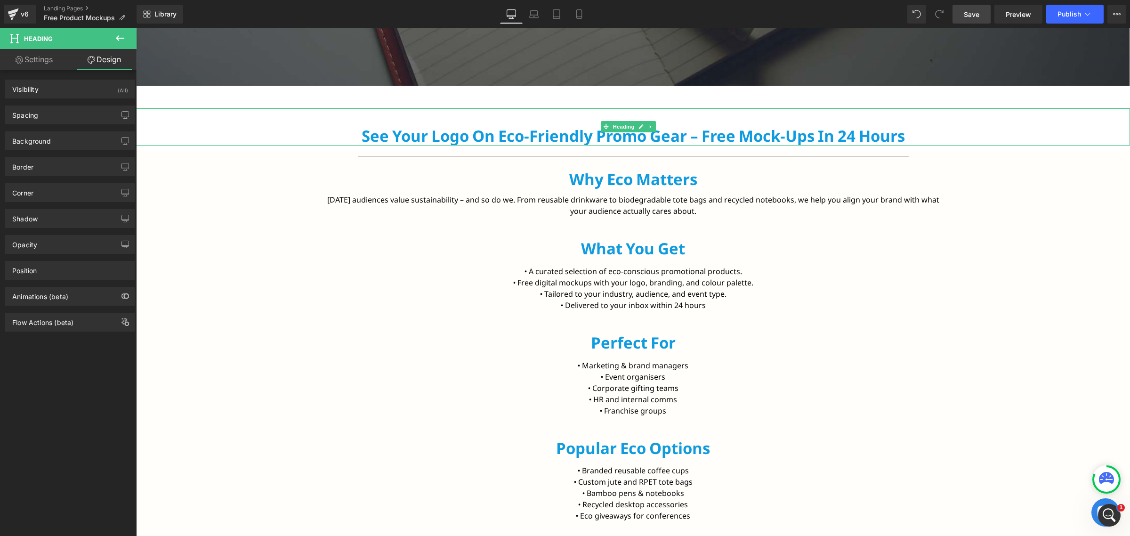
click at [556, 137] on h2 "See Your Logo on Eco-Friendly Promo Gear – Free Mock-ups in 24 Hours" at bounding box center [633, 136] width 994 height 19
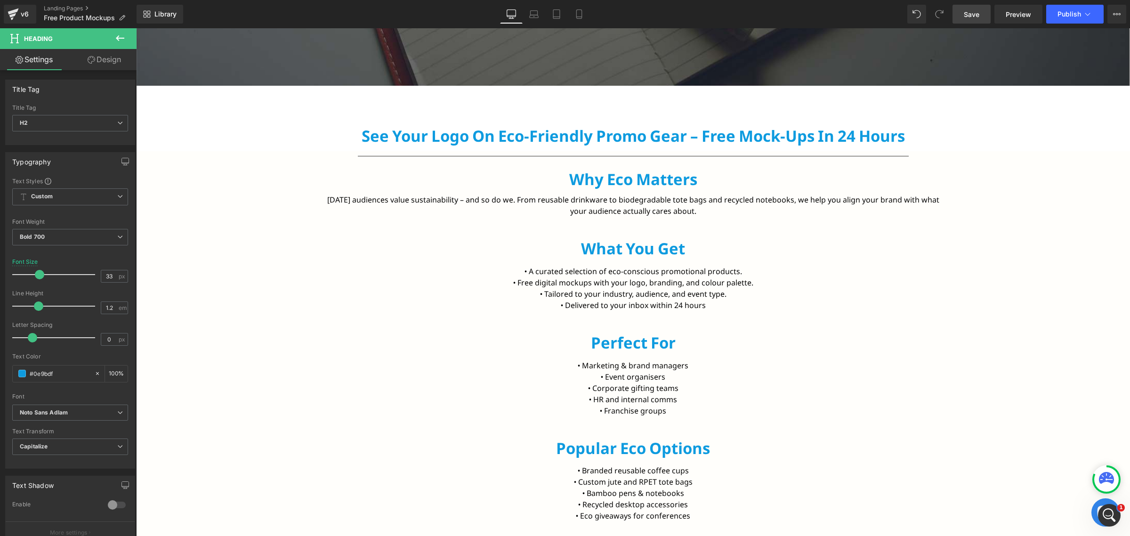
click at [101, 57] on link "Design" at bounding box center [104, 59] width 68 height 21
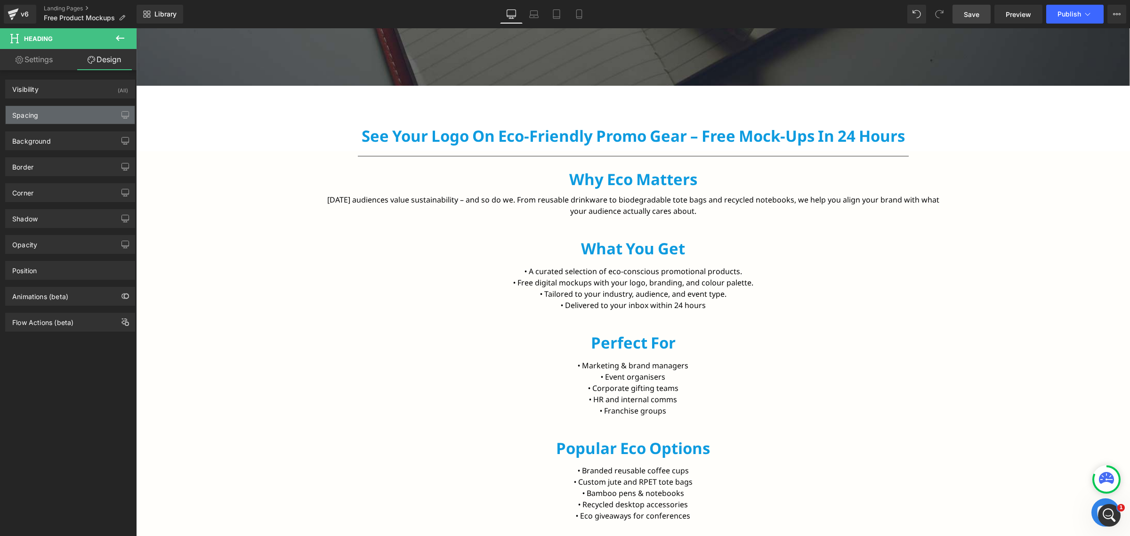
click at [66, 123] on div "Spacing" at bounding box center [70, 115] width 129 height 18
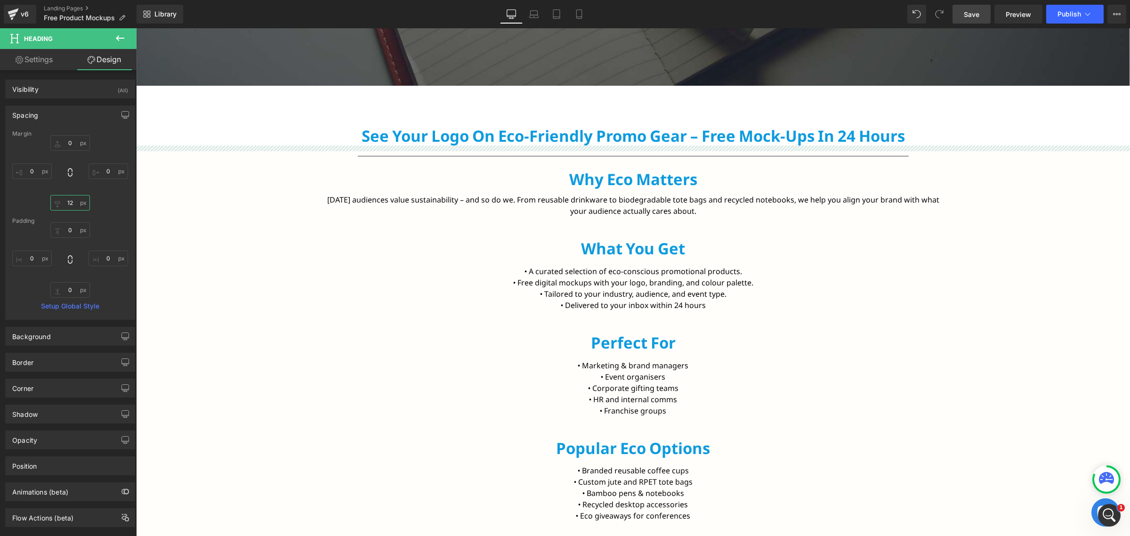
click at [73, 206] on input "12" at bounding box center [70, 203] width 40 height 16
type input "15"
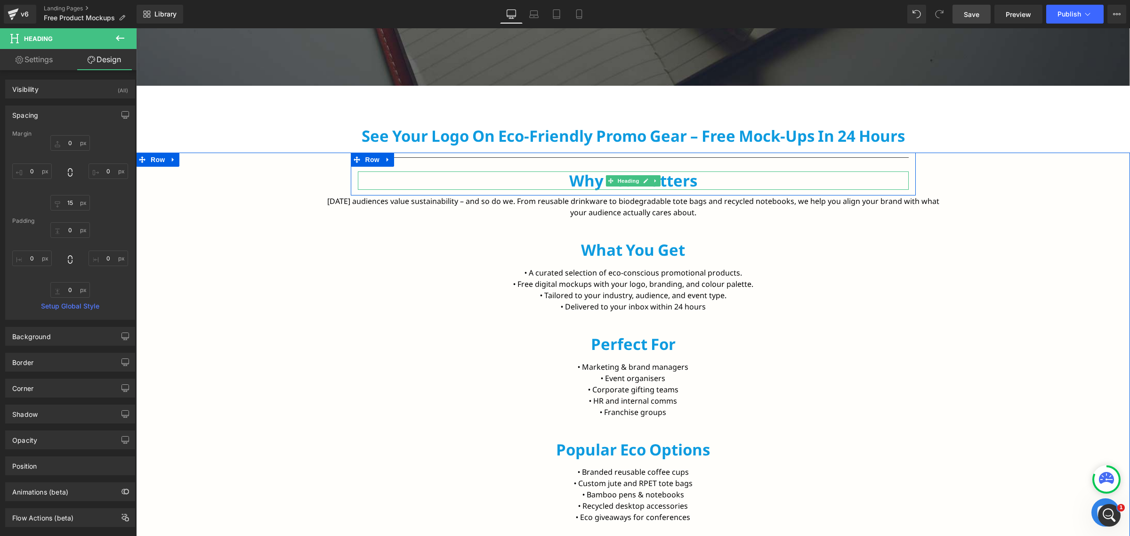
click at [585, 182] on h2 "Why Eco Matters" at bounding box center [633, 180] width 551 height 19
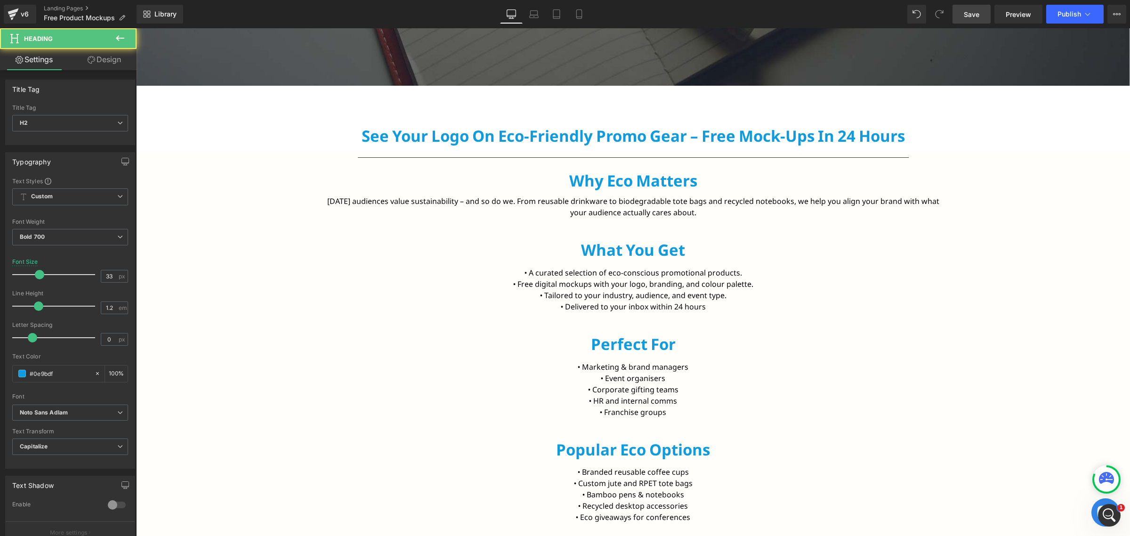
click at [103, 68] on link "Design" at bounding box center [104, 59] width 68 height 21
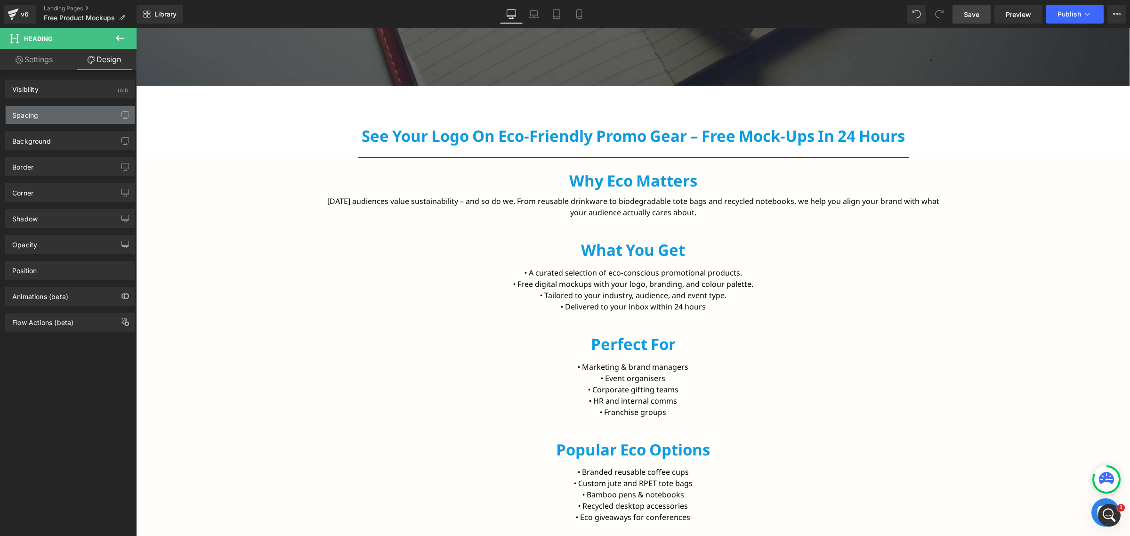
click at [48, 114] on div "Spacing" at bounding box center [70, 115] width 129 height 18
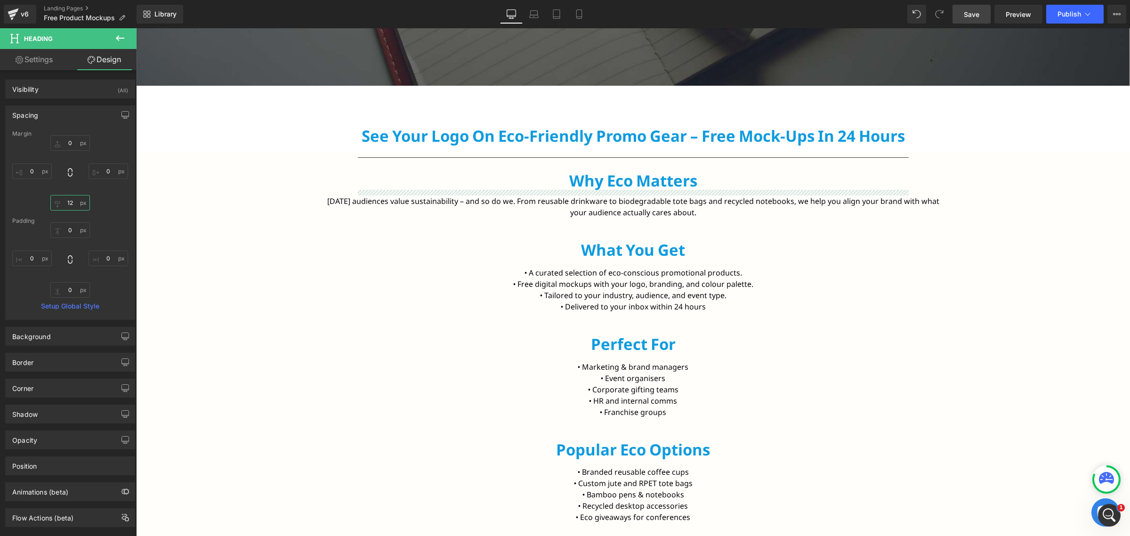
click at [69, 201] on input "12" at bounding box center [70, 203] width 40 height 16
type input "15"
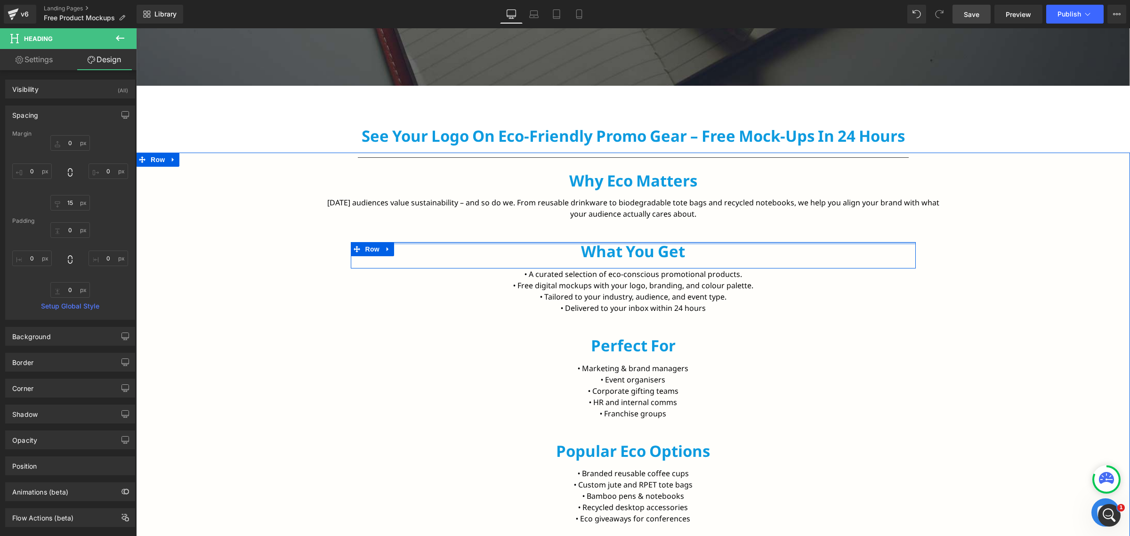
click at [596, 254] on h2 "What You Get" at bounding box center [633, 251] width 551 height 19
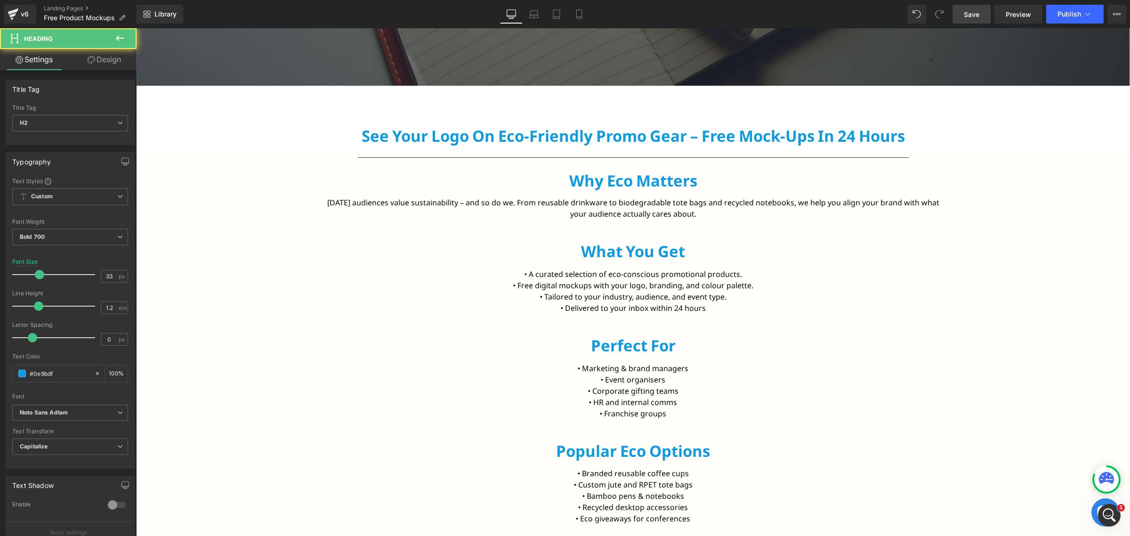
click at [119, 68] on link "Design" at bounding box center [104, 59] width 68 height 21
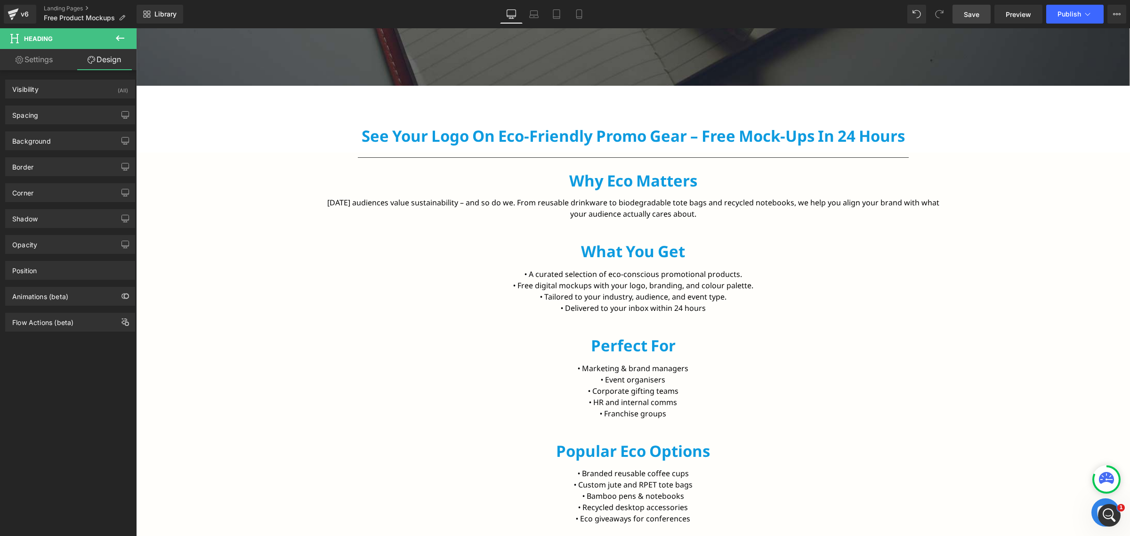
click at [56, 124] on div "Background Color & Image color transparent Color transparent 0 % Image Replace …" at bounding box center [70, 137] width 141 height 26
click at [56, 123] on div "Spacing" at bounding box center [70, 115] width 129 height 18
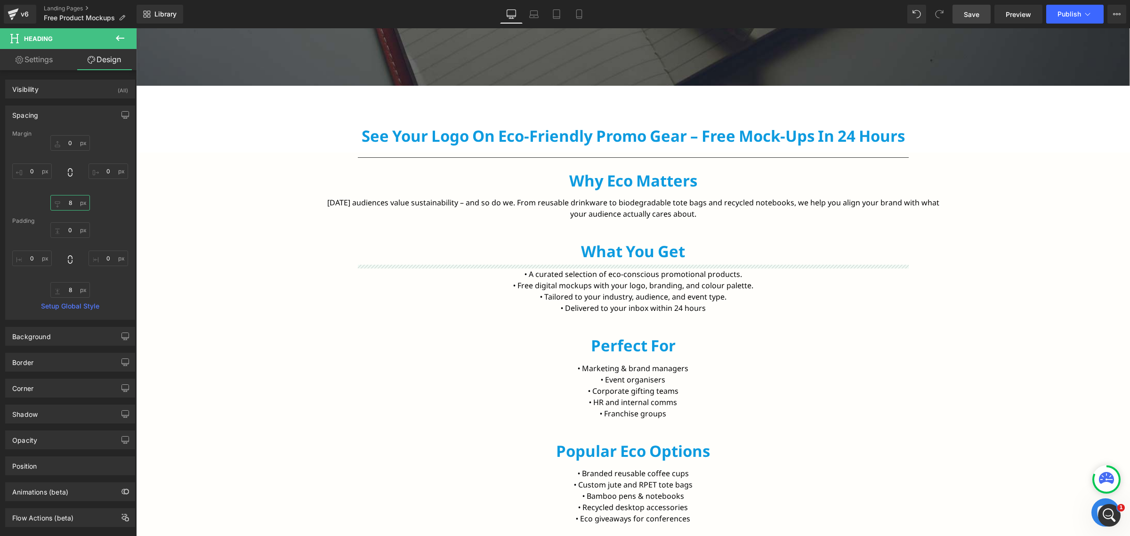
click at [69, 208] on input "8" at bounding box center [70, 203] width 40 height 16
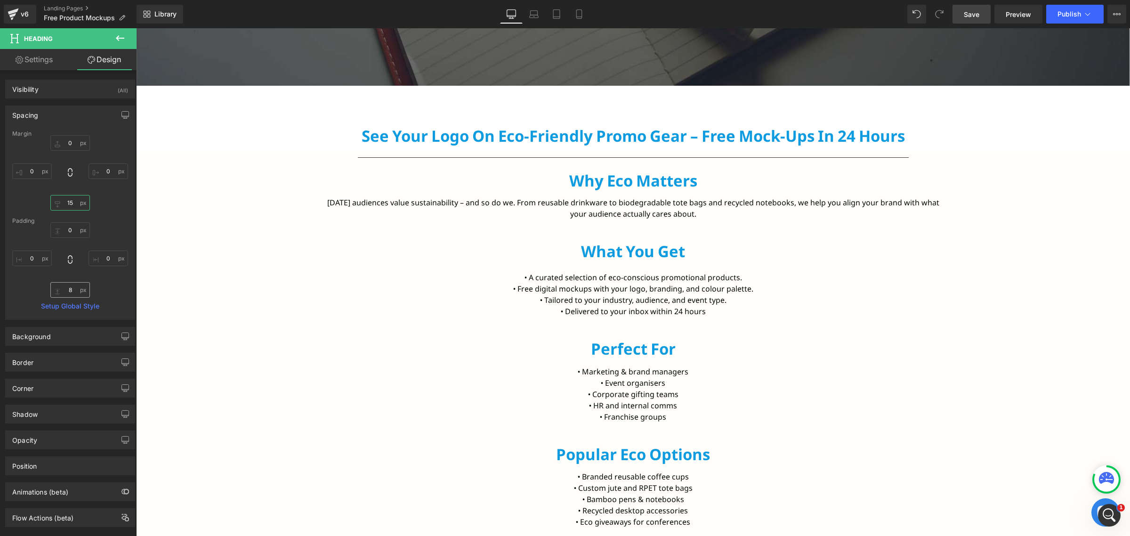
type input "15"
click at [70, 288] on input "8" at bounding box center [70, 290] width 40 height 16
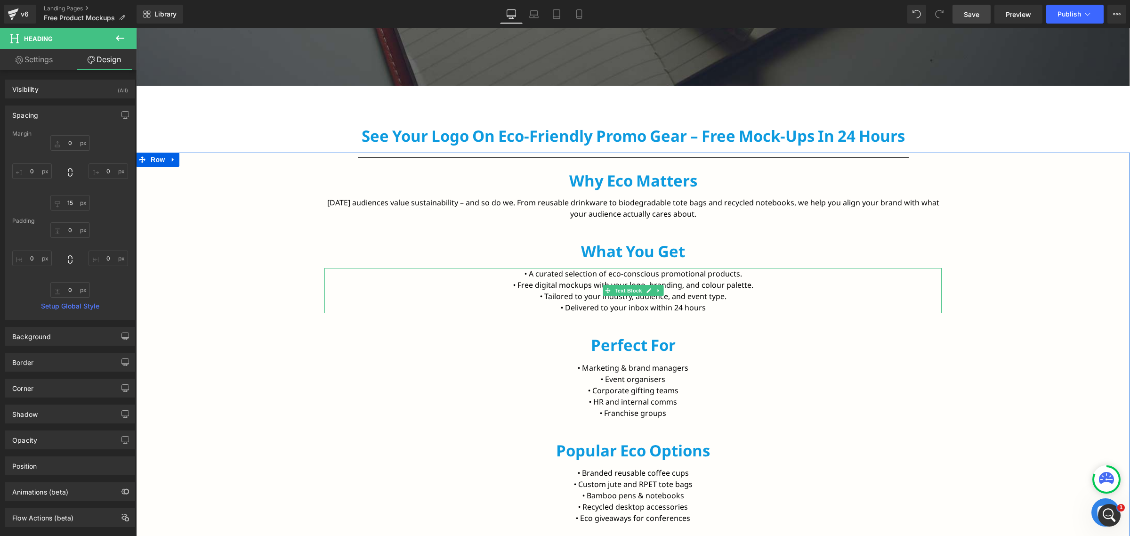
click at [409, 289] on p "• Free digital mockups with your logo, branding, and colour palette." at bounding box center [632, 284] width 617 height 11
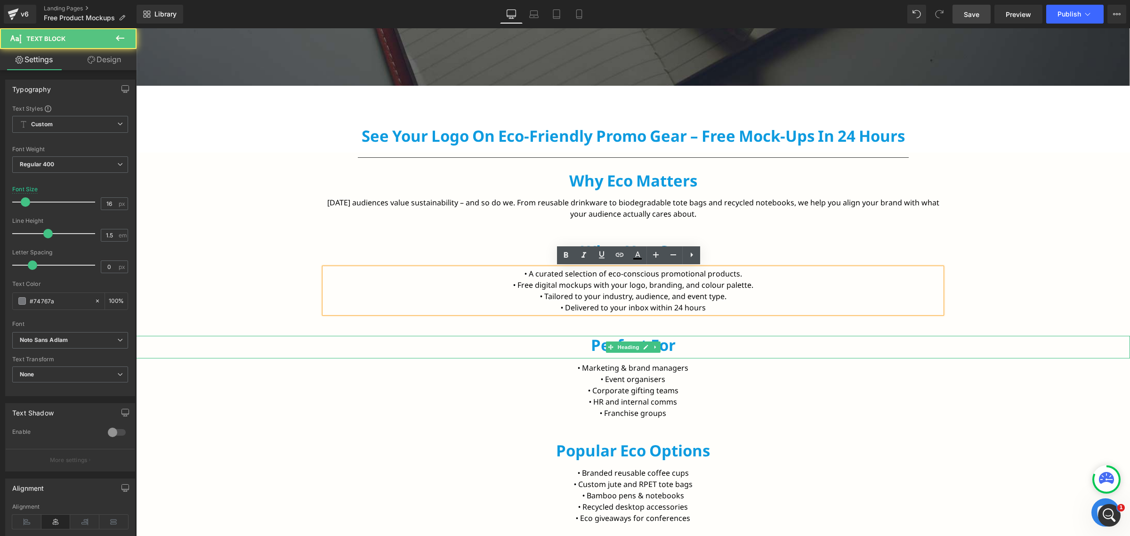
click at [594, 344] on h2 "Perfect for" at bounding box center [633, 345] width 994 height 19
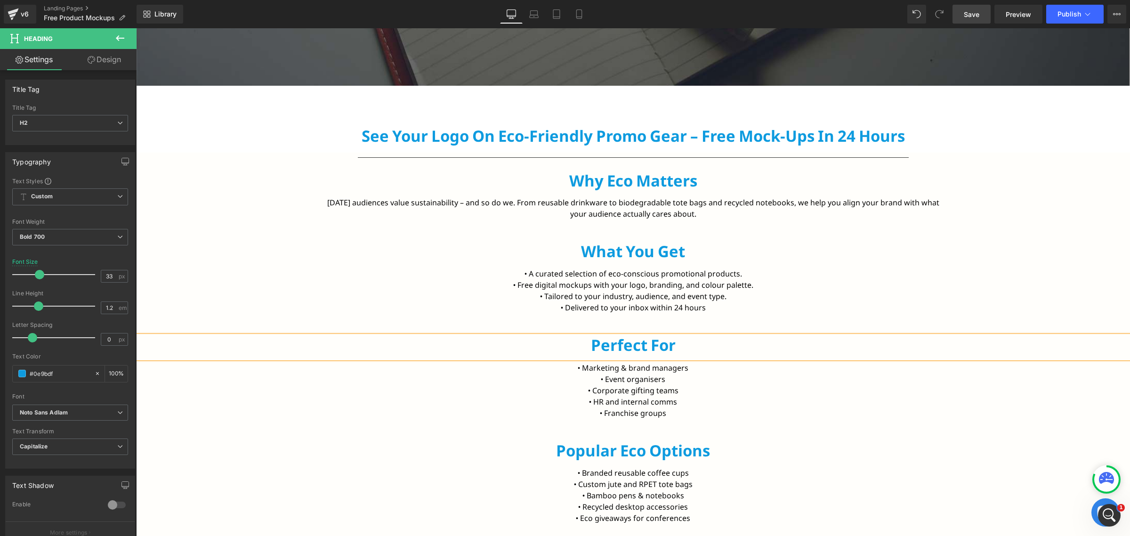
click at [109, 54] on link "Design" at bounding box center [104, 59] width 68 height 21
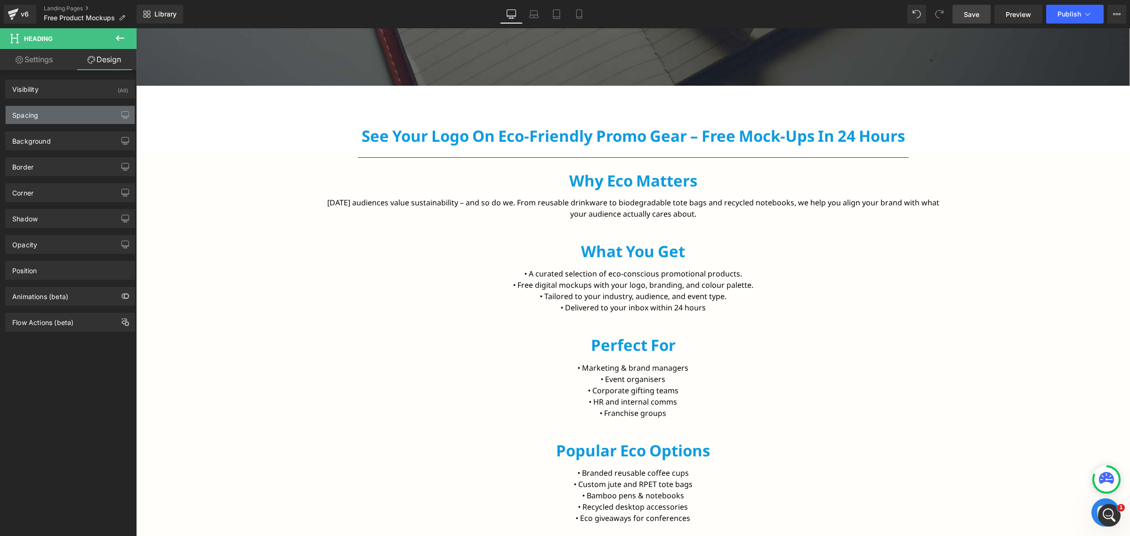
click at [48, 109] on div "Spacing" at bounding box center [70, 115] width 129 height 18
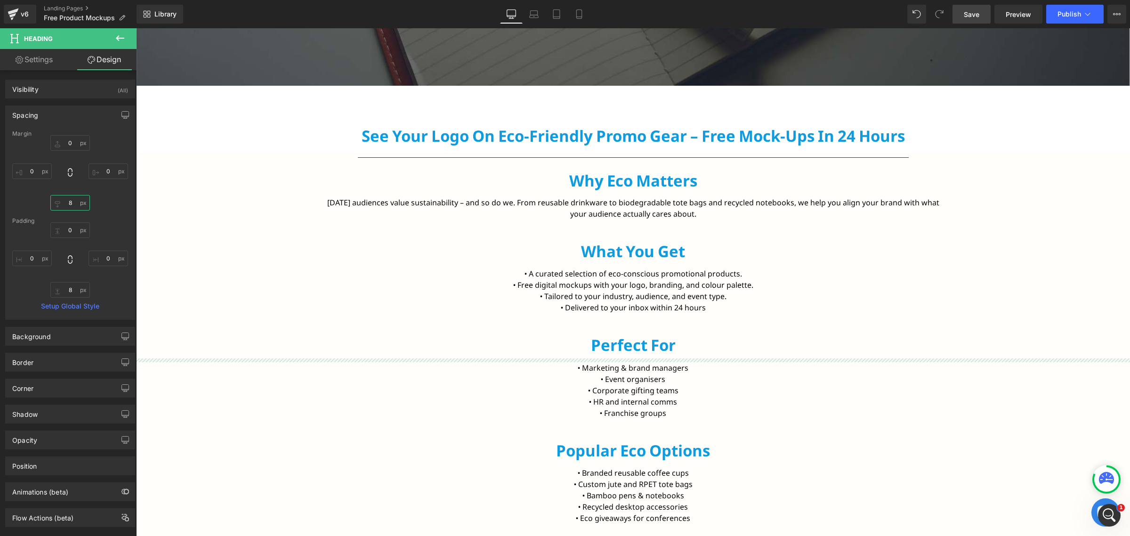
click at [68, 201] on input "8" at bounding box center [70, 203] width 40 height 16
type input "15"
drag, startPoint x: 72, startPoint y: 288, endPoint x: 79, endPoint y: 286, distance: 7.3
click at [73, 288] on input "8" at bounding box center [70, 290] width 40 height 16
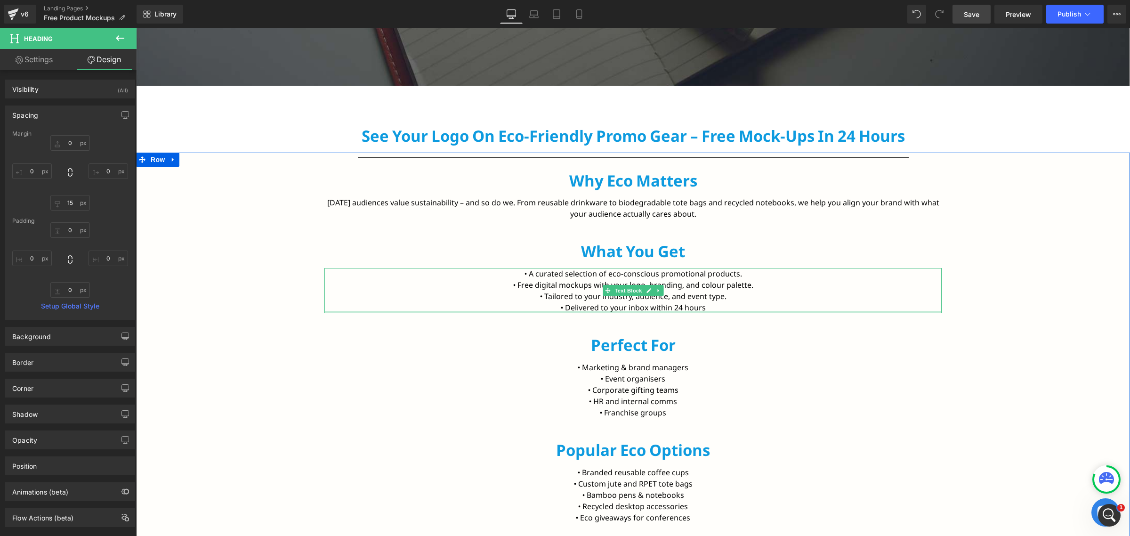
drag, startPoint x: 398, startPoint y: 343, endPoint x: 409, endPoint y: 337, distance: 11.6
click at [399, 343] on h2 "Perfect for" at bounding box center [633, 345] width 994 height 19
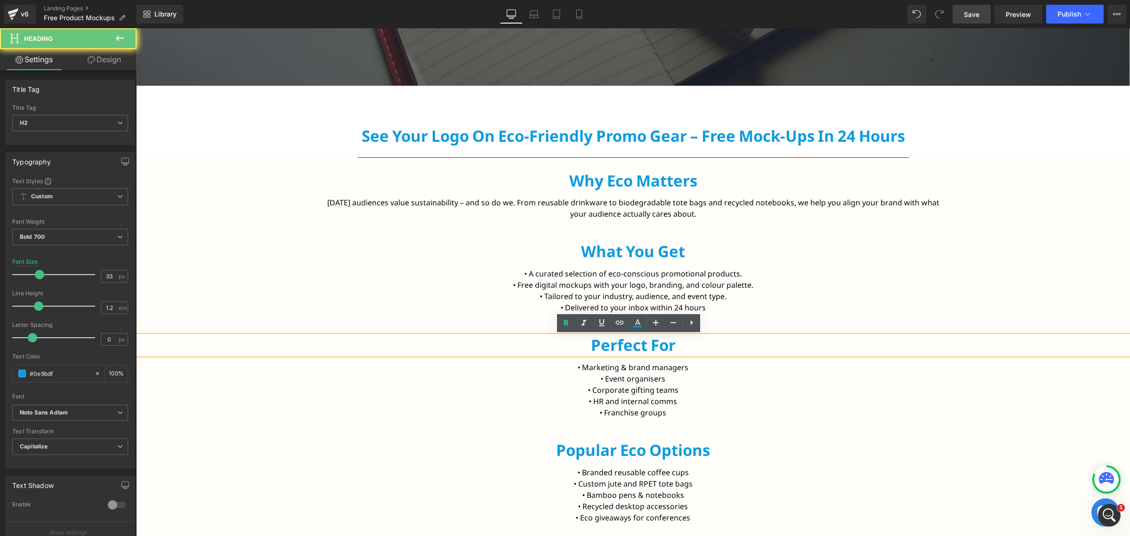
click at [615, 345] on h2 "Perfect for" at bounding box center [633, 345] width 994 height 19
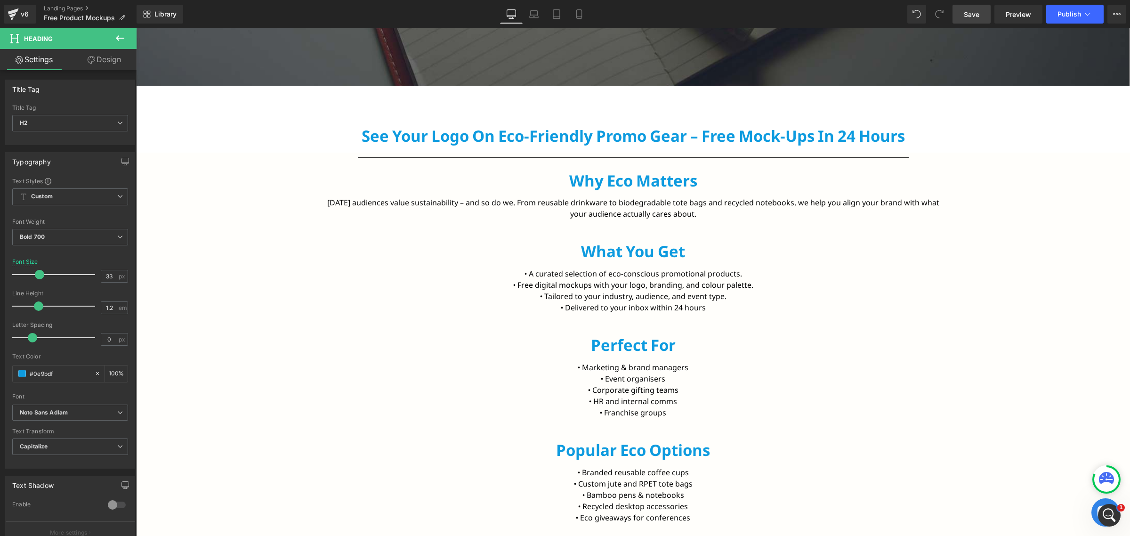
click at [88, 58] on icon at bounding box center [92, 60] width 8 height 8
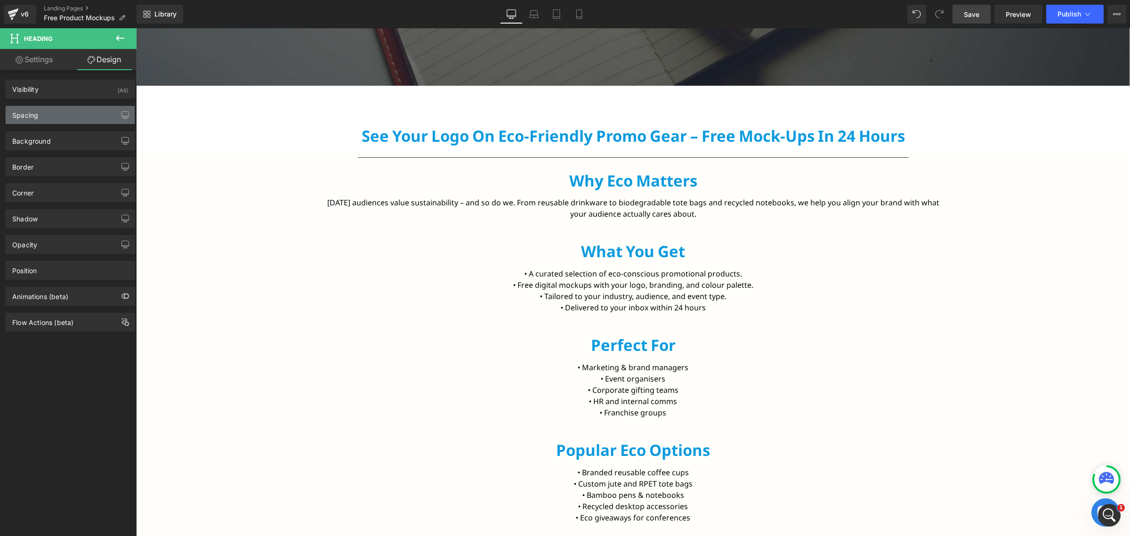
click at [43, 121] on div "Spacing" at bounding box center [70, 115] width 129 height 18
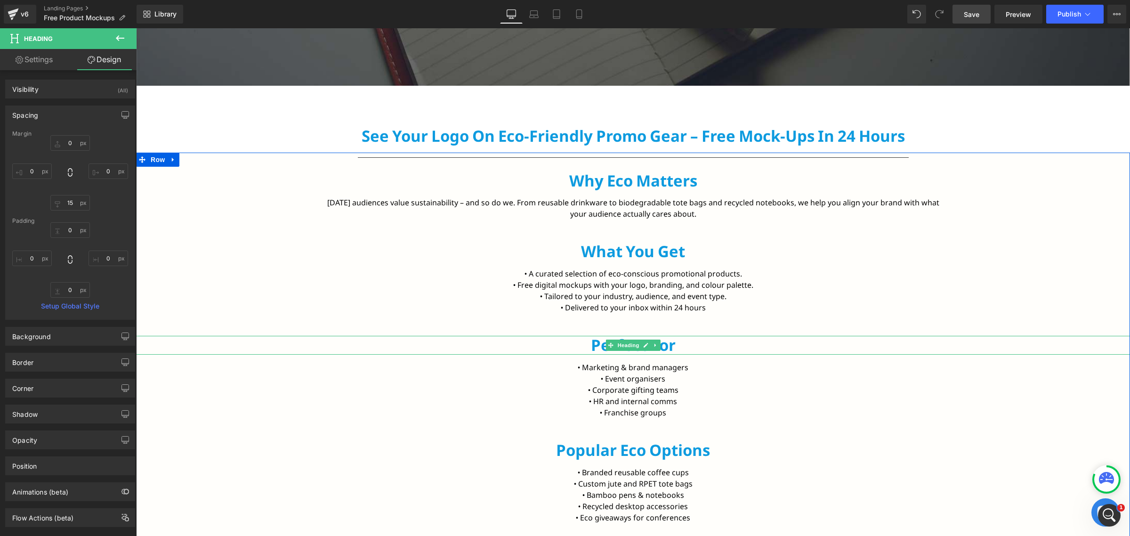
click at [595, 344] on h2 "Perfect for" at bounding box center [633, 345] width 994 height 19
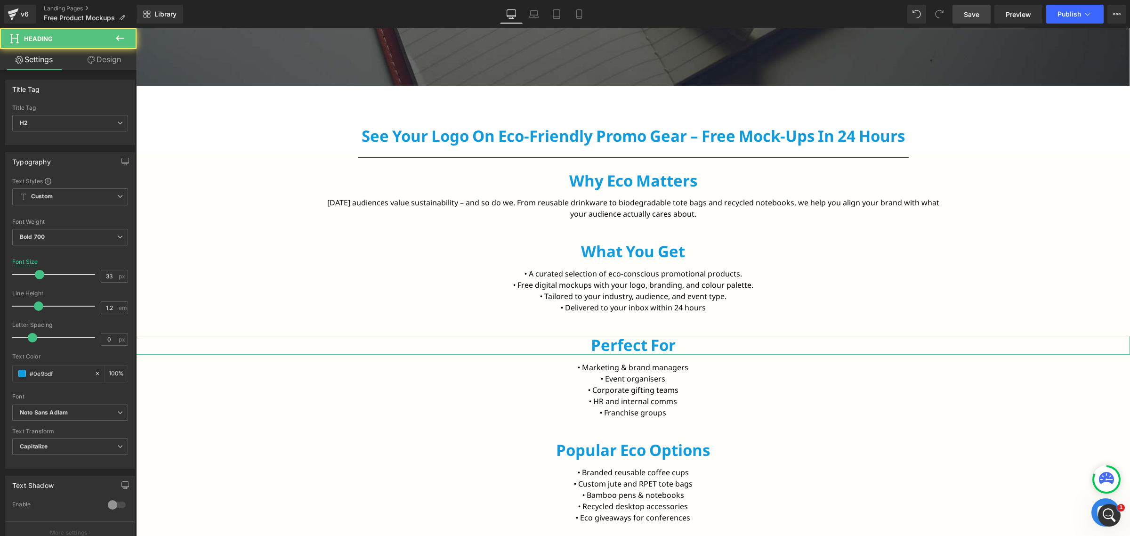
click at [106, 57] on link "Design" at bounding box center [104, 59] width 68 height 21
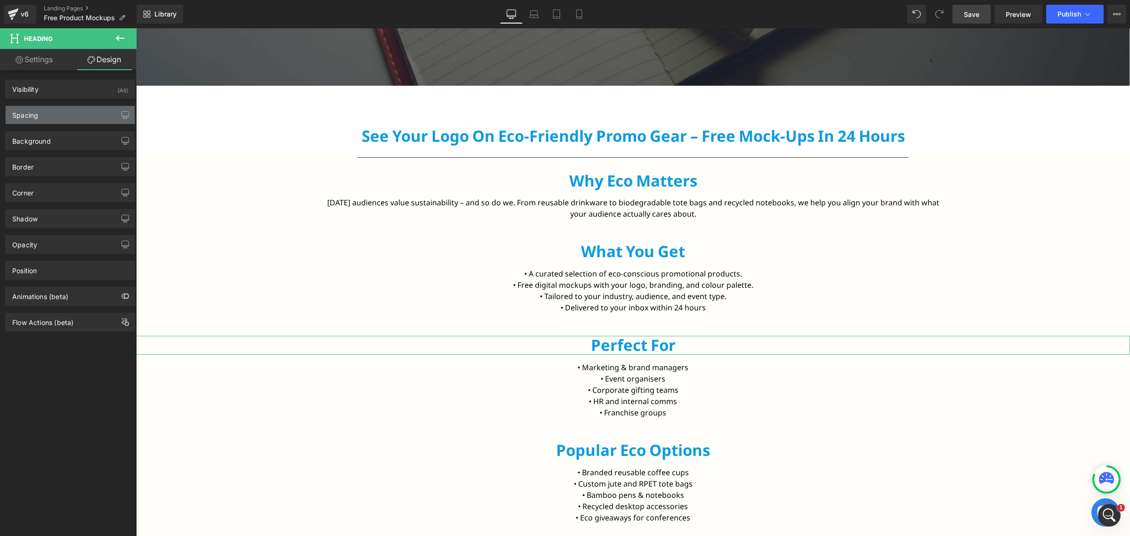
click at [36, 108] on div "Spacing" at bounding box center [25, 112] width 26 height 13
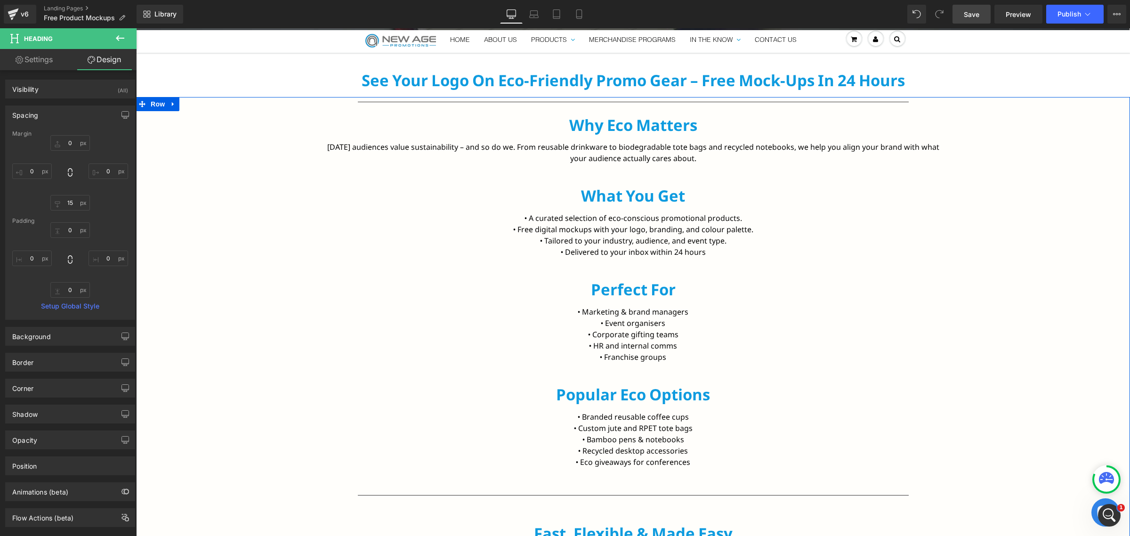
scroll to position [471, 0]
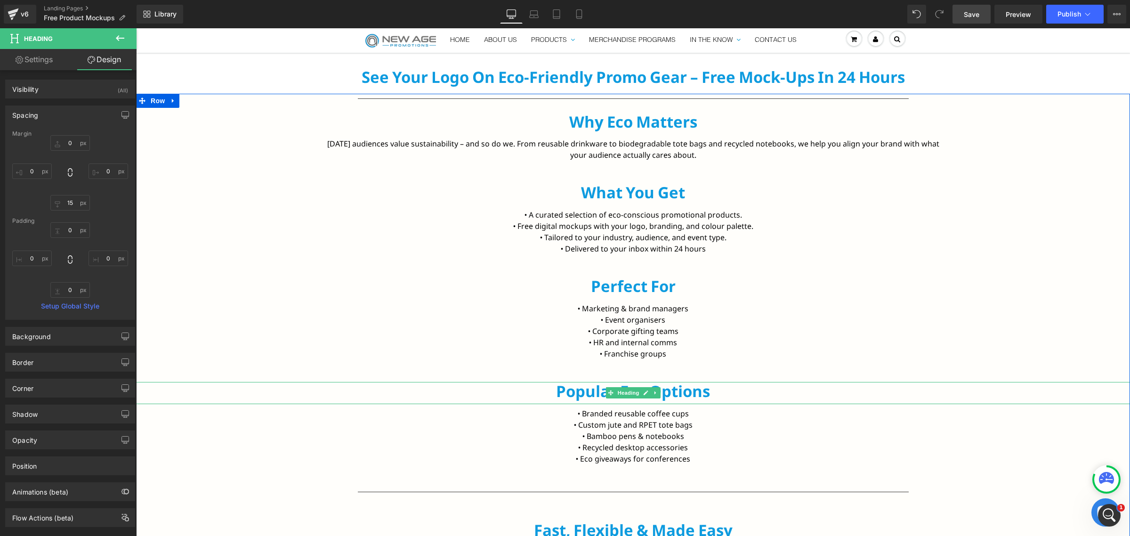
click at [576, 389] on h2 "Popular Eco Options" at bounding box center [633, 391] width 994 height 19
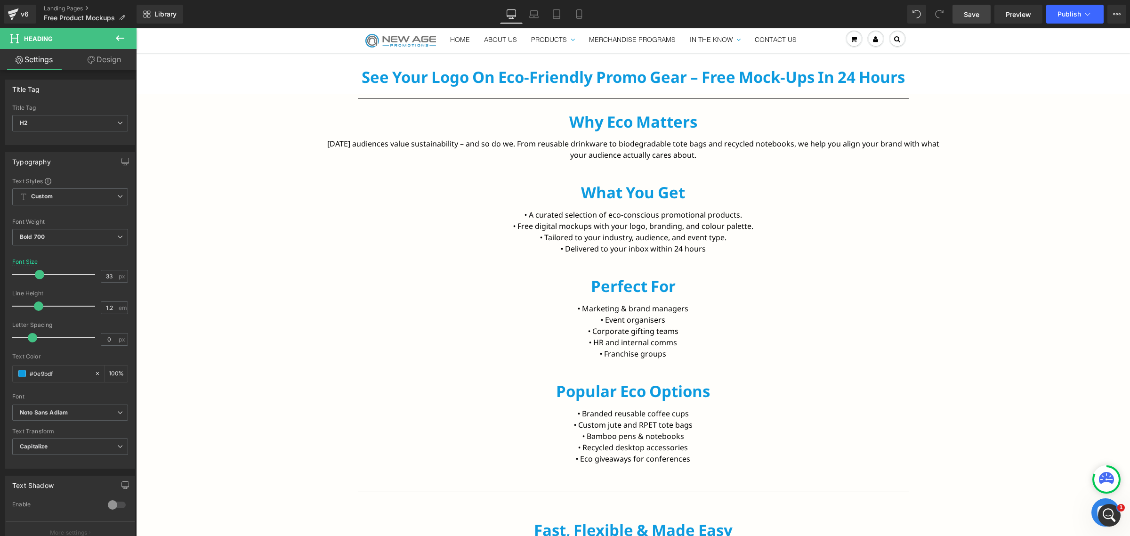
click at [85, 61] on link "Design" at bounding box center [104, 59] width 68 height 21
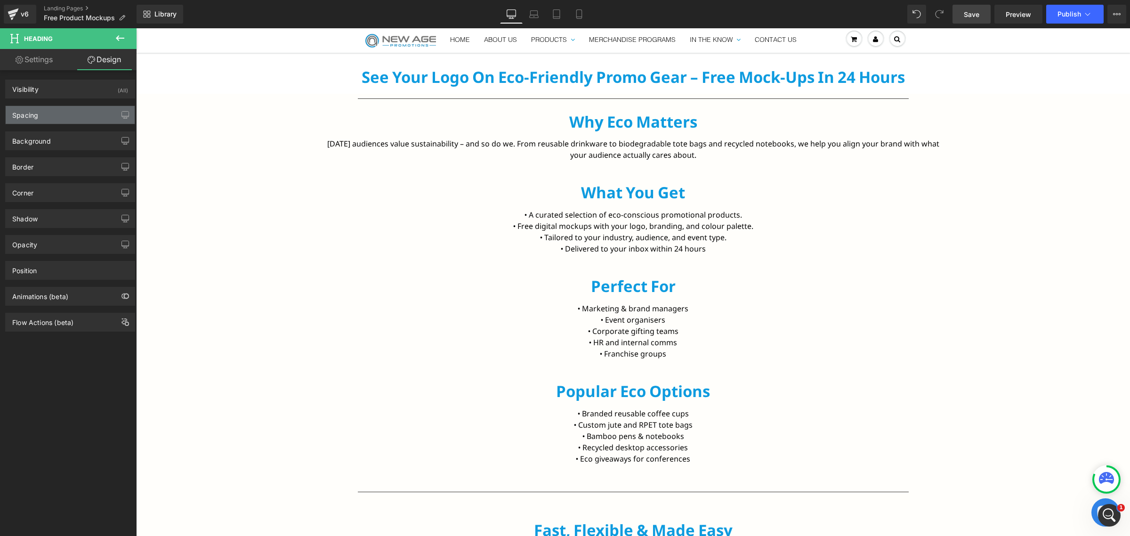
click at [49, 118] on div "Spacing" at bounding box center [70, 115] width 129 height 18
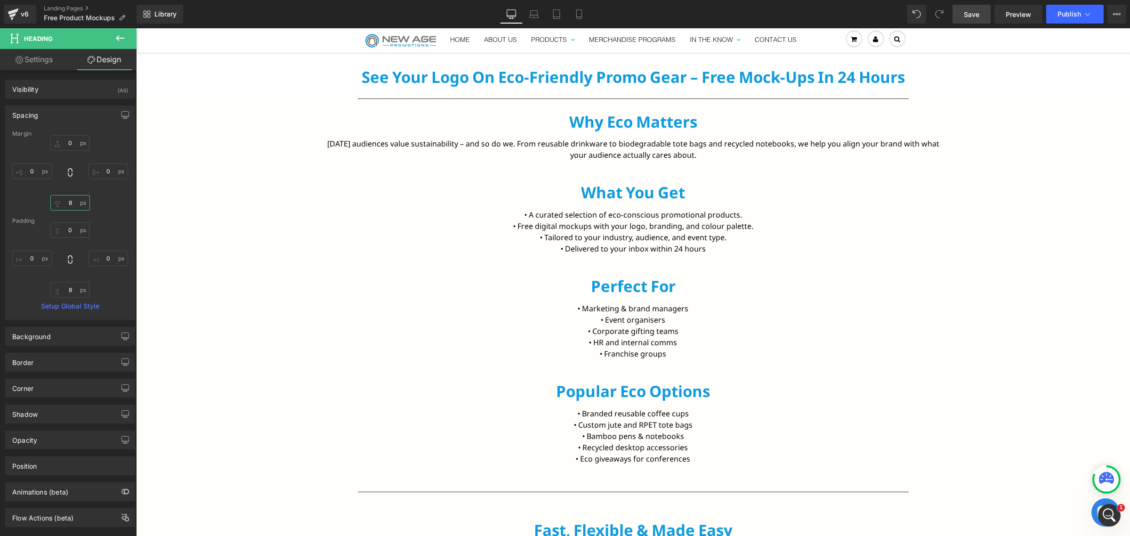
click at [72, 205] on input "8" at bounding box center [70, 203] width 40 height 16
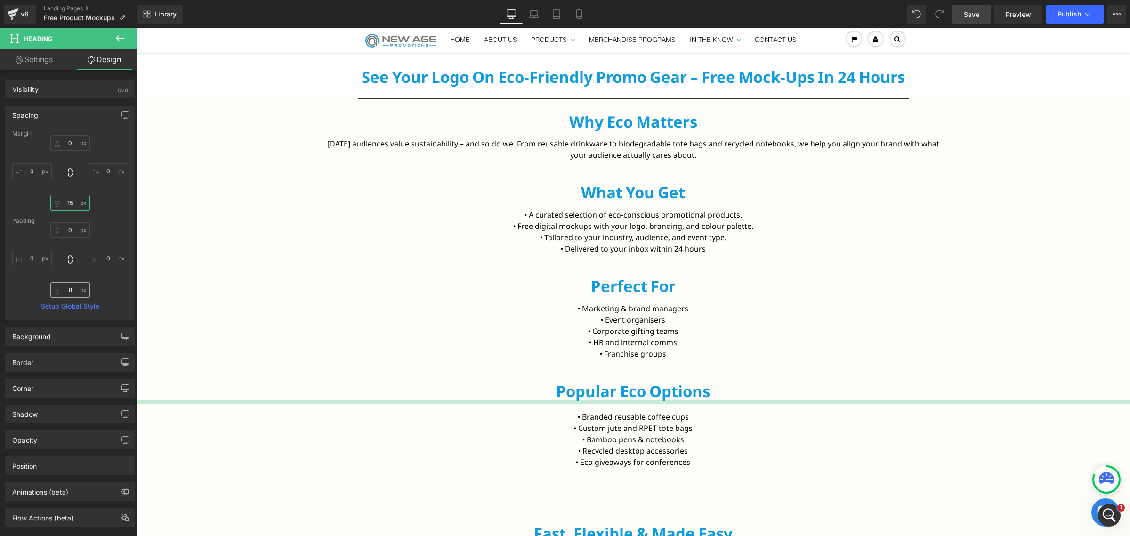
type input "15"
click at [68, 291] on input "8" at bounding box center [70, 290] width 40 height 16
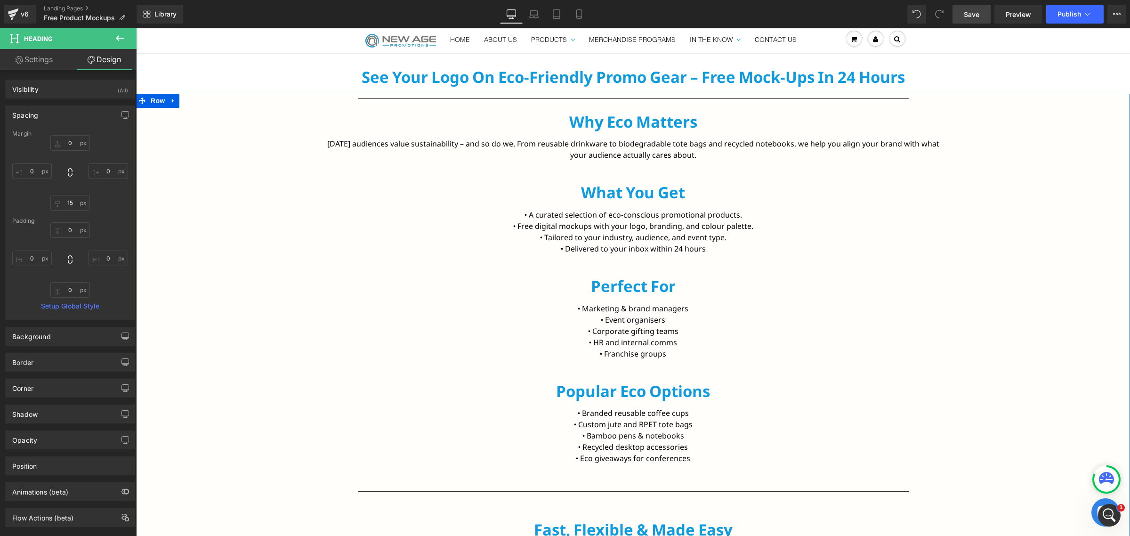
click at [136, 28] on div at bounding box center [136, 28] width 0 height 0
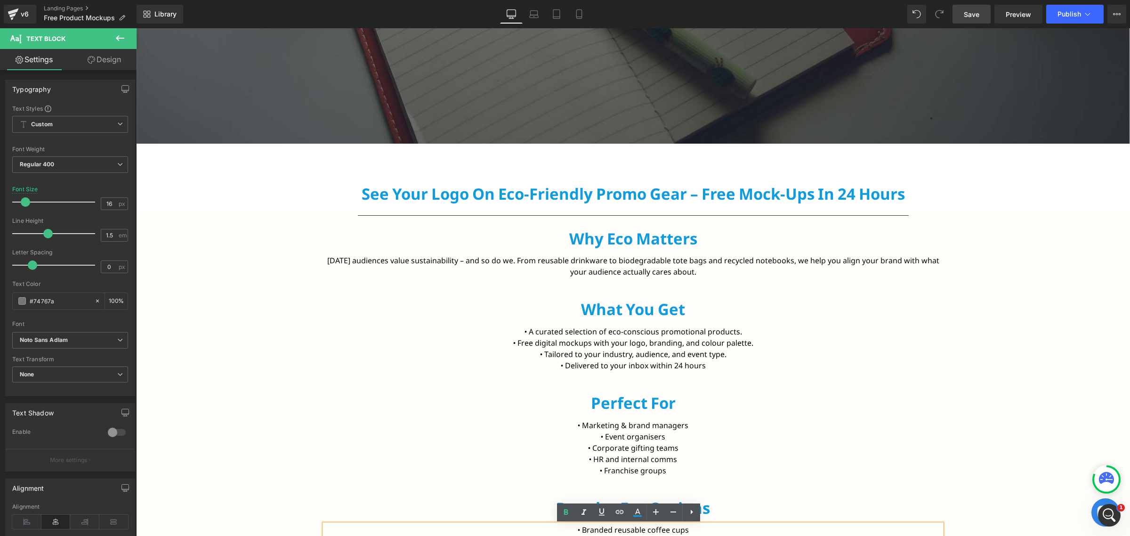
scroll to position [353, 0]
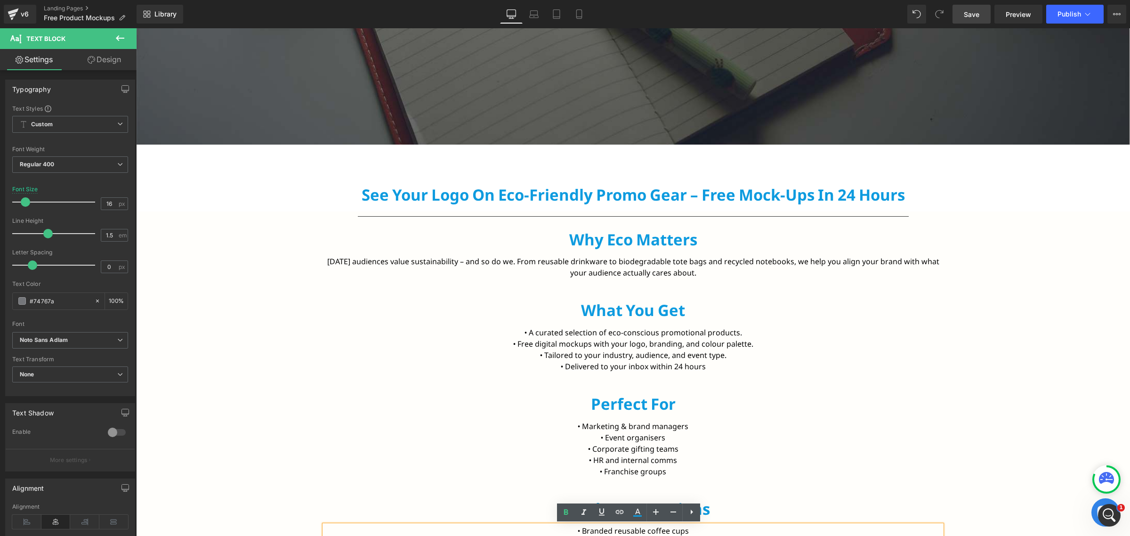
click at [554, 193] on h2 "See Your Logo on Eco-Friendly Promo Gear – Free Mock-ups in 24 Hours" at bounding box center [633, 194] width 994 height 19
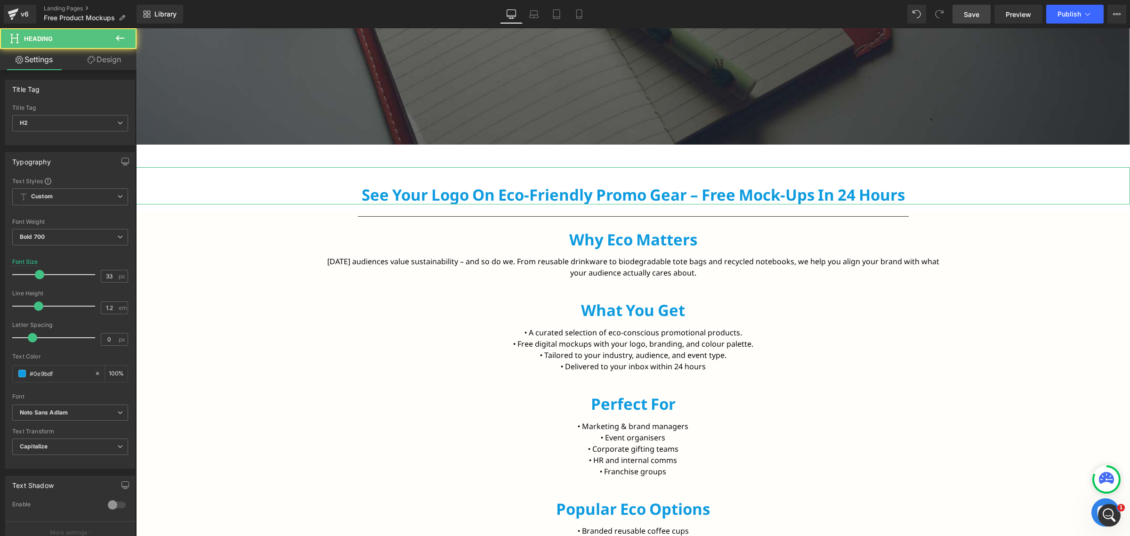
click at [92, 52] on link "Design" at bounding box center [104, 59] width 68 height 21
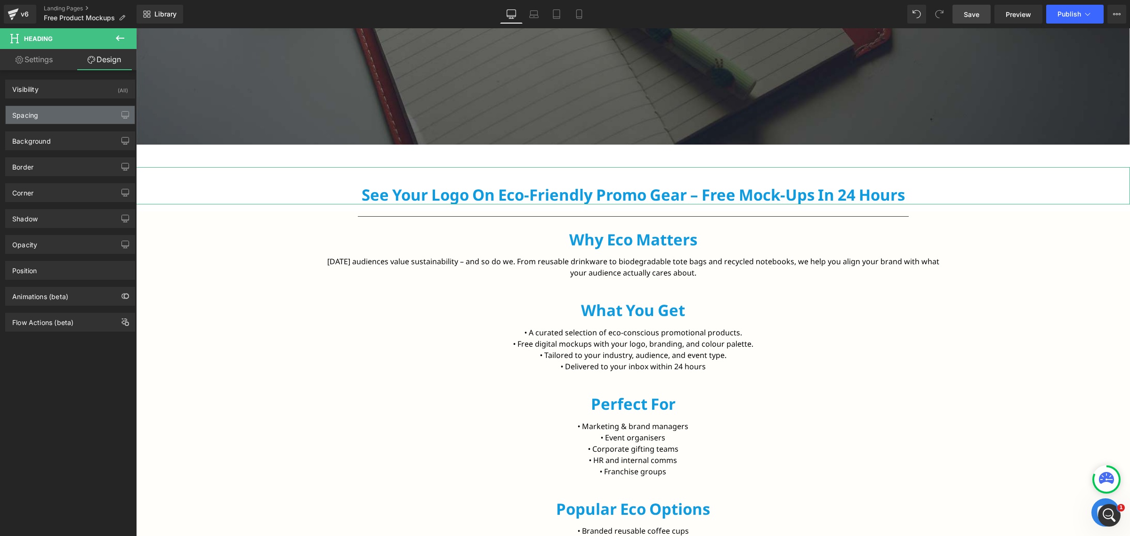
click at [57, 119] on div "Spacing" at bounding box center [70, 115] width 129 height 18
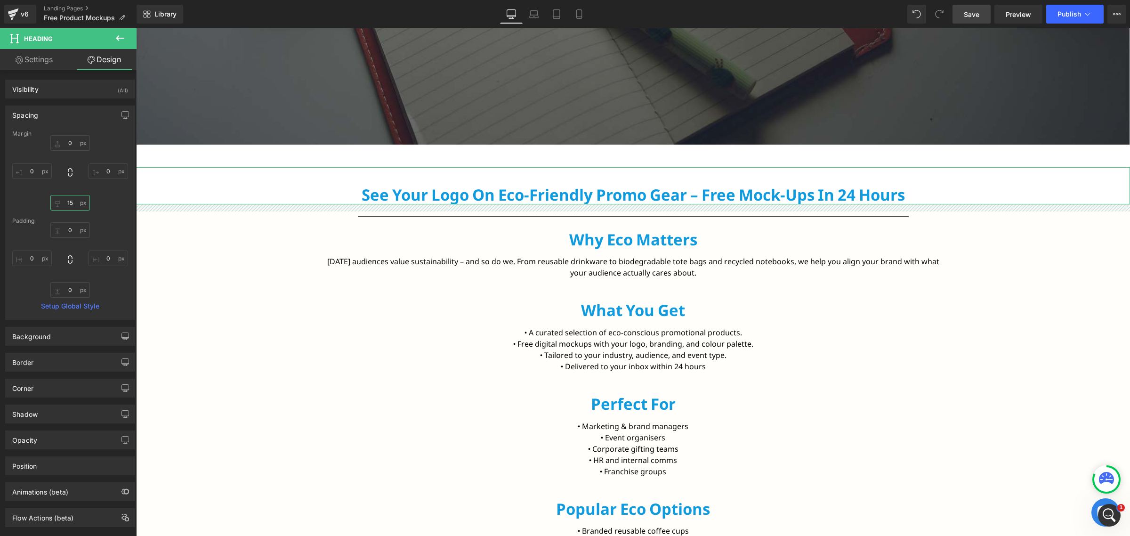
click at [71, 207] on input "15" at bounding box center [70, 203] width 40 height 16
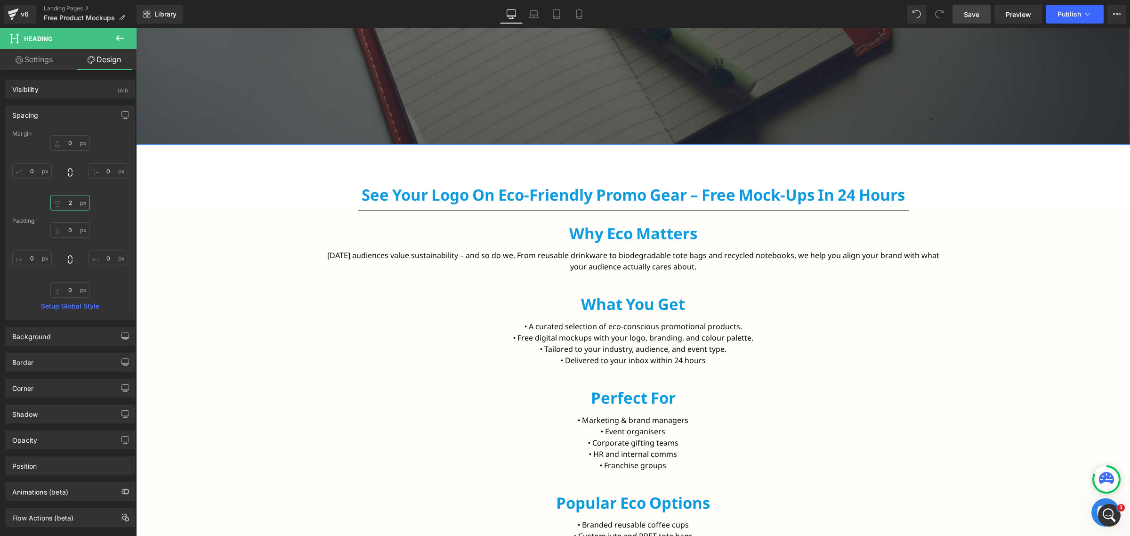
type input "20"
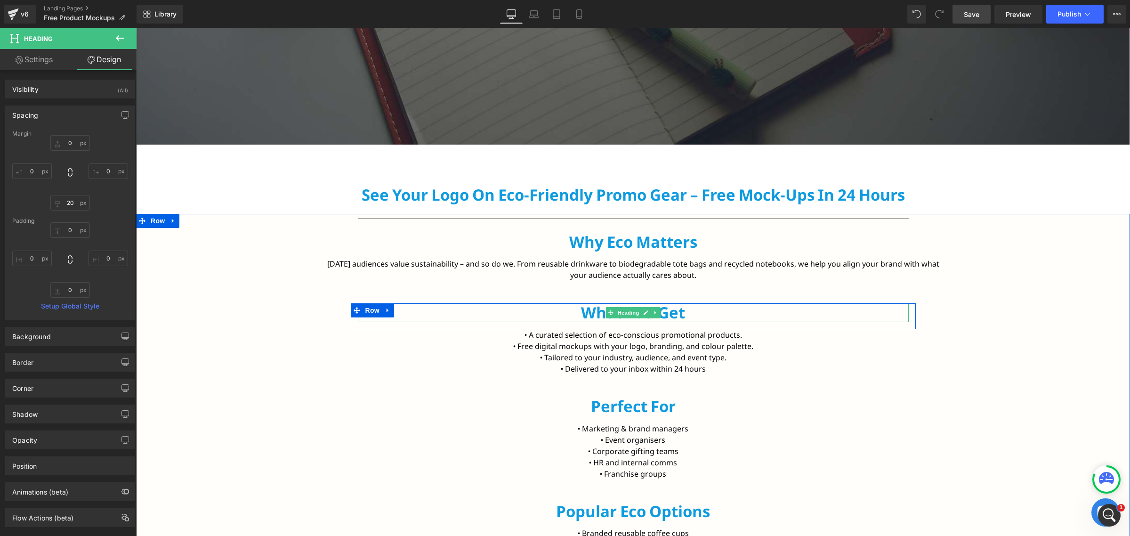
click at [662, 313] on h2 "What You Get" at bounding box center [633, 312] width 551 height 19
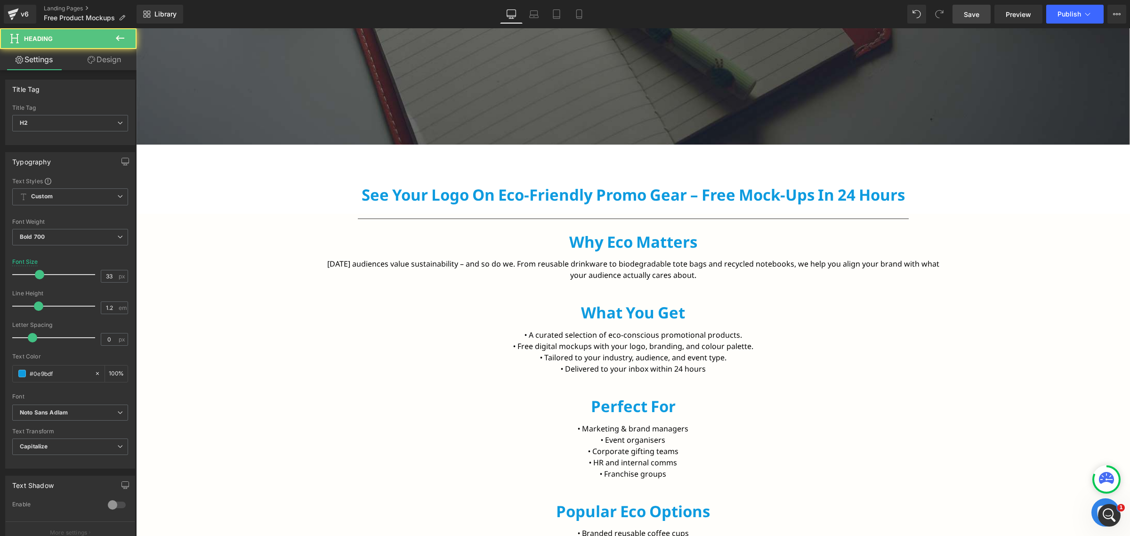
click at [106, 67] on link "Design" at bounding box center [104, 59] width 68 height 21
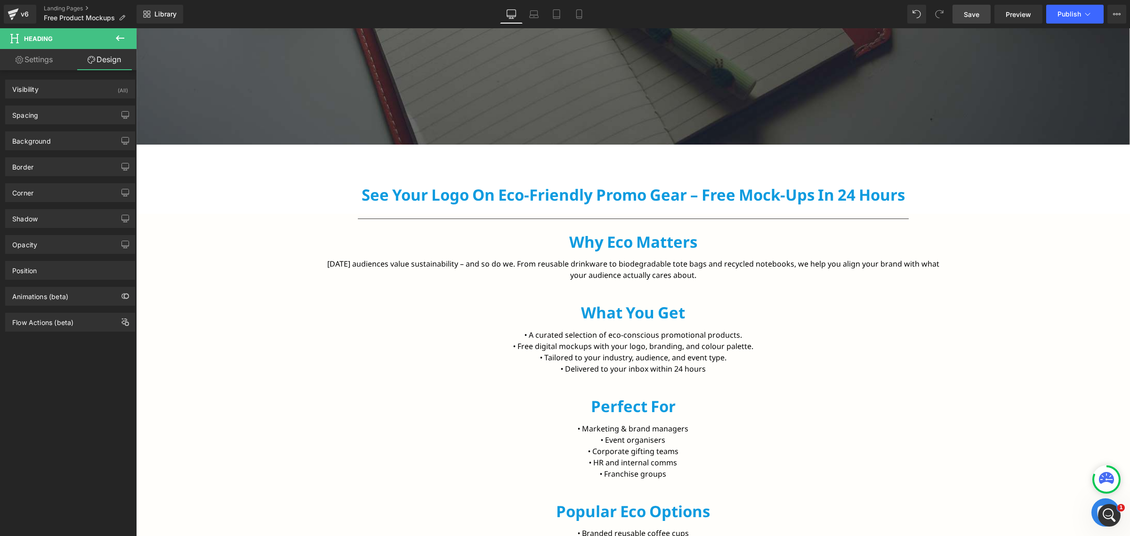
click at [66, 102] on div "Spacing [GEOGRAPHIC_DATA] 0px 0 0px 0 15px 15 0px 0 [GEOGRAPHIC_DATA] 0px 0 0px…" at bounding box center [70, 111] width 141 height 26
click at [59, 112] on div "Spacing" at bounding box center [70, 115] width 129 height 18
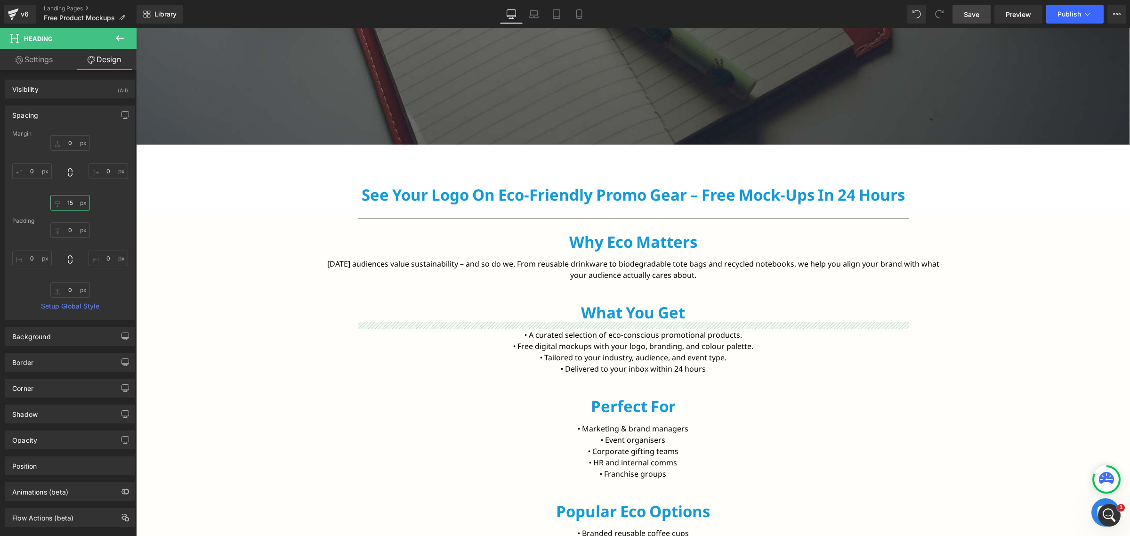
click at [72, 205] on input "15" at bounding box center [70, 203] width 40 height 16
paste input "20"
type input "20"
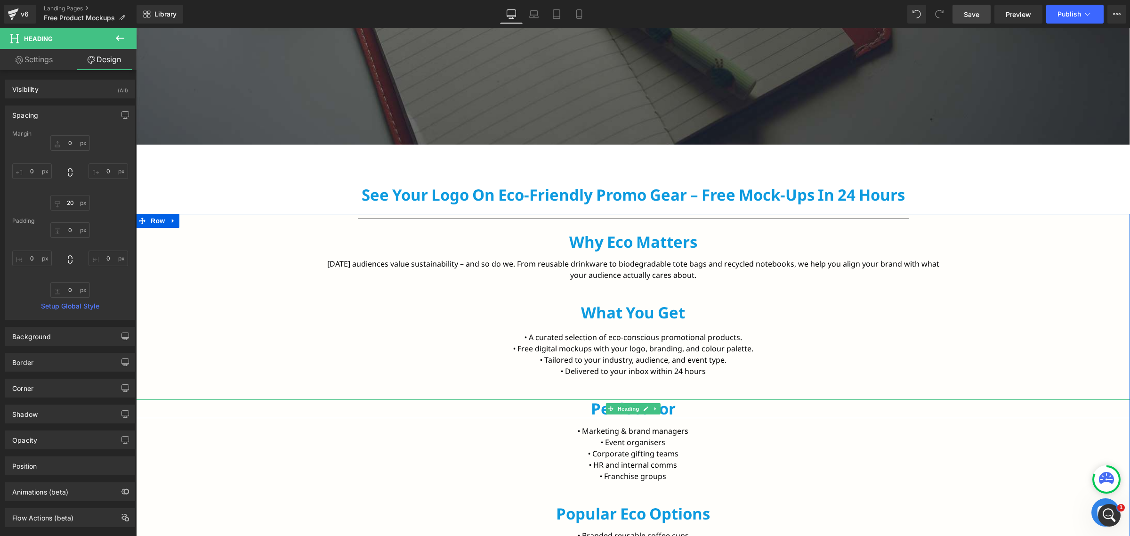
click at [616, 415] on h2 "Perfect for" at bounding box center [633, 408] width 994 height 19
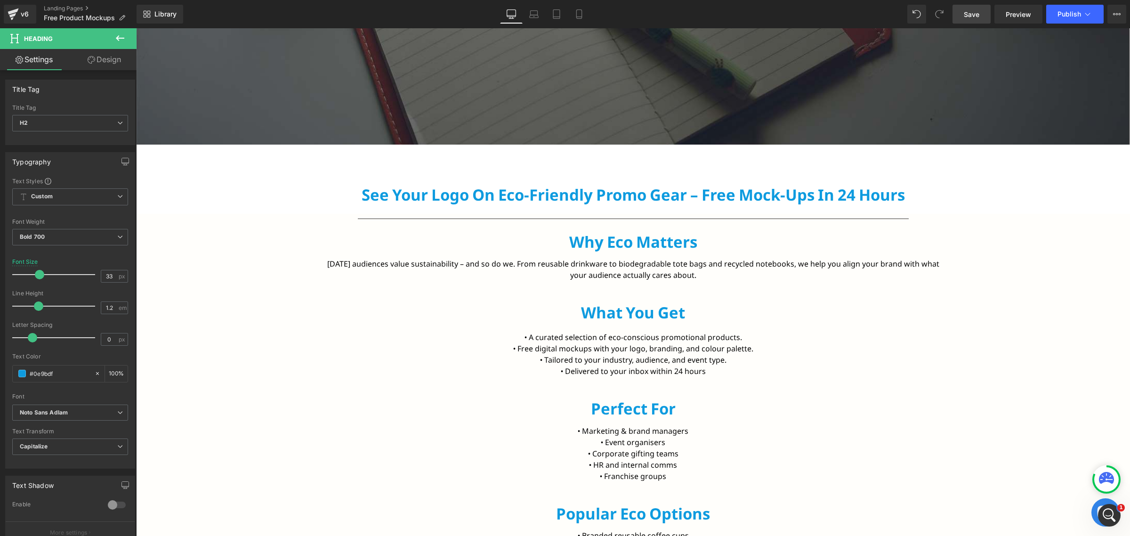
click at [102, 59] on link "Design" at bounding box center [104, 59] width 68 height 21
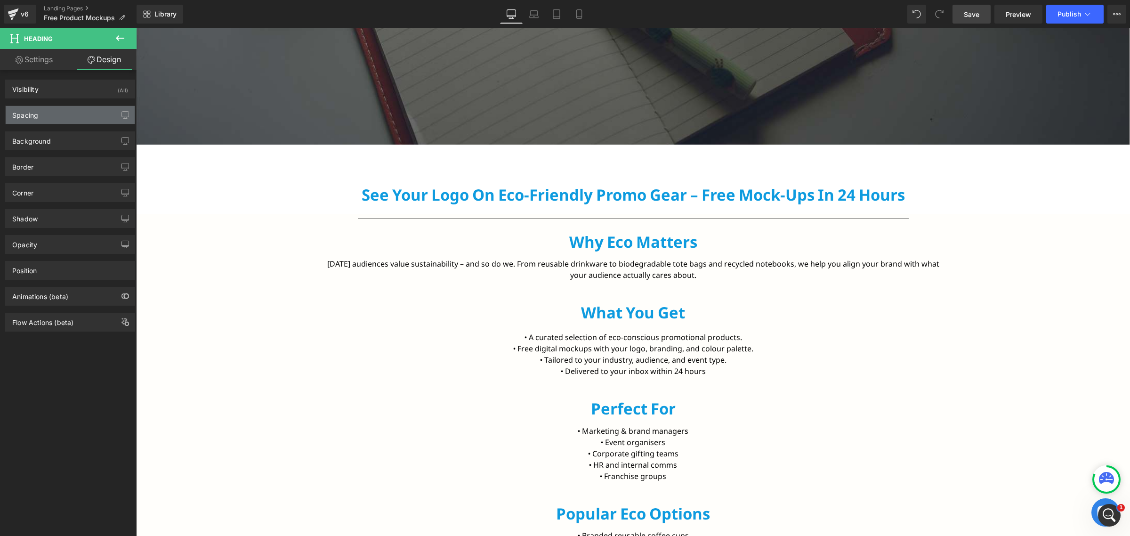
click at [55, 116] on div "Spacing" at bounding box center [70, 115] width 129 height 18
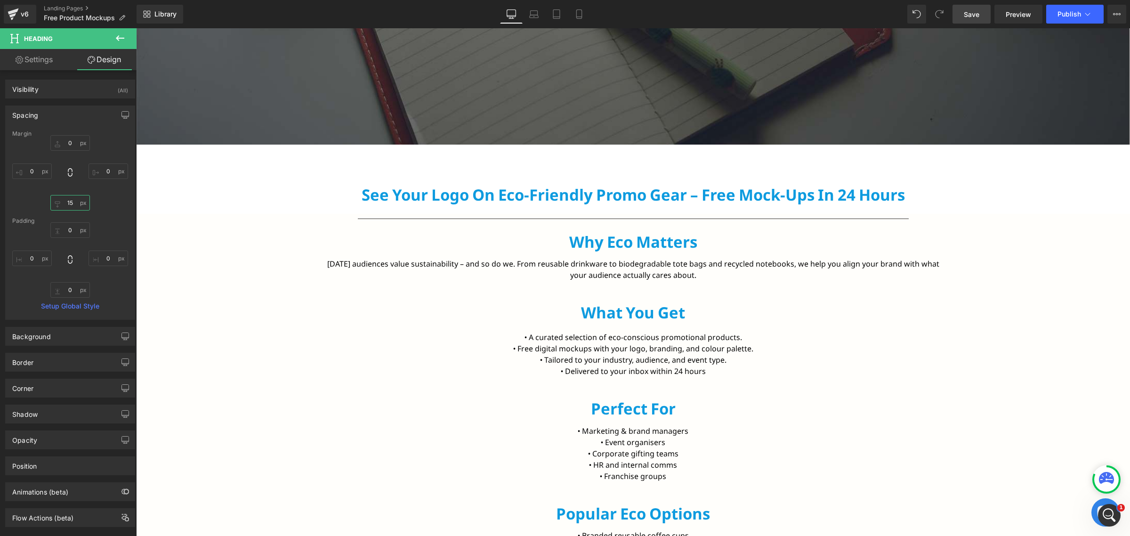
click at [66, 200] on input "15" at bounding box center [70, 203] width 40 height 16
paste input "20"
type input "20"
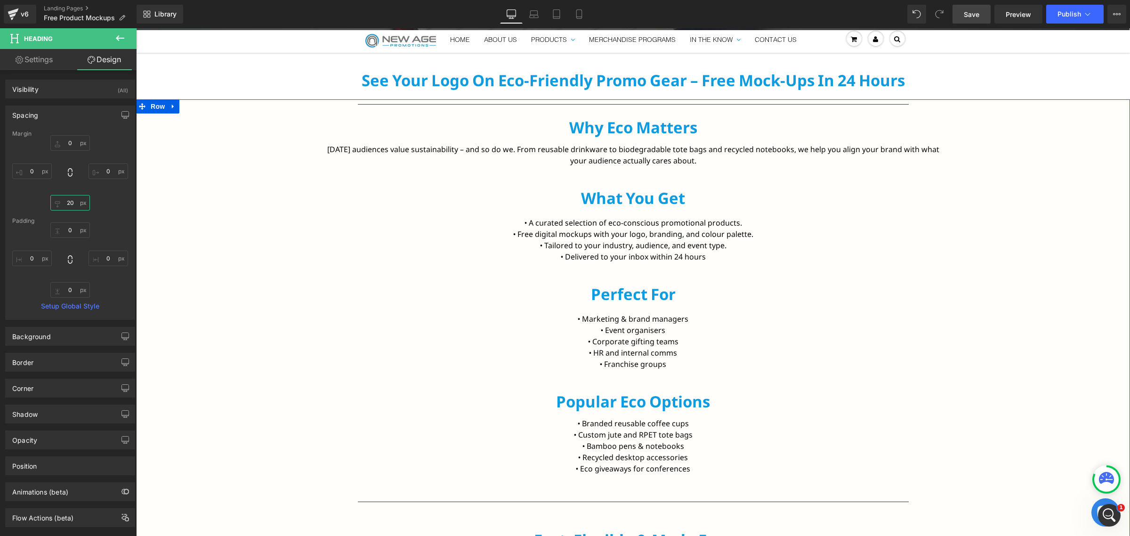
scroll to position [471, 0]
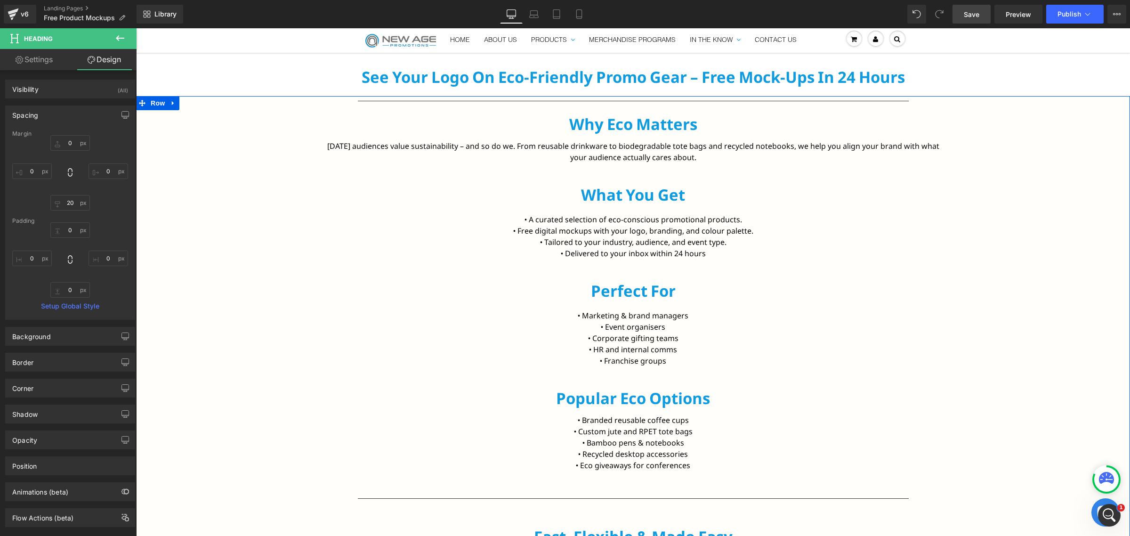
click at [615, 398] on div "Popular Eco Options Heading NaNpx" at bounding box center [633, 398] width 994 height 19
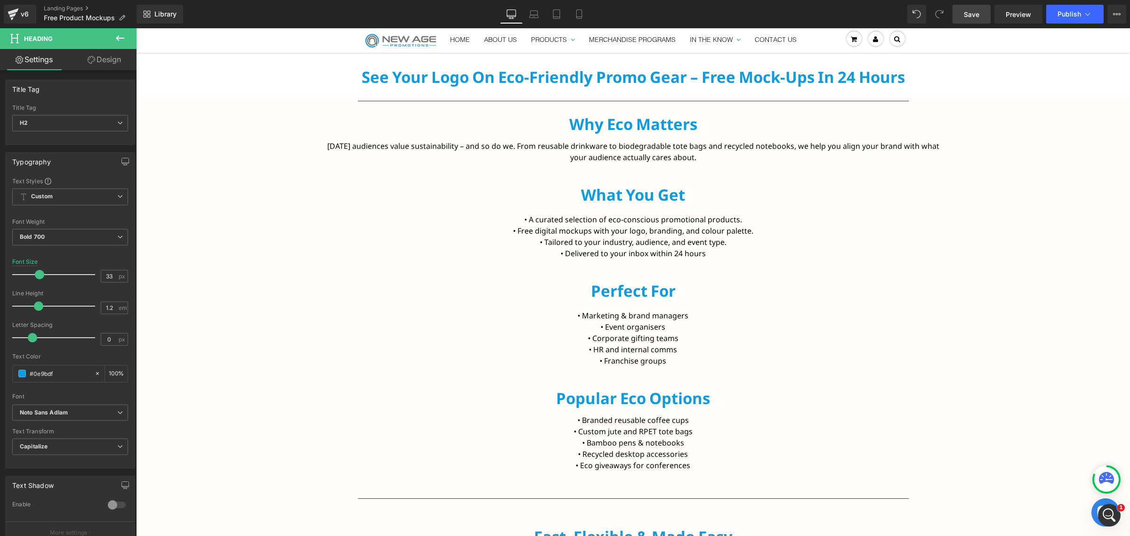
click at [97, 61] on link "Design" at bounding box center [104, 59] width 68 height 21
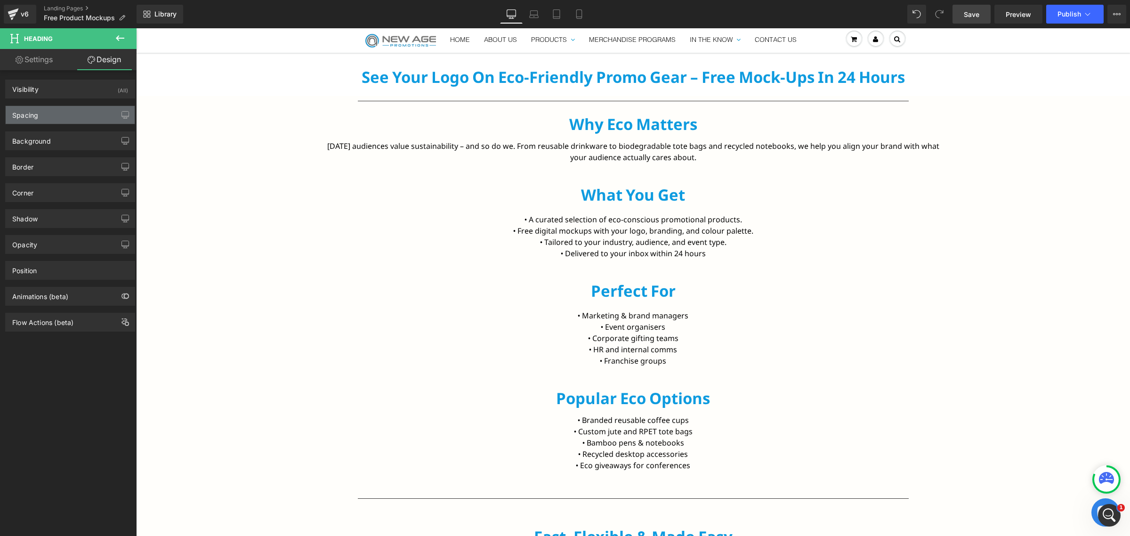
click at [48, 115] on div "Spacing" at bounding box center [70, 115] width 129 height 18
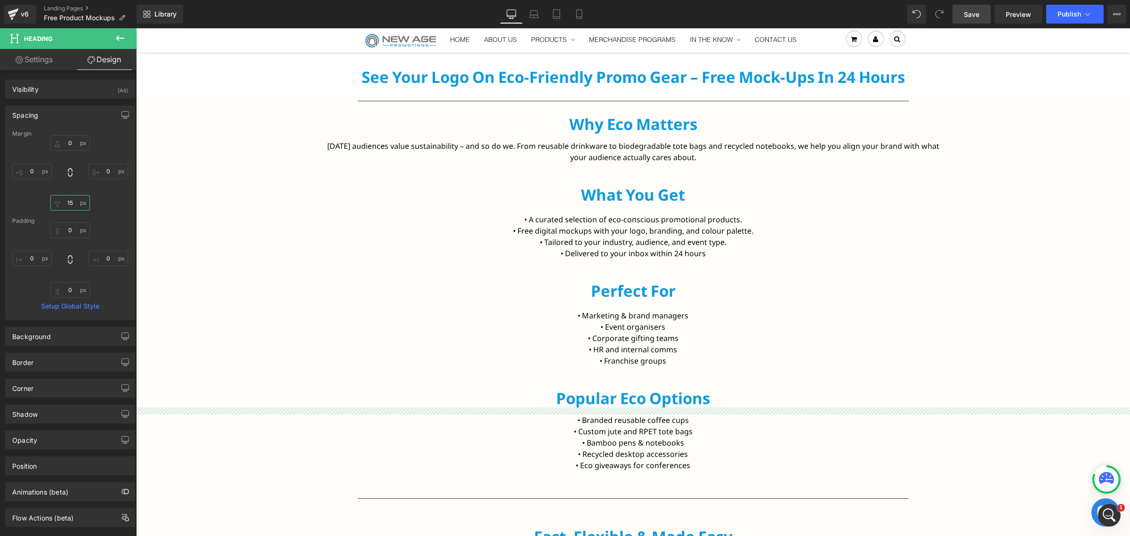
click at [69, 204] on input "15" at bounding box center [70, 203] width 40 height 16
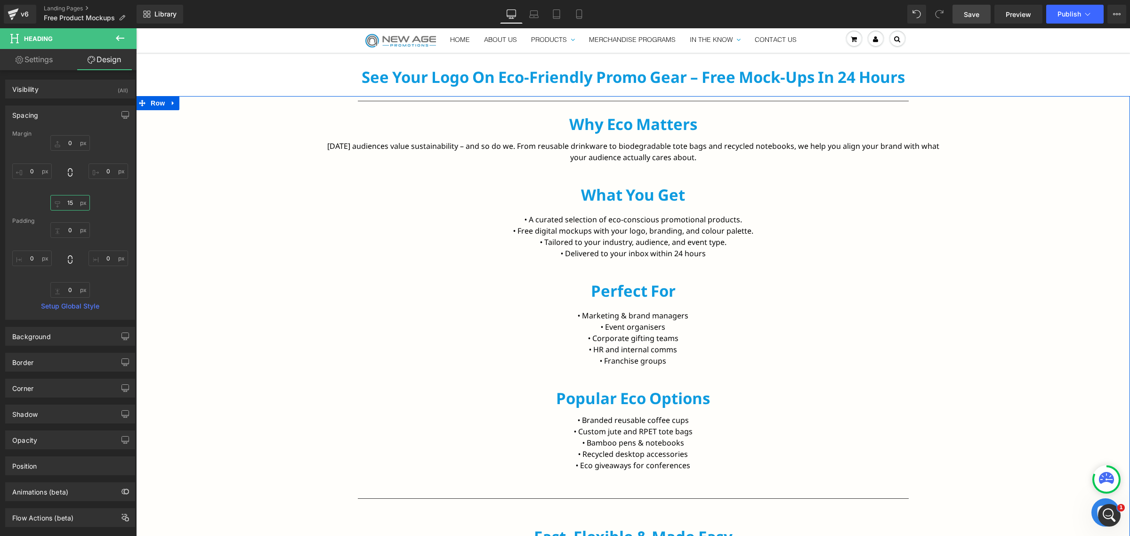
paste input "20"
type input "20"
click at [398, 431] on p "• Custom jute and RPET tote bags" at bounding box center [632, 433] width 617 height 11
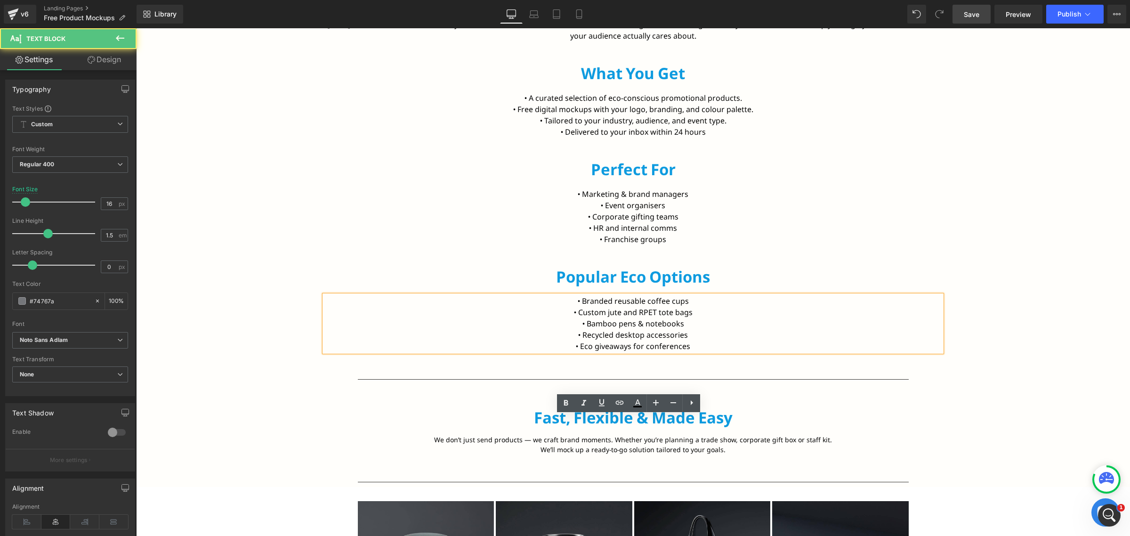
scroll to position [647, 0]
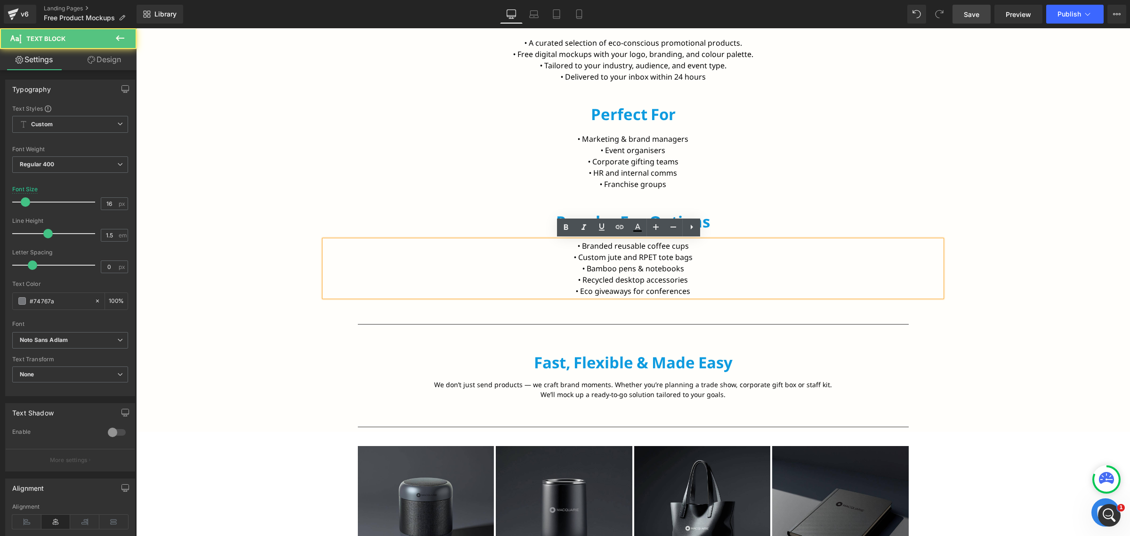
click at [560, 365] on p "Fast, Flexible & Made Easy" at bounding box center [633, 362] width 551 height 19
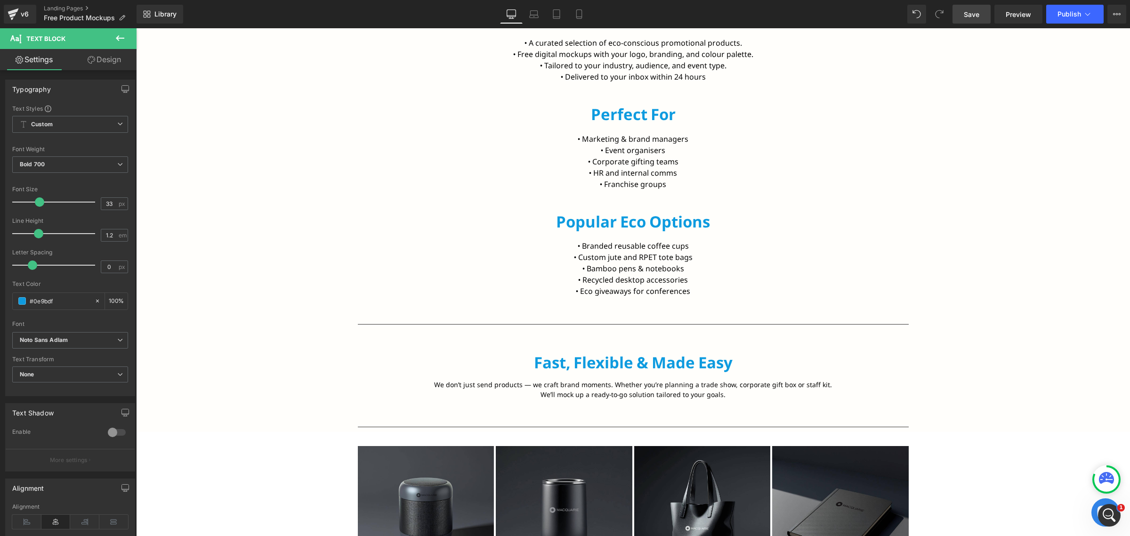
click at [96, 59] on link "Design" at bounding box center [104, 59] width 68 height 21
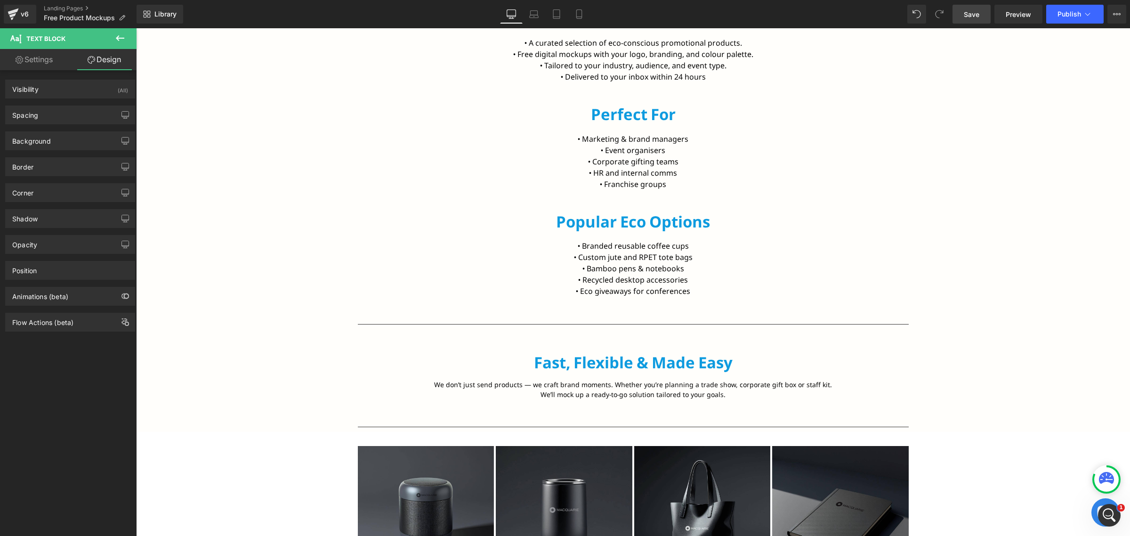
type input "0"
type input "8"
type input "0"
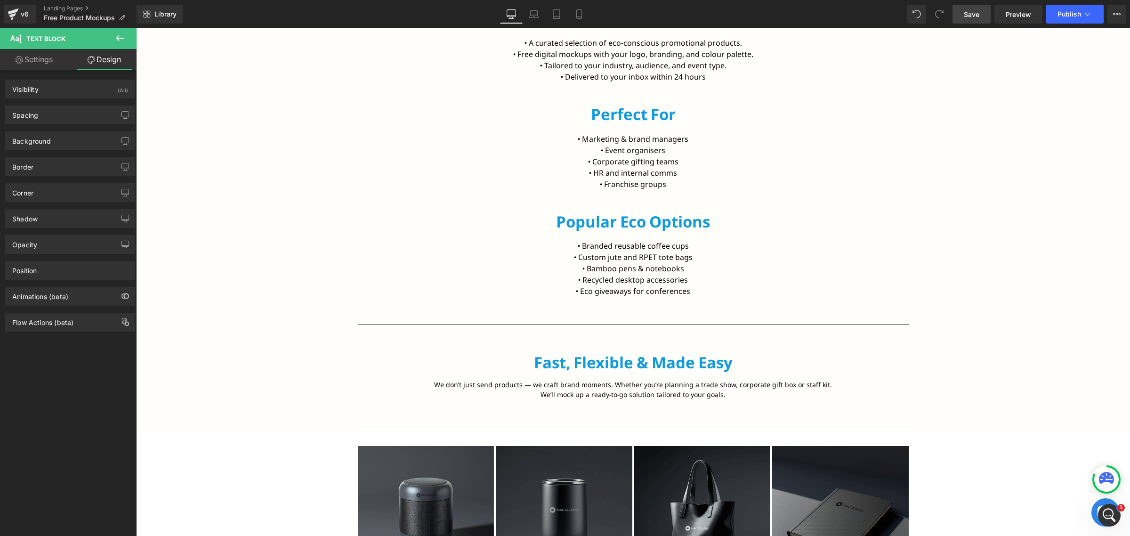
type input "0"
type input "8"
type input "0"
click at [64, 121] on div "Spacing" at bounding box center [70, 115] width 129 height 18
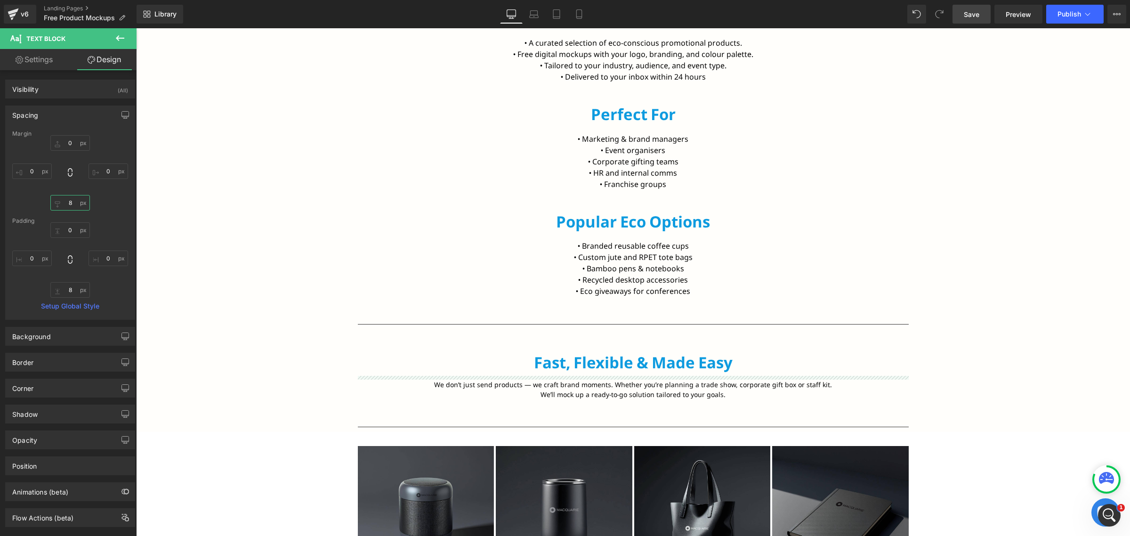
click at [69, 208] on input "8" at bounding box center [70, 203] width 40 height 16
paste input "20"
type input "20"
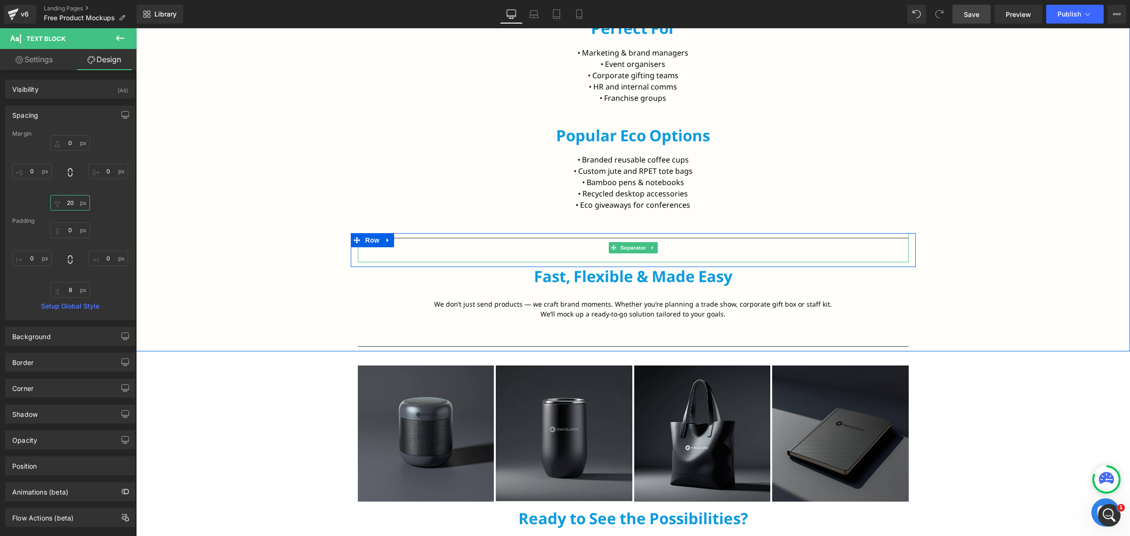
scroll to position [765, 0]
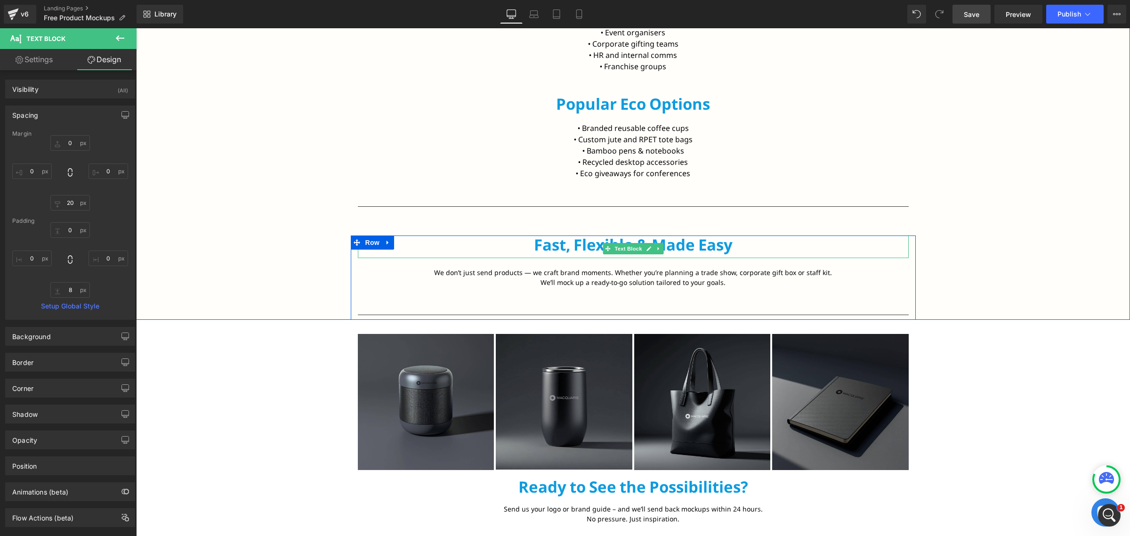
click at [547, 248] on p "Fast, Flexible & Made Easy" at bounding box center [633, 244] width 551 height 19
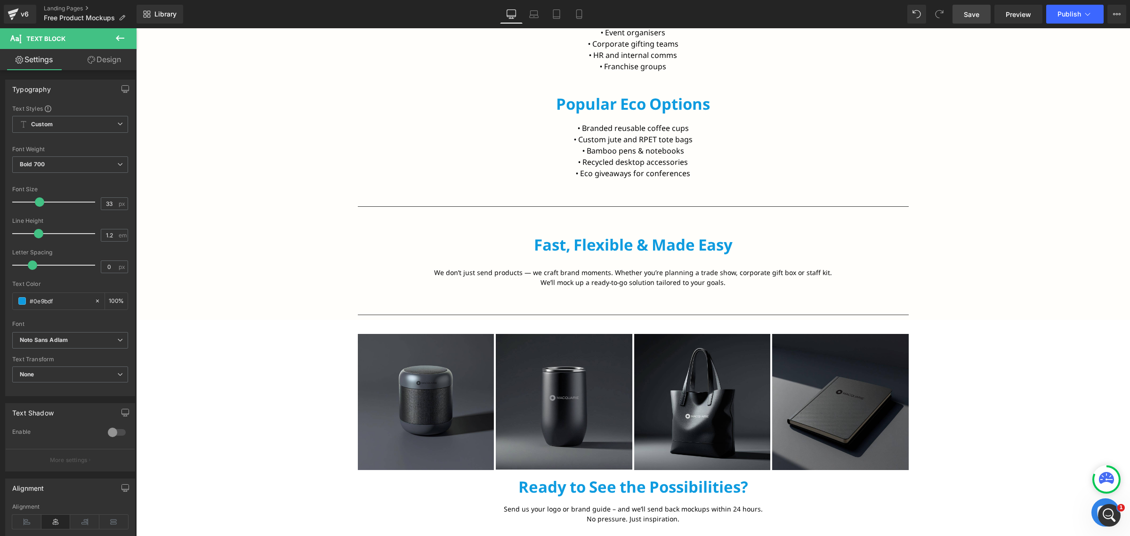
click at [73, 55] on link "Design" at bounding box center [104, 59] width 68 height 21
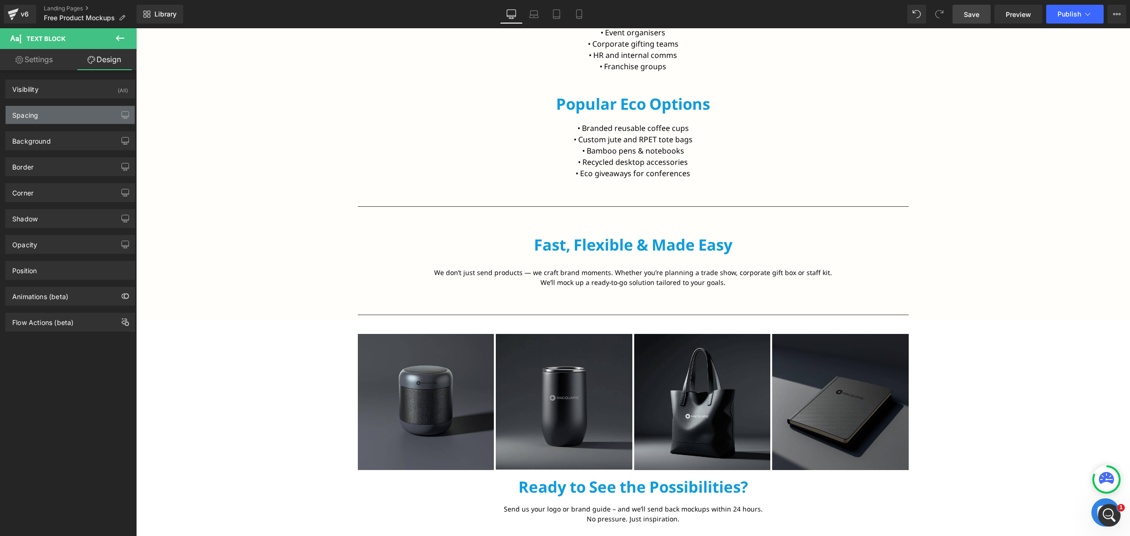
click at [55, 110] on div "Spacing" at bounding box center [70, 115] width 129 height 18
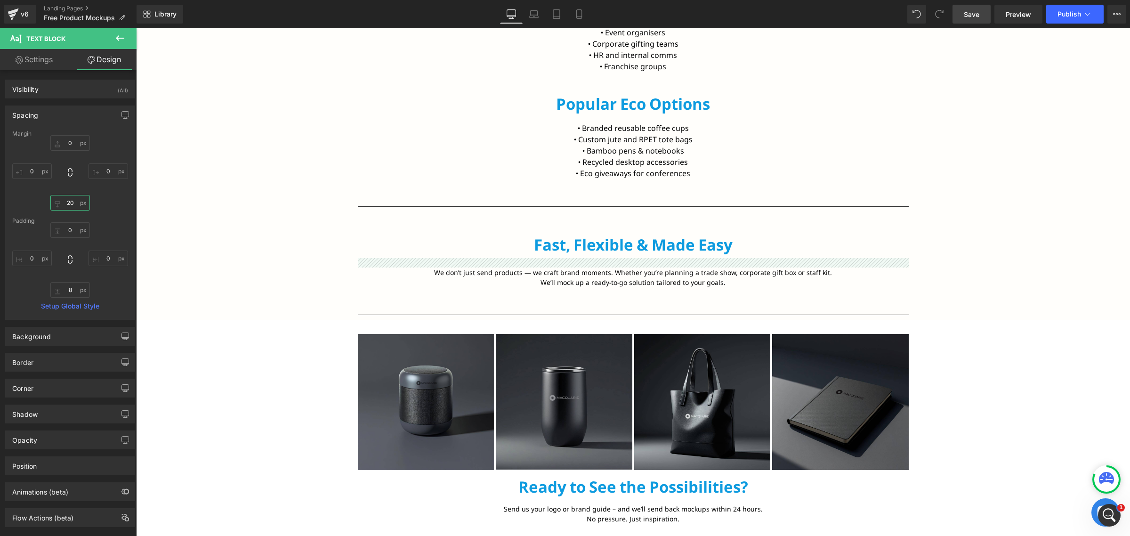
click at [75, 197] on input "20" at bounding box center [70, 203] width 40 height 16
click at [74, 292] on input "8" at bounding box center [70, 290] width 40 height 16
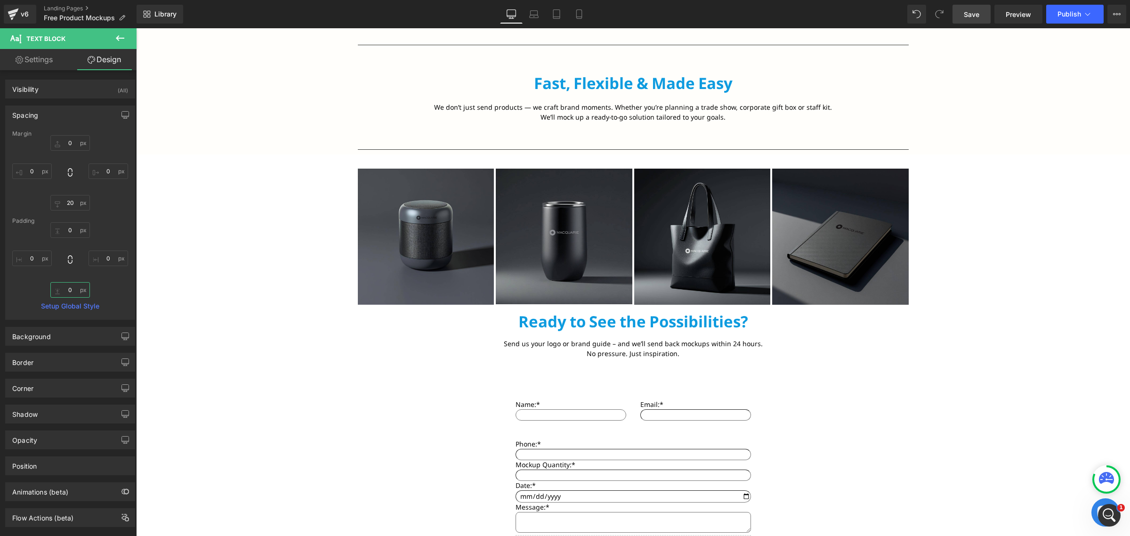
scroll to position [941, 0]
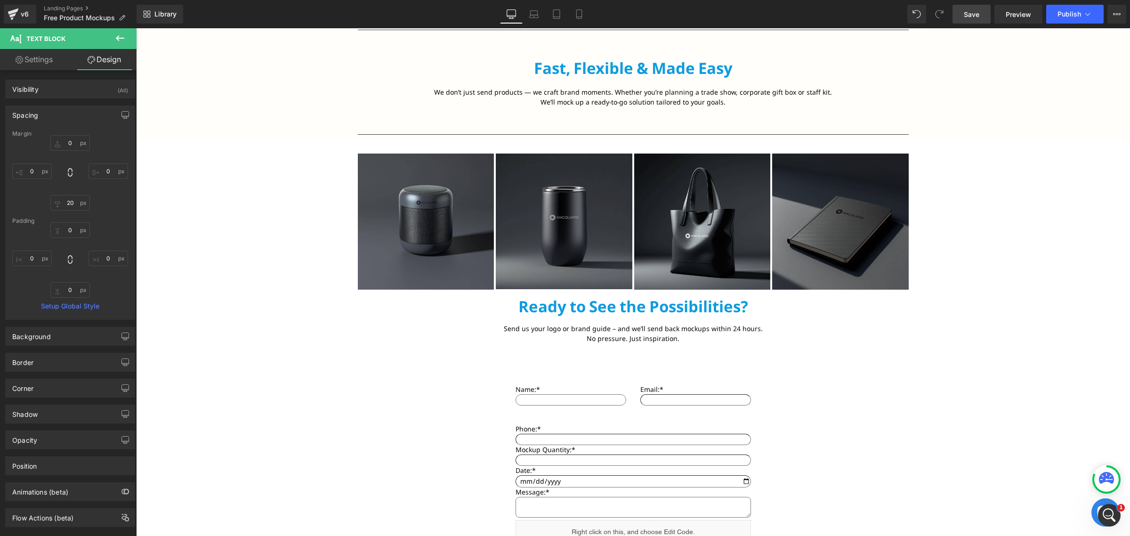
click at [592, 310] on p "Ready to See the Possibilities?" at bounding box center [633, 306] width 551 height 19
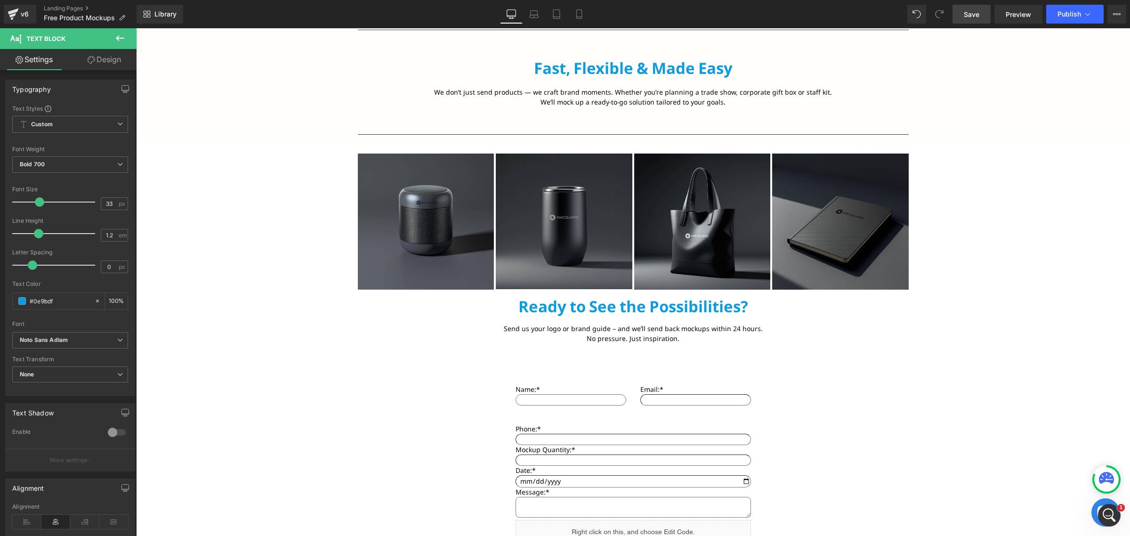
click at [92, 68] on link "Design" at bounding box center [104, 59] width 68 height 21
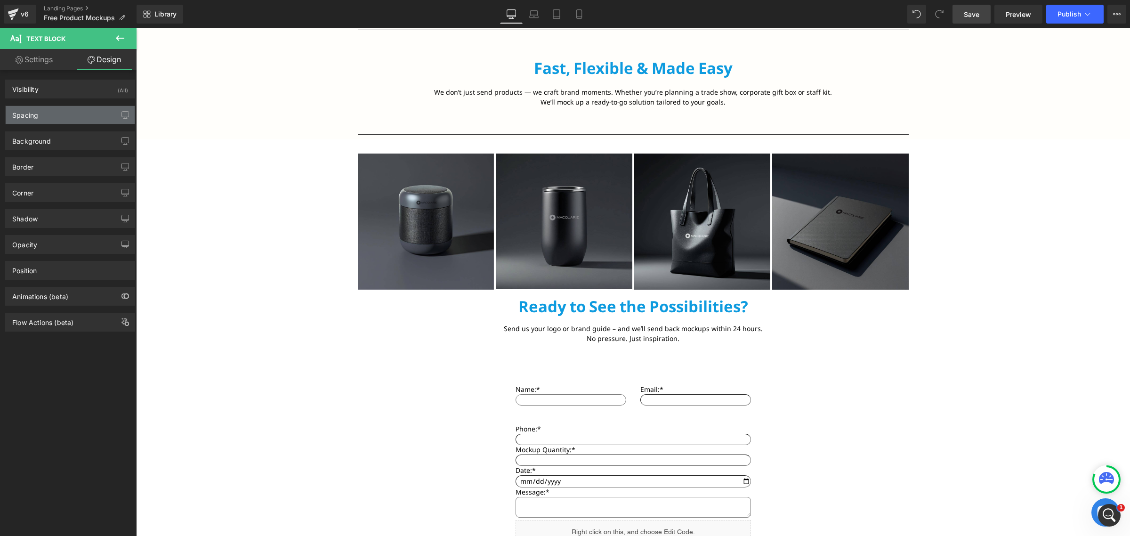
click at [48, 116] on div "Spacing" at bounding box center [70, 115] width 129 height 18
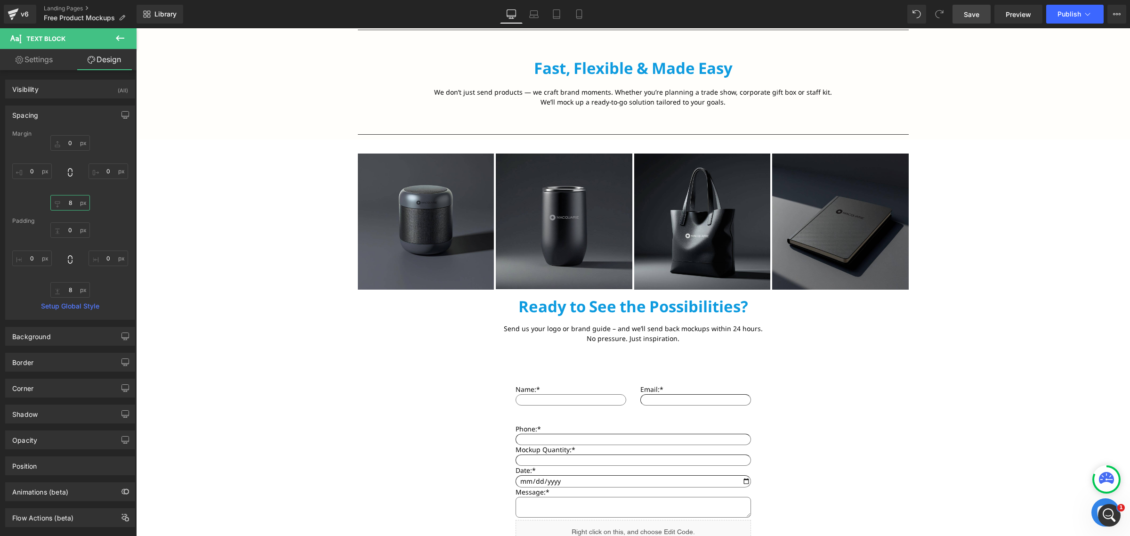
click at [71, 202] on input "8" at bounding box center [70, 203] width 40 height 16
paste input "20"
type input "20"
click at [74, 291] on input "8" at bounding box center [70, 290] width 40 height 16
click at [369, 396] on div "Free Product Mockups Text Block Hero Banner Row Text Block See Your Logo on Eco…" at bounding box center [633, 43] width 994 height 1874
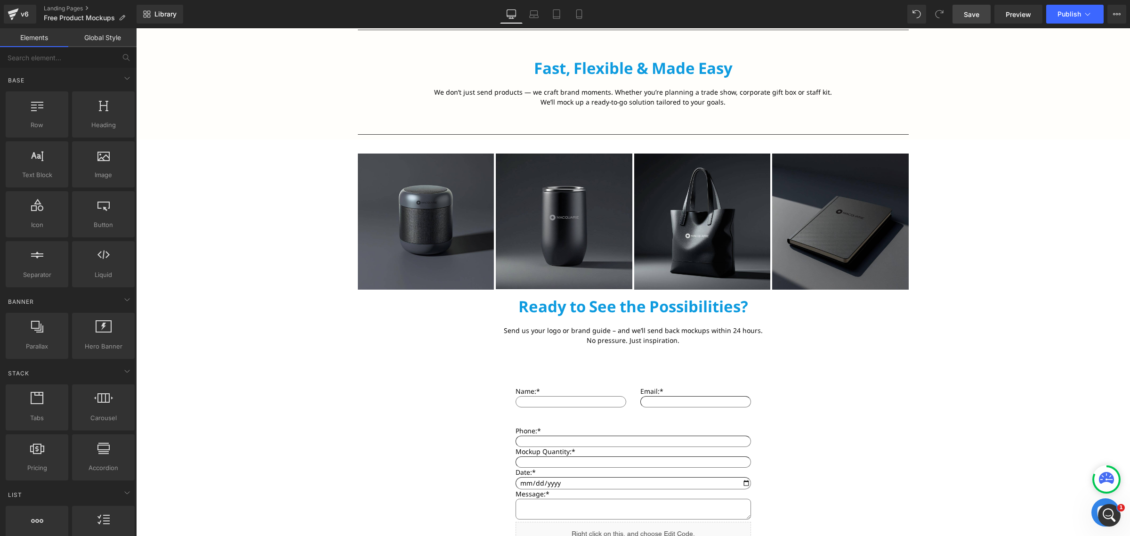
click at [973, 11] on span "Save" at bounding box center [972, 14] width 16 height 10
click at [1003, 15] on link "Preview" at bounding box center [1018, 14] width 48 height 19
click at [1114, 15] on icon at bounding box center [1114, 14] width 2 height 2
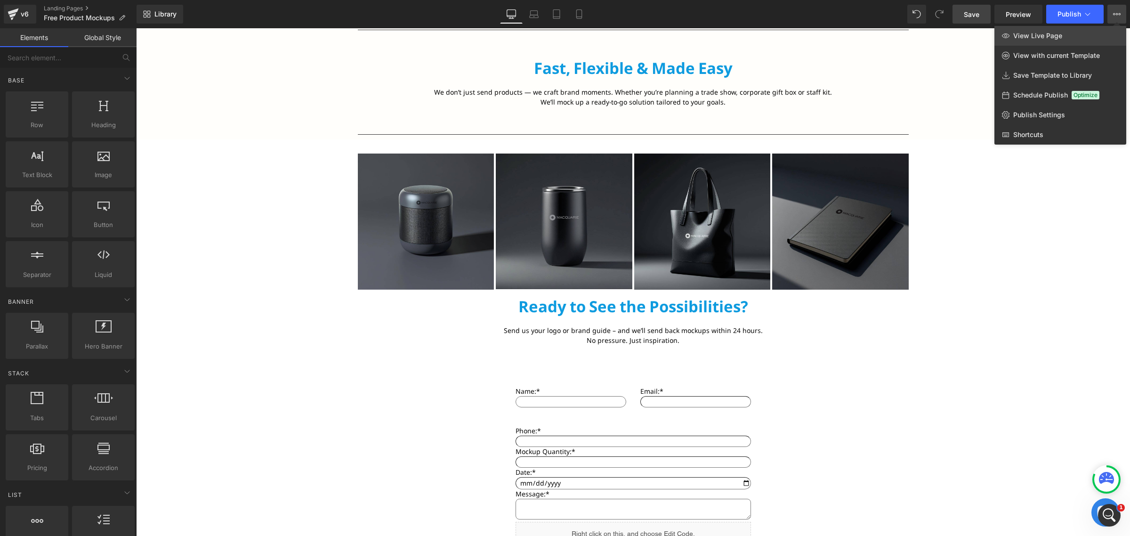
click at [1060, 40] on link "View Live Page" at bounding box center [1060, 36] width 132 height 20
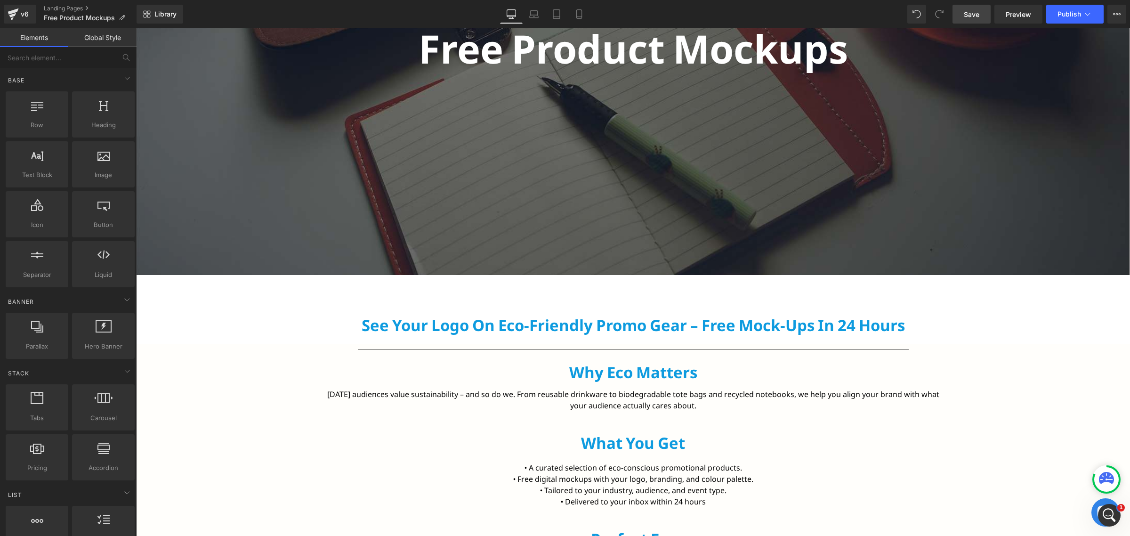
scroll to position [118, 0]
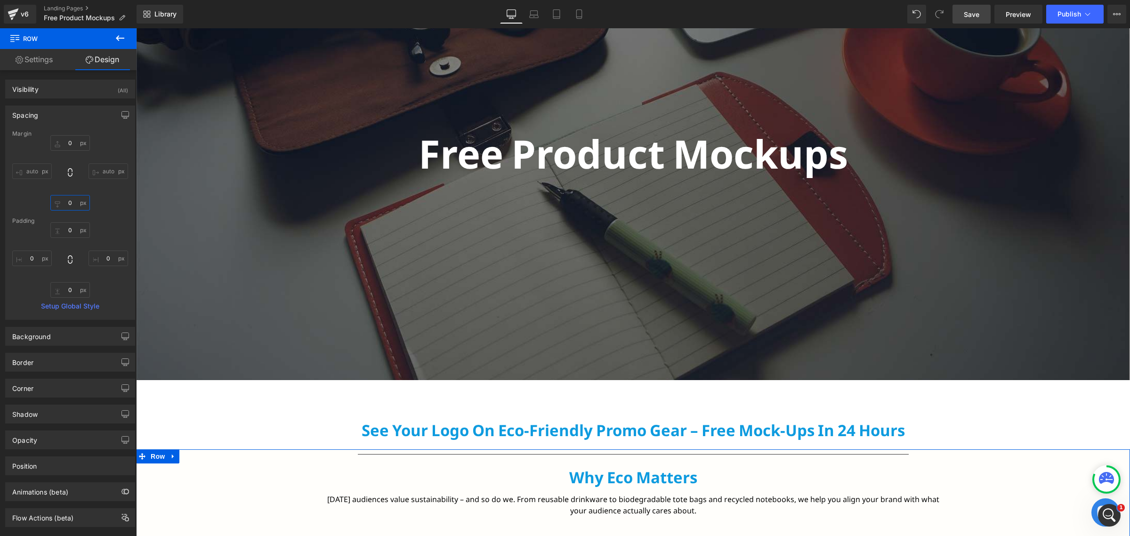
click at [69, 210] on input "0" at bounding box center [70, 203] width 40 height 16
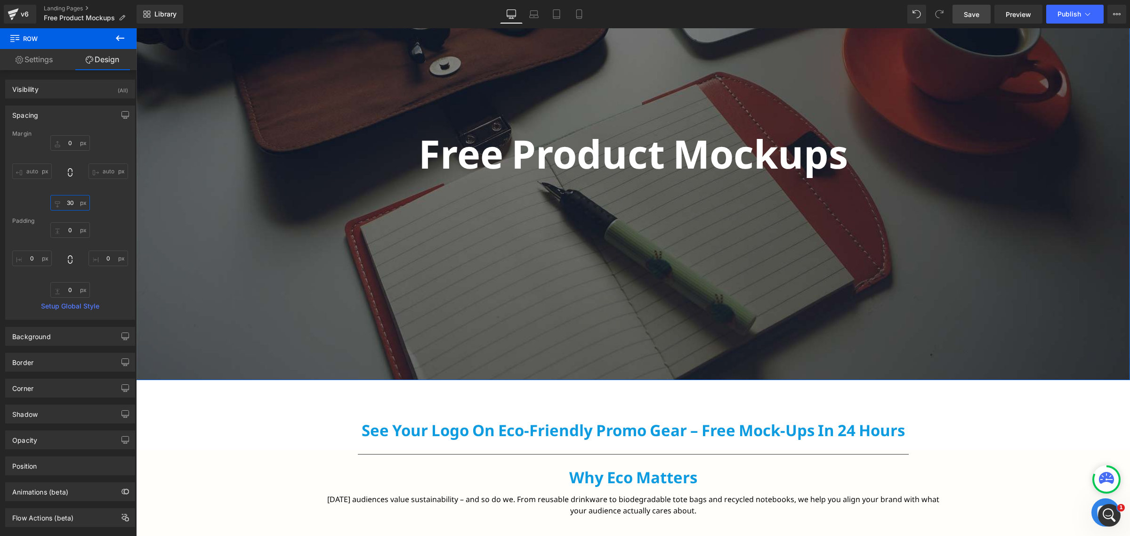
type input "30"
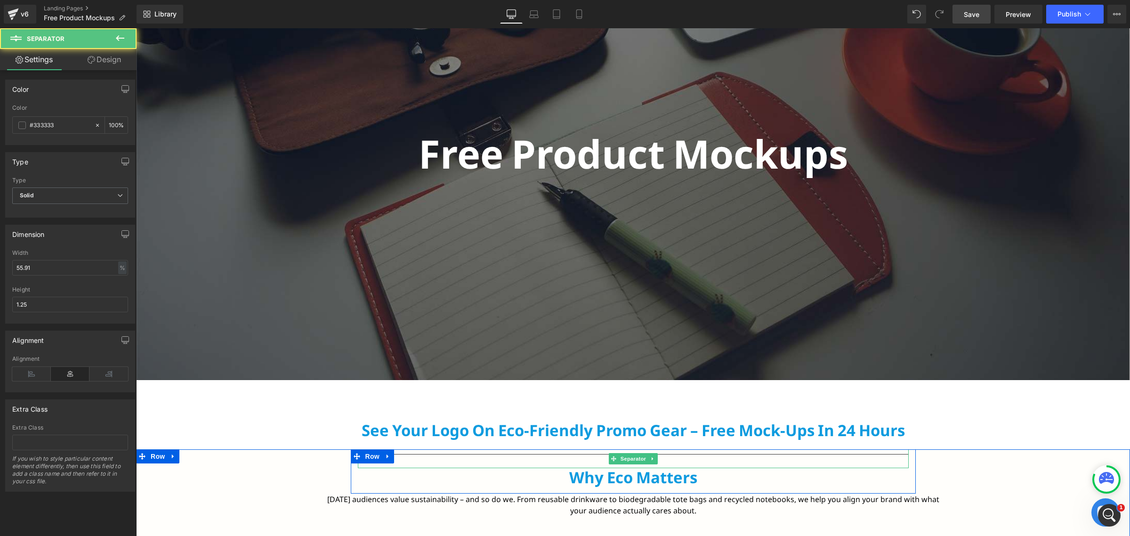
click at [489, 455] on hr at bounding box center [633, 461] width 551 height 14
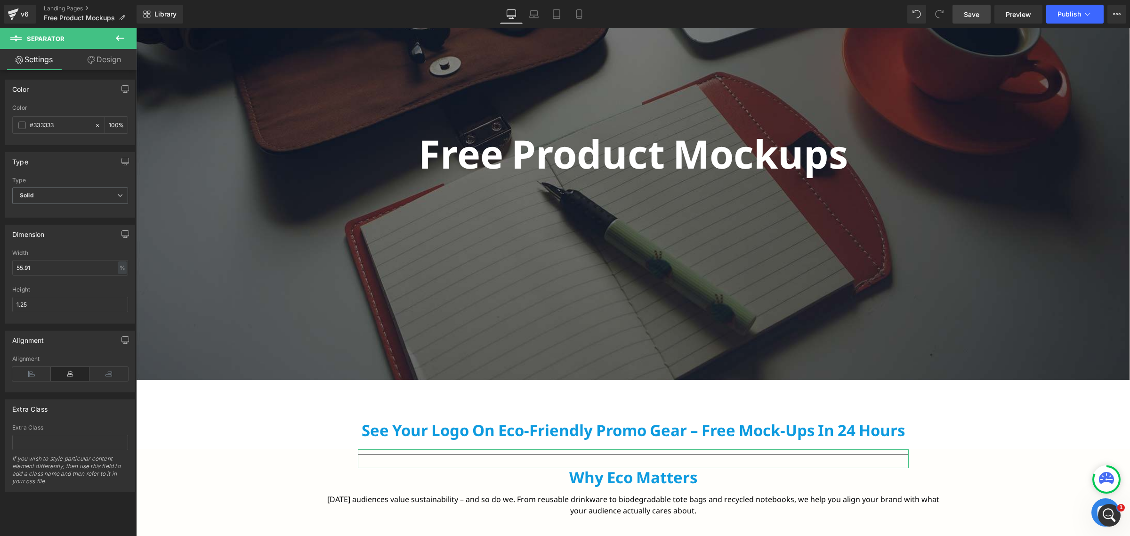
click at [99, 56] on link "Design" at bounding box center [104, 59] width 68 height 21
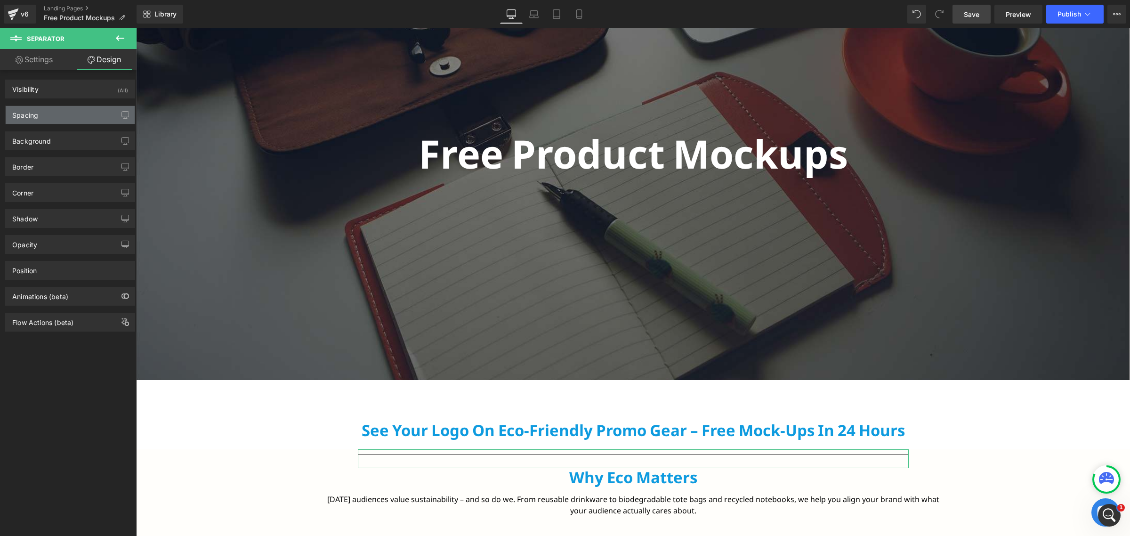
click at [48, 109] on div "Spacing" at bounding box center [70, 115] width 129 height 18
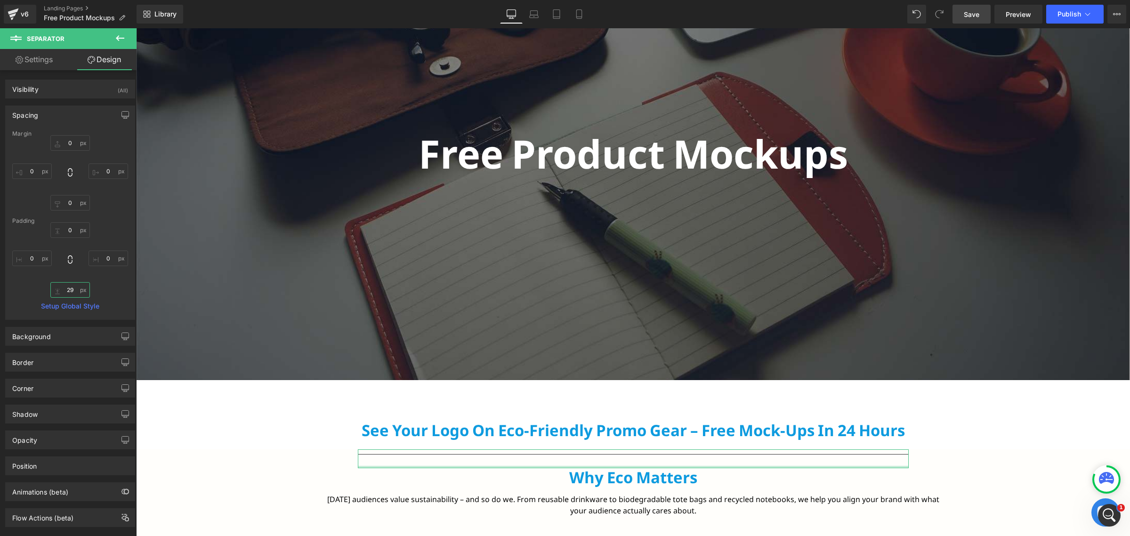
click at [71, 289] on input "29" at bounding box center [70, 290] width 40 height 16
type input "30"
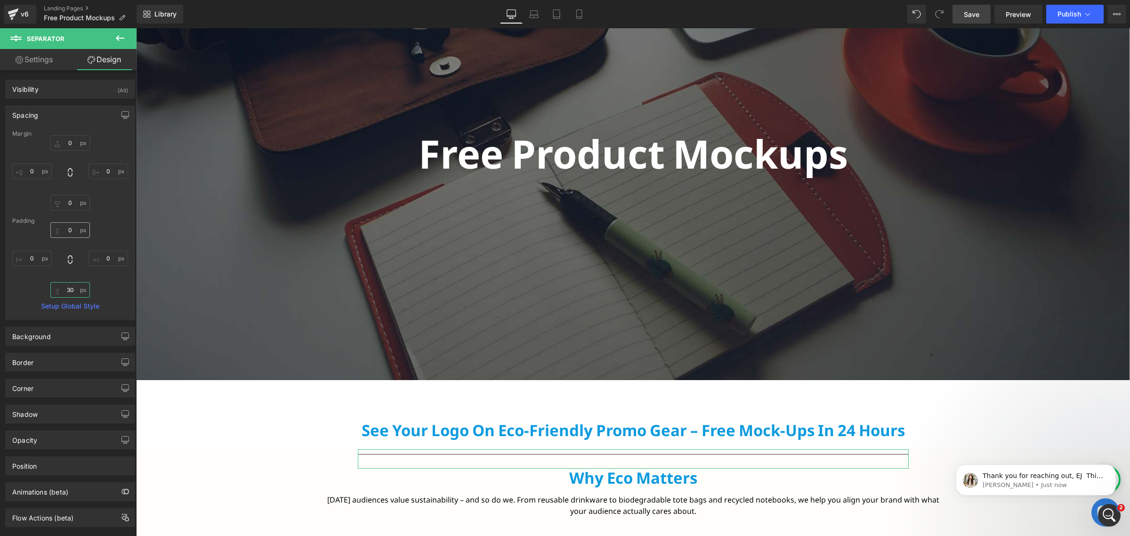
scroll to position [329, 0]
click at [70, 201] on input "0" at bounding box center [70, 203] width 40 height 16
type input "0"
click at [70, 145] on input "0" at bounding box center [70, 143] width 40 height 16
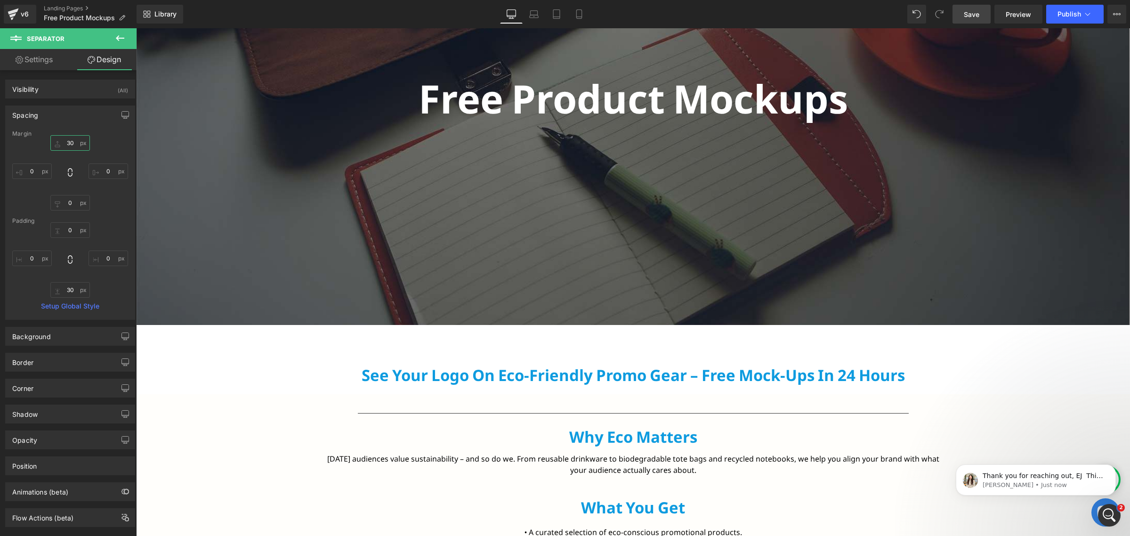
scroll to position [177, 0]
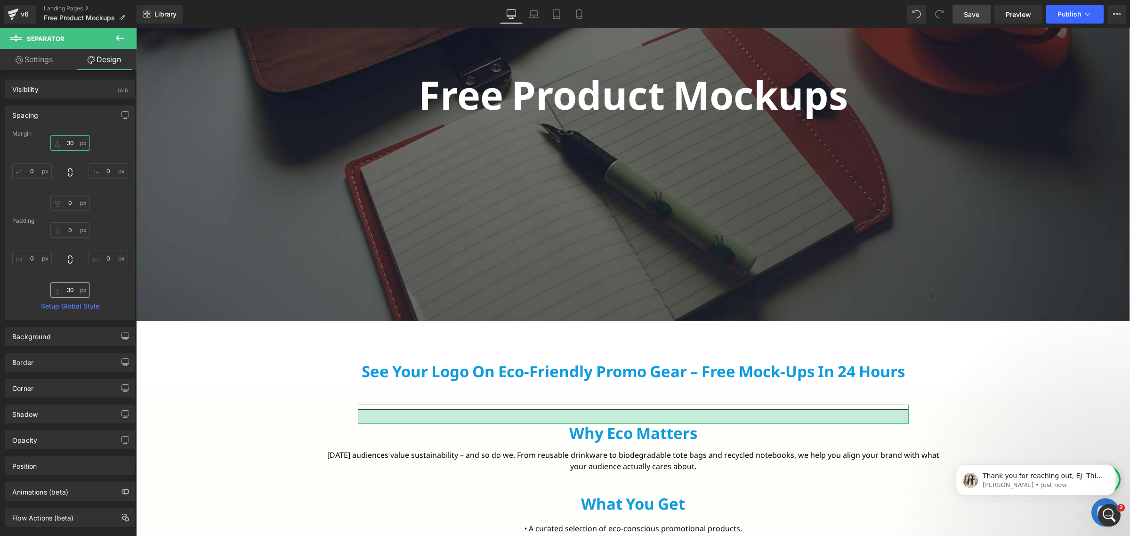
type input "30"
click at [70, 292] on input "30" at bounding box center [70, 290] width 40 height 16
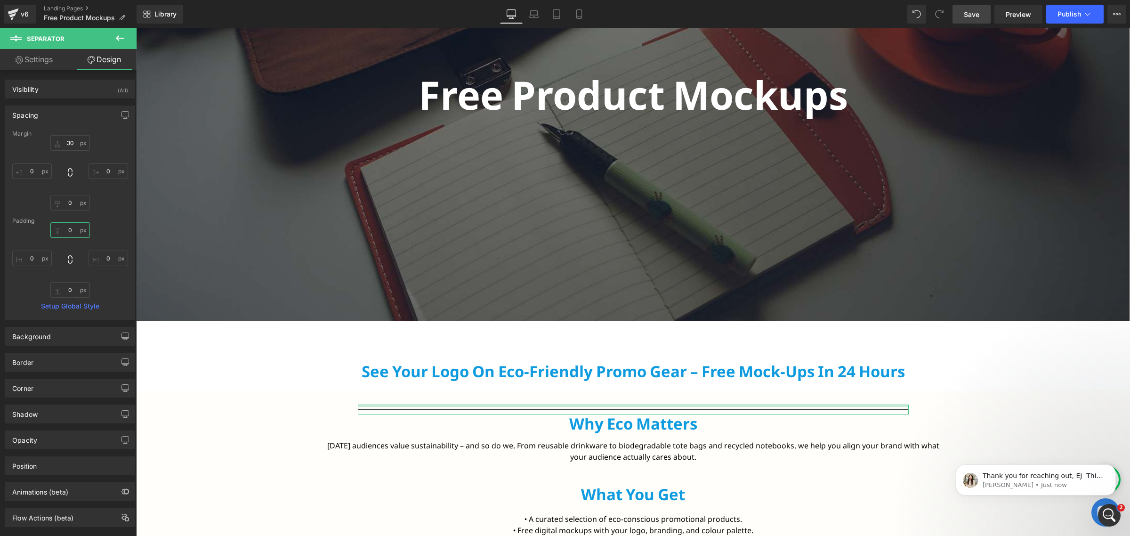
click at [74, 236] on input "0" at bounding box center [70, 230] width 40 height 16
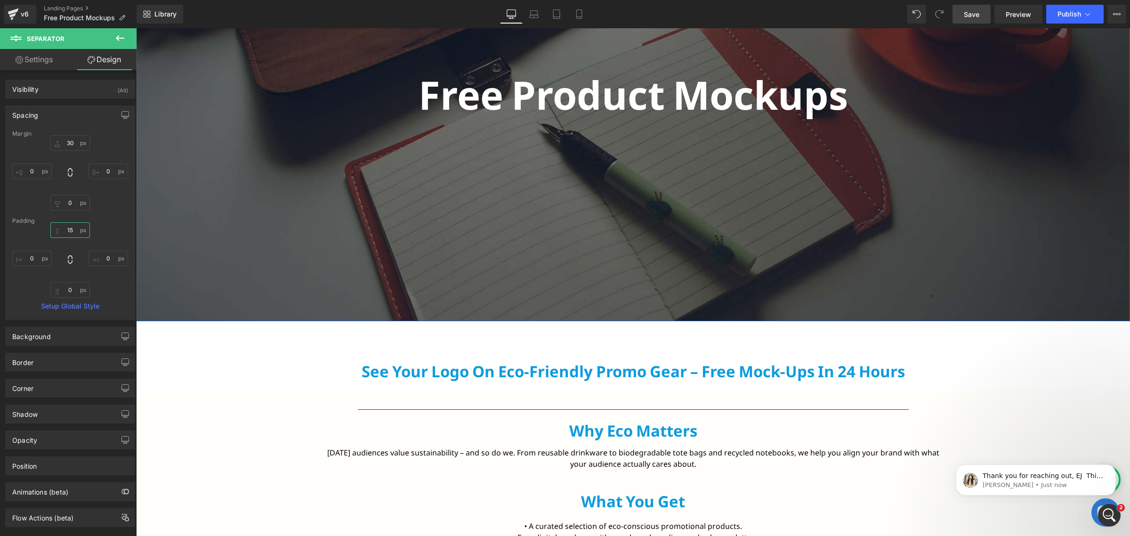
type input "1"
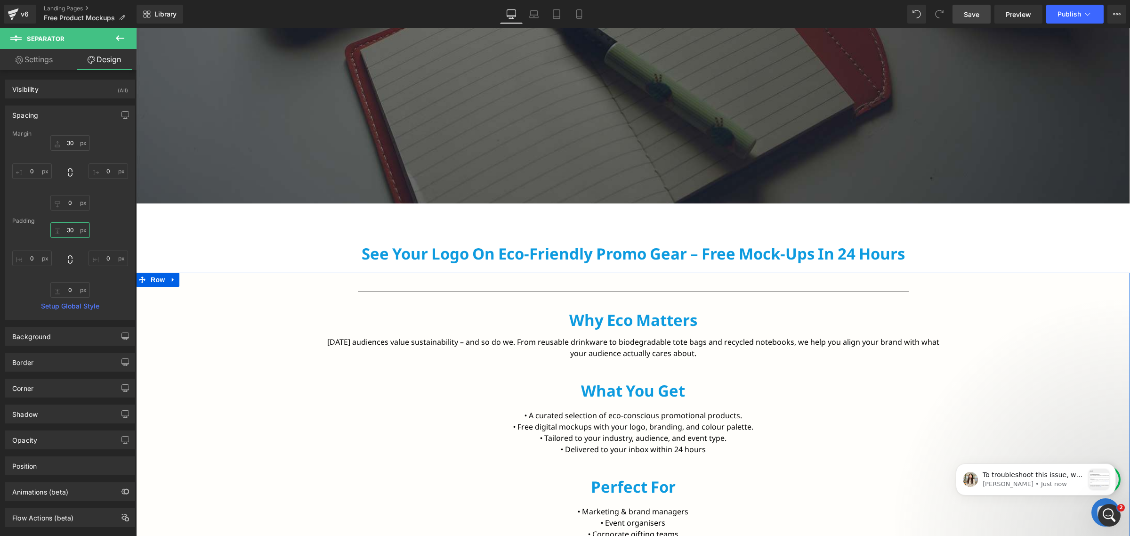
scroll to position [460, 0]
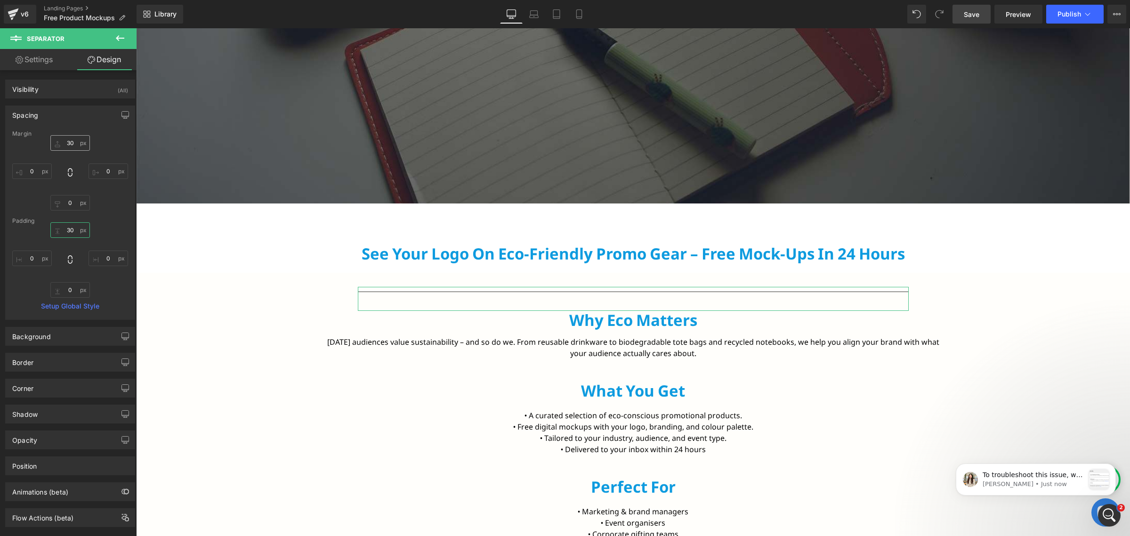
type input "30"
click at [67, 145] on input "30" at bounding box center [70, 143] width 40 height 16
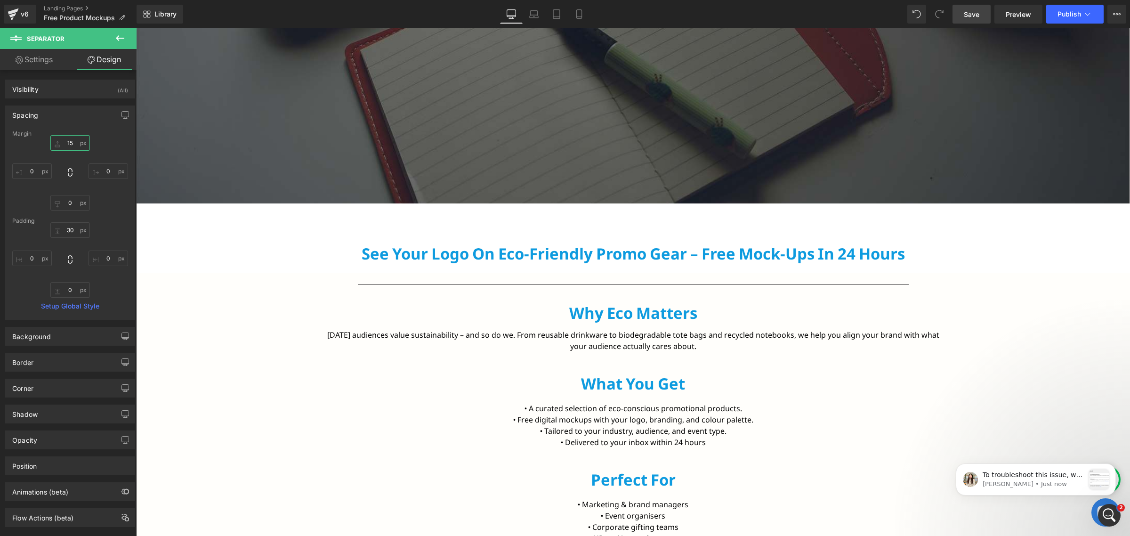
type input "15"
click at [979, 12] on span "Save" at bounding box center [972, 14] width 16 height 10
click at [1097, 516] on div "Open Intercom Messenger" at bounding box center [1107, 513] width 31 height 31
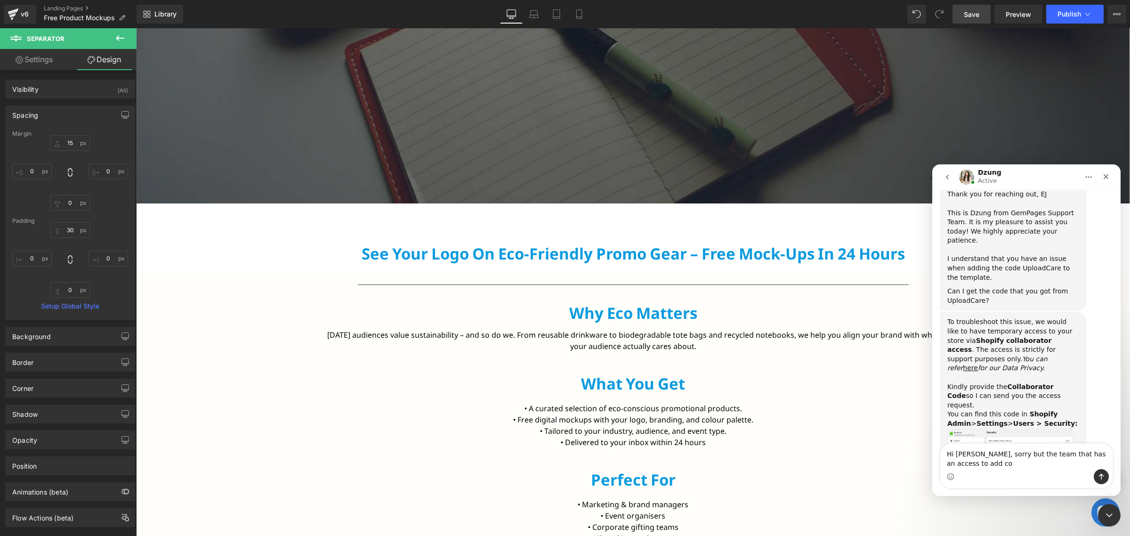
scroll to position [470, 0]
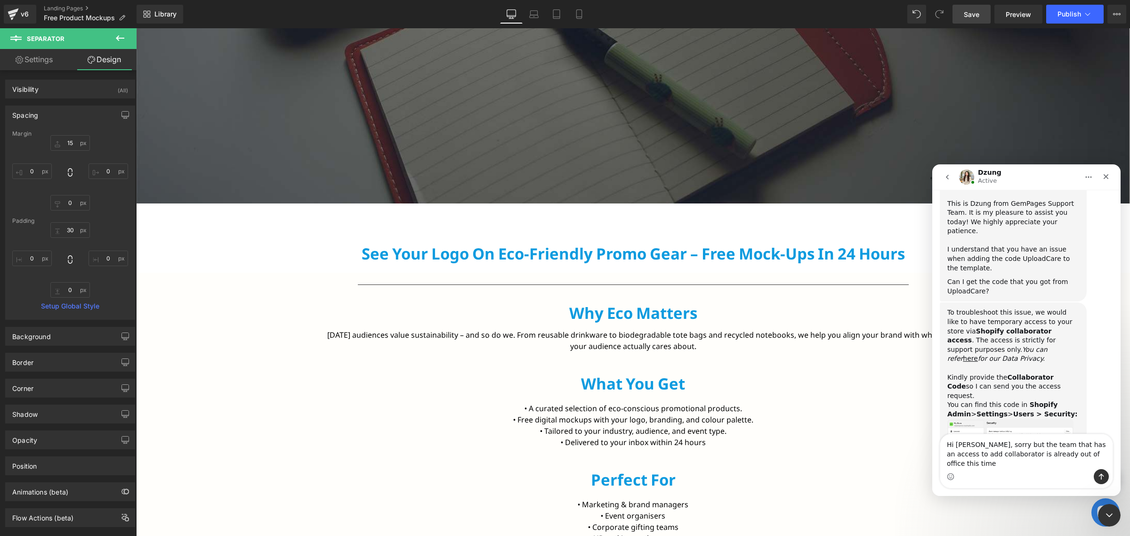
type textarea "Hi [PERSON_NAME], sorry but the team that has an access to add collaborator is …"
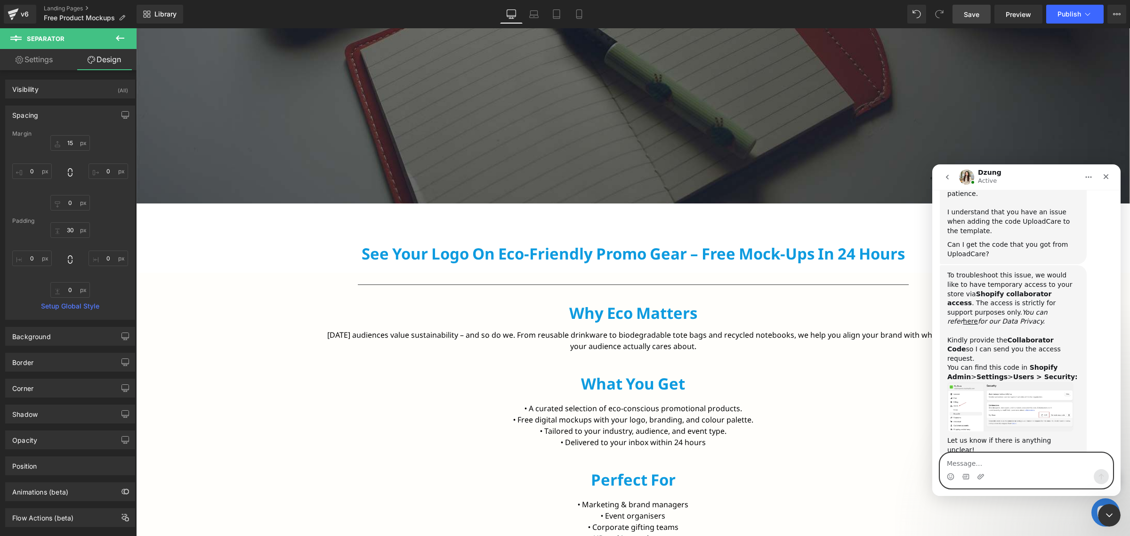
click at [973, 457] on textarea "Message…" at bounding box center [1026, 461] width 172 height 16
type textarea "H"
paste textarea "'use client' // is needed only if you’re using React Server Components import {…"
type textarea "'use client' // is needed only if you’re using React Server Components import {…"
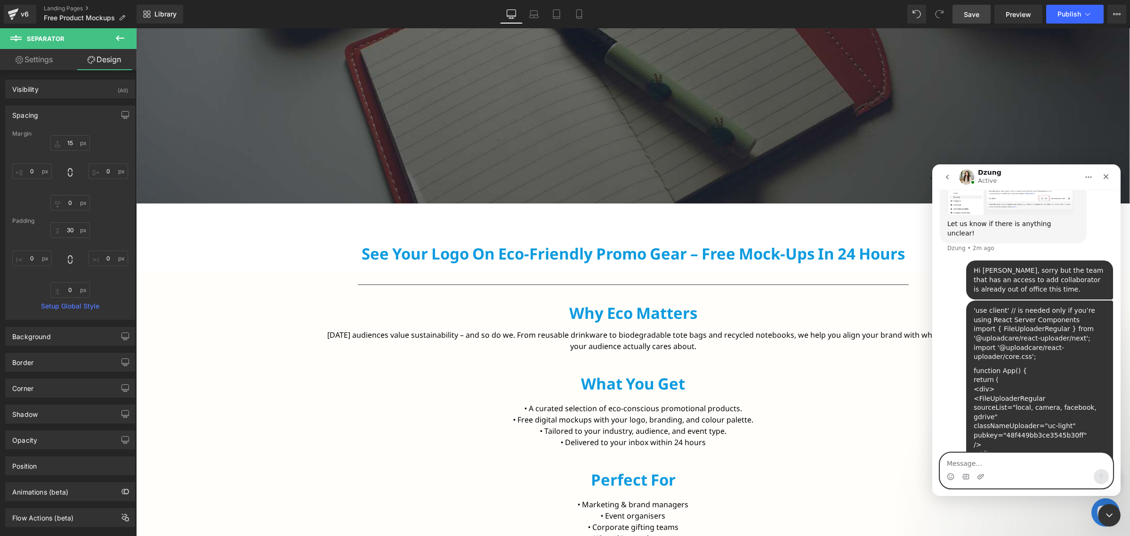
scroll to position [731, 0]
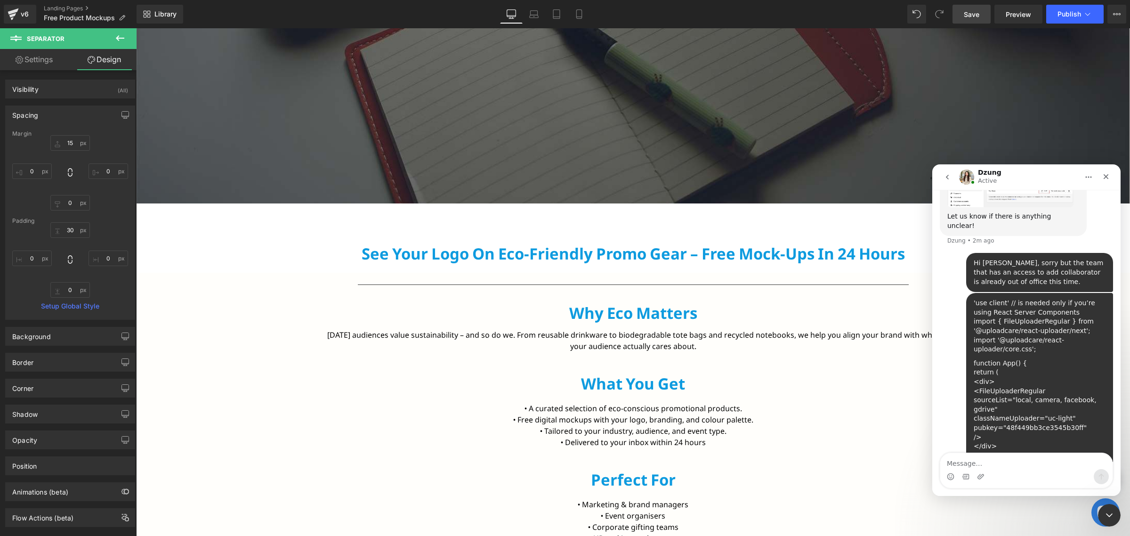
click at [443, 272] on div at bounding box center [565, 253] width 1130 height 507
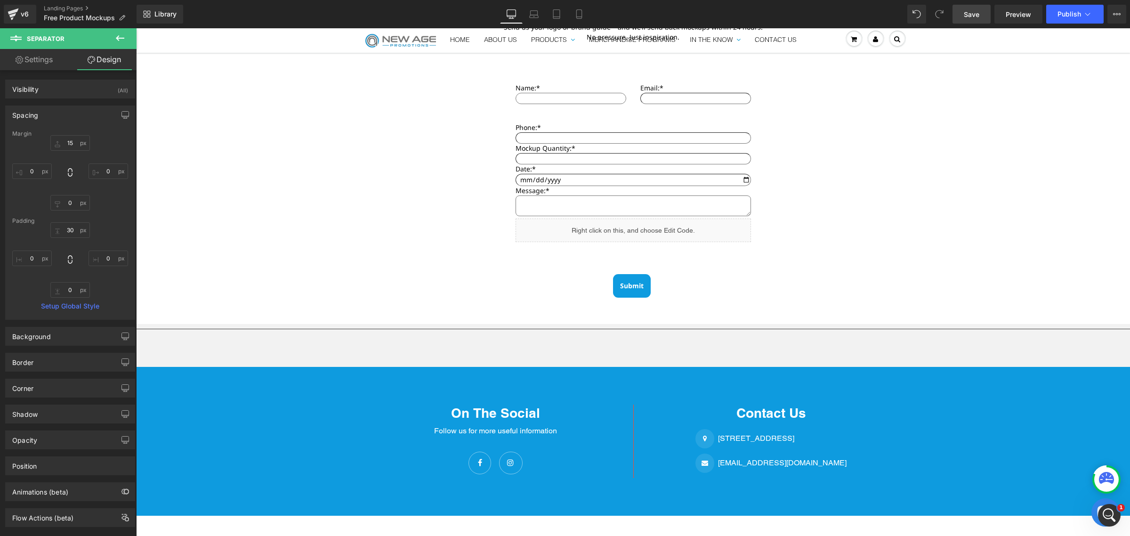
scroll to position [1265, 0]
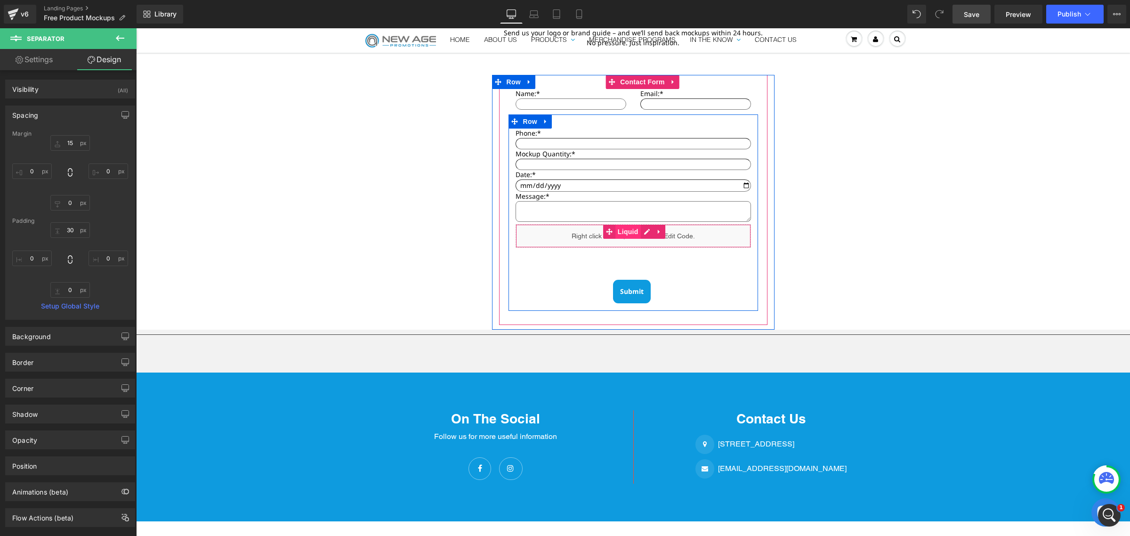
click at [621, 234] on span "Liquid" at bounding box center [627, 232] width 25 height 14
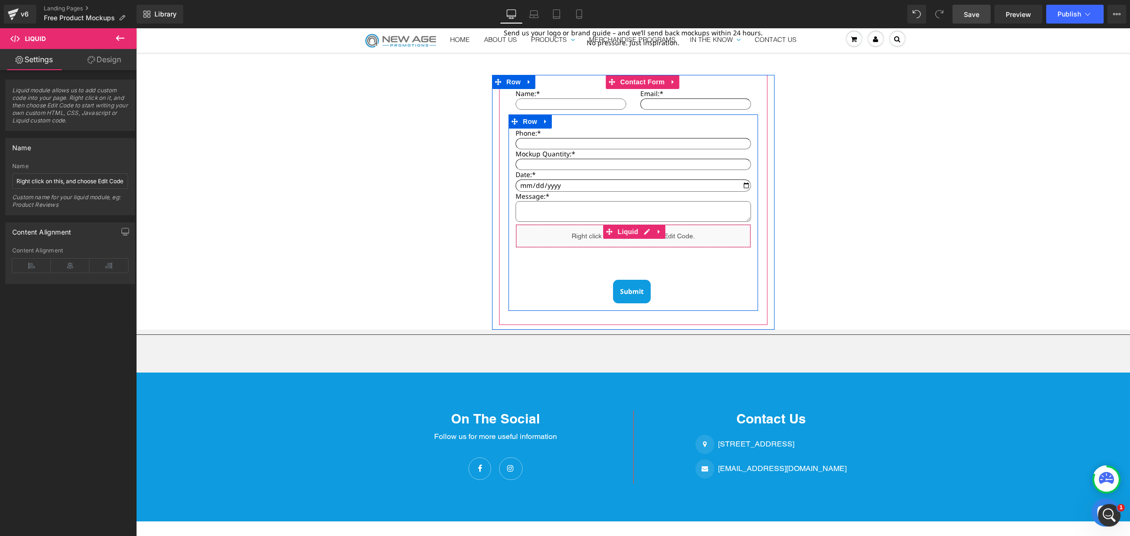
click at [695, 244] on div "Liquid" at bounding box center [632, 236] width 235 height 24
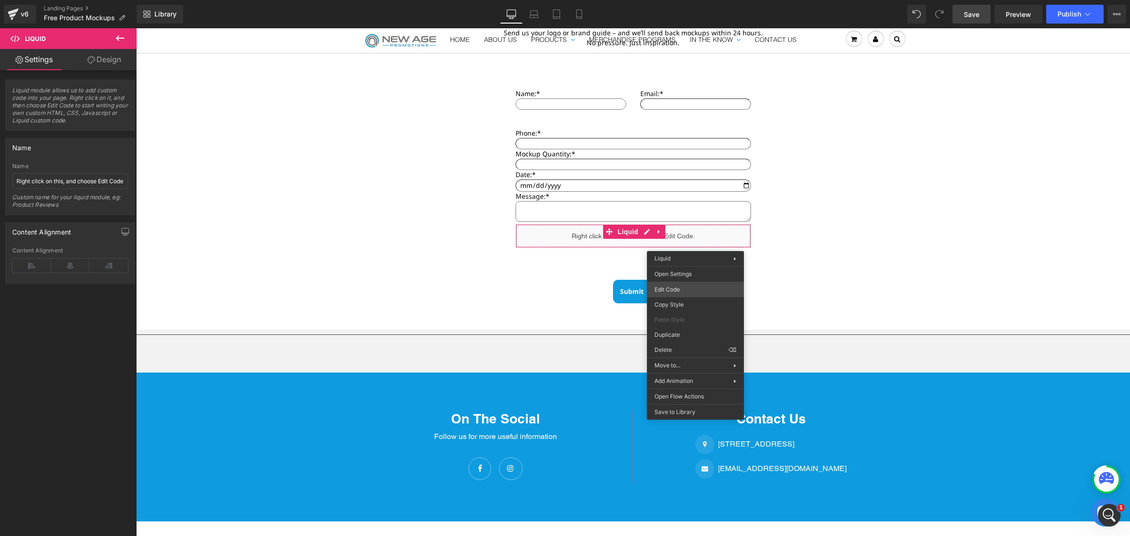
click at [682, 0] on div "Liquid You are previewing how the will restyle your page. You can not edit Elem…" at bounding box center [565, 0] width 1130 height 0
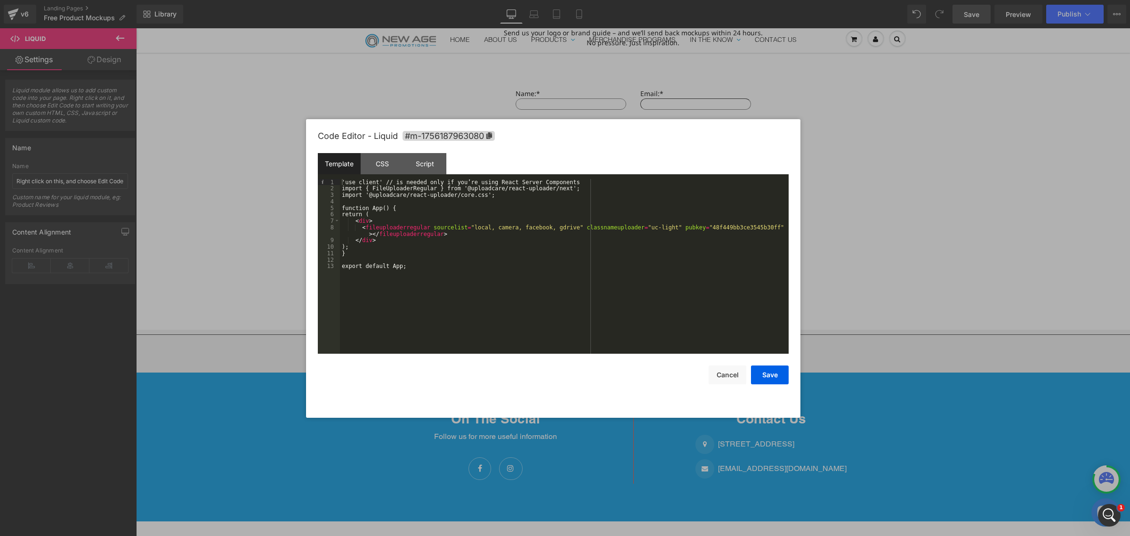
click at [427, 260] on div "'use client' // is needed only if you’re using React Server Components import {…" at bounding box center [564, 273] width 449 height 188
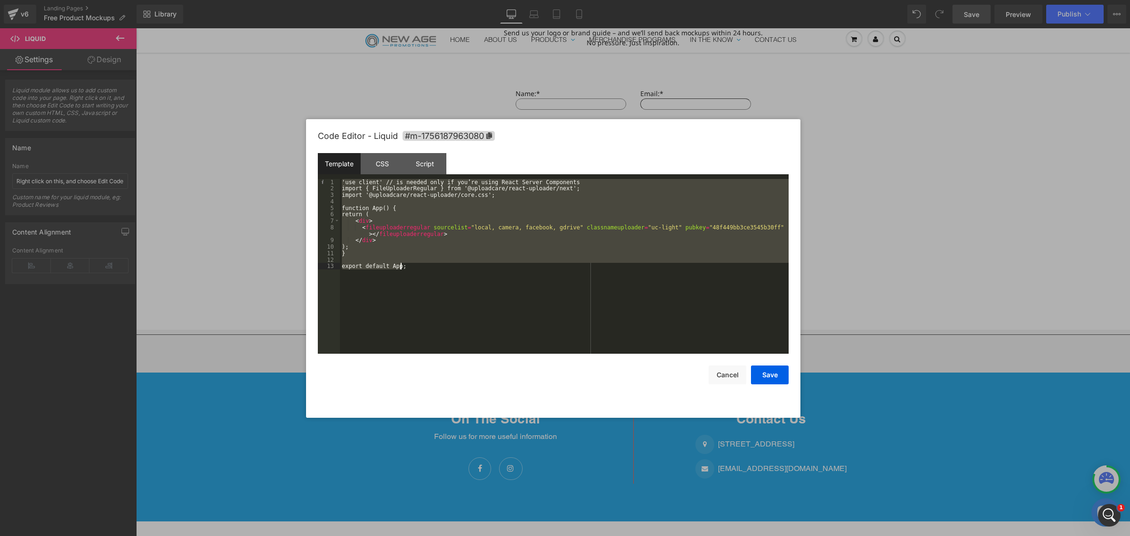
paste textarea
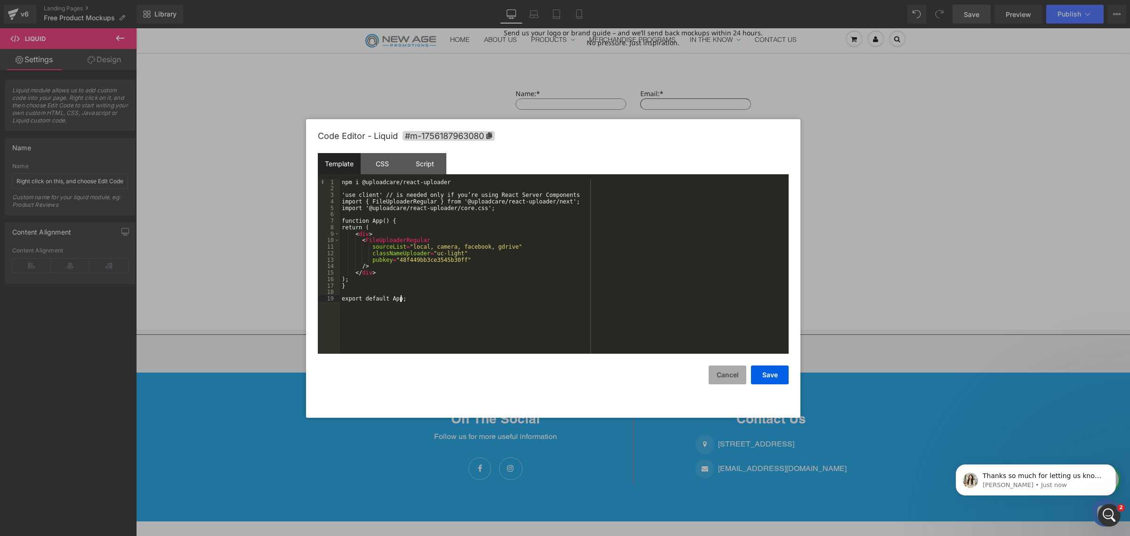
scroll to position [764, 0]
click at [771, 379] on button "Save" at bounding box center [770, 374] width 38 height 19
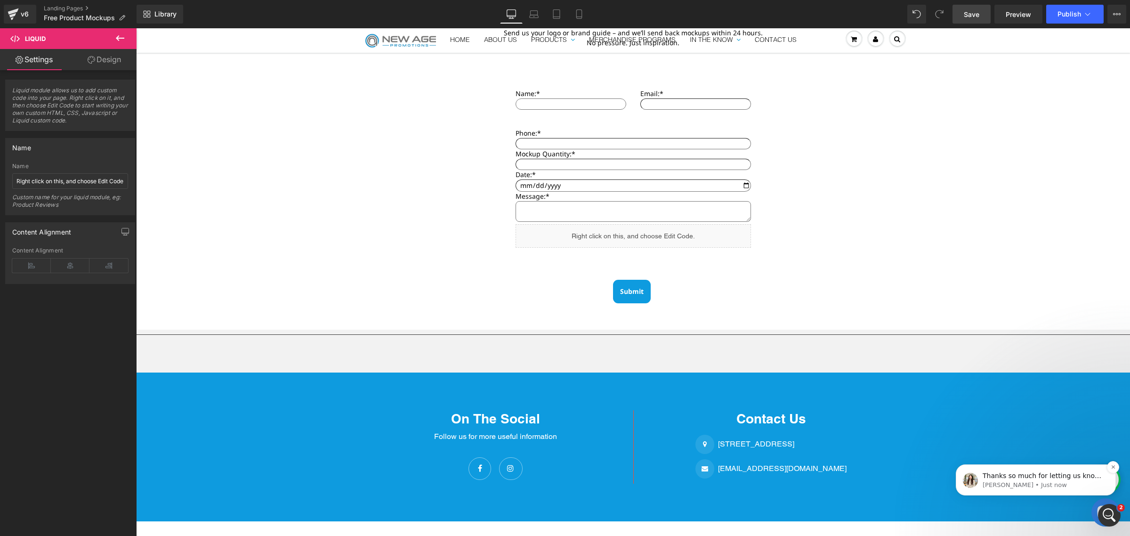
click at [1026, 484] on p "[PERSON_NAME] • Just now" at bounding box center [1042, 485] width 121 height 8
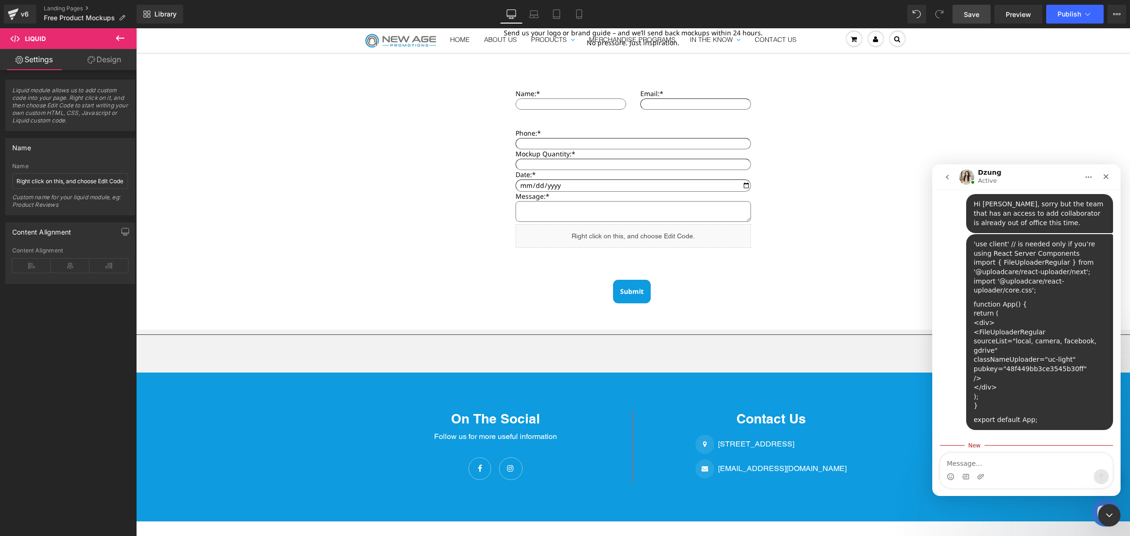
scroll to position [780, 0]
click at [978, 462] on textarea "Message…" at bounding box center [1026, 461] width 172 height 16
paste textarea "'use client' // is needed only if you’re using React Server Components import {…"
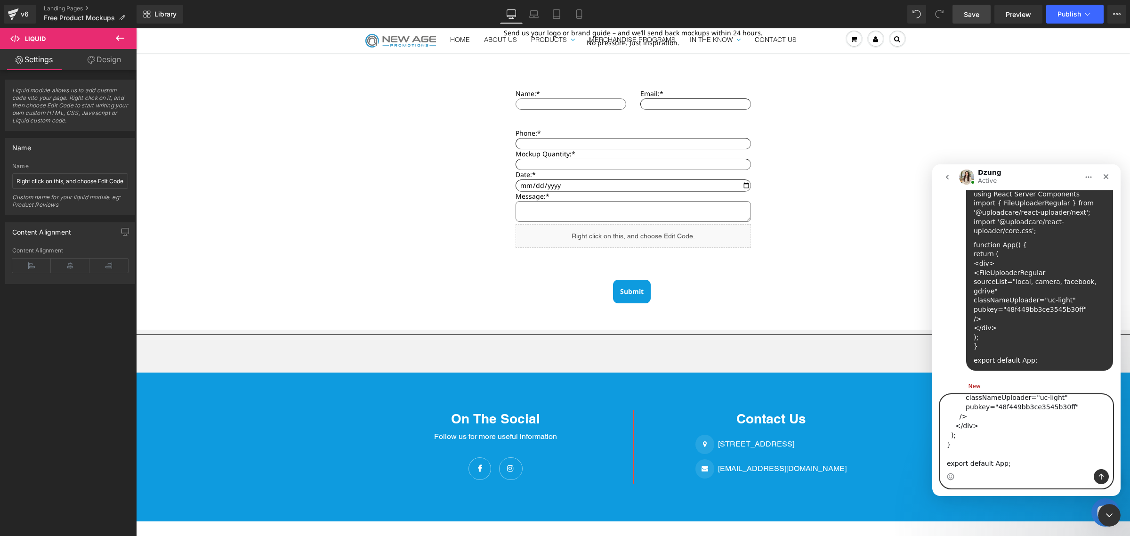
scroll to position [111, 0]
type textarea "'use client' // is needed only if you’re using React Server Components import {…"
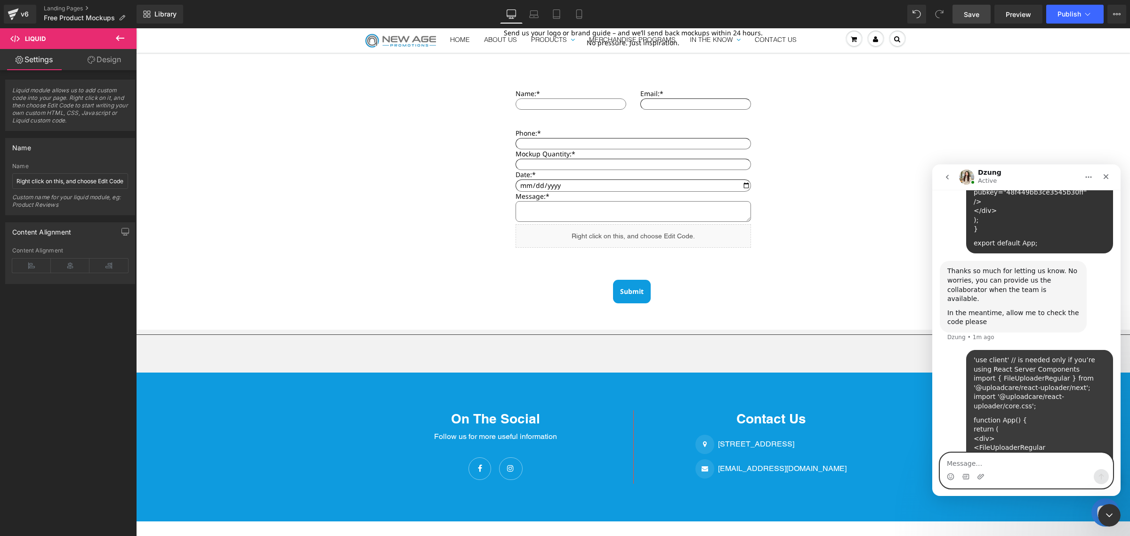
scroll to position [958, 0]
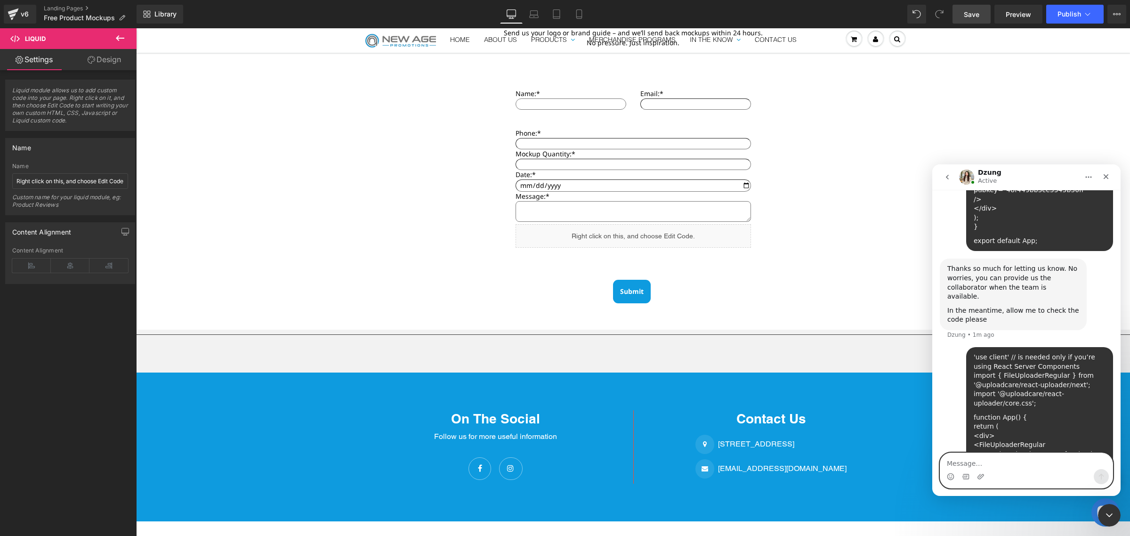
paste textarea "'use client' // is needed only if you’re using React Server Components import {…"
type textarea "'use client' // is needed only if you’re using React Server Components import {…"
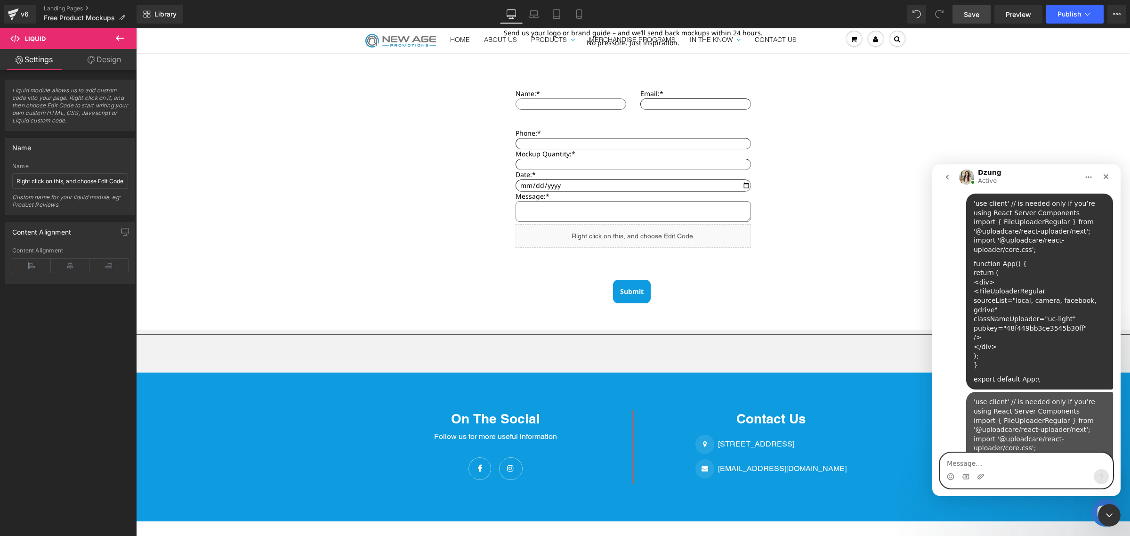
scroll to position [1146, 0]
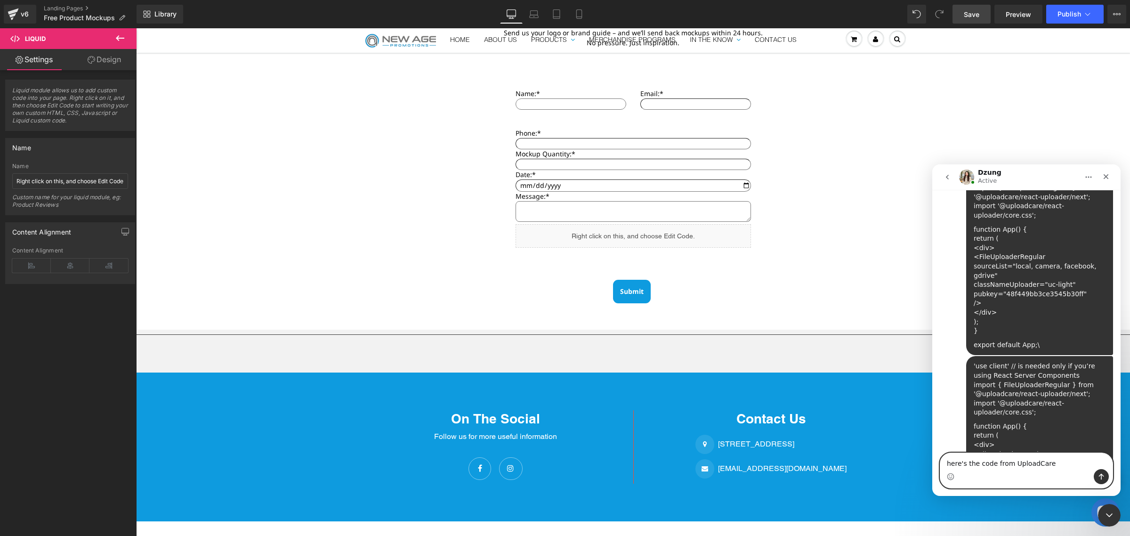
type textarea "here's the code from UploadCare."
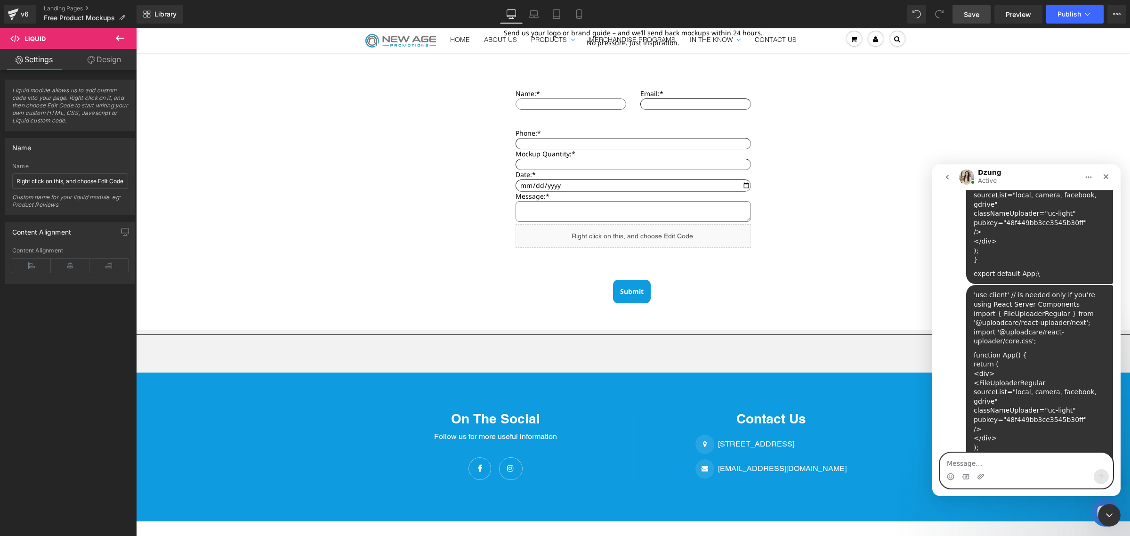
scroll to position [1214, 0]
click at [1014, 458] on textarea "Message…" at bounding box center [1026, 461] width 172 height 16
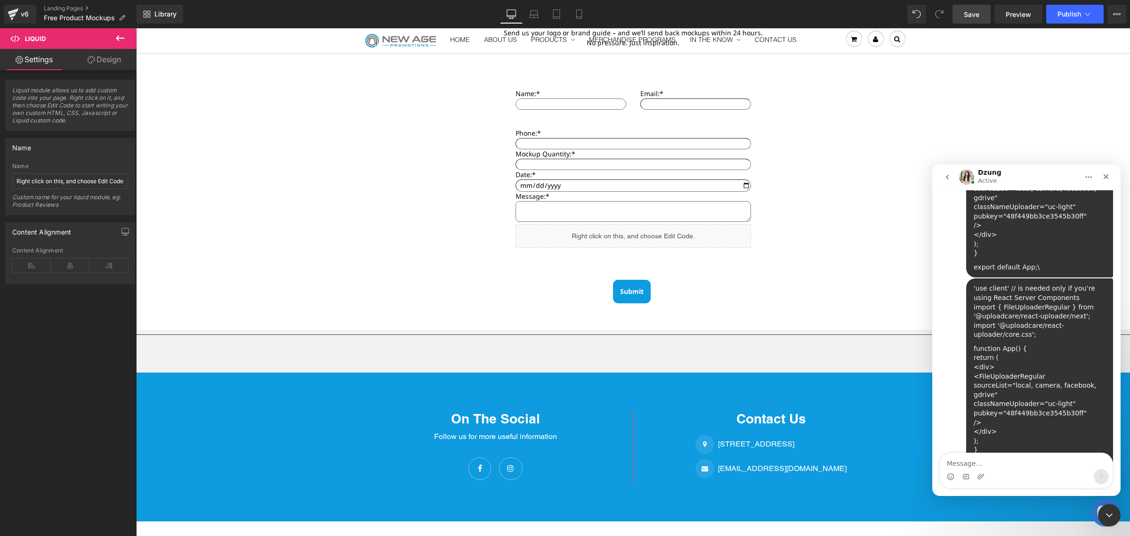
drag, startPoint x: 661, startPoint y: 235, endPoint x: 619, endPoint y: 233, distance: 42.4
click at [619, 233] on div at bounding box center [565, 253] width 1130 height 507
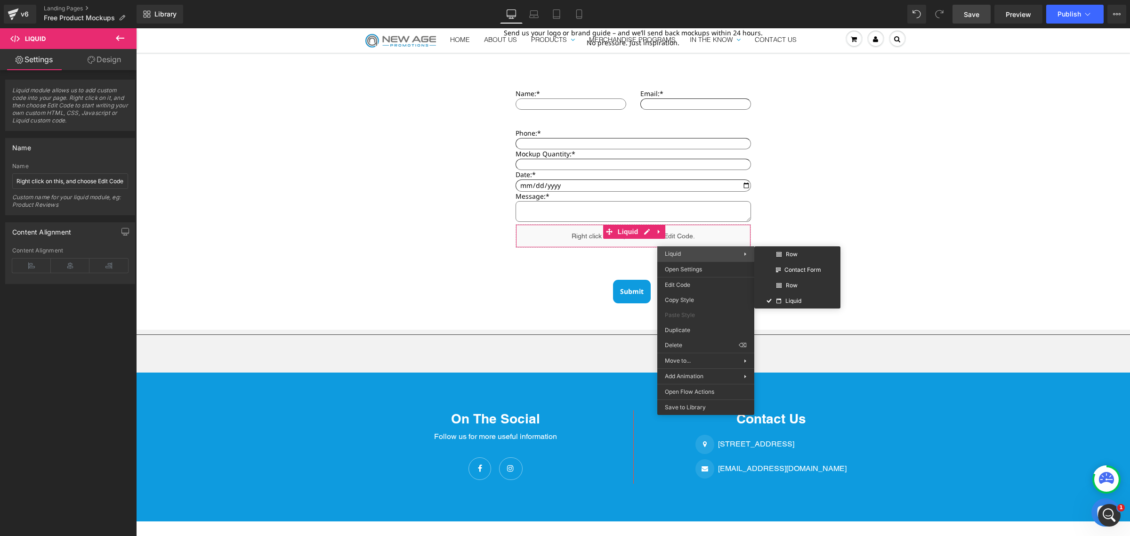
click at [705, 257] on span "Liquid" at bounding box center [704, 253] width 79 height 8
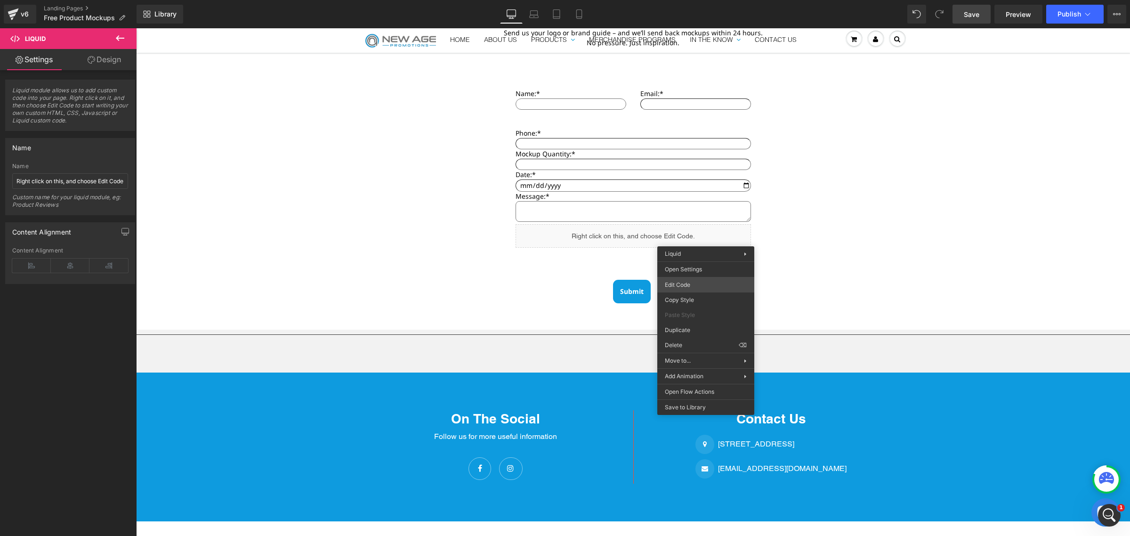
click at [693, 0] on div "Liquid You are previewing how the will restyle your page. You can not edit Elem…" at bounding box center [565, 0] width 1130 height 0
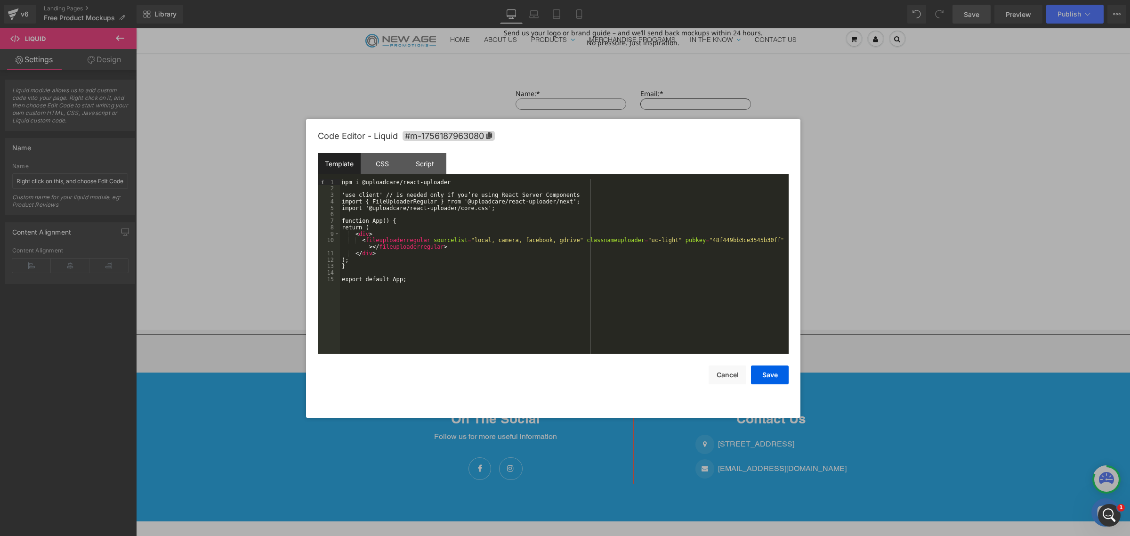
click at [347, 196] on div "npm i @uploadcare/react-uploader 'use client' // is needed only if you’re using…" at bounding box center [564, 273] width 449 height 188
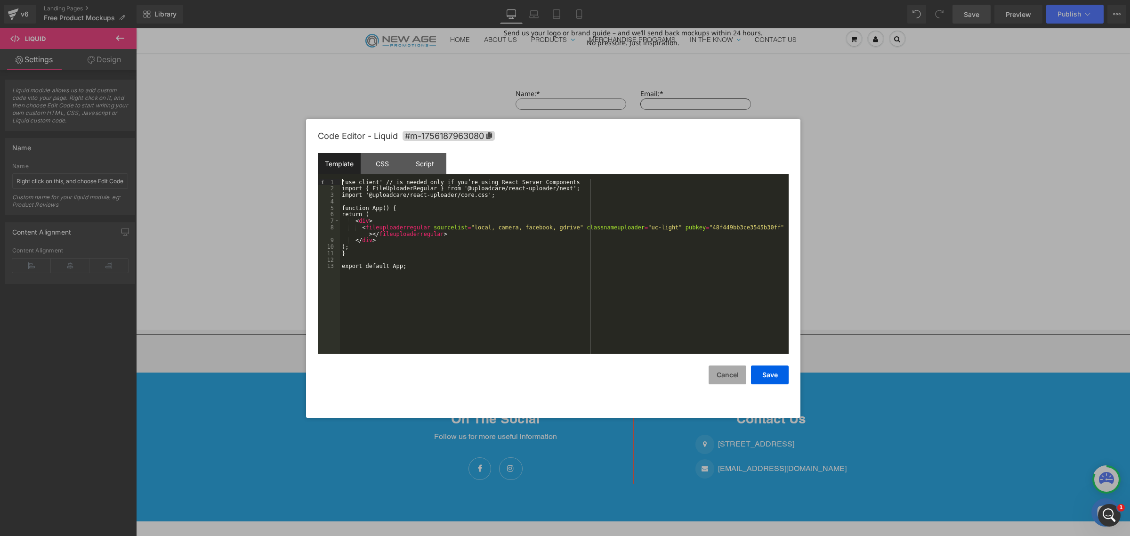
click at [729, 366] on button "Cancel" at bounding box center [727, 374] width 38 height 19
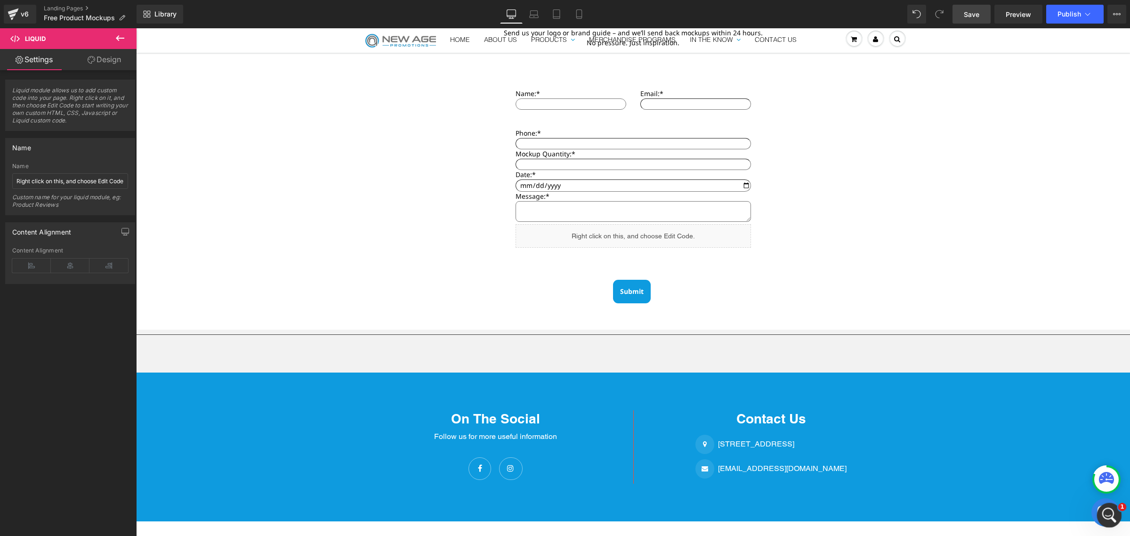
click at [1101, 511] on icon "Open Intercom Messenger" at bounding box center [1108, 514] width 16 height 16
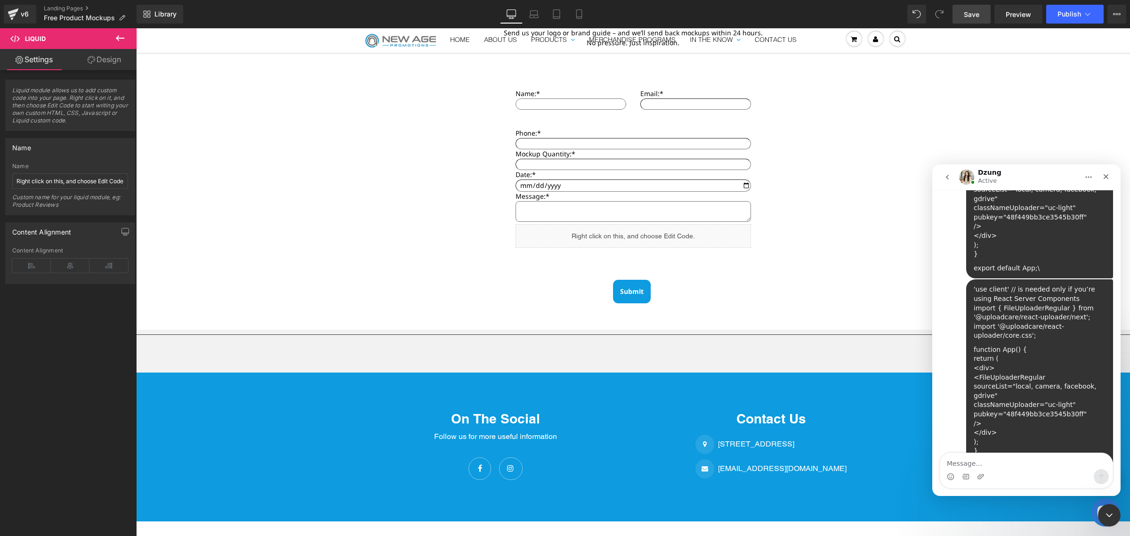
click at [994, 453] on textarea "Message…" at bounding box center [1026, 461] width 172 height 16
type textarea "T"
type textarea "i"
type textarea "I have pasted it in the template tab"
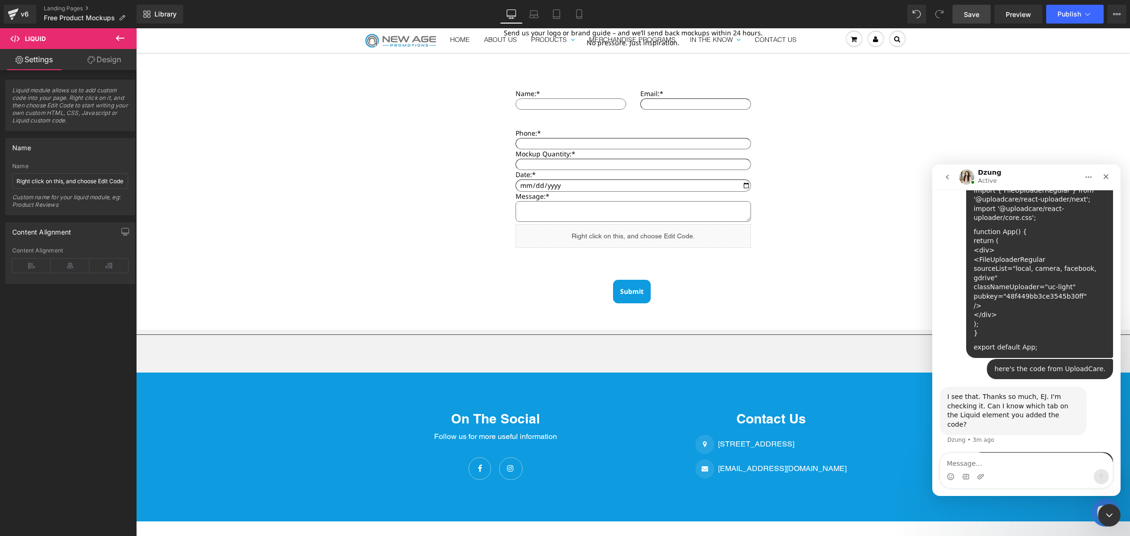
scroll to position [1334, 0]
drag, startPoint x: 701, startPoint y: 240, endPoint x: 671, endPoint y: 241, distance: 30.6
click at [671, 241] on div at bounding box center [565, 253] width 1130 height 507
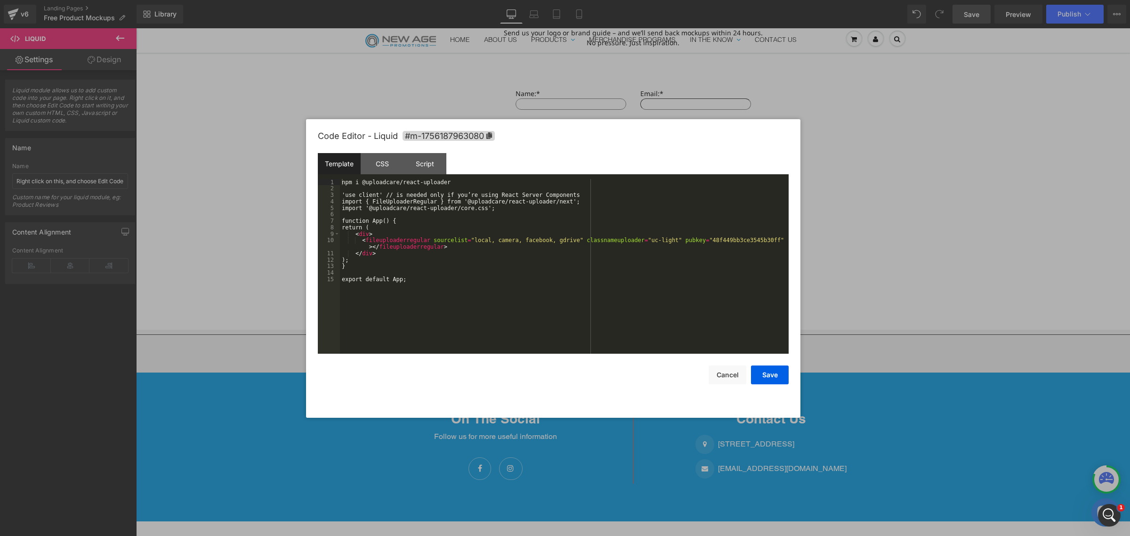
click at [665, 0] on div "Liquid You are previewing how the will restyle your page. You can not edit Elem…" at bounding box center [565, 0] width 1130 height 0
click at [570, 266] on div "npm i @uploadcare/react-uploader 'use client' // is needed only if you’re using…" at bounding box center [564, 273] width 449 height 188
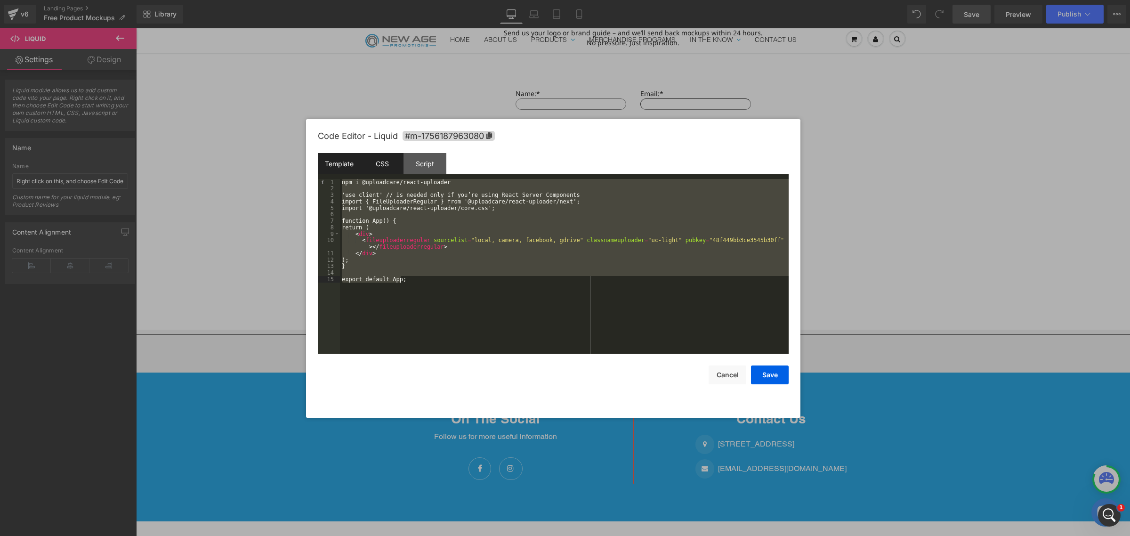
click at [382, 163] on div "CSS" at bounding box center [382, 163] width 43 height 21
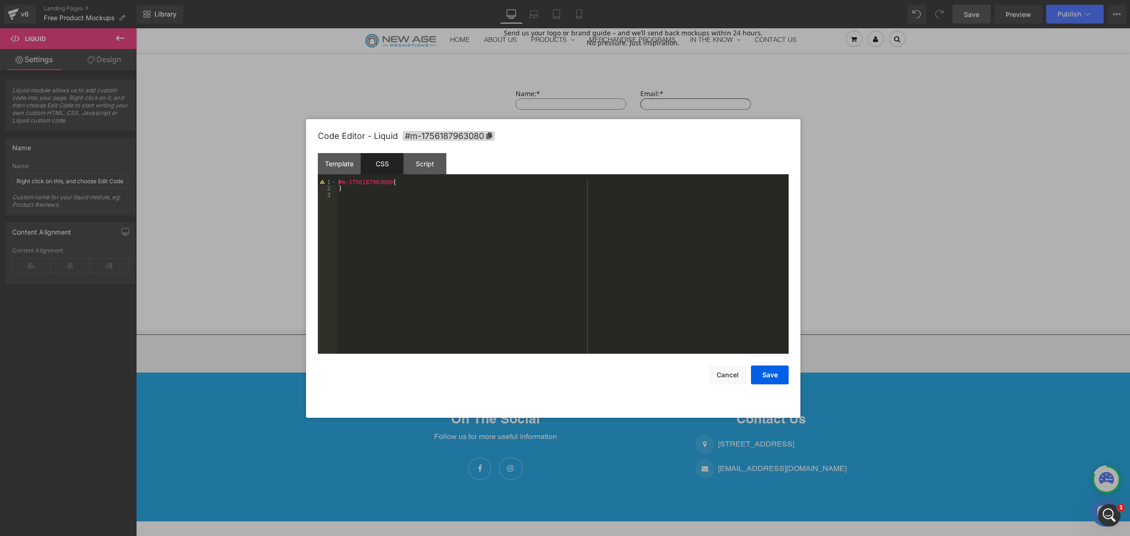
click at [405, 194] on div "#m-1756187963080 { }" at bounding box center [563, 273] width 452 height 188
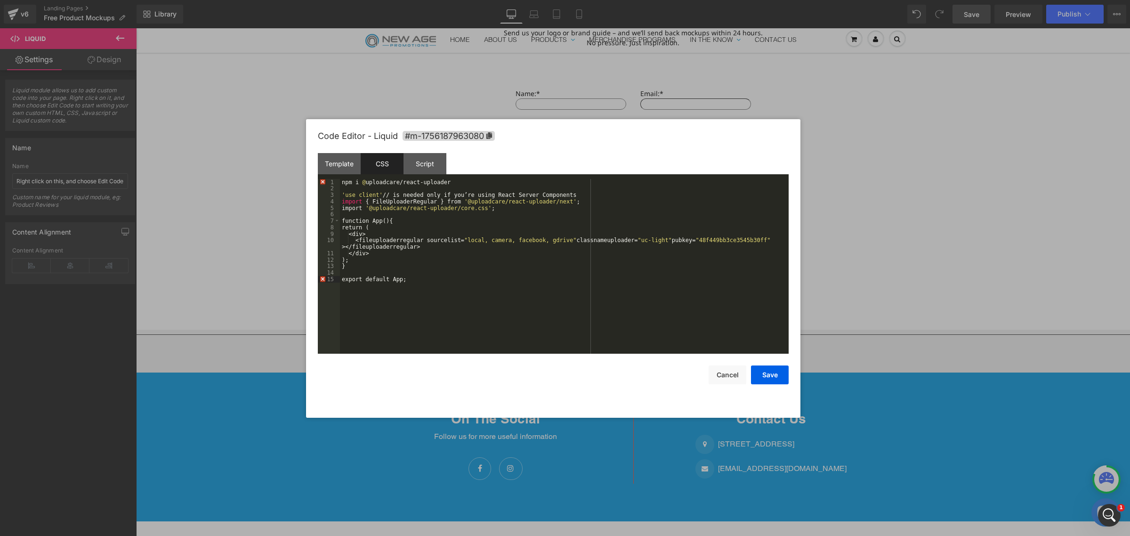
click at [351, 179] on div "npm i @ uploadcare/react-uploader ' use client ' // is needed only if you’re us…" at bounding box center [564, 273] width 449 height 188
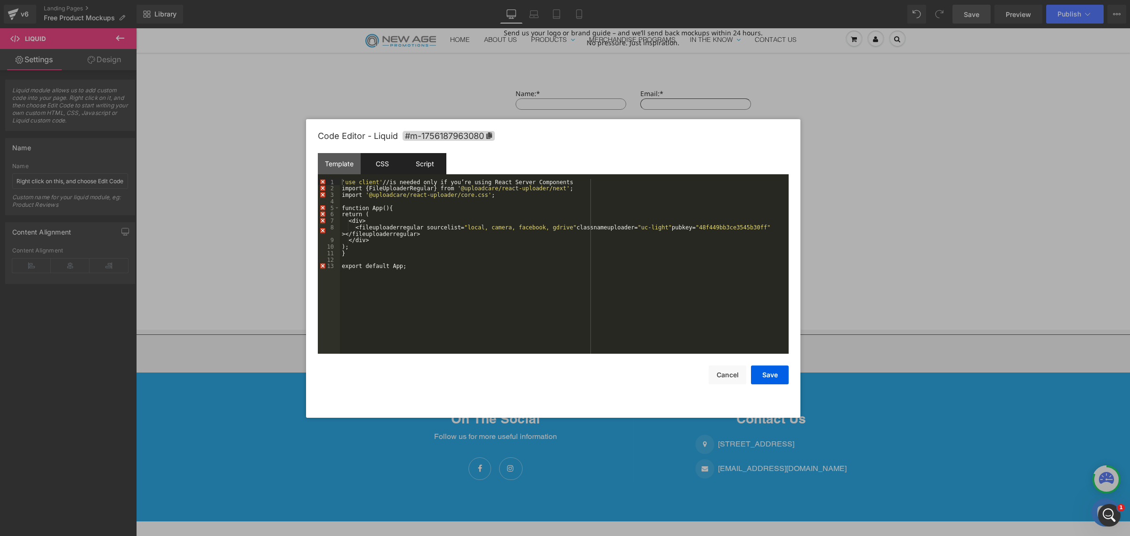
click at [416, 168] on div "Script" at bounding box center [424, 163] width 43 height 21
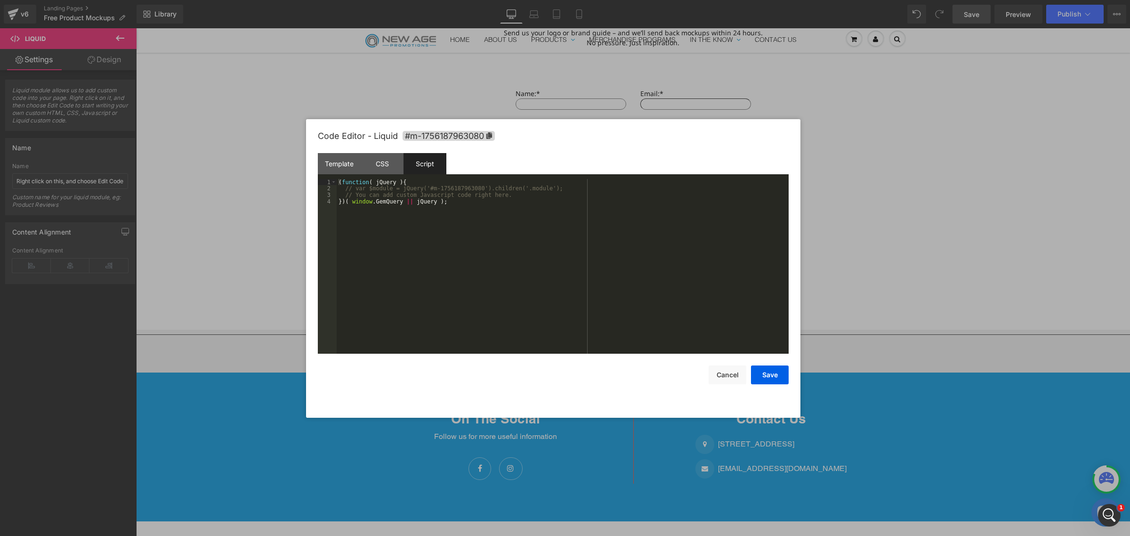
click at [455, 217] on div "( function ( jQuery ) { // var $module = jQuery('#m-1756187963080').children('.…" at bounding box center [563, 273] width 452 height 188
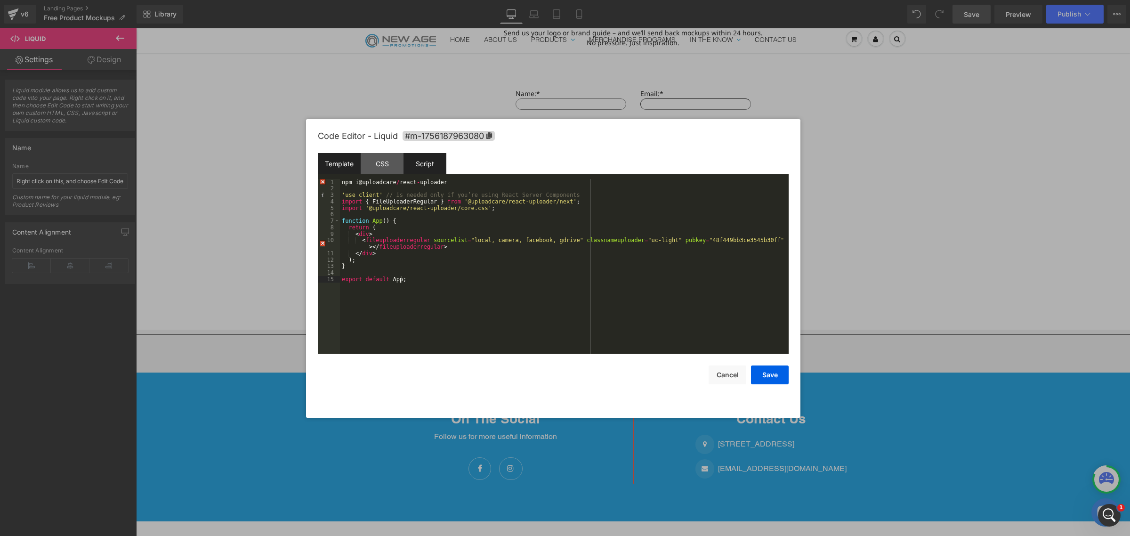
click at [342, 169] on div "Template" at bounding box center [339, 163] width 43 height 21
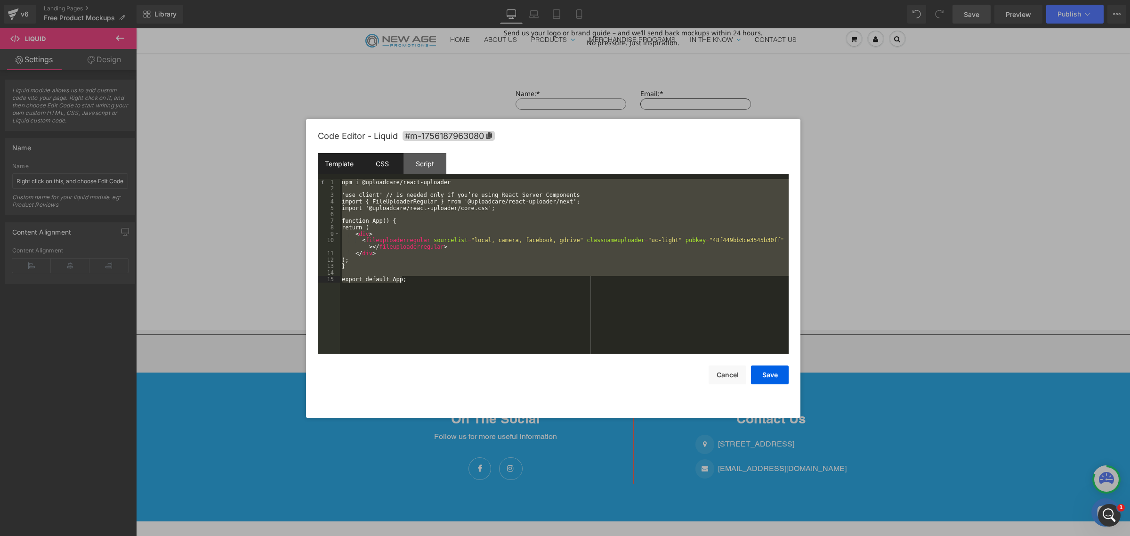
click at [380, 154] on div "CSS" at bounding box center [382, 163] width 43 height 21
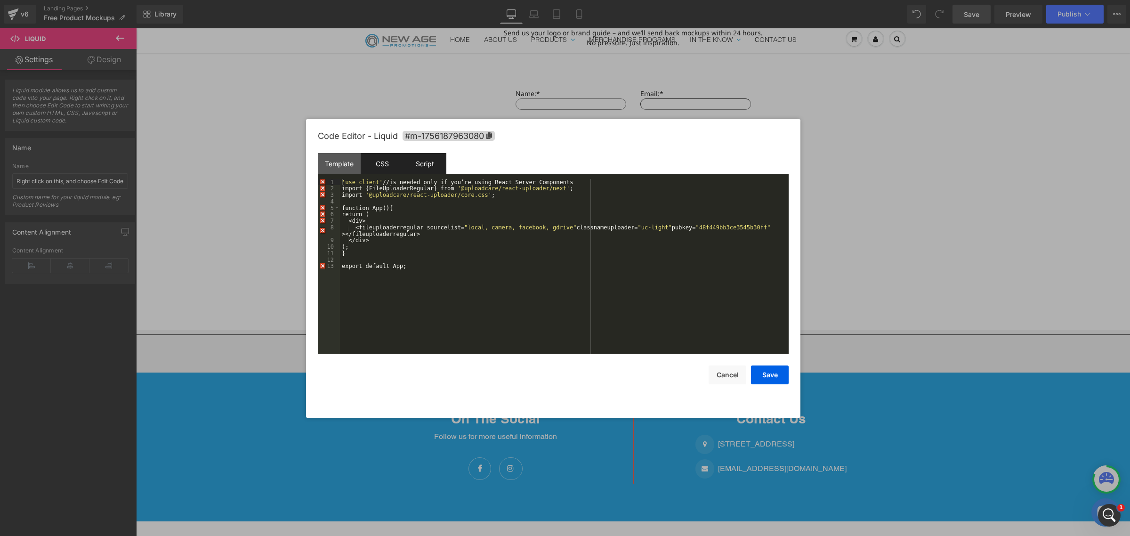
click at [430, 169] on div "Script" at bounding box center [424, 163] width 43 height 21
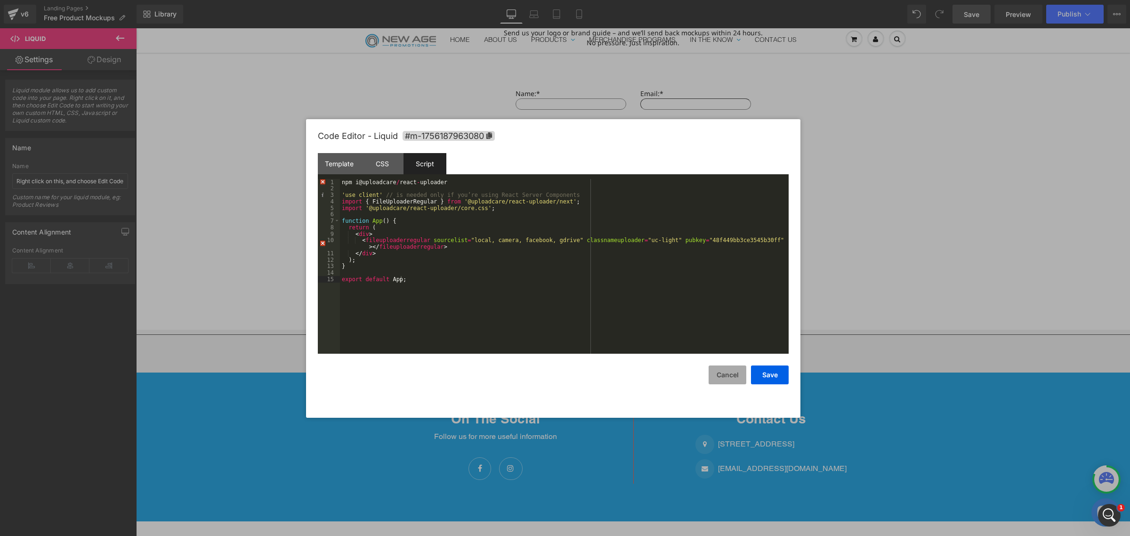
click at [721, 373] on button "Cancel" at bounding box center [727, 374] width 38 height 19
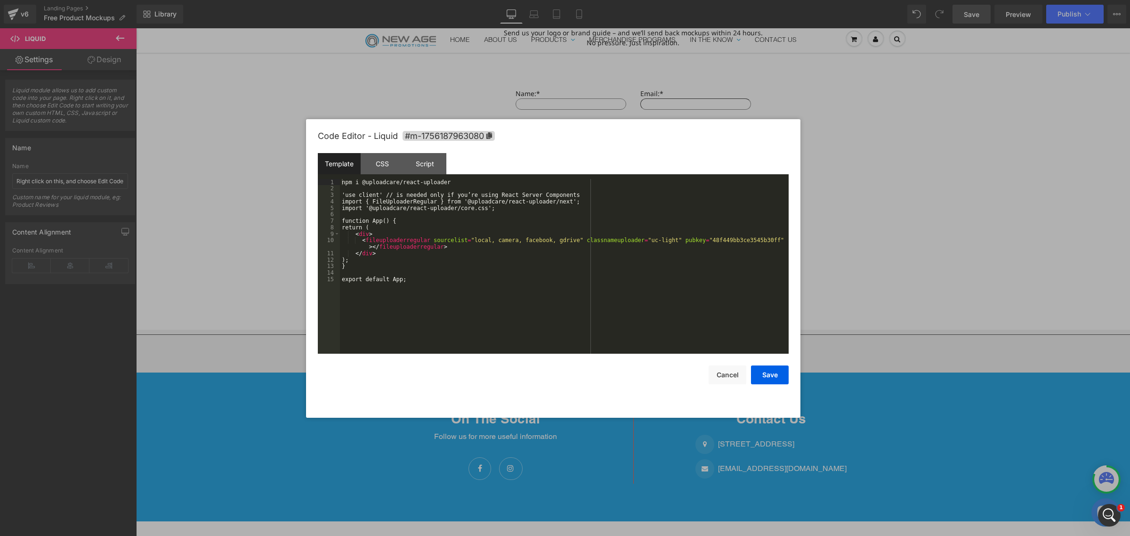
click at [686, 0] on div "Liquid You are previewing how the will restyle your page. You can not edit Elem…" at bounding box center [565, 0] width 1130 height 0
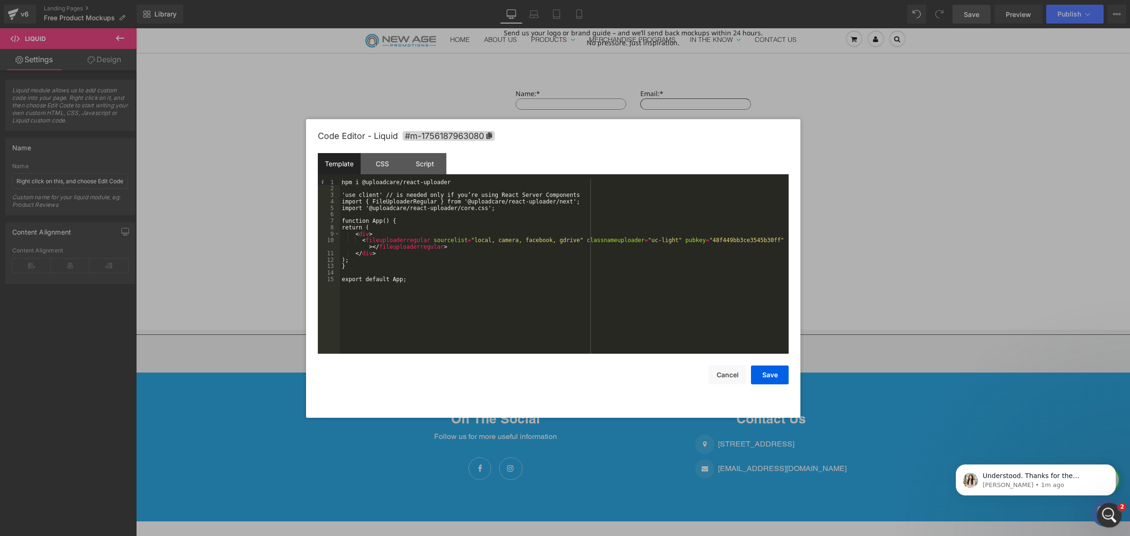
click at [1104, 506] on div "Open Intercom Messenger" at bounding box center [1107, 513] width 31 height 31
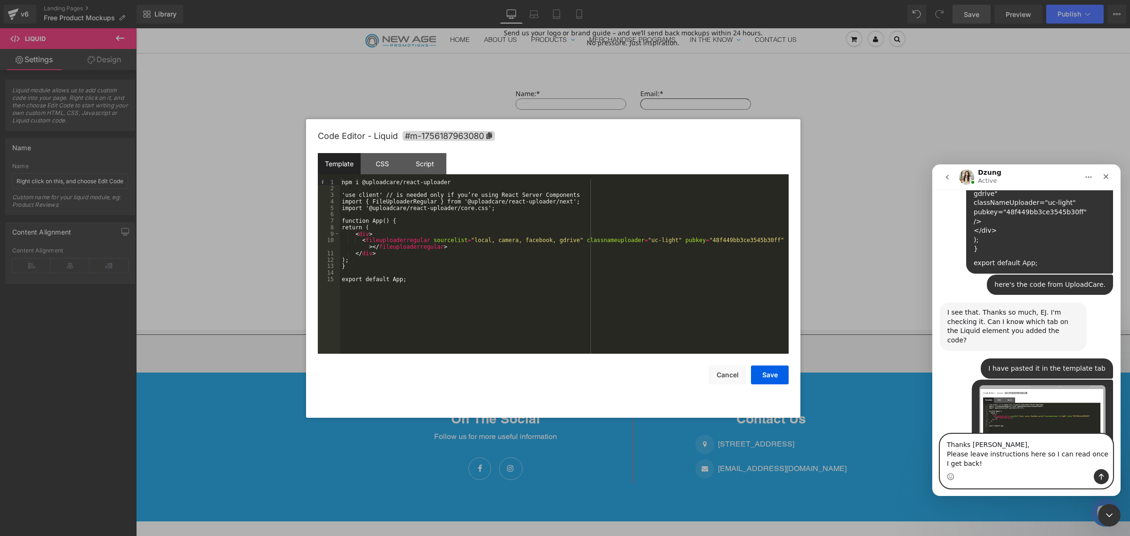
scroll to position [1406, 0]
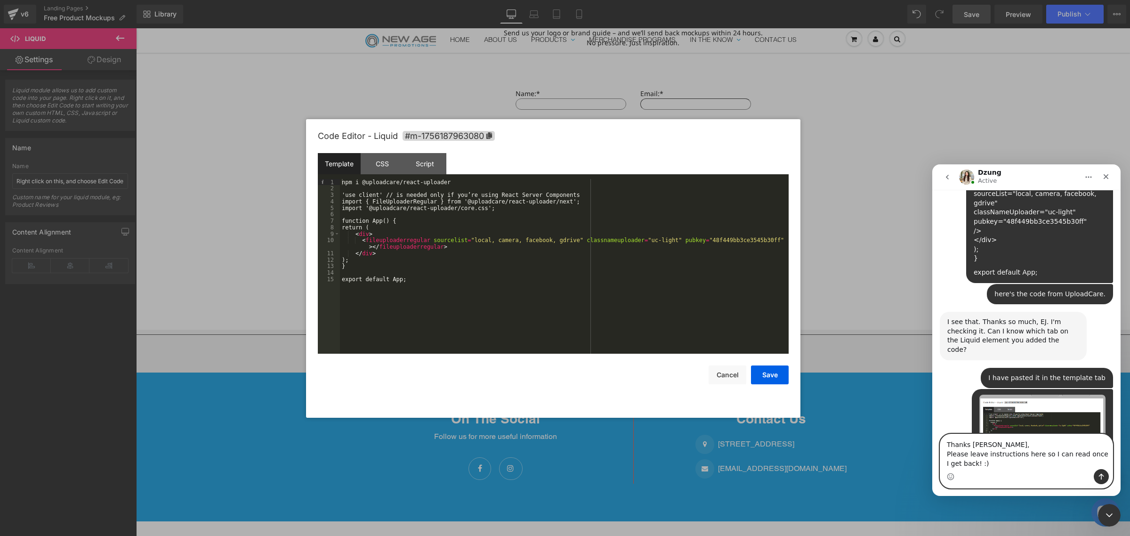
type textarea "Thanks [PERSON_NAME], Please leave instructions here so I can read once I get b…"
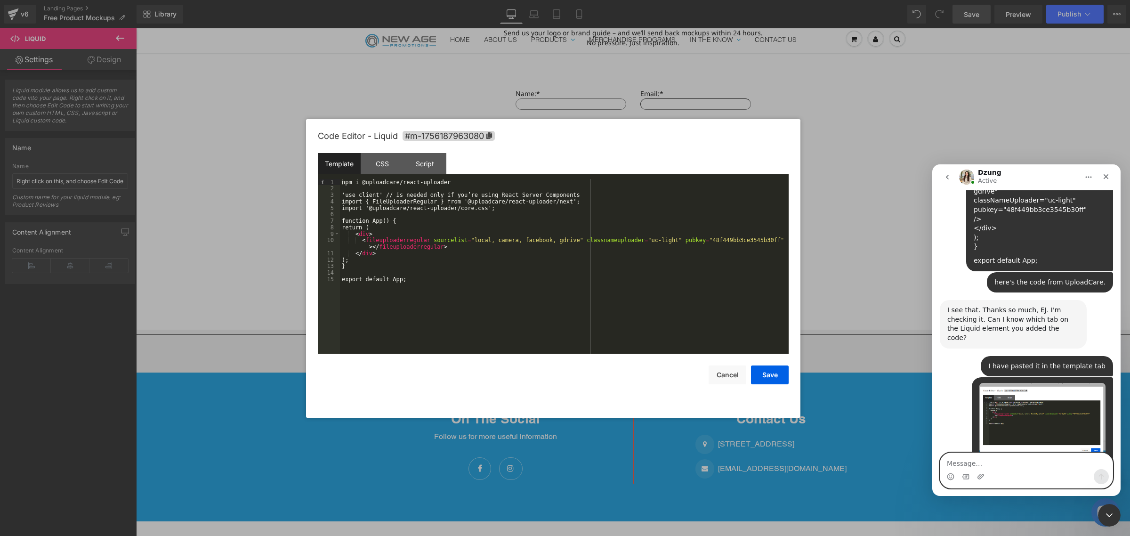
scroll to position [1, 0]
click at [1041, 128] on div at bounding box center [565, 253] width 1130 height 507
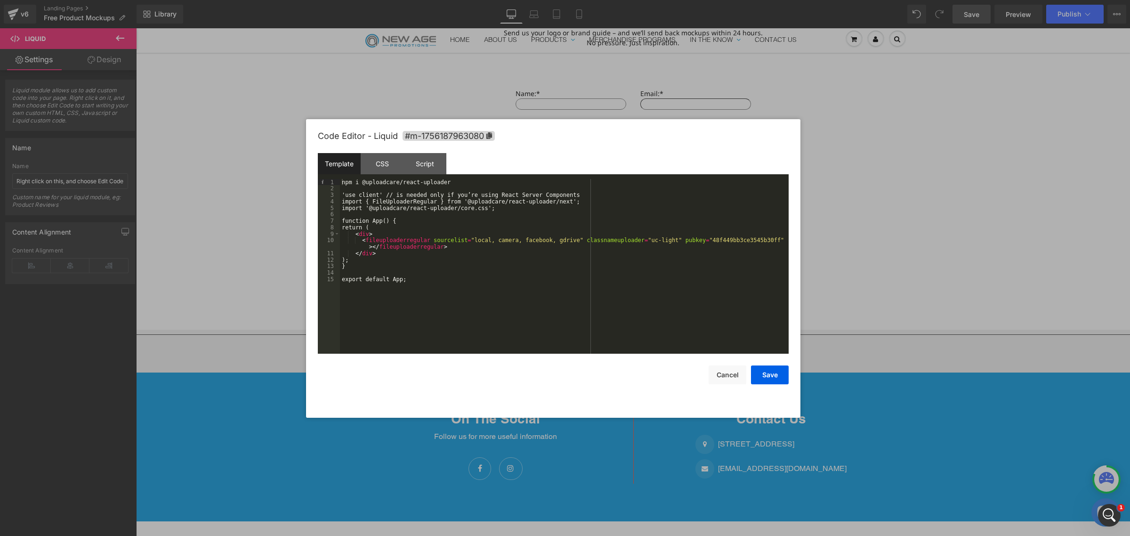
click at [813, 110] on div at bounding box center [565, 268] width 1130 height 536
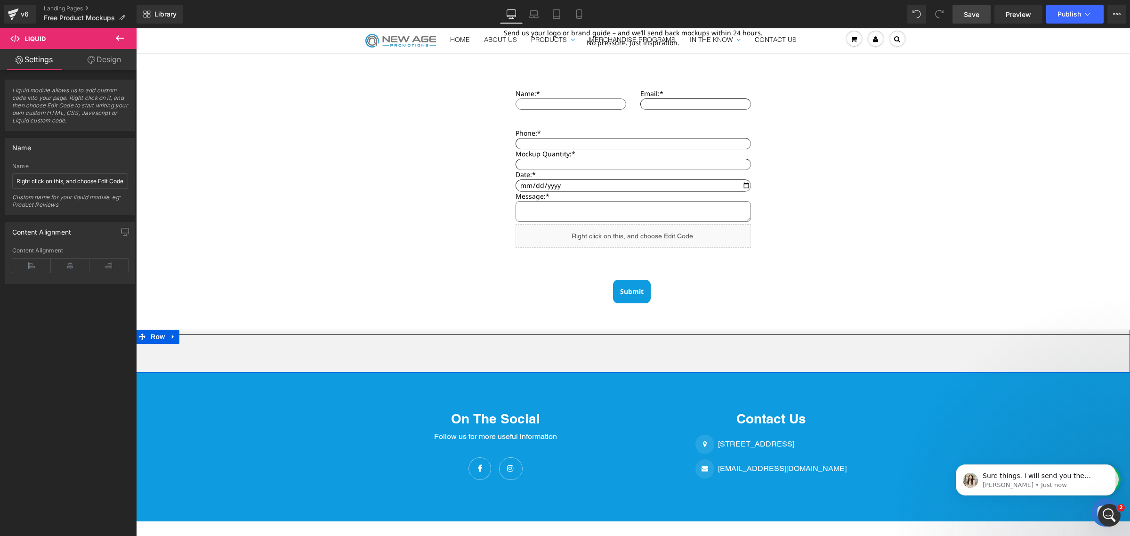
scroll to position [1464, 0]
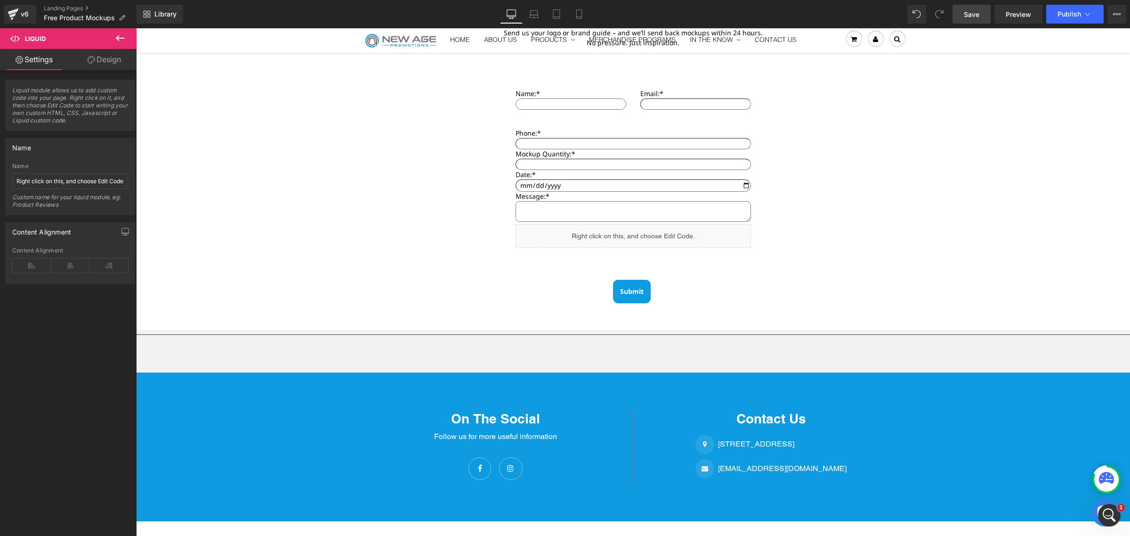
click at [968, 9] on span "Save" at bounding box center [972, 14] width 16 height 10
